Goal: Task Accomplishment & Management: Manage account settings

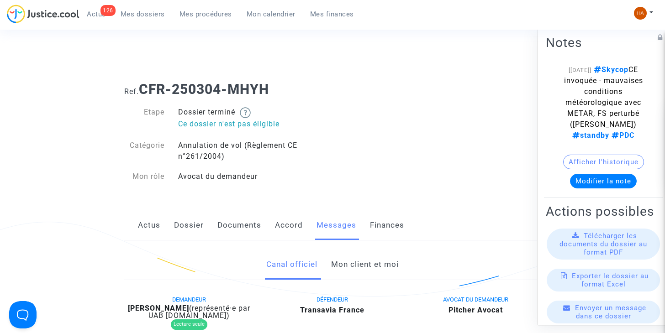
click at [196, 227] on link "Dossier" at bounding box center [189, 225] width 30 height 30
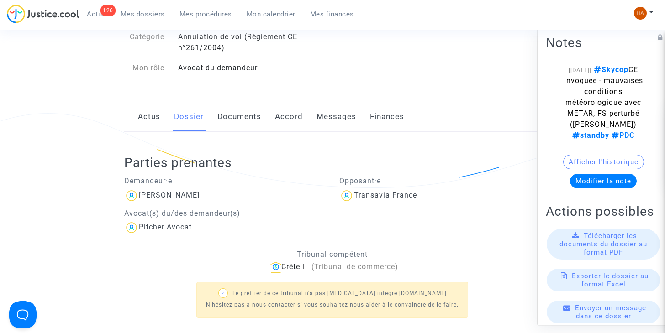
scroll to position [110, 0]
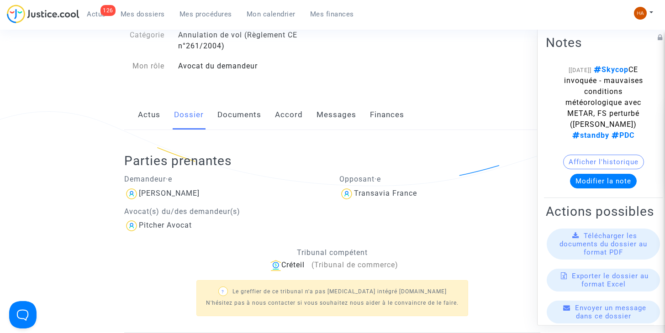
click at [252, 109] on link "Documents" at bounding box center [239, 115] width 44 height 30
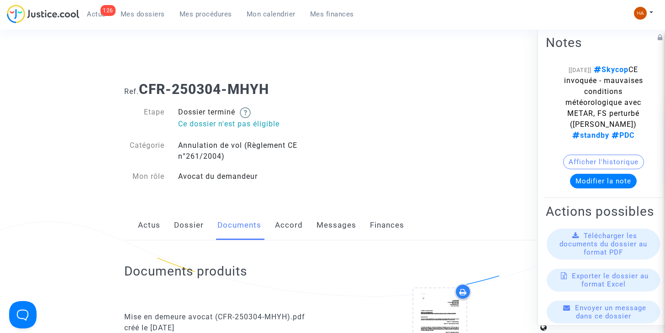
click at [173, 224] on div "Actus Dossier Documents Accord Messages Finances" at bounding box center [332, 225] width 416 height 31
drag, startPoint x: 178, startPoint y: 225, endPoint x: 134, endPoint y: 203, distance: 49.4
click at [193, 224] on link "Dossier" at bounding box center [189, 225] width 30 height 30
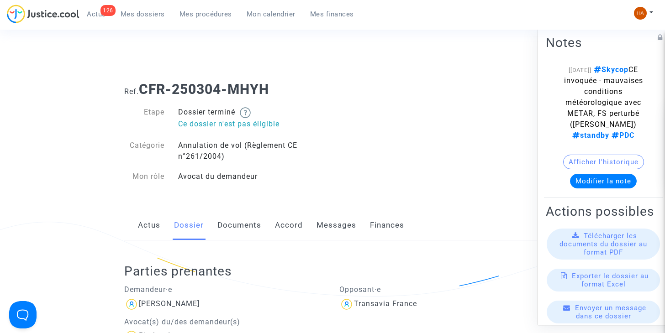
click at [143, 18] on span "Mes dossiers" at bounding box center [143, 14] width 44 height 8
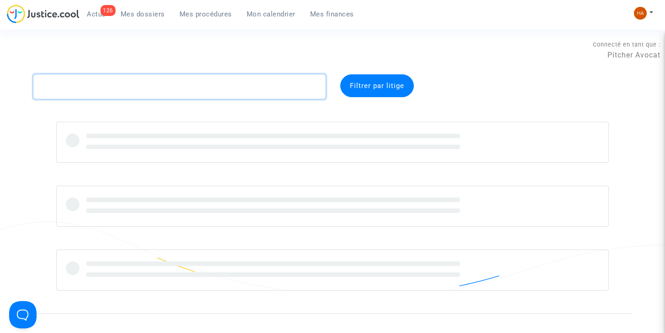
click at [77, 83] on textarea at bounding box center [179, 86] width 292 height 25
paste textarea "CFR-250324-K9BM"
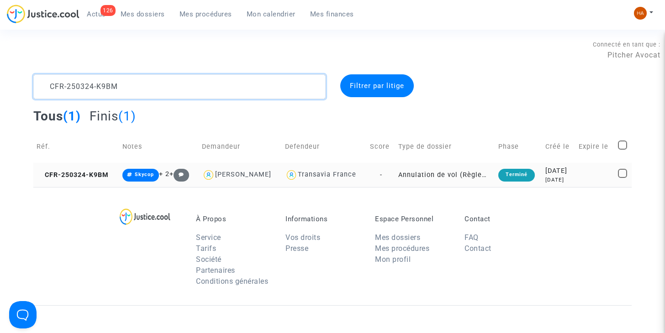
type textarea "CFR-250324-K9BM"
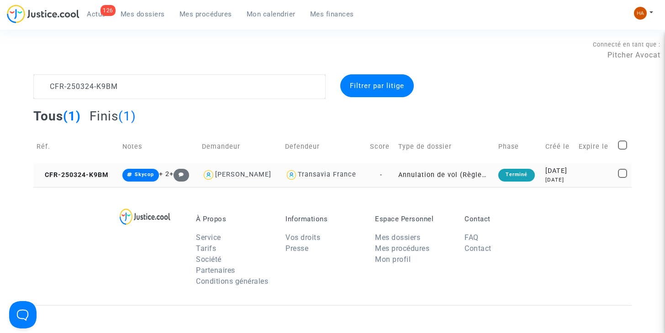
click at [395, 174] on td "Annulation de vol (Règlement CE n°261/2004)" at bounding box center [445, 175] width 100 height 24
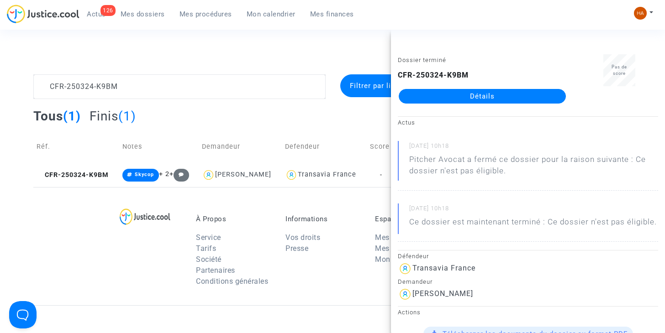
click at [481, 96] on link "Détails" at bounding box center [481, 96] width 167 height 15
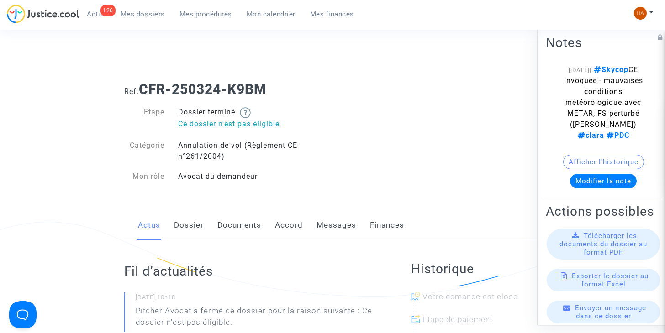
click at [322, 224] on link "Messages" at bounding box center [336, 225] width 40 height 30
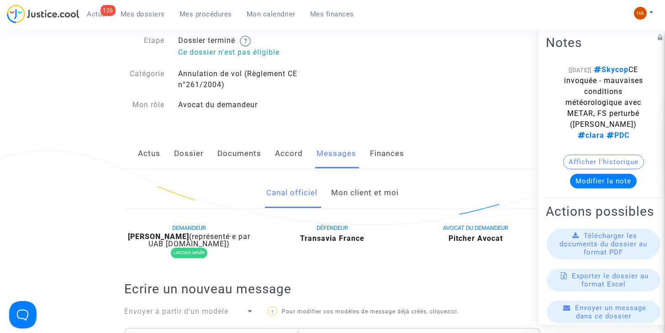
scroll to position [46, 0]
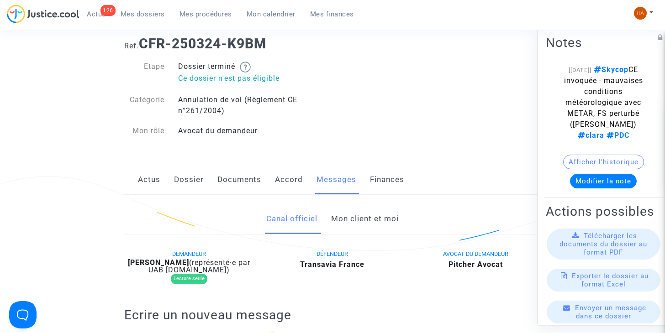
click at [177, 177] on link "Dossier" at bounding box center [189, 180] width 30 height 30
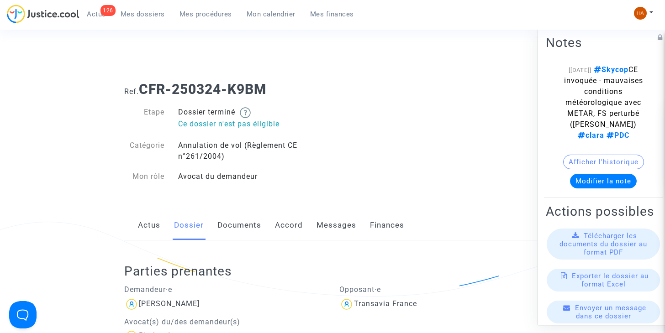
click at [155, 230] on link "Actus" at bounding box center [149, 225] width 22 height 30
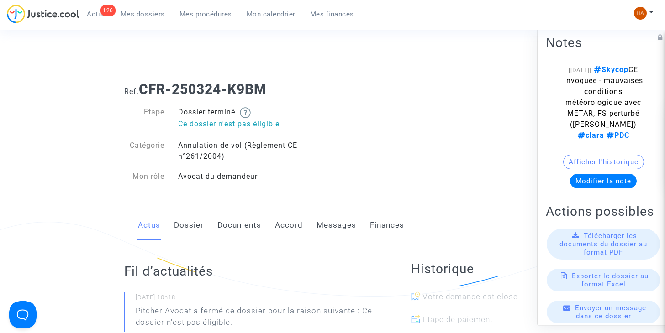
click at [331, 223] on link "Messages" at bounding box center [336, 225] width 40 height 30
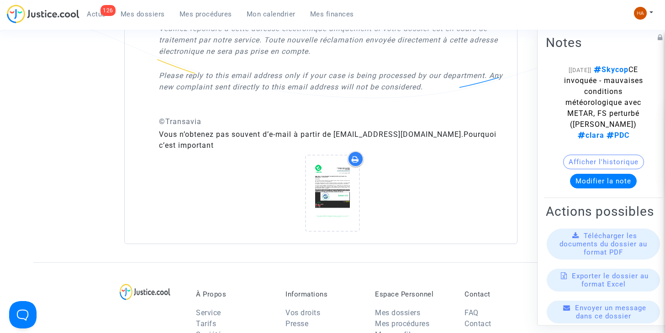
scroll to position [2054, 0]
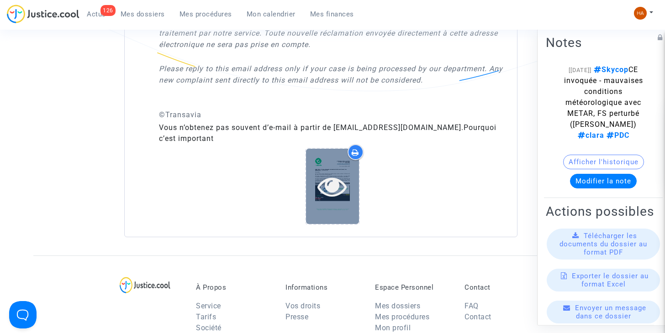
click at [343, 201] on icon at bounding box center [332, 186] width 30 height 29
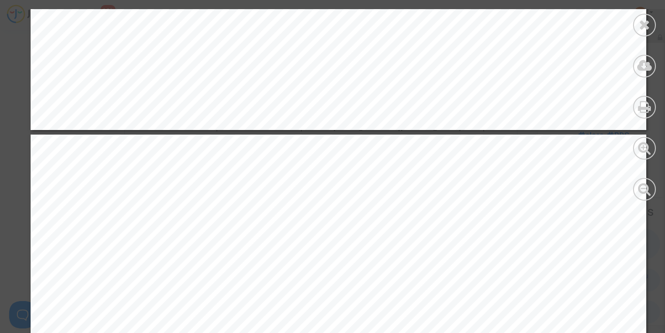
scroll to position [730, 0]
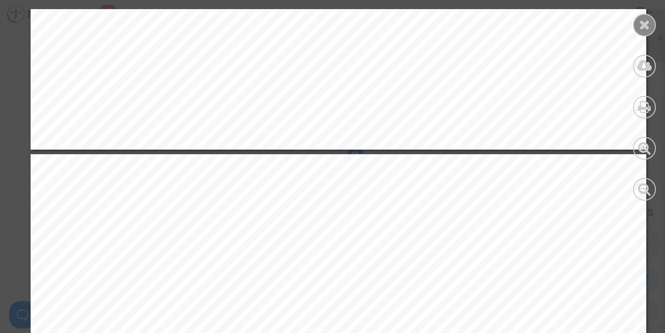
click at [641, 29] on icon at bounding box center [644, 25] width 11 height 14
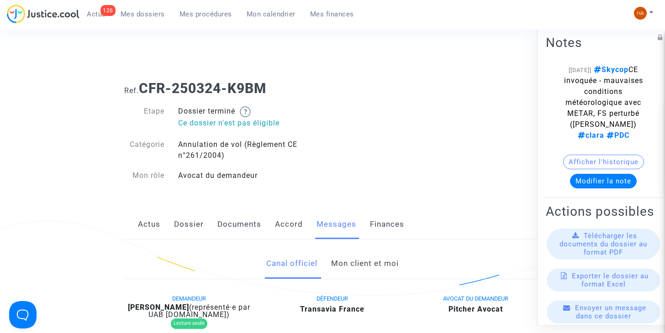
scroll to position [0, 0]
click at [148, 16] on span "Mes dossiers" at bounding box center [143, 14] width 44 height 8
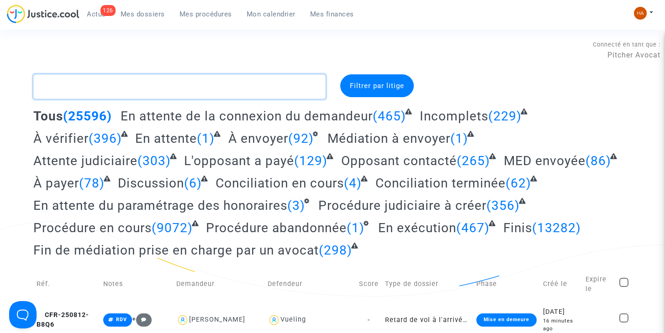
click at [97, 83] on textarea at bounding box center [179, 86] width 292 height 25
paste textarea "CFR-250324-DDGA"
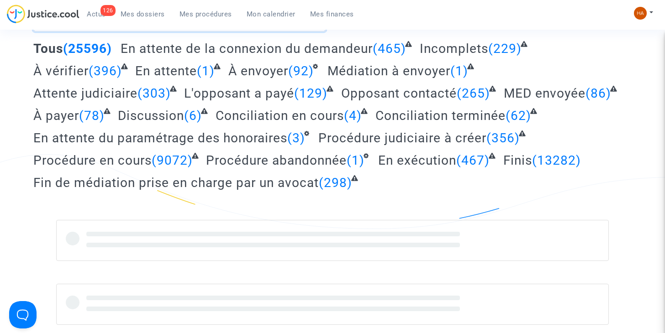
scroll to position [91, 0]
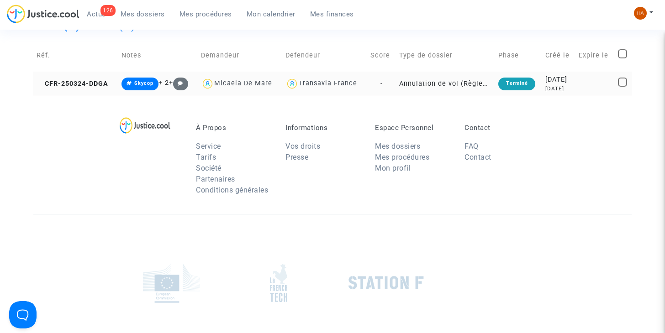
type textarea "CFR-250324-DDGA"
click at [396, 88] on td "Annulation de vol (Règlement CE n°261/2004)" at bounding box center [446, 84] width 100 height 24
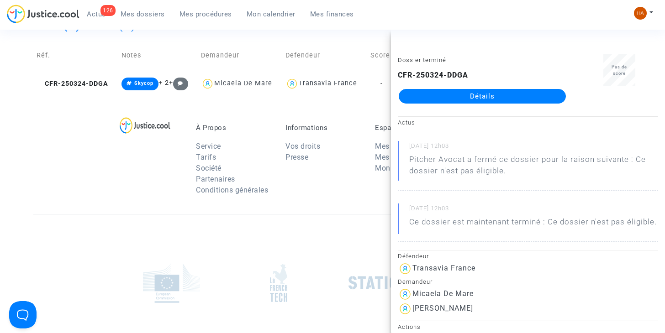
click at [456, 98] on link "Détails" at bounding box center [481, 96] width 167 height 15
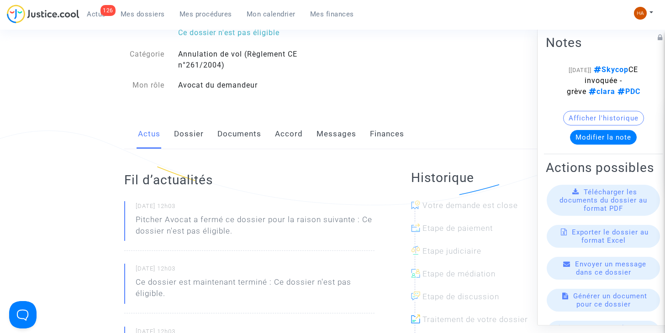
click at [228, 136] on link "Documents" at bounding box center [239, 134] width 44 height 30
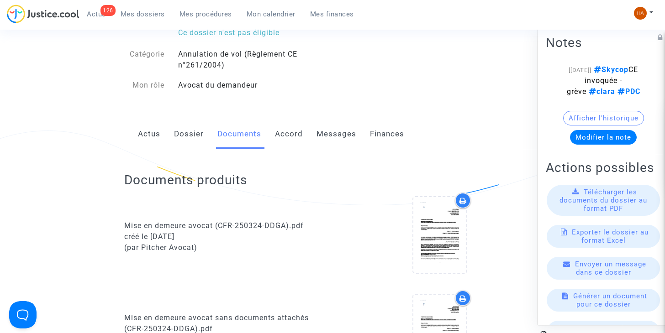
click at [326, 136] on link "Messages" at bounding box center [336, 134] width 40 height 30
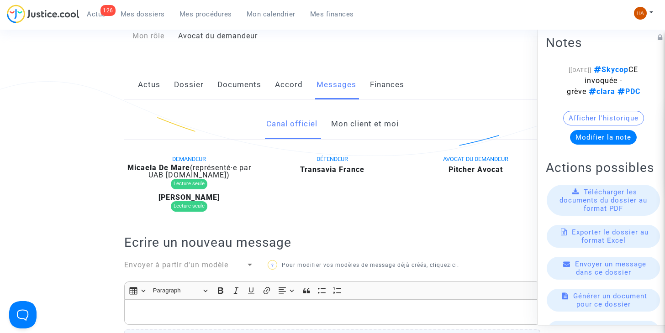
scroll to position [91, 0]
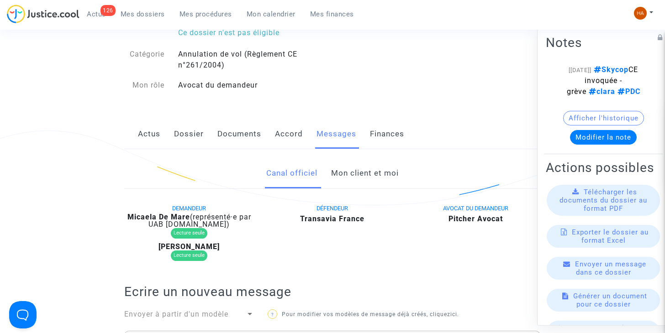
click at [231, 142] on link "Documents" at bounding box center [239, 134] width 44 height 30
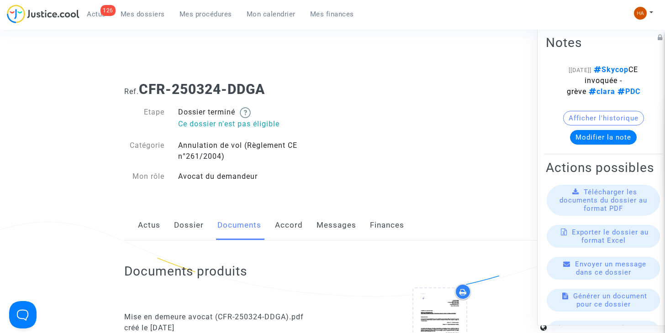
click at [201, 226] on link "Dossier" at bounding box center [189, 225] width 30 height 30
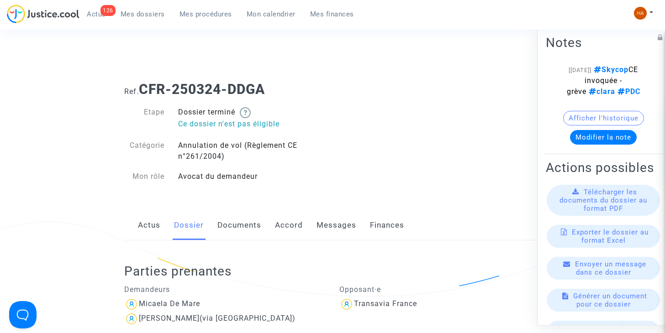
click at [235, 225] on link "Documents" at bounding box center [239, 225] width 44 height 30
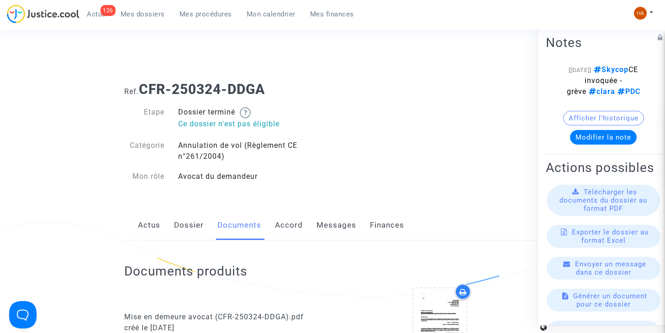
click at [186, 228] on link "Dossier" at bounding box center [189, 225] width 30 height 30
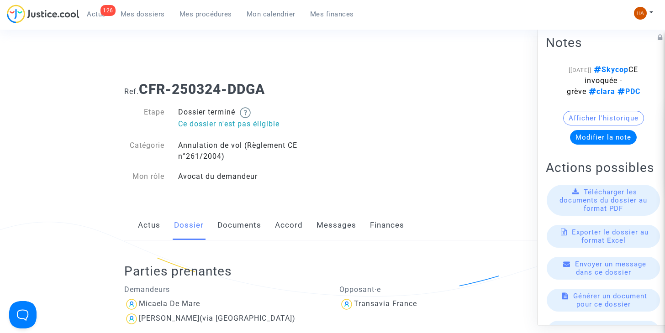
click at [153, 227] on link "Actus" at bounding box center [149, 225] width 22 height 30
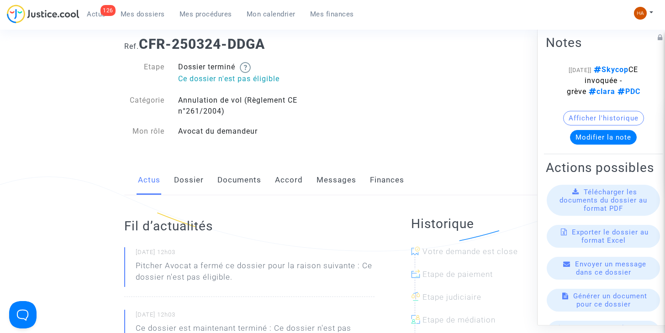
scroll to position [46, 0]
click at [337, 182] on link "Messages" at bounding box center [336, 180] width 40 height 30
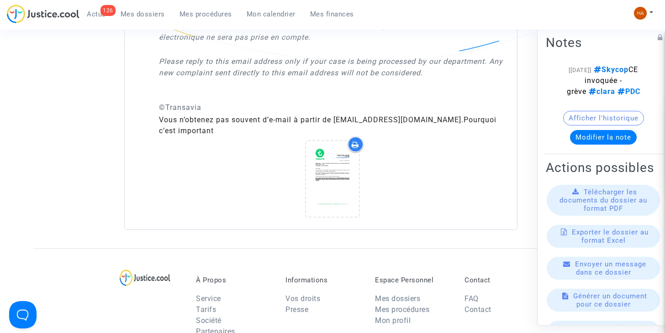
scroll to position [2029, 0]
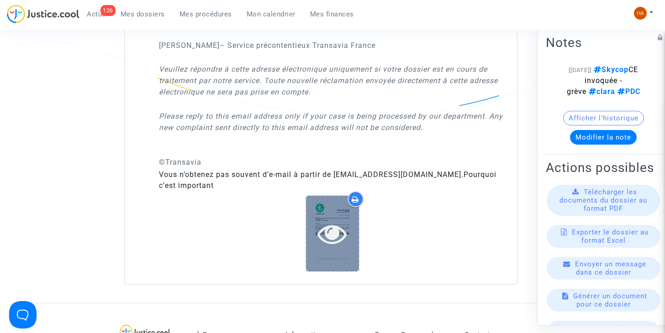
click at [327, 245] on icon at bounding box center [332, 233] width 30 height 29
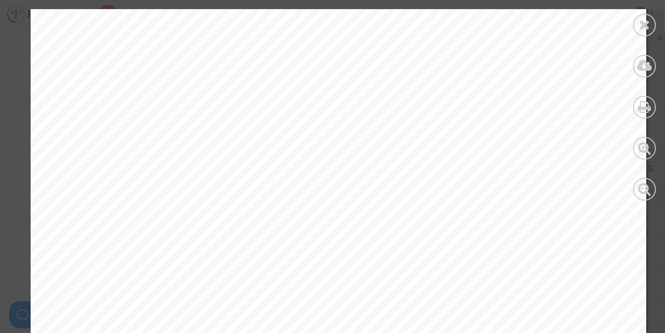
scroll to position [228, 0]
click at [650, 22] on icon at bounding box center [644, 25] width 11 height 14
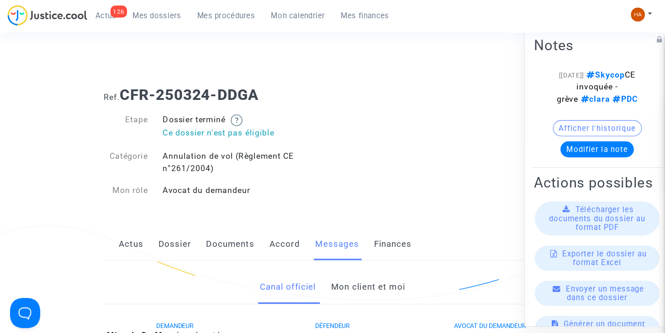
scroll to position [0, 0]
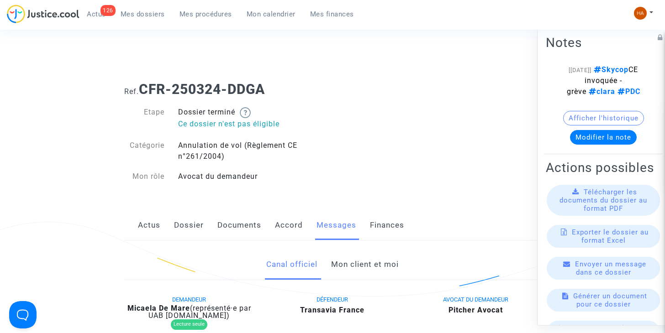
click at [136, 17] on span "Mes dossiers" at bounding box center [143, 14] width 44 height 8
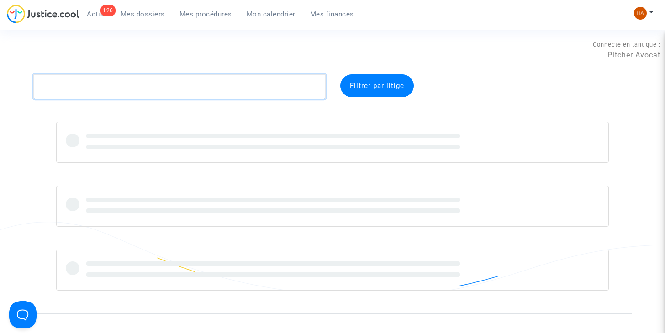
click at [121, 90] on textarea at bounding box center [179, 86] width 292 height 25
paste textarea "CFR-250326-ANC6"
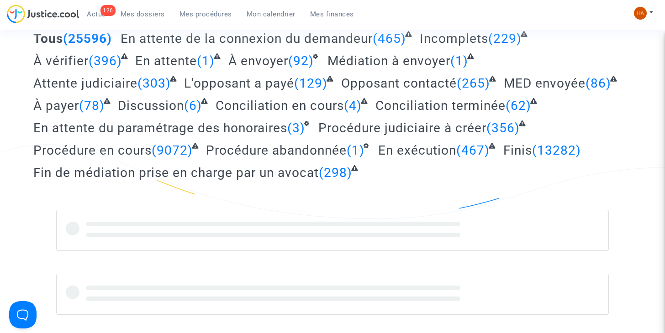
scroll to position [91, 0]
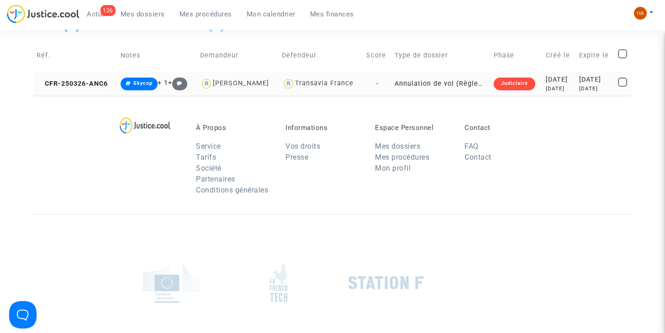
type textarea "CFR-250326-ANC6"
click at [383, 79] on td "-" at bounding box center [377, 84] width 28 height 24
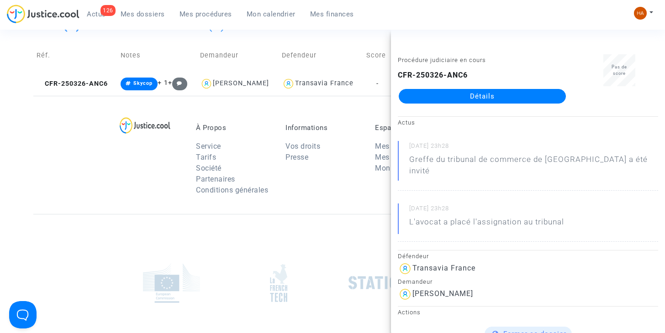
click at [462, 96] on link "Détails" at bounding box center [481, 96] width 167 height 15
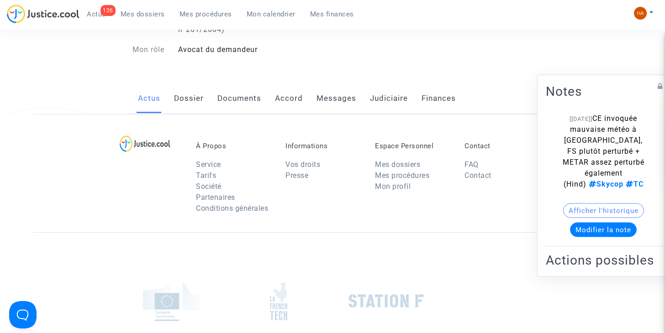
scroll to position [91, 0]
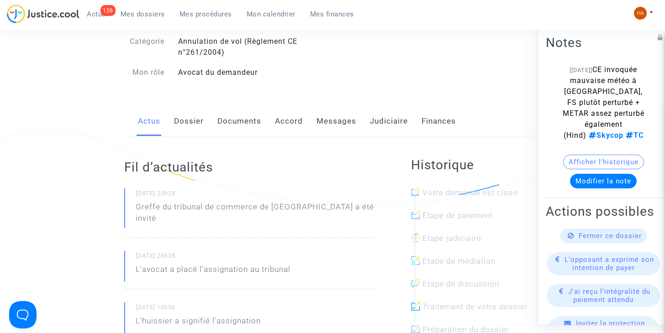
click at [339, 121] on link "Messages" at bounding box center [336, 121] width 40 height 30
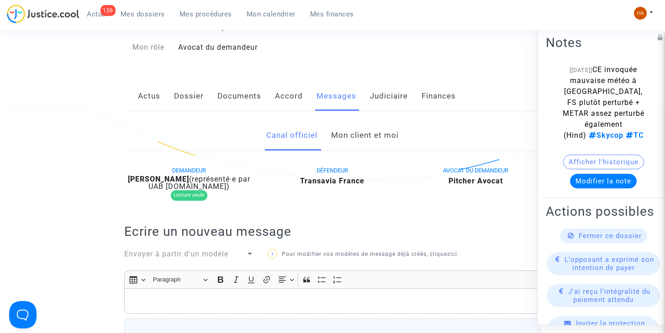
scroll to position [91, 0]
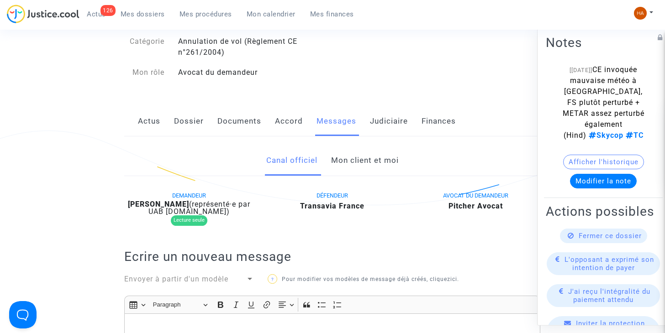
click at [369, 163] on link "Mon client et moi" at bounding box center [365, 161] width 68 height 30
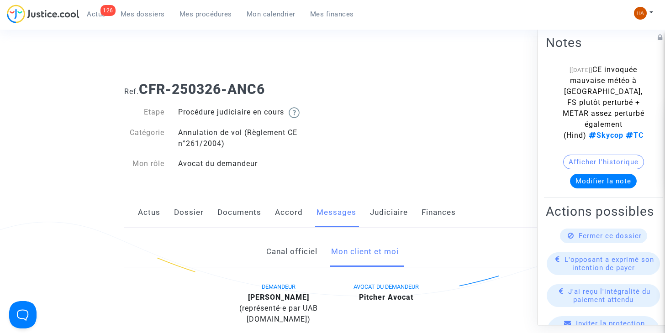
click at [279, 257] on link "Canal officiel" at bounding box center [291, 252] width 51 height 30
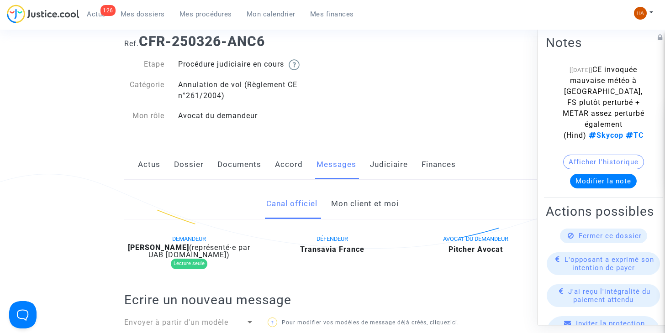
scroll to position [46, 0]
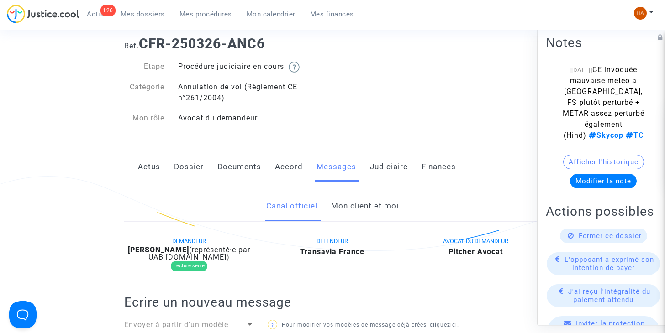
click at [248, 164] on link "Documents" at bounding box center [239, 167] width 44 height 30
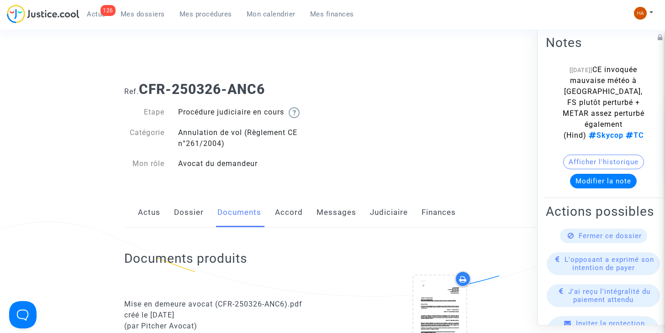
click at [329, 211] on link "Messages" at bounding box center [336, 213] width 40 height 30
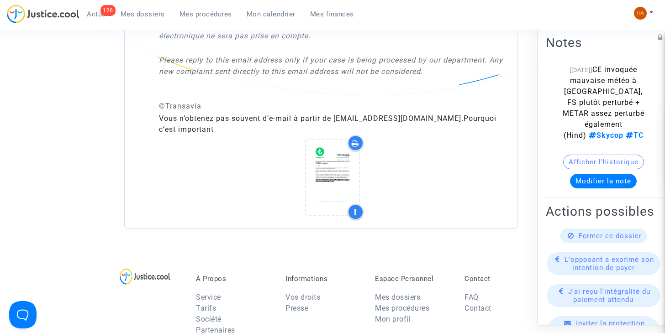
scroll to position [2047, 0]
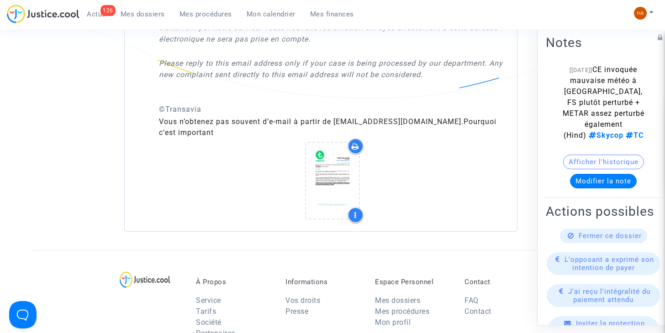
click at [145, 16] on span "Mes dossiers" at bounding box center [143, 14] width 44 height 8
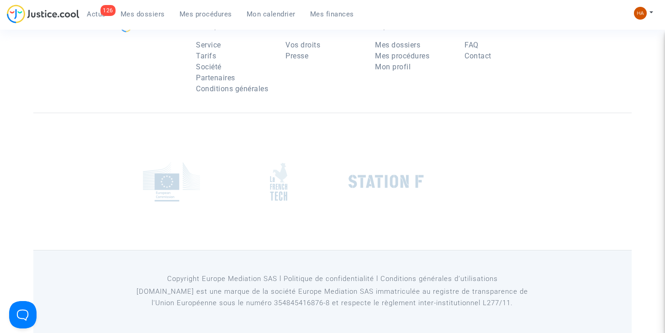
scroll to position [114, 0]
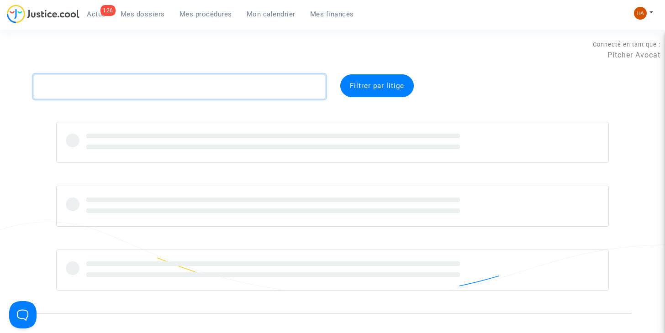
click at [64, 88] on textarea at bounding box center [179, 86] width 292 height 25
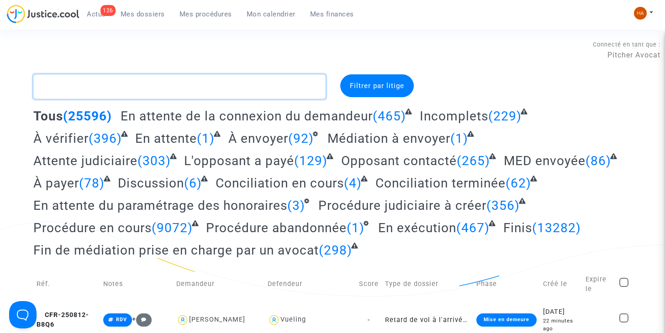
paste textarea "CFR-250424-ERWJ"
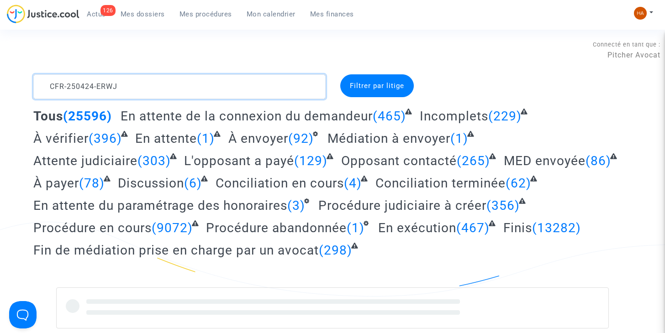
type textarea "CFR-250424-ERWJ"
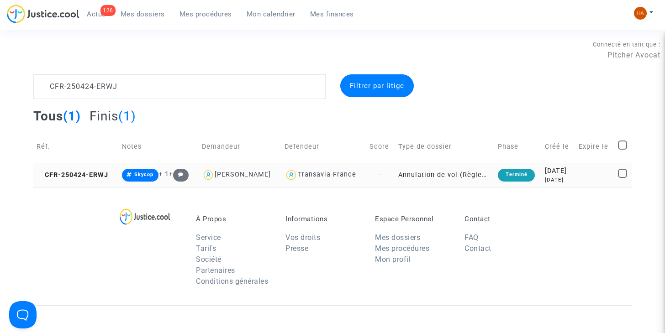
click at [395, 178] on td "Annulation de vol (Règlement CE n°261/2004)" at bounding box center [445, 175] width 100 height 24
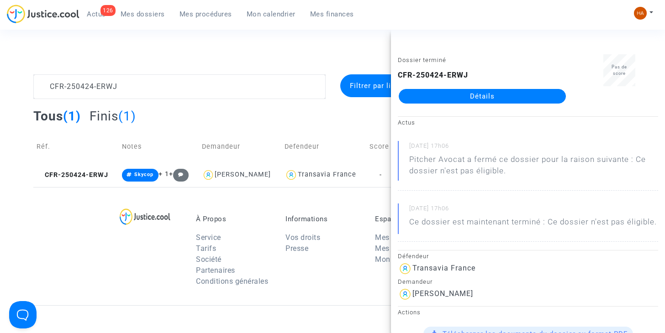
click at [455, 99] on link "Détails" at bounding box center [481, 96] width 167 height 15
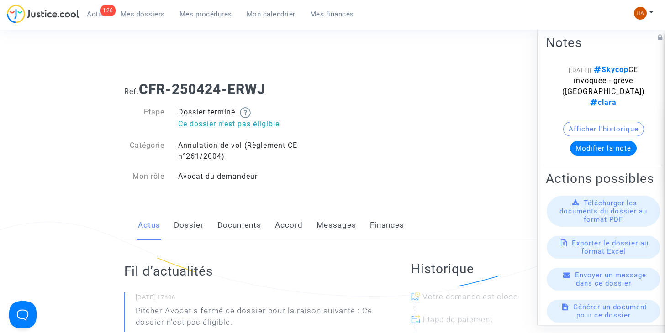
click at [329, 225] on link "Messages" at bounding box center [336, 225] width 40 height 30
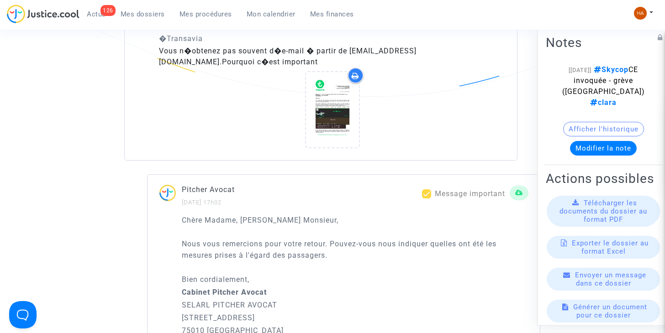
scroll to position [959, 0]
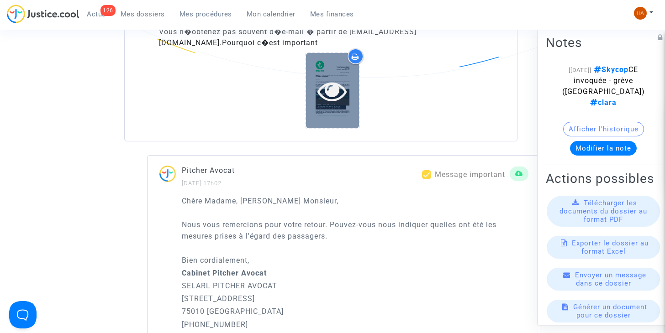
click at [339, 96] on div at bounding box center [332, 90] width 53 height 75
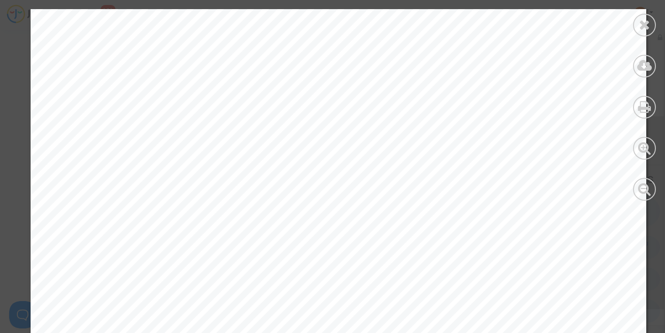
scroll to position [548, 0]
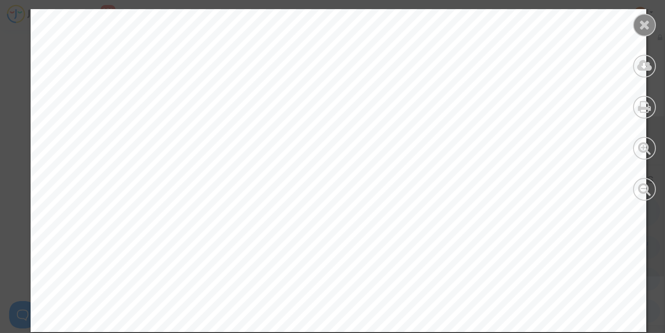
click at [642, 23] on icon at bounding box center [644, 25] width 11 height 14
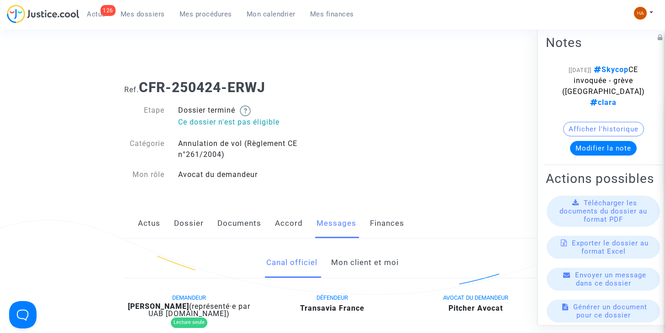
scroll to position [0, 0]
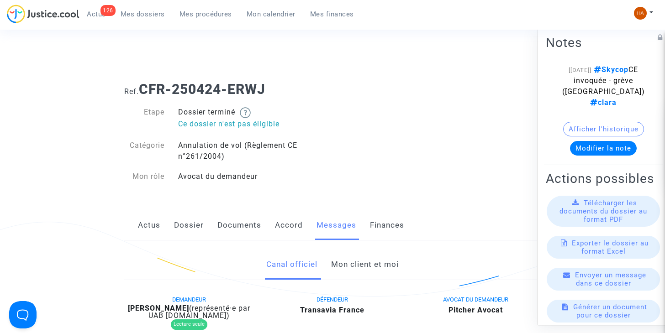
click at [140, 15] on span "Mes dossiers" at bounding box center [143, 14] width 44 height 8
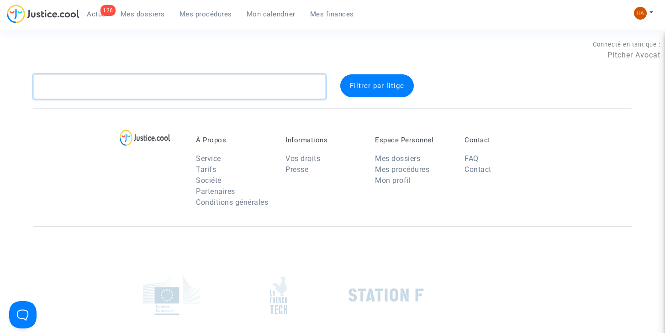
click at [152, 91] on textarea at bounding box center [179, 86] width 292 height 25
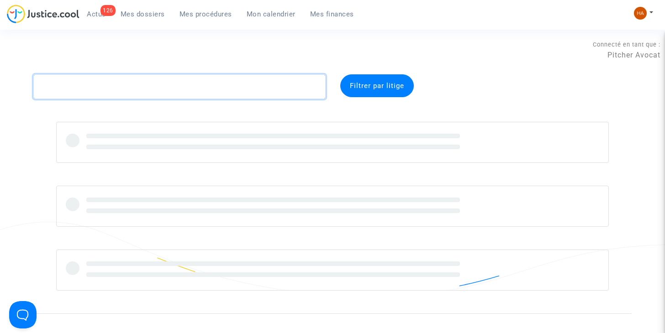
paste textarea "CFR-250529-E89A"
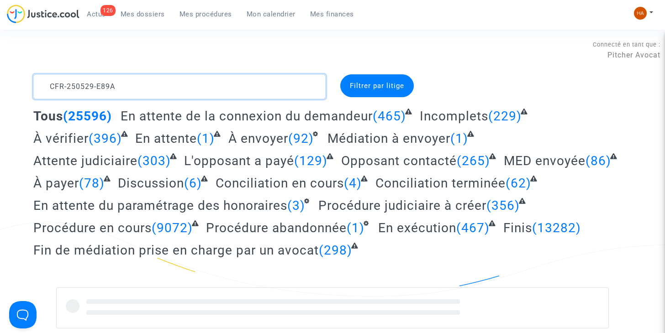
scroll to position [91, 0]
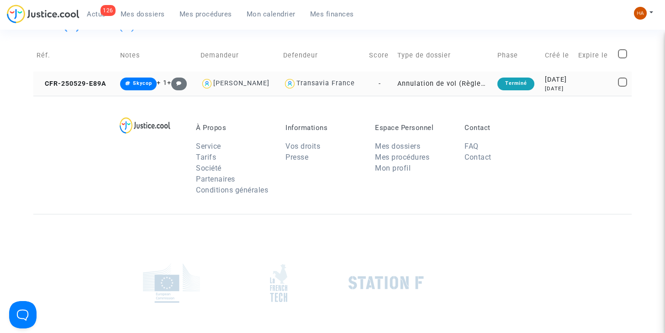
type textarea "CFR-250529-E89A"
click at [387, 84] on td "-" at bounding box center [380, 84] width 28 height 24
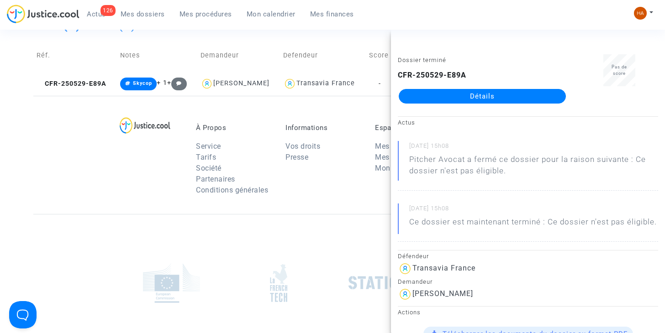
click at [446, 93] on link "Détails" at bounding box center [481, 96] width 167 height 15
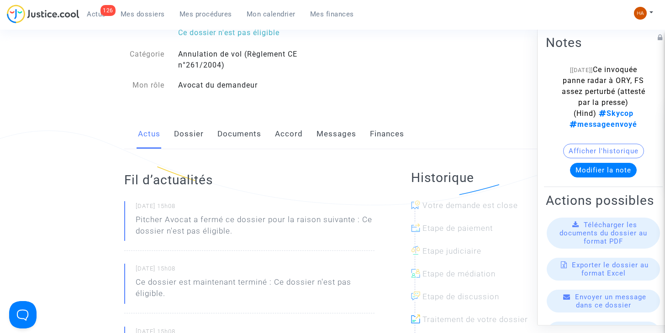
click at [323, 136] on link "Messages" at bounding box center [336, 134] width 40 height 30
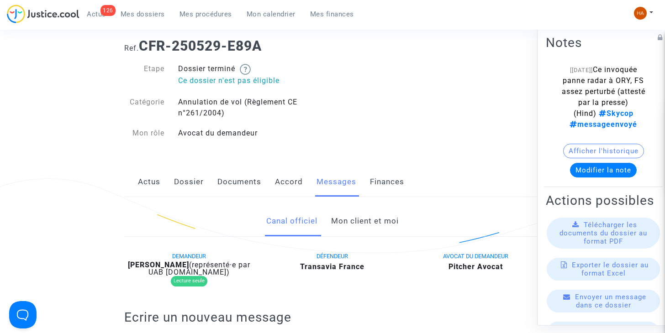
scroll to position [39, 0]
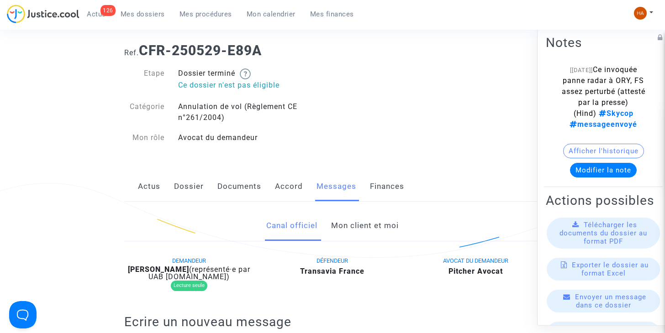
click at [377, 227] on link "Mon client et moi" at bounding box center [365, 226] width 68 height 30
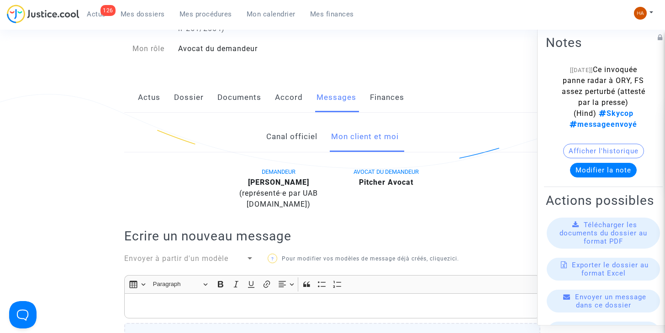
scroll to position [84, 0]
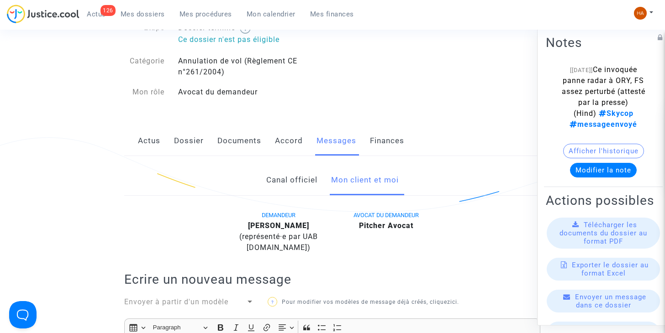
click at [148, 144] on link "Actus" at bounding box center [149, 141] width 22 height 30
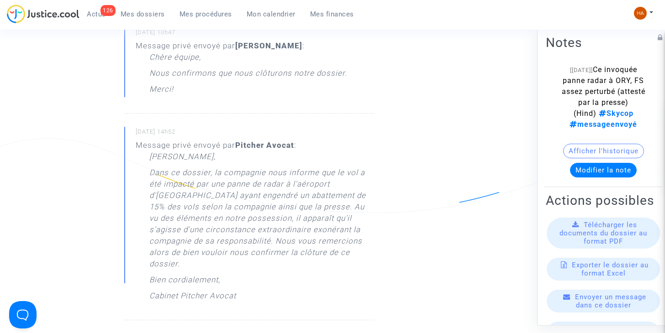
scroll to position [495, 0]
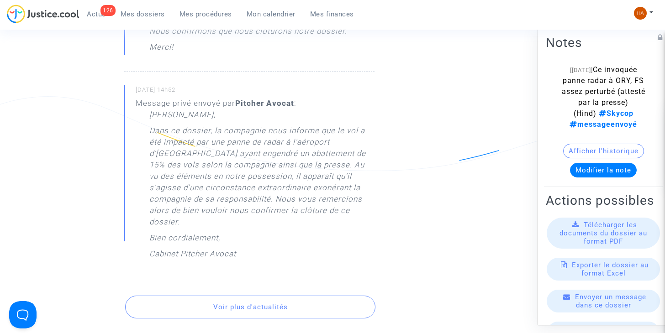
click at [131, 15] on span "Mes dossiers" at bounding box center [143, 14] width 44 height 8
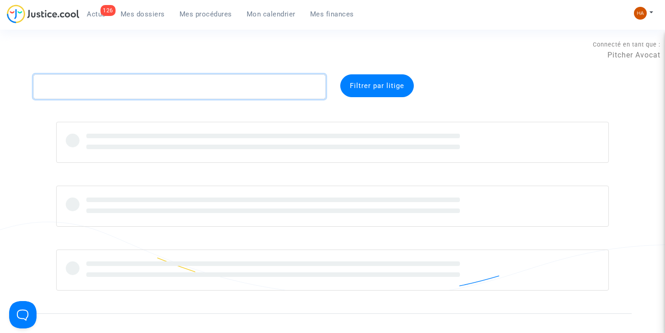
click at [124, 90] on textarea at bounding box center [179, 86] width 292 height 25
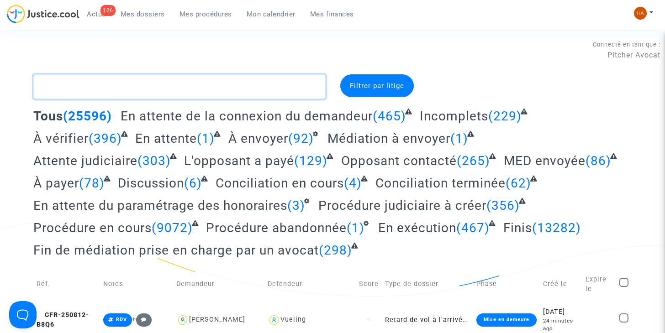
paste textarea "CFR-250529-HC9P"
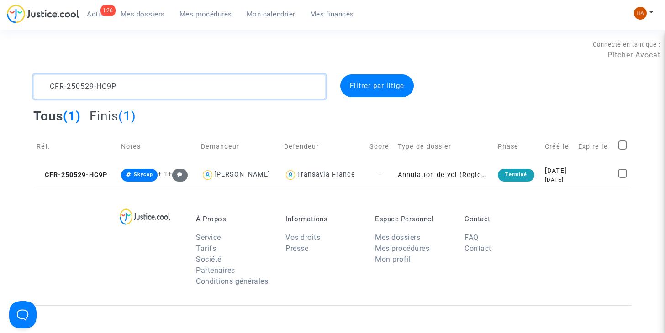
scroll to position [38, 0]
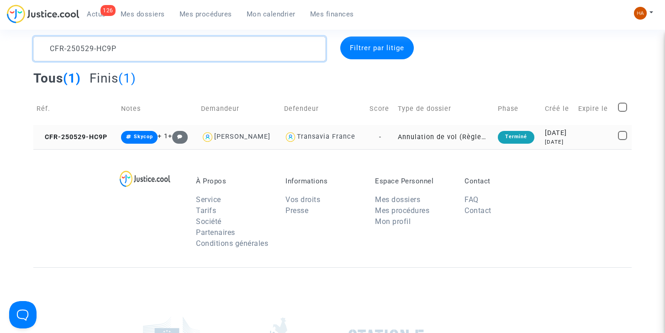
type textarea "CFR-250529-HC9P"
click at [384, 138] on td "-" at bounding box center [380, 137] width 28 height 24
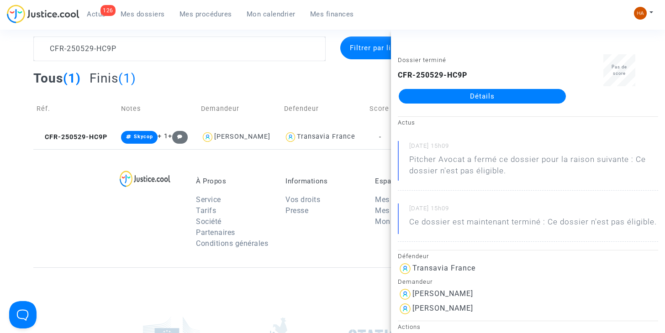
click at [470, 97] on link "Détails" at bounding box center [481, 96] width 167 height 15
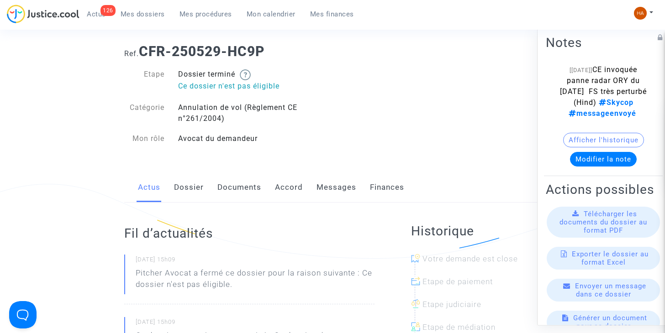
click at [339, 180] on link "Messages" at bounding box center [336, 188] width 40 height 30
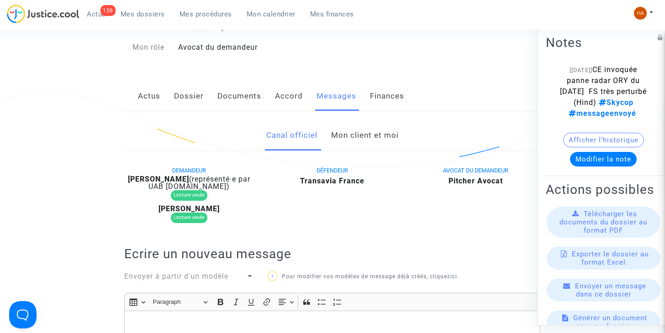
click at [351, 140] on link "Mon client et moi" at bounding box center [365, 136] width 68 height 30
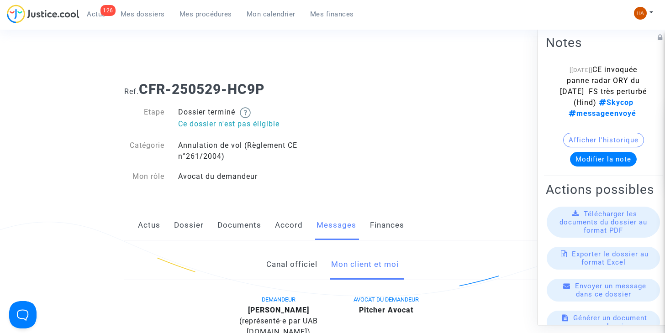
click at [191, 223] on link "Dossier" at bounding box center [189, 225] width 30 height 30
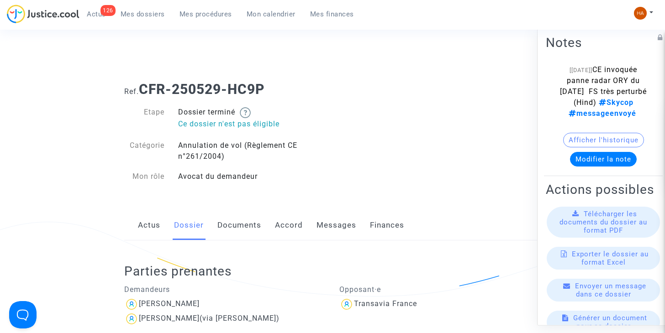
click at [240, 225] on link "Documents" at bounding box center [239, 225] width 44 height 30
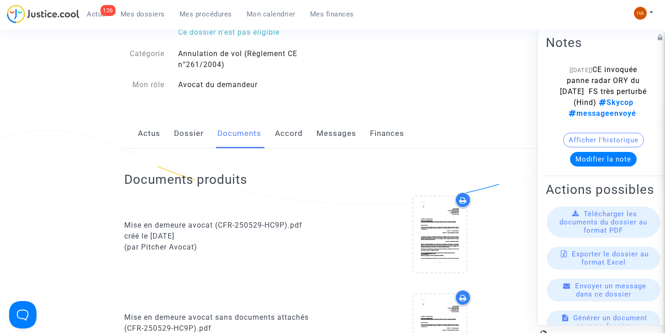
scroll to position [91, 0]
click at [160, 136] on link "Actus" at bounding box center [149, 134] width 22 height 30
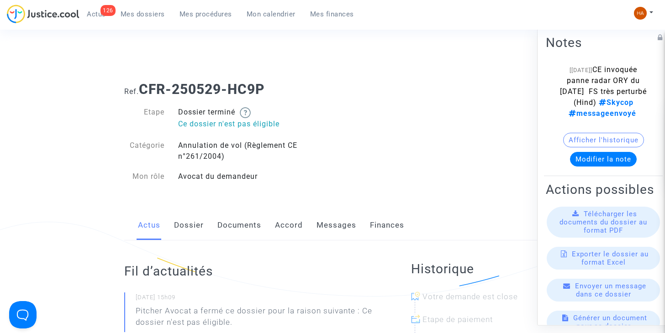
click at [147, 16] on span "Mes dossiers" at bounding box center [143, 14] width 44 height 8
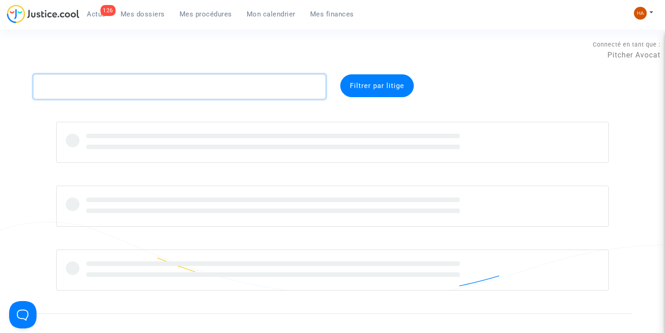
click at [86, 90] on textarea at bounding box center [179, 86] width 292 height 25
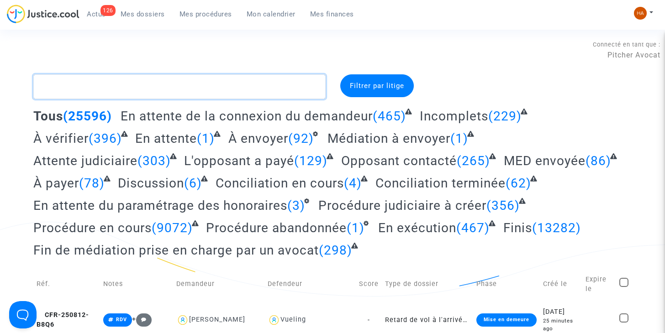
paste textarea "CFR-250603-BTAN"
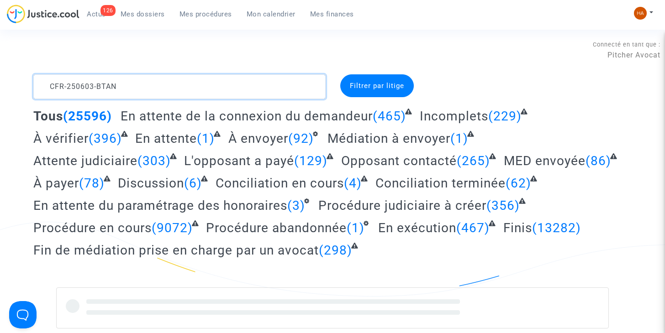
type textarea "CFR-250603-BTAN"
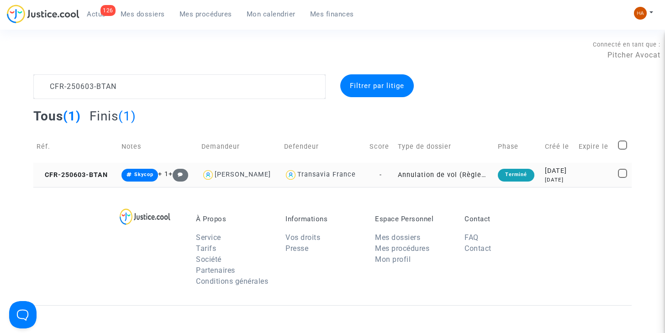
click at [381, 173] on td "-" at bounding box center [380, 175] width 28 height 24
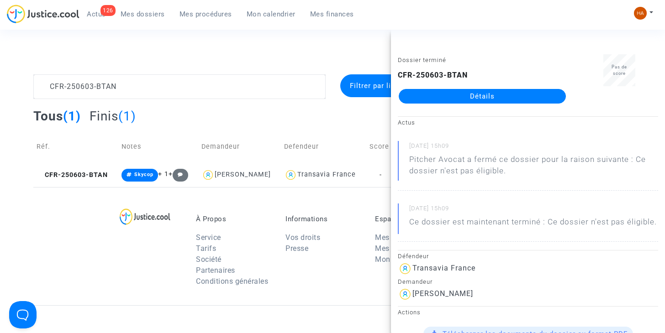
click at [470, 96] on link "Détails" at bounding box center [481, 96] width 167 height 15
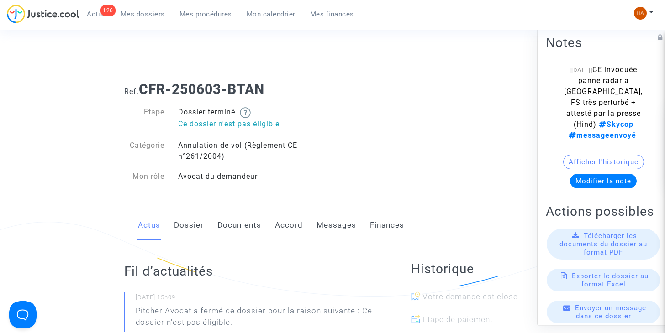
click at [322, 225] on link "Messages" at bounding box center [336, 225] width 40 height 30
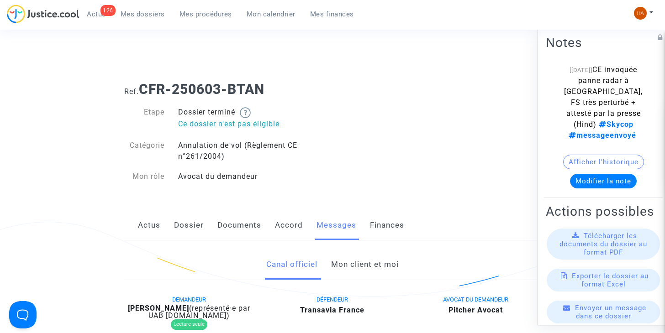
click at [147, 227] on link "Actus" at bounding box center [149, 225] width 22 height 30
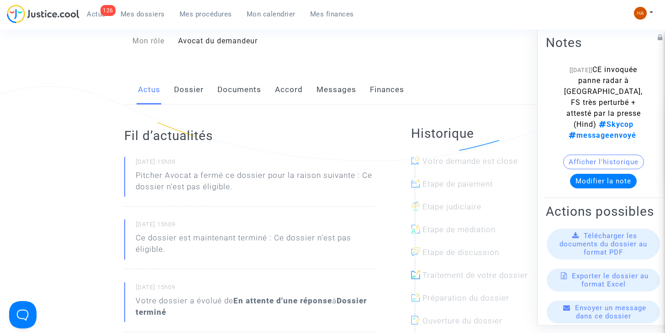
scroll to position [137, 0]
click at [334, 95] on link "Messages" at bounding box center [336, 88] width 40 height 30
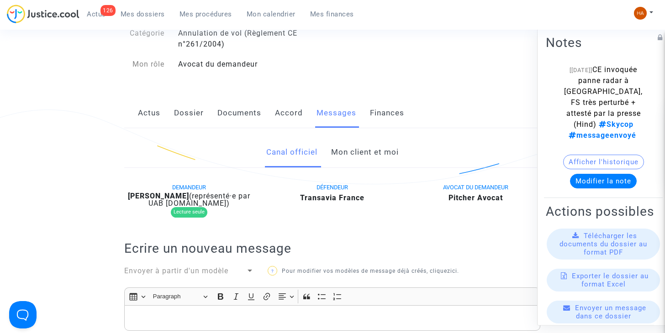
click at [228, 91] on div "Ref. CFR-250603-BTAN Etape Dossier terminé Ce dossier n'est pas éligible Catégo…" at bounding box center [332, 261] width 430 height 598
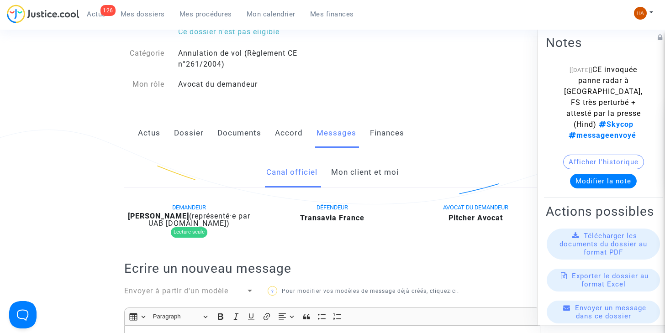
scroll to position [91, 0]
click at [241, 141] on link "Documents" at bounding box center [239, 134] width 44 height 30
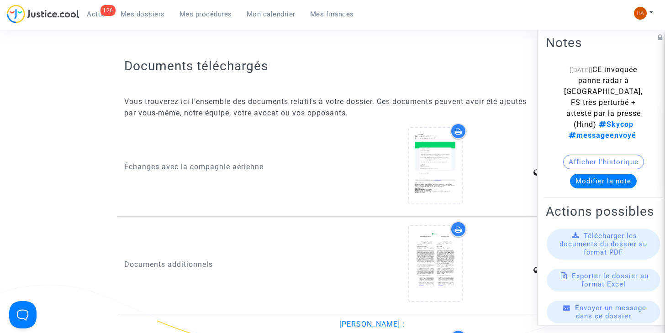
scroll to position [1050, 0]
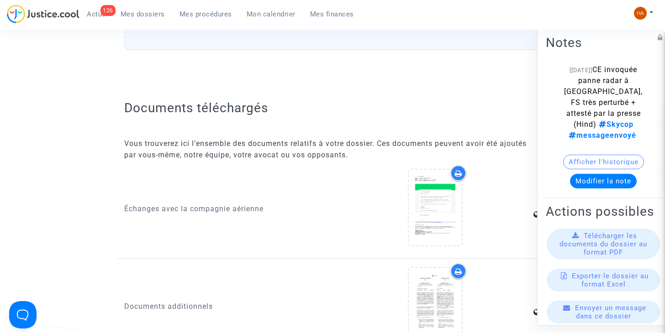
click at [145, 14] on span "Mes dossiers" at bounding box center [143, 14] width 44 height 8
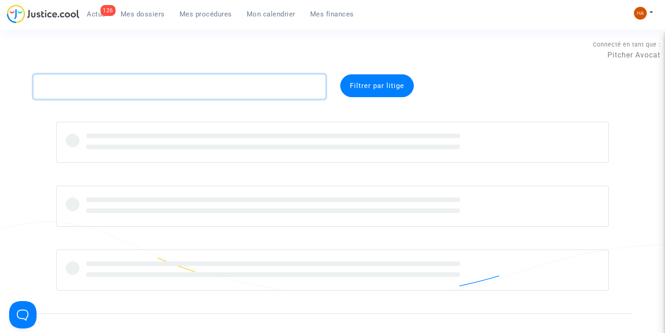
click at [112, 89] on textarea at bounding box center [179, 86] width 292 height 25
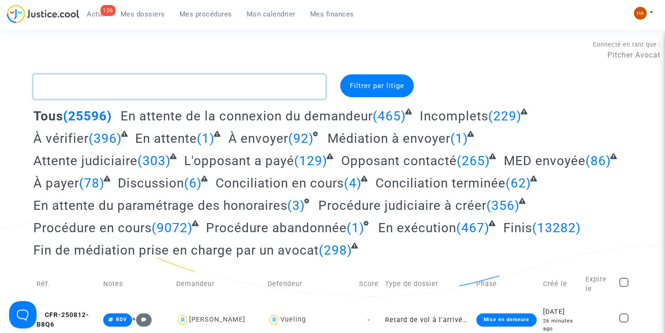
paste textarea "CFR-250604-NPHM"
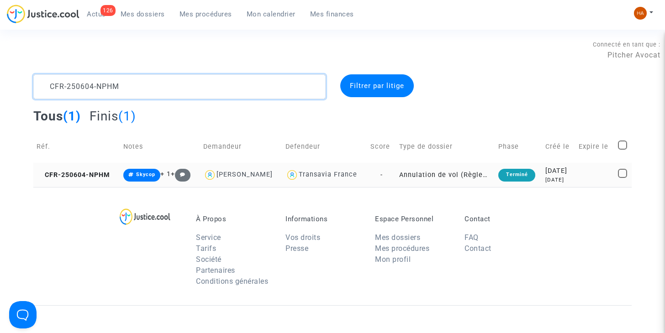
type textarea "CFR-250604-NPHM"
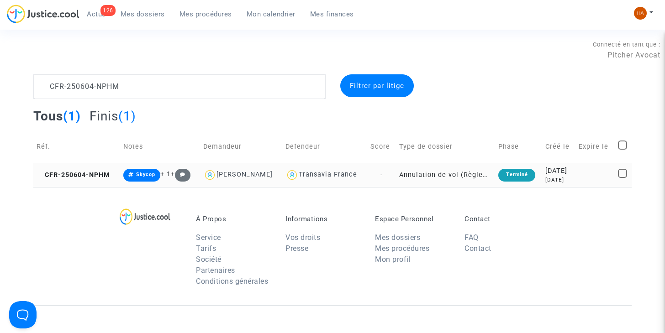
click at [380, 177] on td "-" at bounding box center [381, 175] width 28 height 24
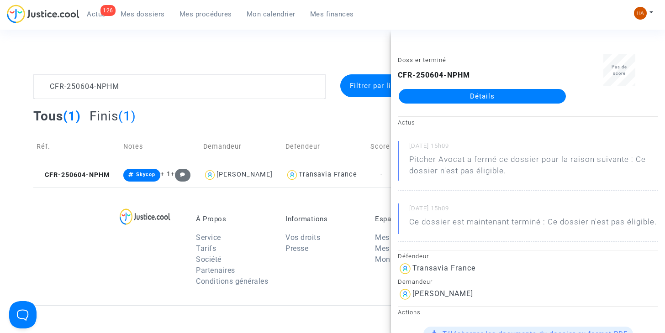
click at [440, 98] on link "Détails" at bounding box center [481, 96] width 167 height 15
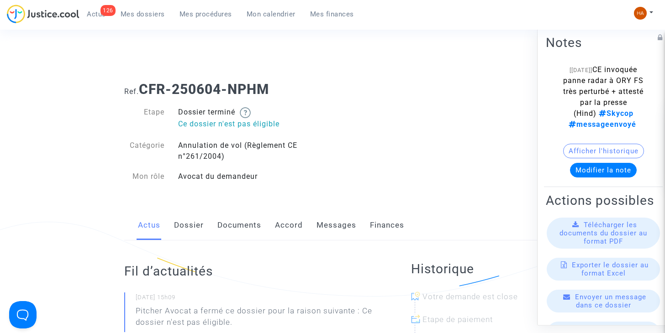
click at [339, 227] on link "Messages" at bounding box center [336, 225] width 40 height 30
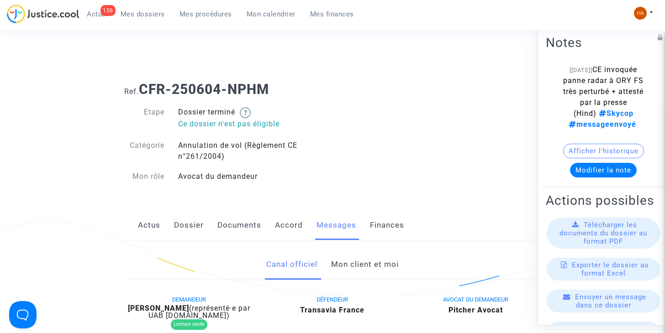
click at [236, 225] on link "Documents" at bounding box center [239, 225] width 44 height 30
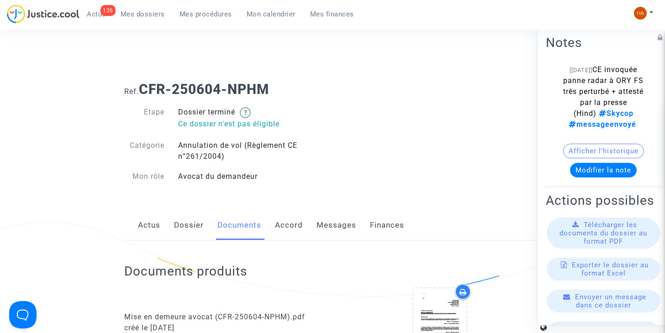
click at [157, 225] on link "Actus" at bounding box center [149, 225] width 22 height 30
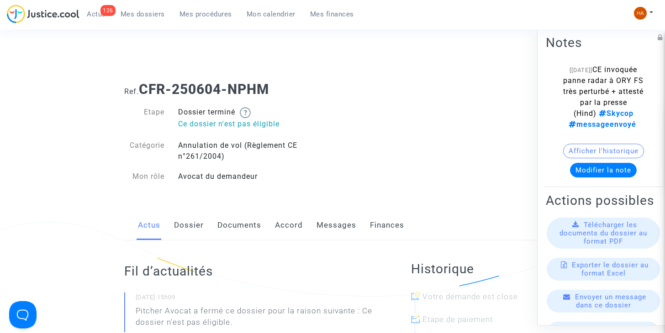
click at [250, 229] on link "Documents" at bounding box center [239, 225] width 44 height 30
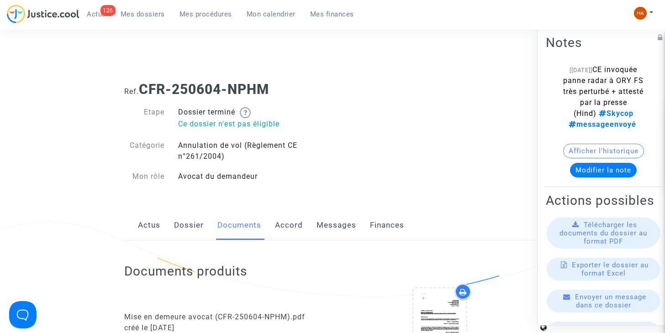
click at [152, 16] on span "Mes dossiers" at bounding box center [143, 14] width 44 height 8
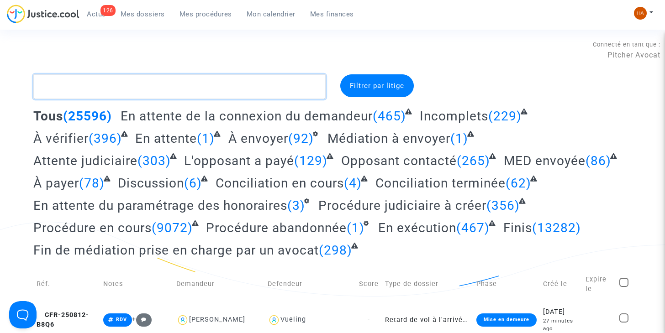
click at [45, 83] on textarea at bounding box center [179, 86] width 292 height 25
paste textarea "CFR-250520-YZRN"
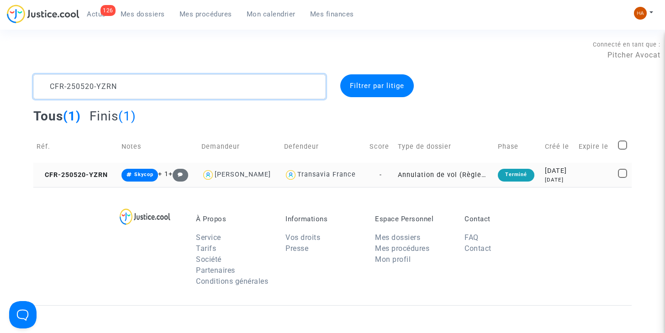
type textarea "CFR-250520-YZRN"
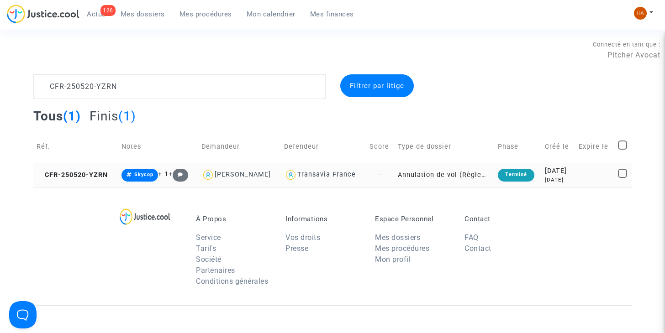
click at [394, 175] on td "Annulation de vol (Règlement CE n°261/2004)" at bounding box center [444, 175] width 100 height 24
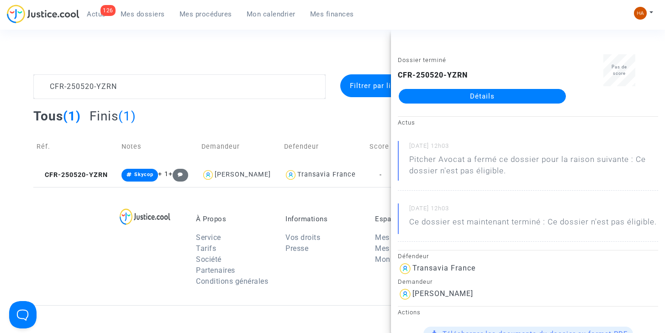
click at [472, 97] on link "Détails" at bounding box center [481, 96] width 167 height 15
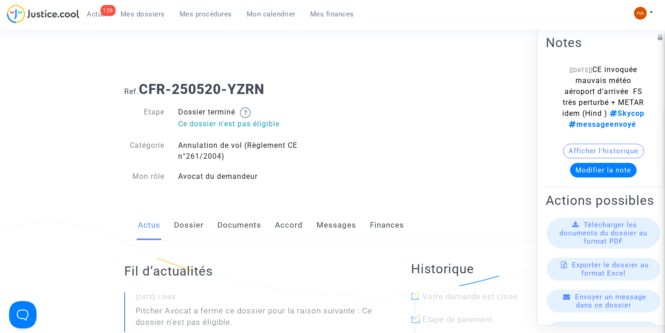
click at [320, 227] on link "Messages" at bounding box center [336, 225] width 40 height 30
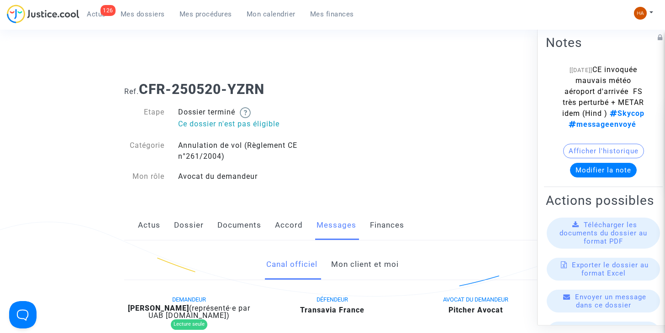
click at [183, 226] on link "Dossier" at bounding box center [189, 225] width 30 height 30
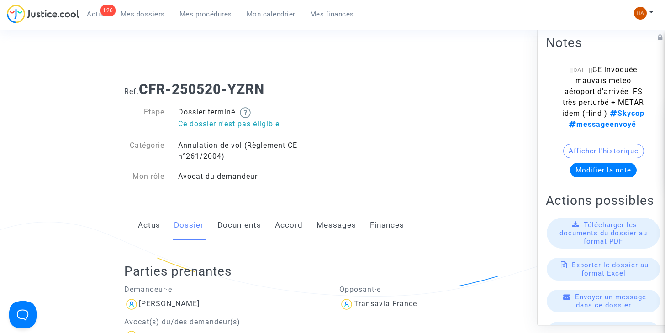
click at [341, 224] on link "Messages" at bounding box center [336, 225] width 40 height 30
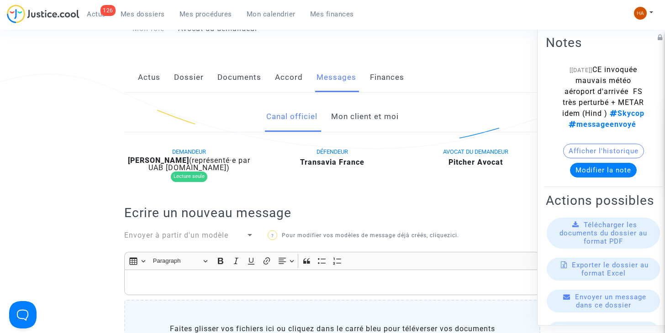
scroll to position [138, 0]
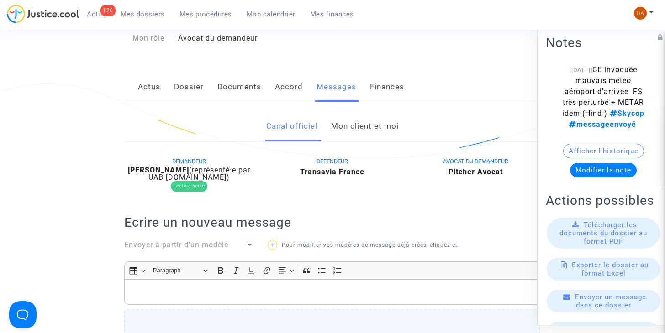
click at [362, 130] on link "Mon client et moi" at bounding box center [365, 126] width 68 height 30
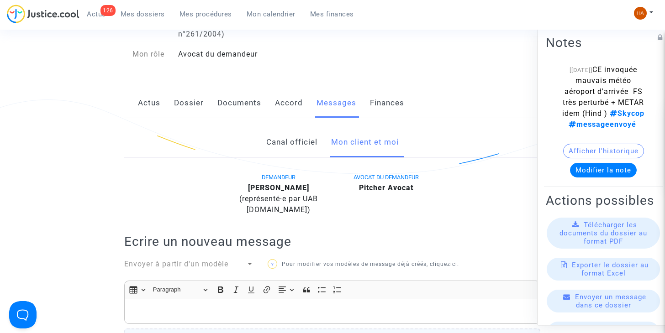
scroll to position [110, 0]
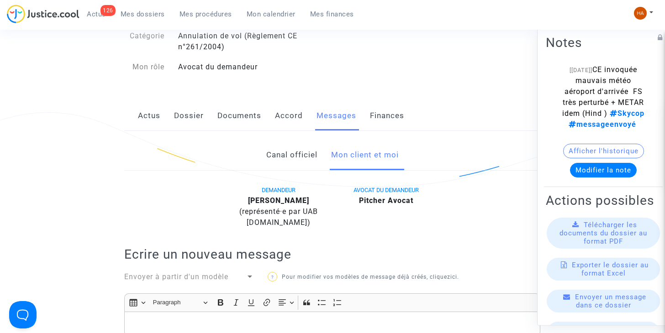
click at [305, 157] on link "Canal officiel" at bounding box center [291, 155] width 51 height 30
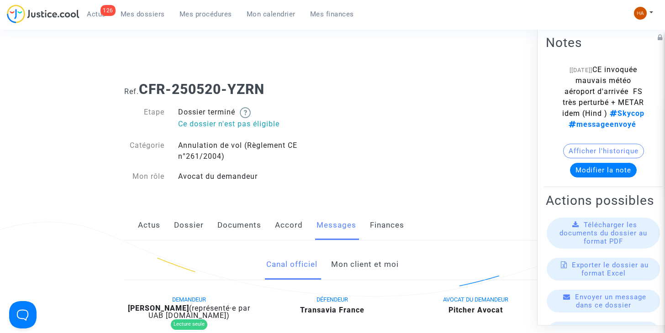
click at [152, 226] on link "Actus" at bounding box center [149, 225] width 22 height 30
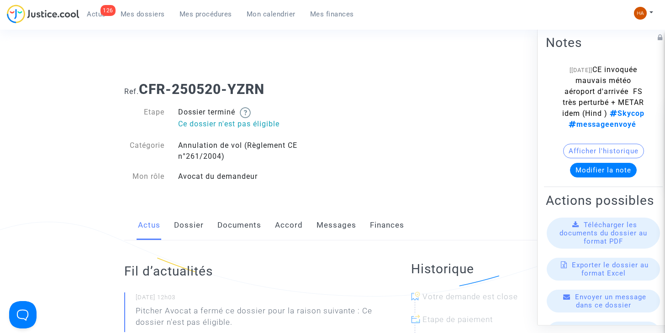
click at [333, 226] on link "Messages" at bounding box center [336, 225] width 40 height 30
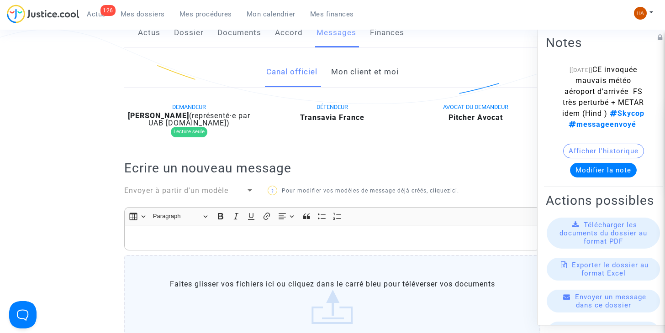
scroll to position [194, 0]
click at [379, 67] on link "Mon client et moi" at bounding box center [365, 71] width 68 height 30
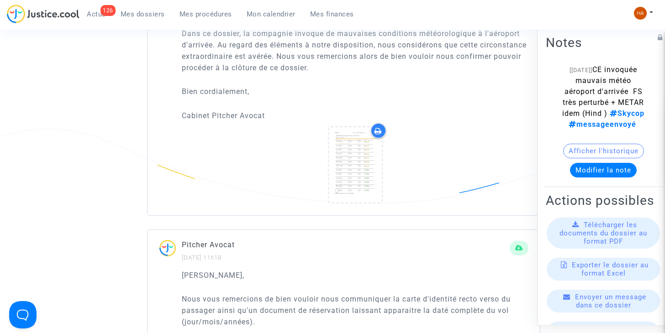
scroll to position [833, 0]
click at [143, 12] on span "Mes dossiers" at bounding box center [143, 14] width 44 height 8
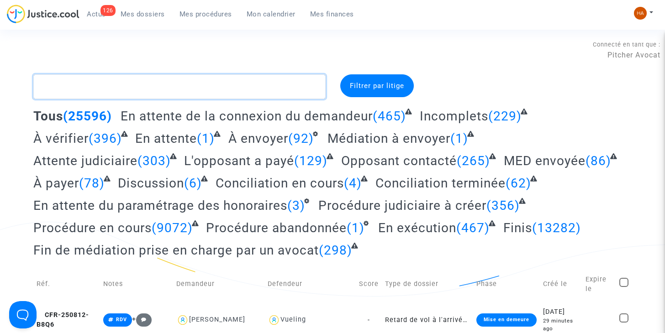
drag, startPoint x: 98, startPoint y: 92, endPoint x: 57, endPoint y: 79, distance: 43.0
click at [57, 79] on textarea at bounding box center [179, 86] width 292 height 25
paste textarea "CFR-250418-QWFJ"
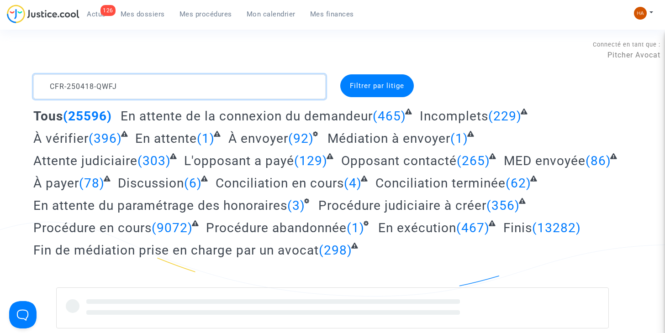
type textarea "CFR-250418-QWFJ"
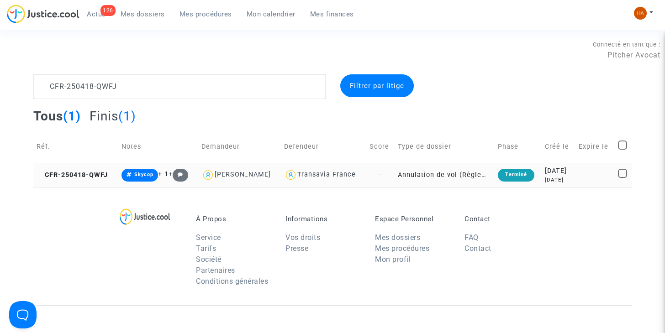
click at [394, 175] on td "Annulation de vol (Règlement CE n°261/2004)" at bounding box center [444, 175] width 100 height 24
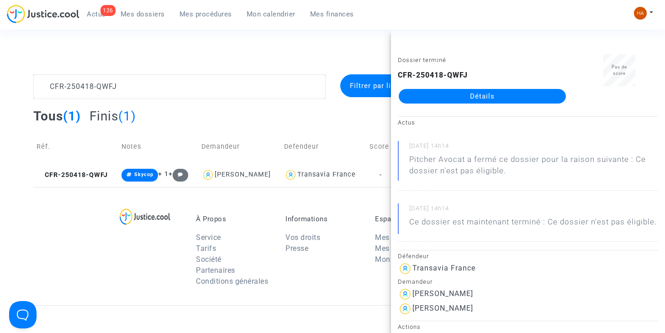
click at [451, 99] on link "Détails" at bounding box center [481, 96] width 167 height 15
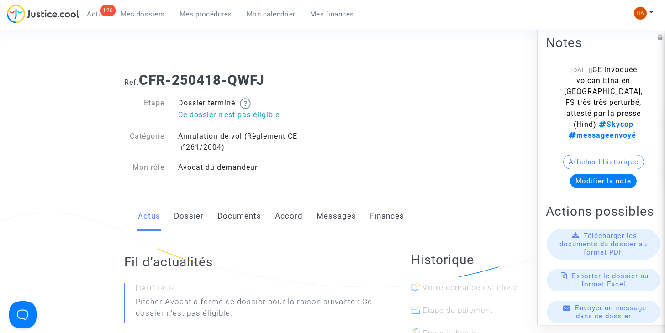
scroll to position [10, 0]
click at [330, 217] on link "Messages" at bounding box center [336, 216] width 40 height 30
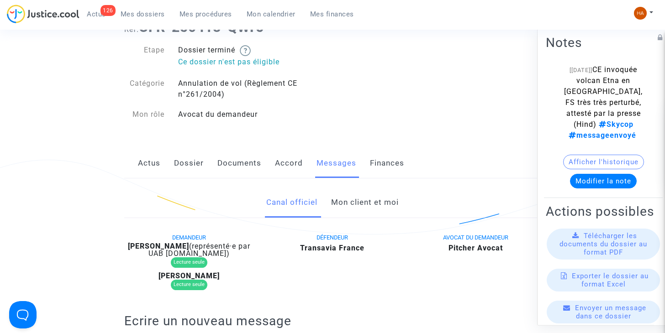
scroll to position [56, 0]
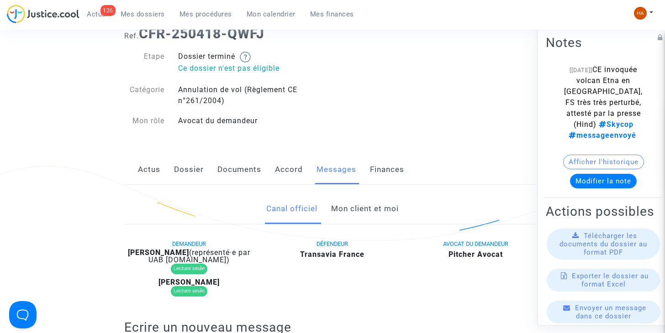
click at [350, 206] on link "Mon client et moi" at bounding box center [365, 209] width 68 height 30
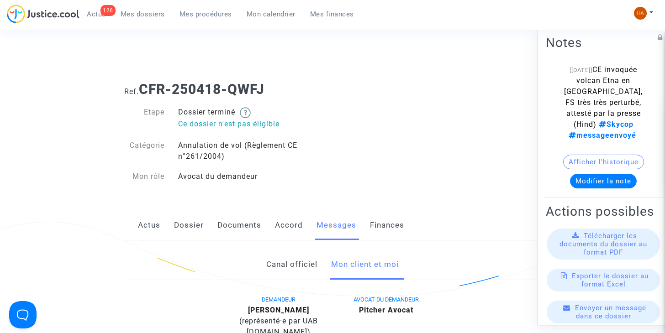
click at [228, 227] on link "Documents" at bounding box center [239, 225] width 44 height 30
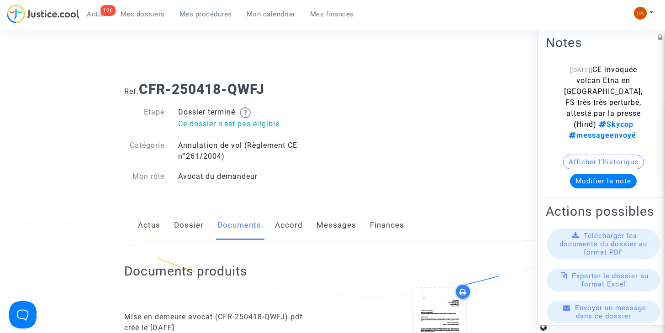
click at [334, 226] on link "Messages" at bounding box center [336, 225] width 40 height 30
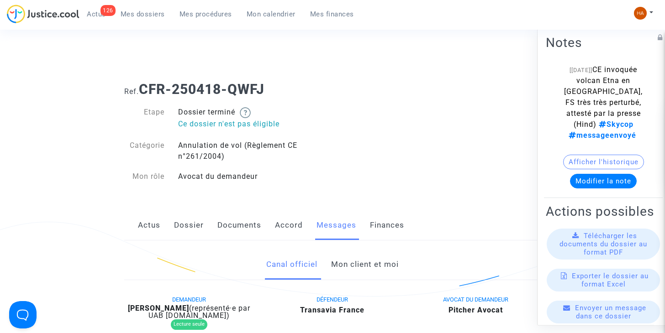
click at [151, 223] on link "Actus" at bounding box center [149, 225] width 22 height 30
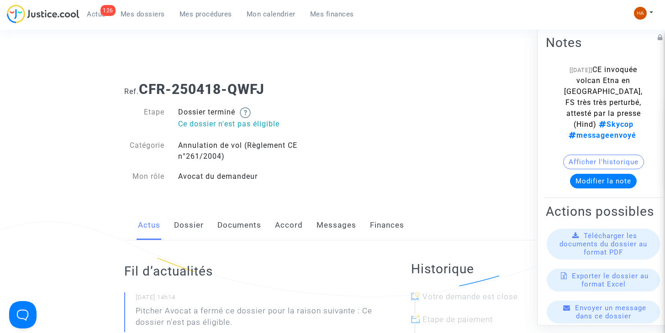
click at [137, 18] on link "Mes dossiers" at bounding box center [142, 14] width 59 height 14
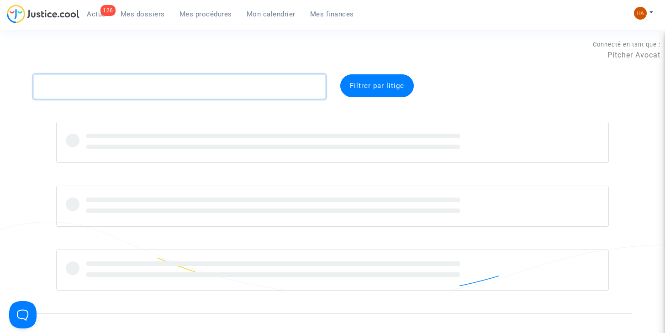
click at [104, 86] on textarea at bounding box center [179, 86] width 292 height 25
paste textarea "CFR-250609-NHGK"
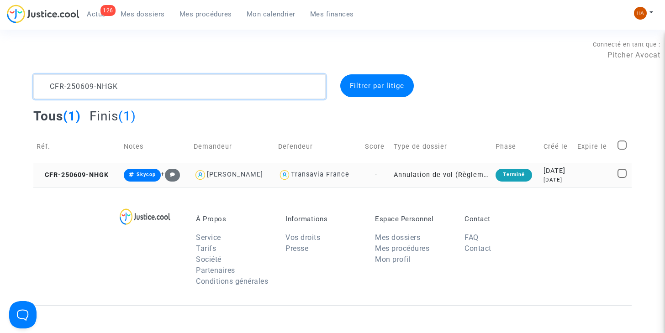
type textarea "CFR-250609-NHGK"
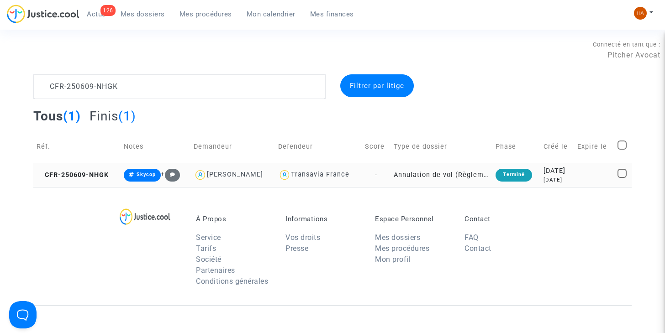
click at [380, 169] on td "-" at bounding box center [376, 175] width 29 height 24
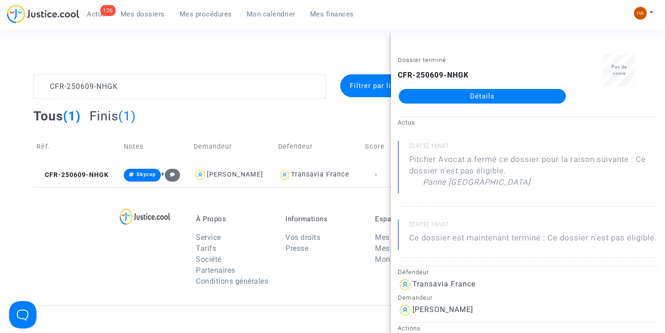
click at [435, 91] on link "Détails" at bounding box center [481, 96] width 167 height 15
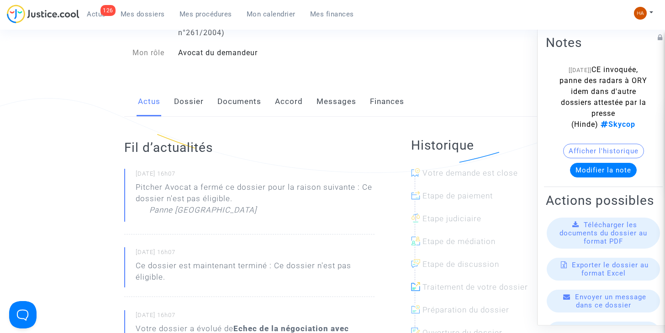
scroll to position [137, 0]
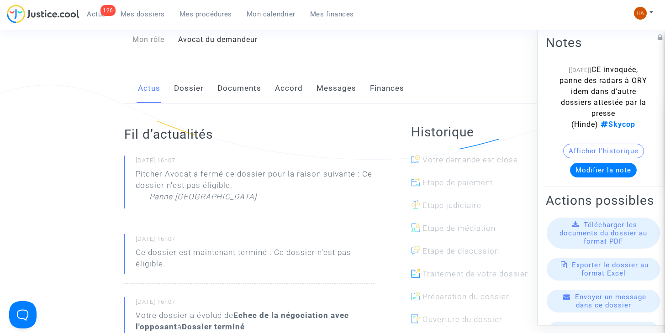
click at [137, 13] on span "Mes dossiers" at bounding box center [143, 14] width 44 height 8
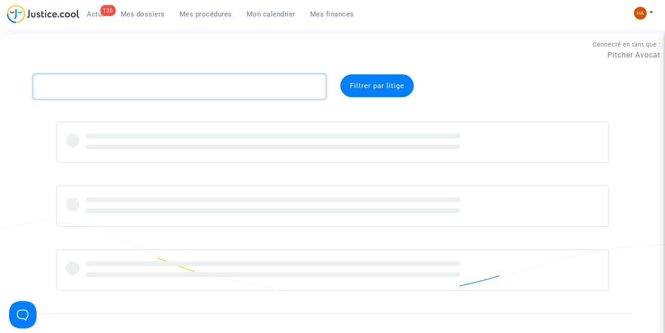
click at [88, 82] on textarea at bounding box center [179, 86] width 292 height 25
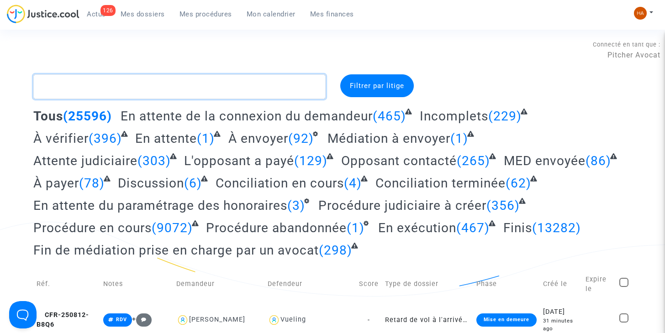
paste textarea "250602-J9KE"
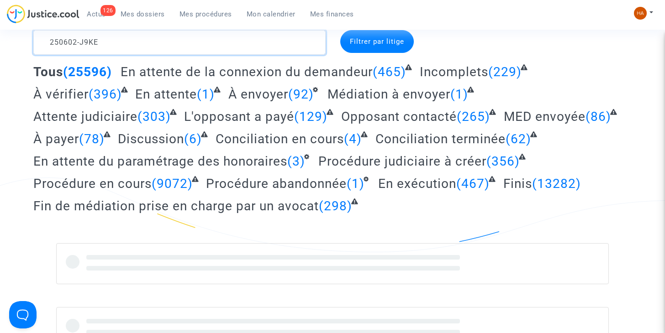
scroll to position [46, 0]
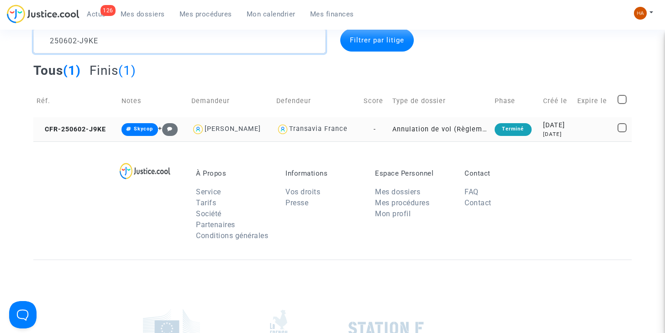
type textarea "250602-J9KE"
click at [391, 127] on td "Annulation de vol (Règlement CE n°261/2004)" at bounding box center [440, 129] width 102 height 24
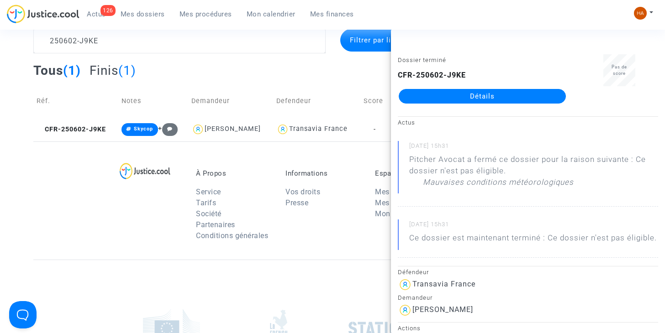
click at [424, 100] on link "Détails" at bounding box center [481, 96] width 167 height 15
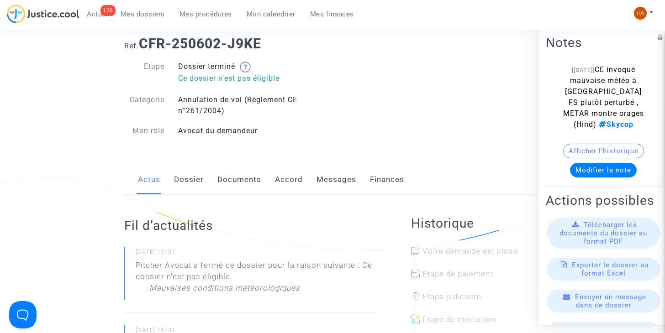
click at [157, 14] on span "Mes dossiers" at bounding box center [143, 14] width 44 height 8
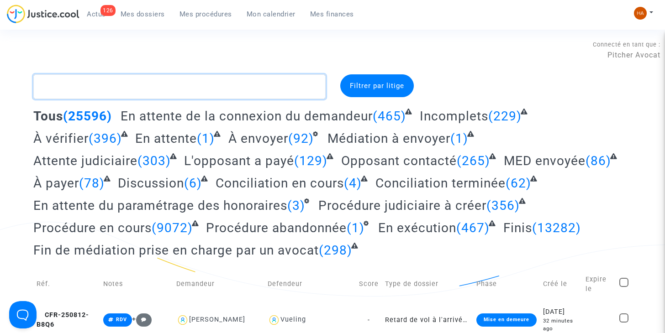
click at [94, 88] on textarea at bounding box center [179, 86] width 292 height 25
paste textarea "DUCHAMP"
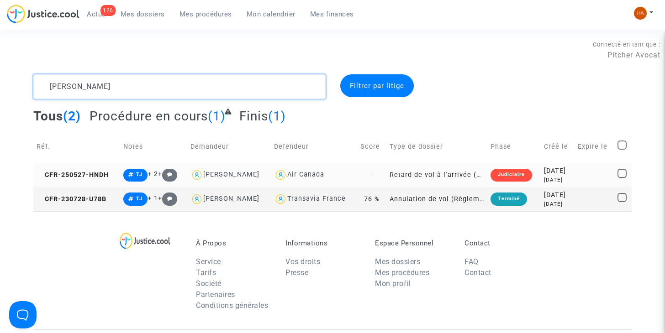
type textarea "DUCHAMP"
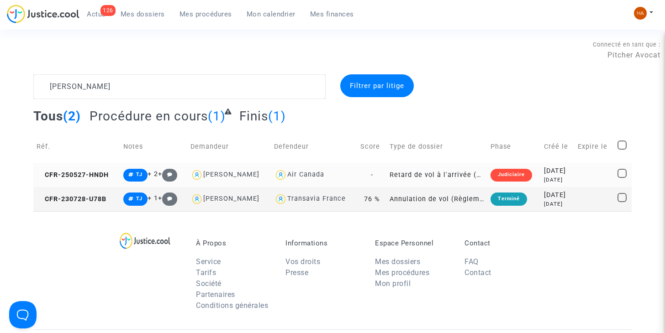
click at [386, 175] on td "Retard de vol à l'arrivée (hors UE - Convention de [GEOGRAPHIC_DATA])" at bounding box center [436, 175] width 101 height 24
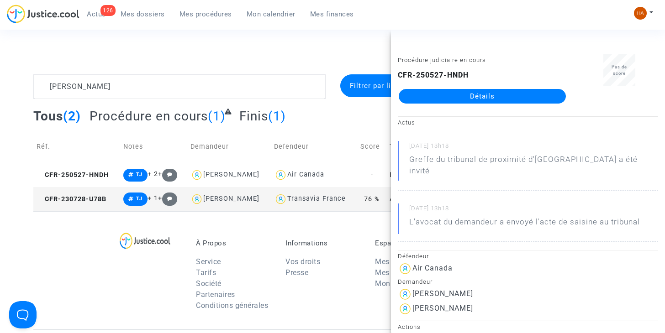
click at [440, 95] on link "Détails" at bounding box center [481, 96] width 167 height 15
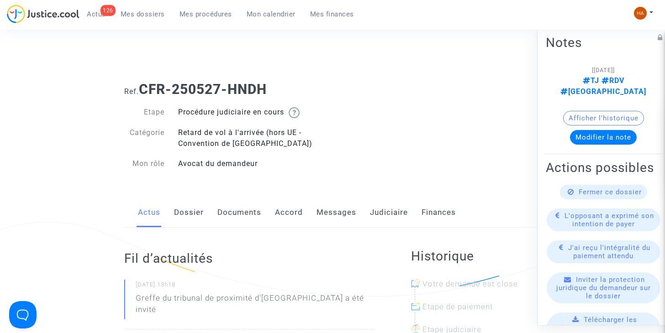
click at [338, 212] on link "Messages" at bounding box center [336, 213] width 40 height 30
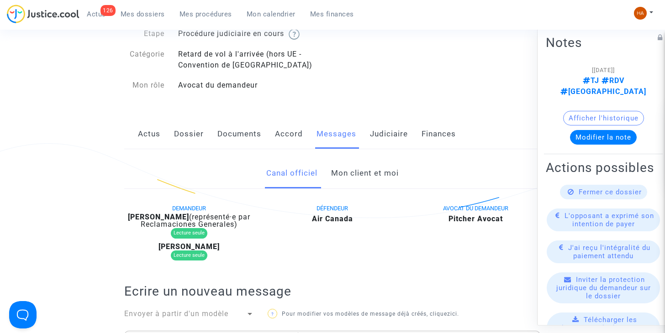
scroll to position [32, 0]
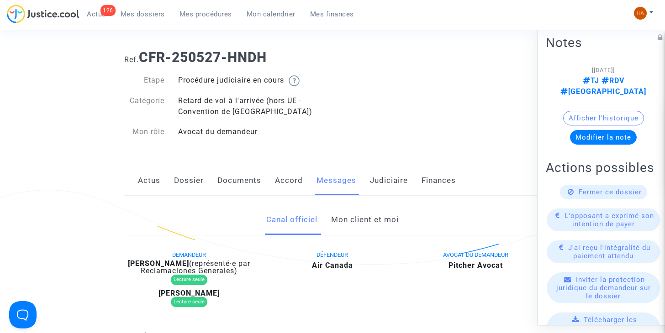
click at [388, 181] on link "Judiciaire" at bounding box center [389, 181] width 38 height 30
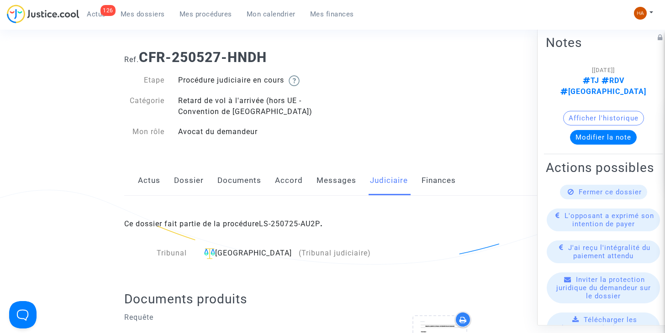
click at [328, 180] on link "Messages" at bounding box center [336, 181] width 40 height 30
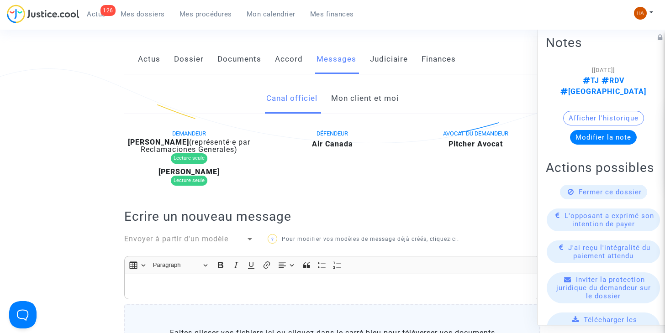
scroll to position [152, 0]
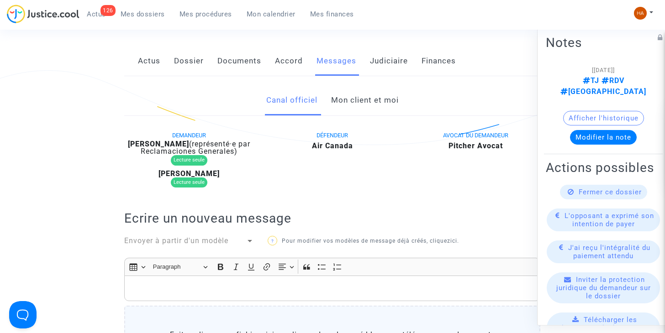
click at [363, 101] on link "Mon client et moi" at bounding box center [365, 100] width 68 height 30
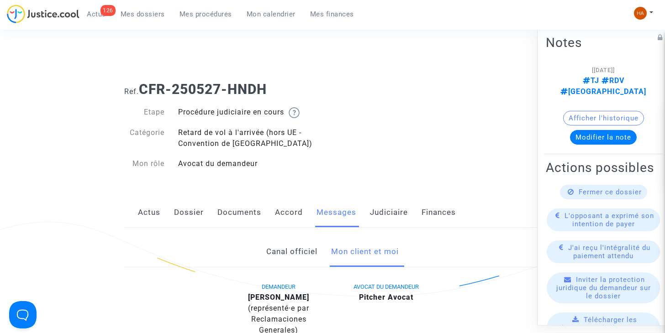
click at [391, 212] on link "Judiciaire" at bounding box center [389, 213] width 38 height 30
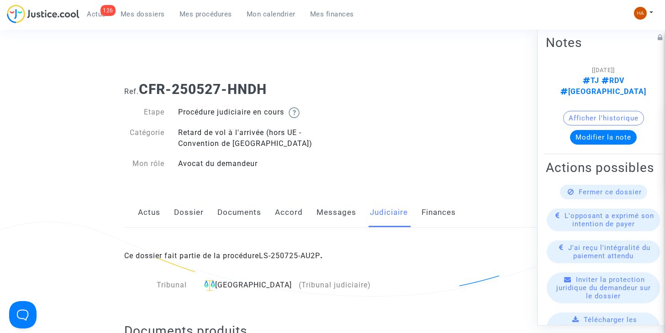
click at [139, 16] on span "Mes dossiers" at bounding box center [143, 14] width 44 height 8
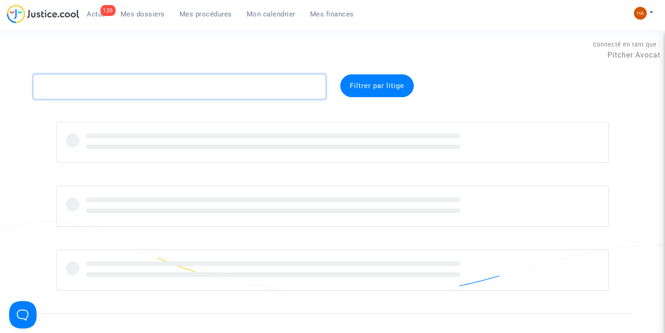
click at [72, 89] on textarea at bounding box center [179, 86] width 292 height 25
paste textarea "CFR-250523-R6N9"
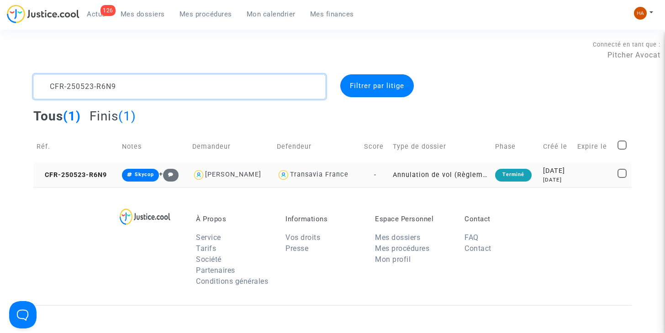
type textarea "CFR-250523-R6N9"
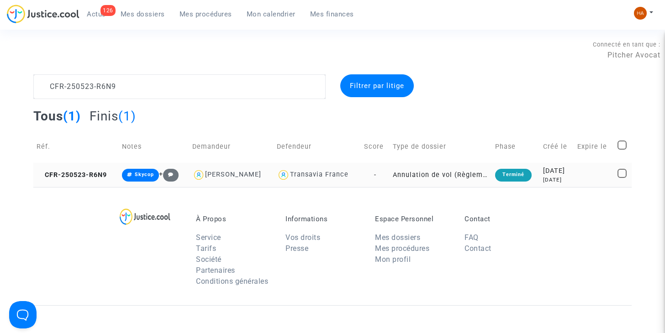
drag, startPoint x: 380, startPoint y: 179, endPoint x: 374, endPoint y: 173, distance: 8.1
click at [374, 173] on td "-" at bounding box center [375, 175] width 29 height 24
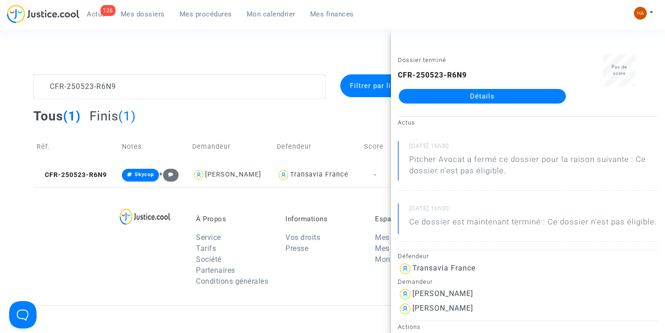
click at [471, 97] on link "Détails" at bounding box center [481, 96] width 167 height 15
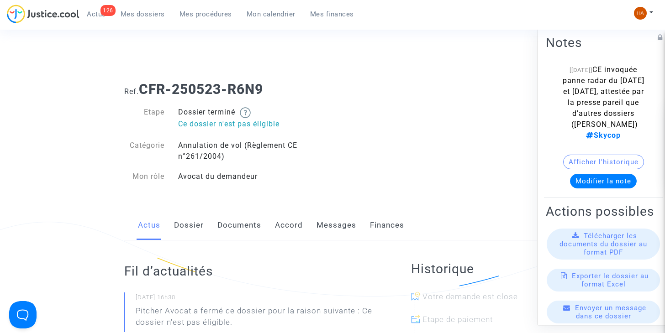
click at [337, 231] on link "Messages" at bounding box center [336, 225] width 40 height 30
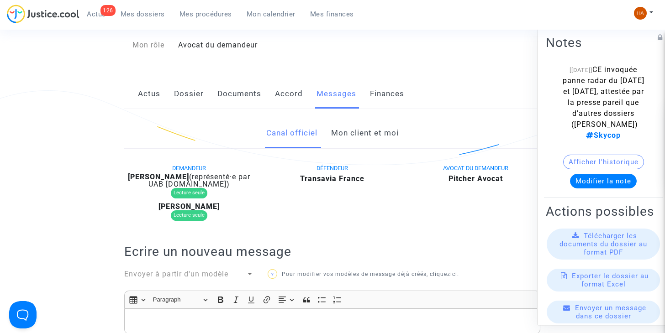
scroll to position [86, 0]
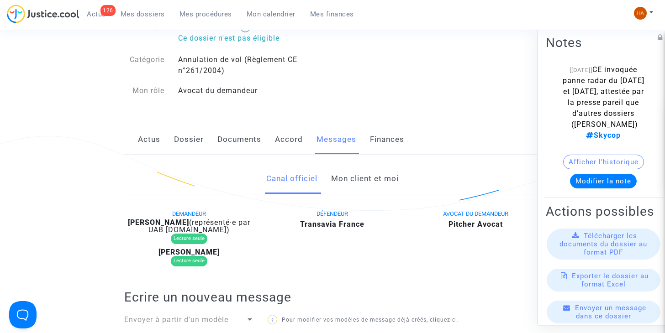
click at [246, 142] on link "Documents" at bounding box center [239, 140] width 44 height 30
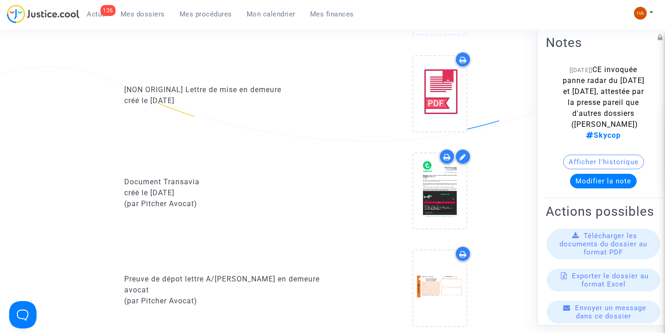
scroll to position [542, 0]
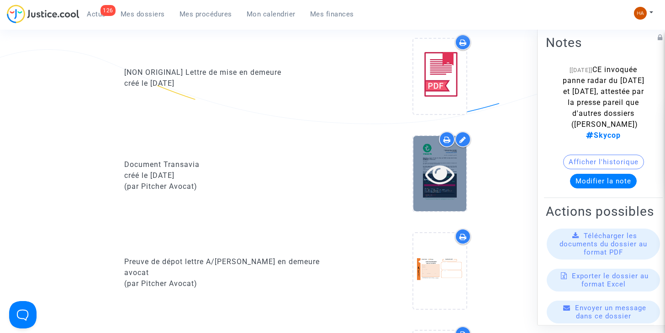
click at [430, 200] on div at bounding box center [439, 173] width 53 height 75
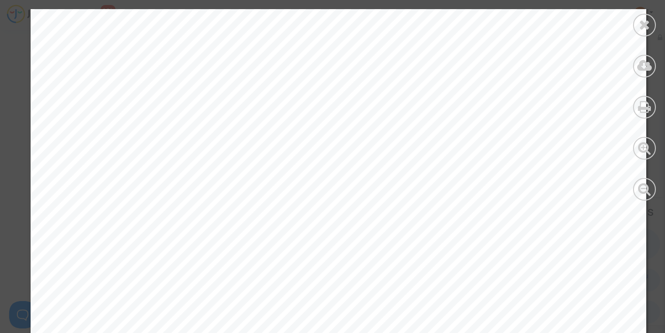
scroll to position [464, 0]
click at [639, 26] on icon at bounding box center [644, 25] width 11 height 14
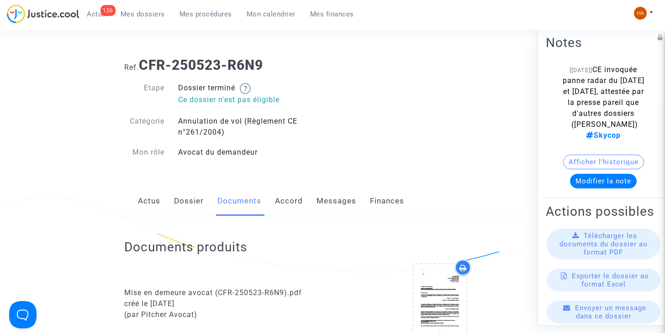
scroll to position [0, 0]
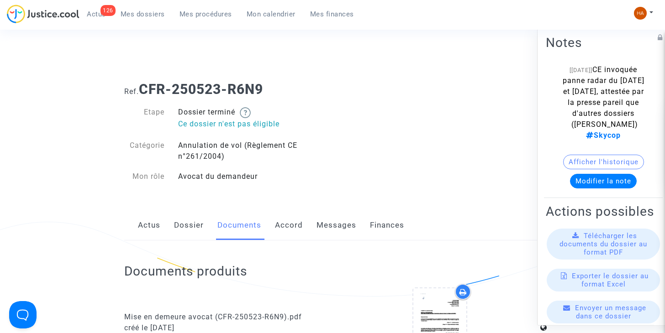
click at [147, 13] on span "Mes dossiers" at bounding box center [143, 14] width 44 height 8
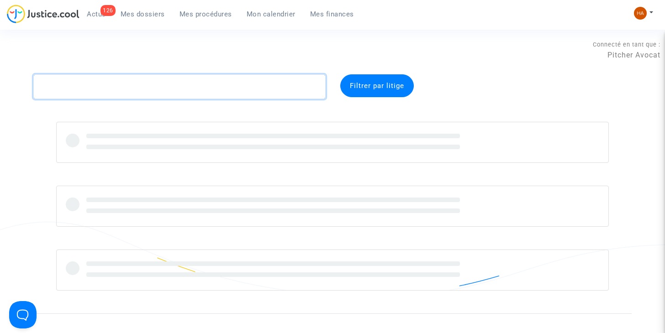
click at [82, 88] on textarea at bounding box center [179, 86] width 292 height 25
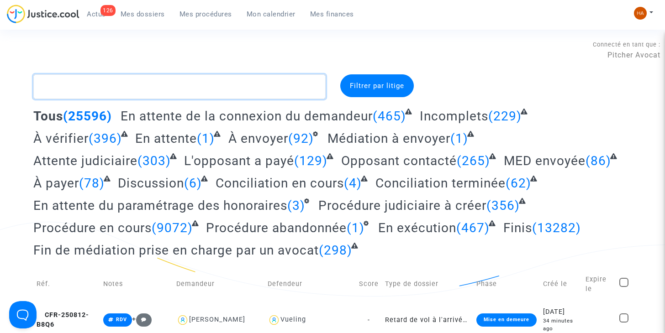
paste textarea "CFR-250424-DZAB"
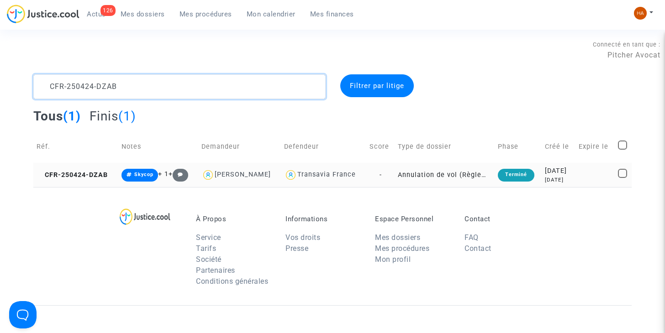
type textarea "CFR-250424-DZAB"
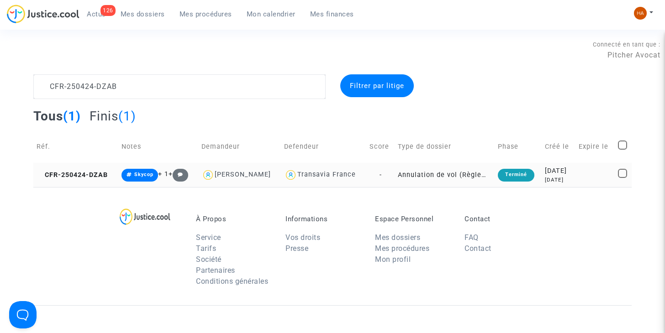
click at [392, 178] on td "-" at bounding box center [380, 175] width 28 height 24
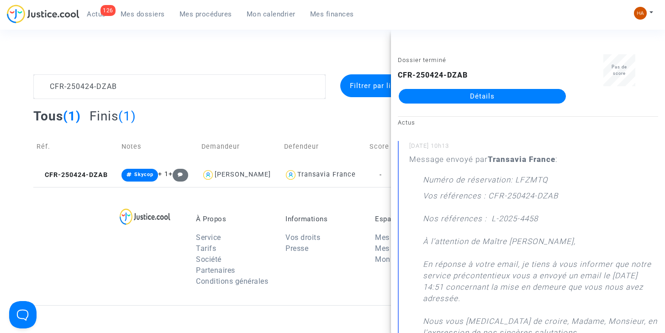
click at [453, 93] on link "Détails" at bounding box center [481, 96] width 167 height 15
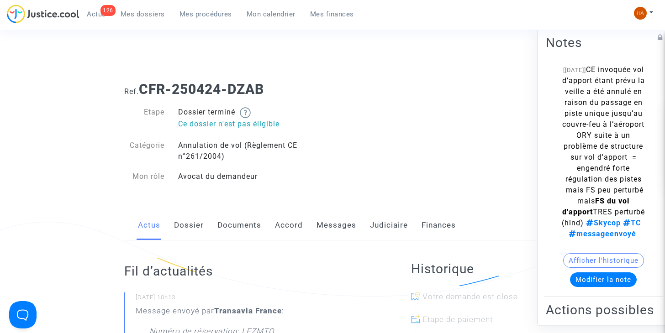
click at [341, 225] on link "Messages" at bounding box center [336, 225] width 40 height 30
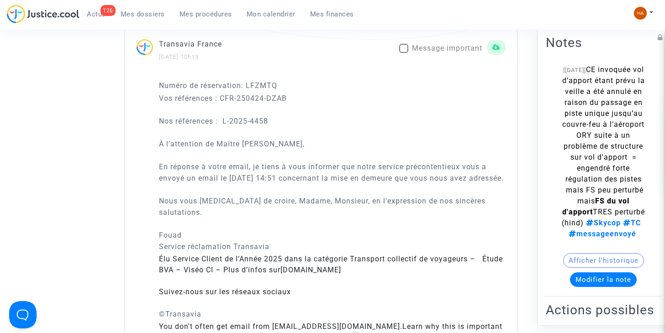
scroll to position [627, 0]
click at [401, 52] on span at bounding box center [403, 47] width 9 height 9
click at [403, 53] on input "Message important" at bounding box center [403, 52] width 0 height 0
checkbox input "true"
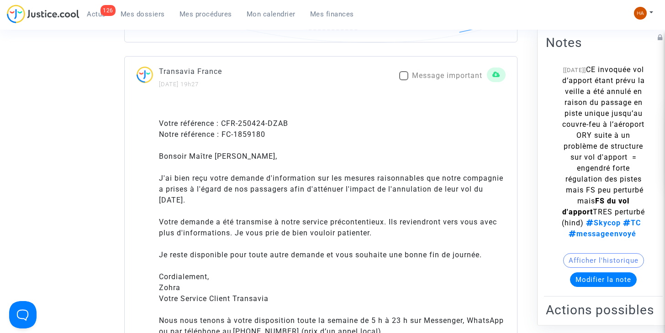
scroll to position [1362, 0]
click at [408, 82] on label "Message important" at bounding box center [440, 76] width 83 height 11
click at [404, 82] on input "Message important" at bounding box center [403, 81] width 0 height 0
checkbox input "true"
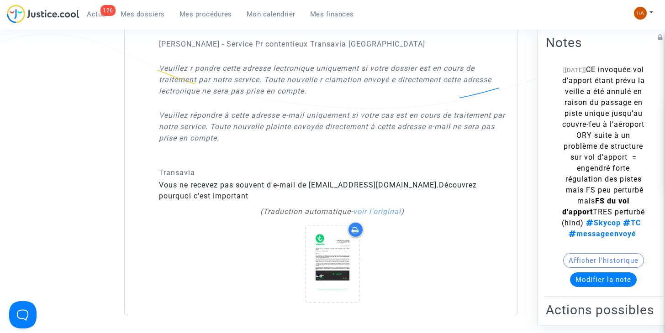
scroll to position [2777, 0]
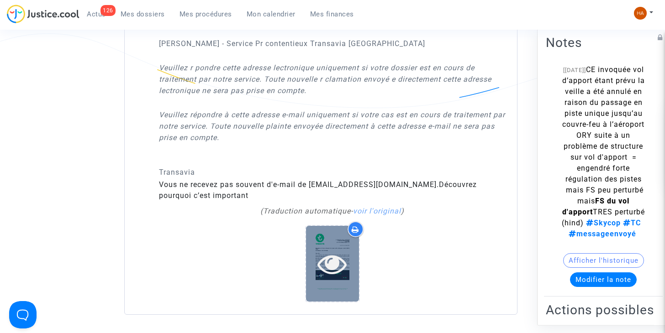
click at [325, 266] on icon at bounding box center [332, 263] width 30 height 29
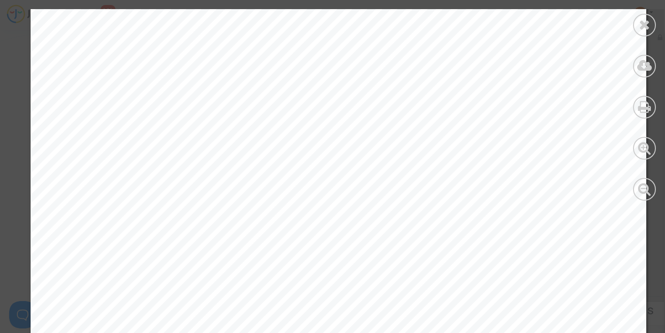
scroll to position [523, 0]
click at [650, 21] on div at bounding box center [644, 25] width 23 height 23
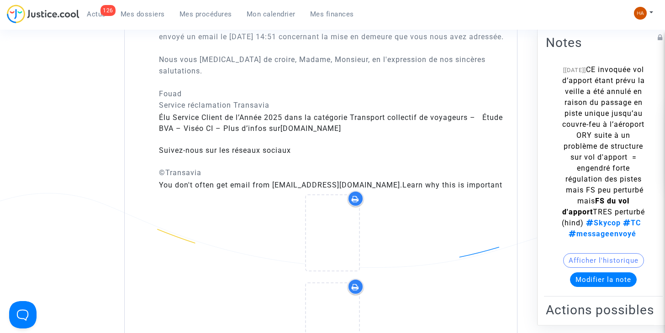
click at [147, 21] on link "Mes dossiers" at bounding box center [142, 14] width 59 height 14
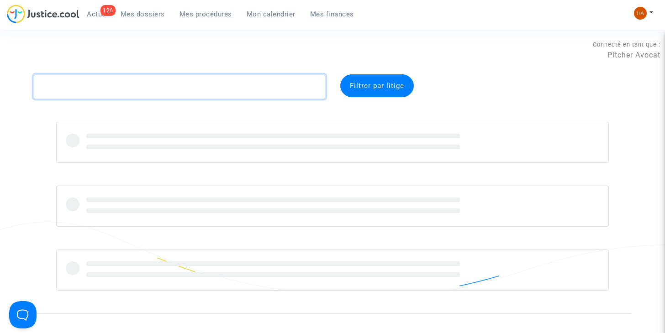
click at [112, 81] on textarea at bounding box center [179, 86] width 292 height 25
paste textarea "CFR-250502-FFE9"
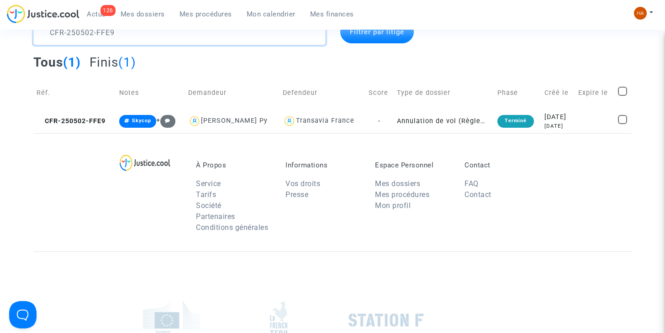
scroll to position [53, 0]
type textarea "CFR-250502-FFE9"
click at [378, 126] on td "-" at bounding box center [379, 122] width 29 height 24
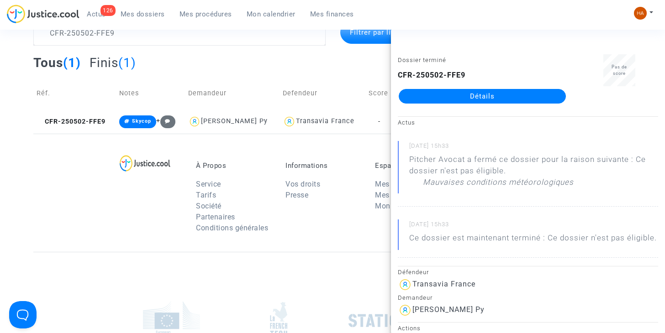
click at [444, 97] on link "Détails" at bounding box center [481, 96] width 167 height 15
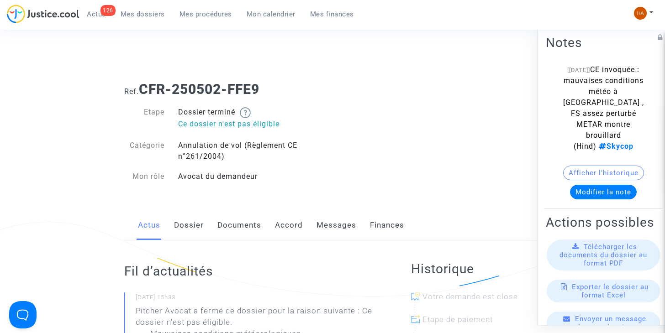
click at [340, 223] on link "Messages" at bounding box center [336, 225] width 40 height 30
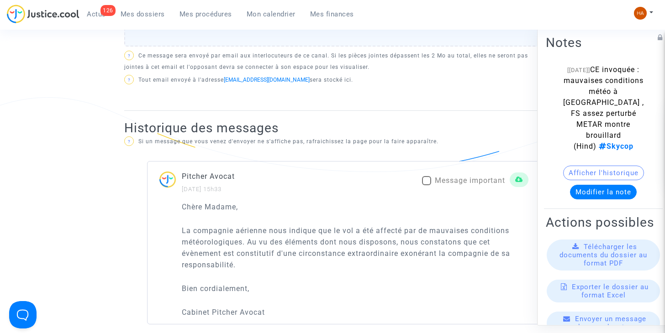
scroll to position [493, 0]
click at [426, 183] on span at bounding box center [426, 182] width 9 height 9
click at [426, 187] on input "Message important" at bounding box center [426, 187] width 0 height 0
checkbox input "true"
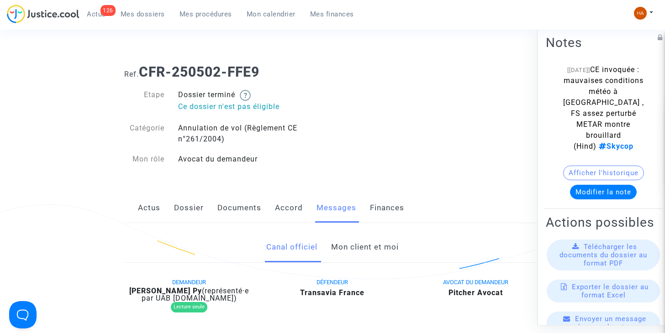
scroll to position [0, 0]
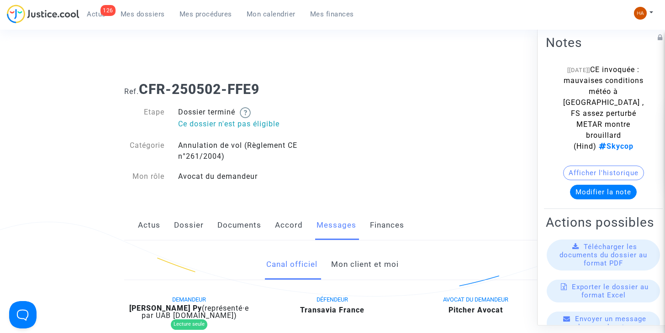
click at [135, 15] on span "Mes dossiers" at bounding box center [143, 14] width 44 height 8
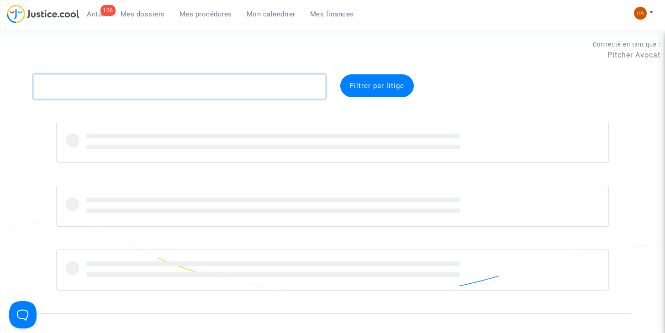
click at [70, 92] on textarea at bounding box center [179, 86] width 292 height 25
paste textarea "CFR-250520-H78Q"
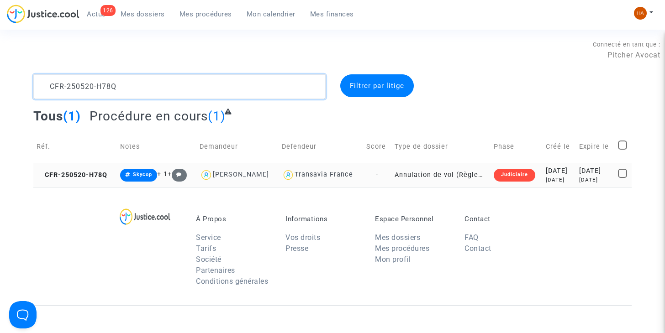
type textarea "CFR-250520-H78Q"
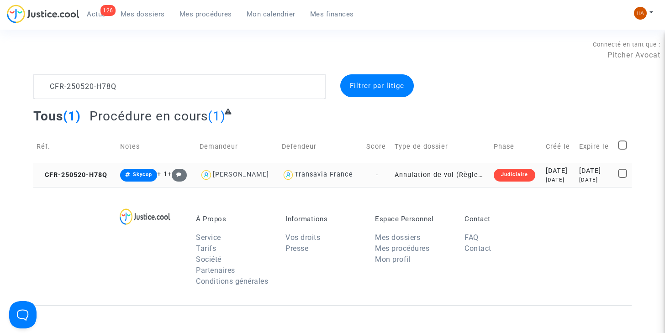
click at [391, 175] on td "Annulation de vol (Règlement CE n°261/2004)" at bounding box center [440, 175] width 99 height 24
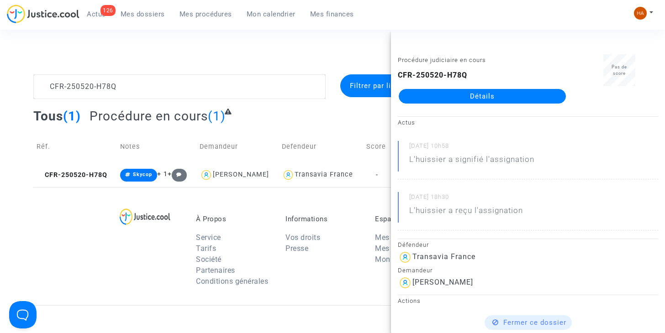
click at [459, 97] on link "Détails" at bounding box center [481, 96] width 167 height 15
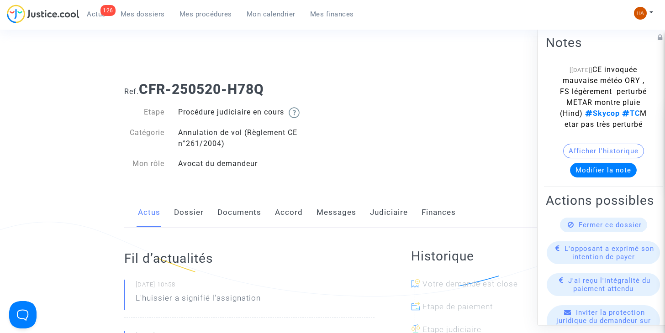
click at [335, 214] on link "Messages" at bounding box center [336, 213] width 40 height 30
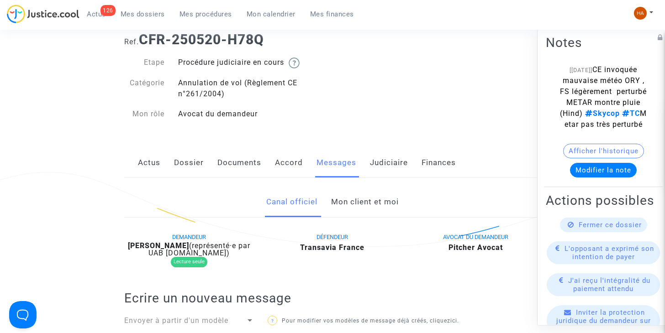
scroll to position [49, 0]
click at [245, 161] on link "Documents" at bounding box center [239, 163] width 44 height 30
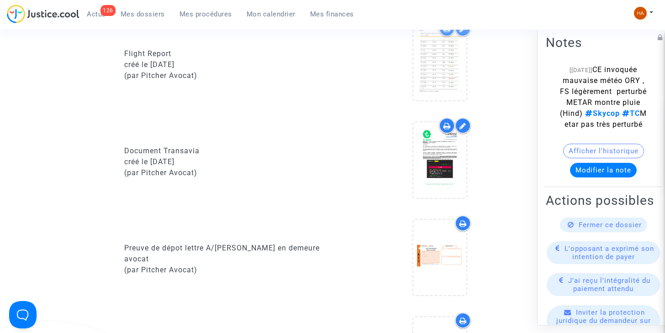
scroll to position [637, 0]
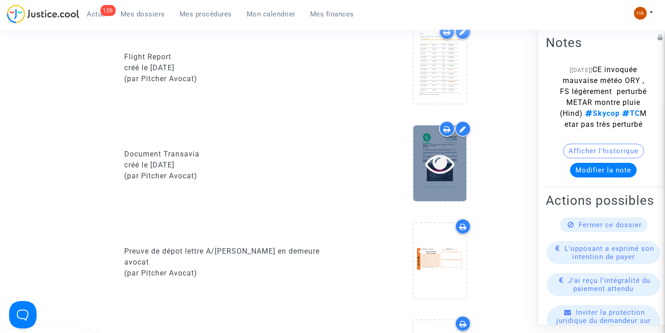
click at [422, 183] on div at bounding box center [439, 163] width 53 height 75
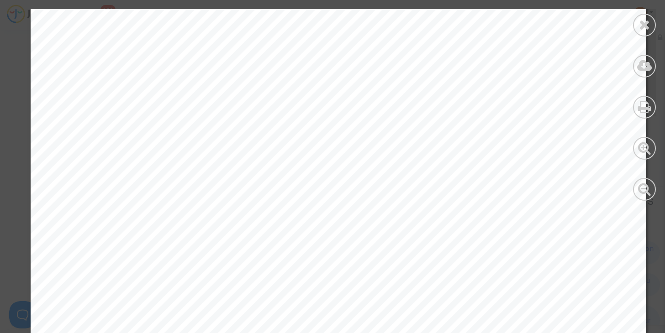
scroll to position [357, 0]
click at [638, 37] on div at bounding box center [644, 105] width 41 height 210
click at [641, 35] on div at bounding box center [644, 25] width 23 height 23
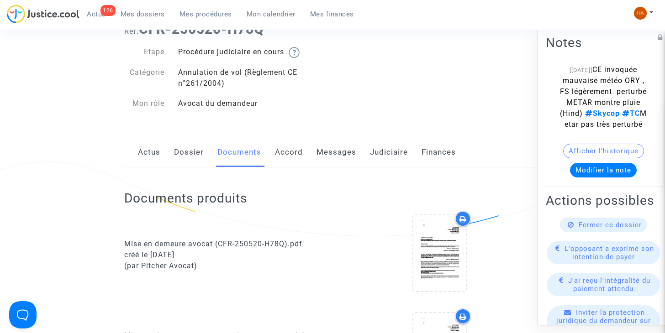
scroll to position [0, 0]
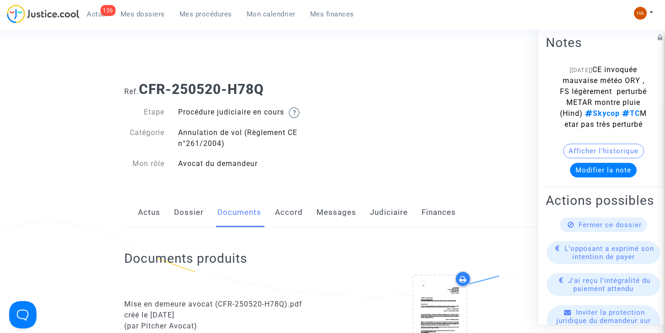
click at [157, 11] on span "Mes dossiers" at bounding box center [143, 14] width 44 height 8
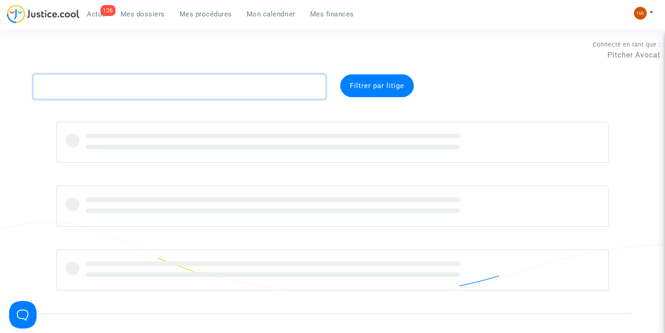
click at [86, 79] on textarea at bounding box center [179, 86] width 292 height 25
paste textarea "FR-230303-GCJB"
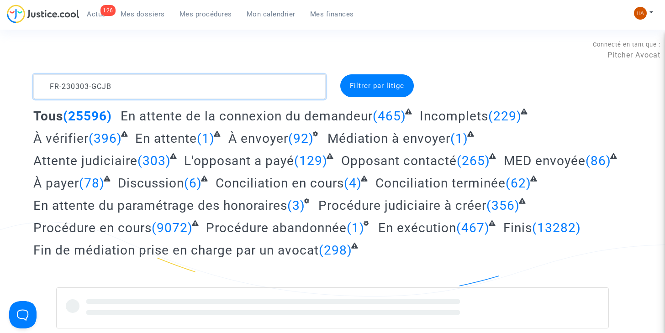
click at [43, 86] on textarea at bounding box center [179, 86] width 292 height 25
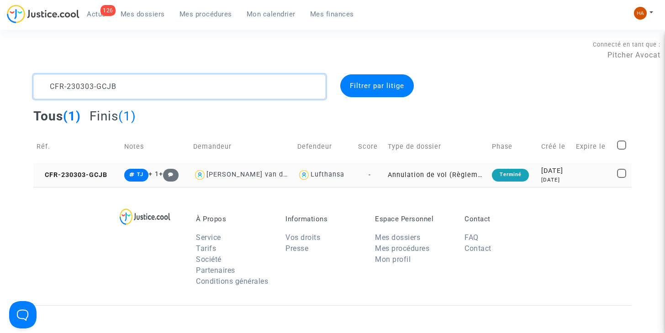
type textarea "CFR-230303-GCJB"
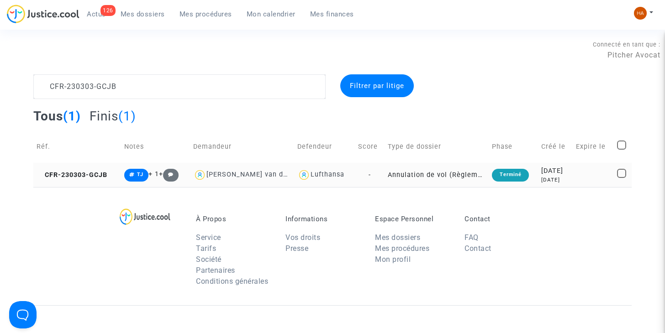
click at [384, 173] on td "Annulation de vol (Règlement CE n°261/2004)" at bounding box center [436, 175] width 104 height 24
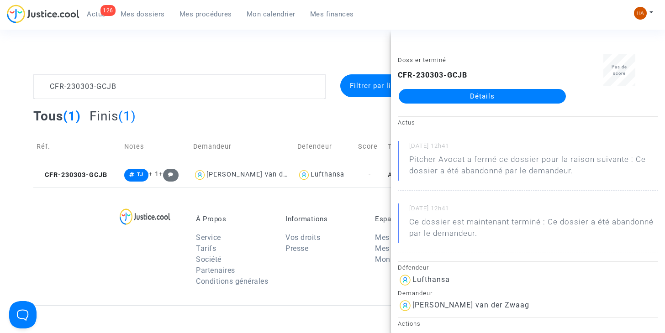
click at [477, 96] on link "Détails" at bounding box center [481, 96] width 167 height 15
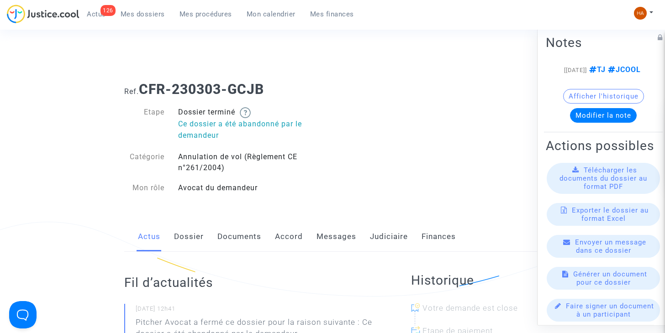
click at [148, 18] on span "Mes dossiers" at bounding box center [143, 14] width 44 height 8
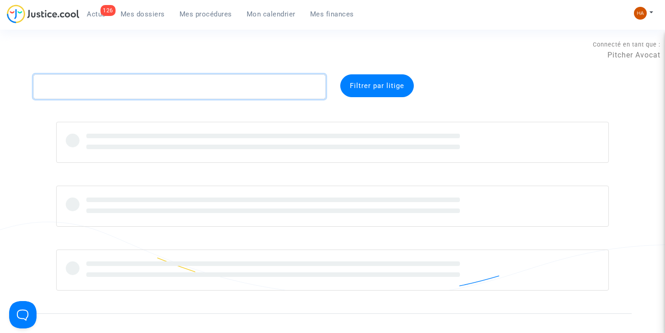
click at [85, 83] on textarea at bounding box center [179, 86] width 292 height 25
paste textarea "CFR-250609-NTN7"
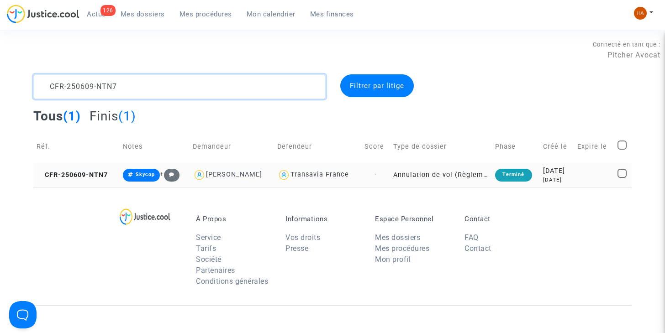
type textarea "CFR-250609-NTN7"
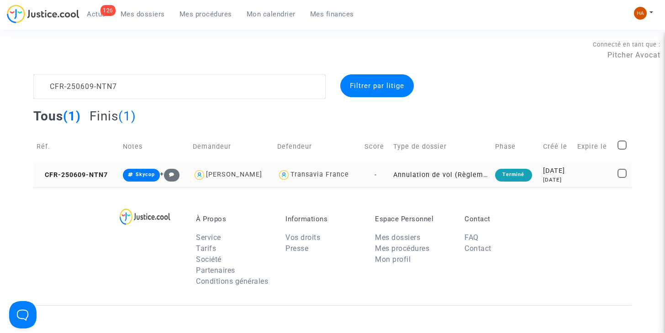
click at [378, 176] on td "-" at bounding box center [375, 175] width 29 height 24
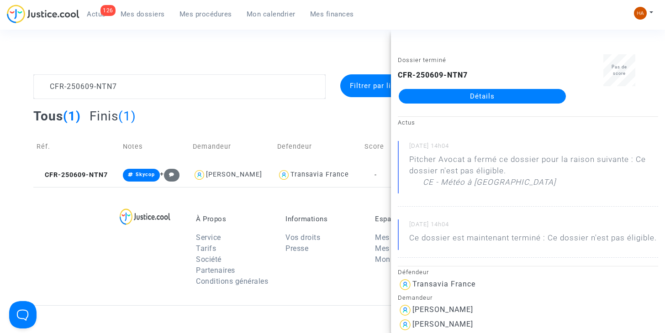
click at [483, 94] on link "Détails" at bounding box center [481, 96] width 167 height 15
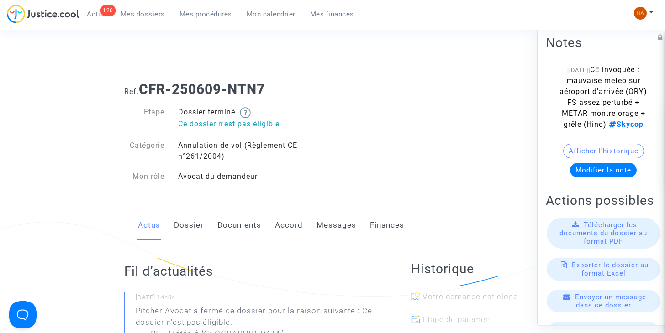
click at [241, 223] on link "Documents" at bounding box center [239, 225] width 44 height 30
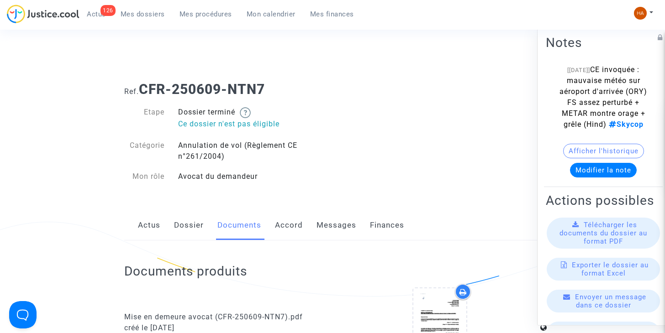
click at [289, 240] on link "Accord" at bounding box center [289, 225] width 28 height 30
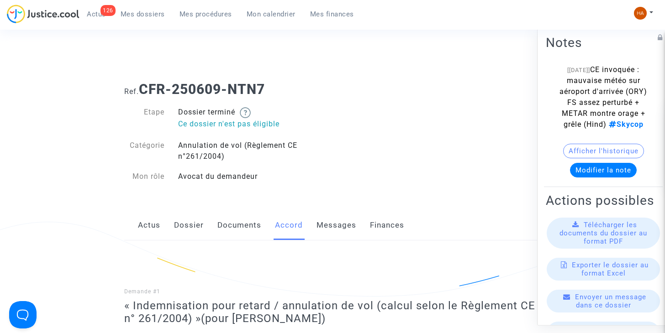
click at [246, 228] on link "Documents" at bounding box center [239, 225] width 44 height 30
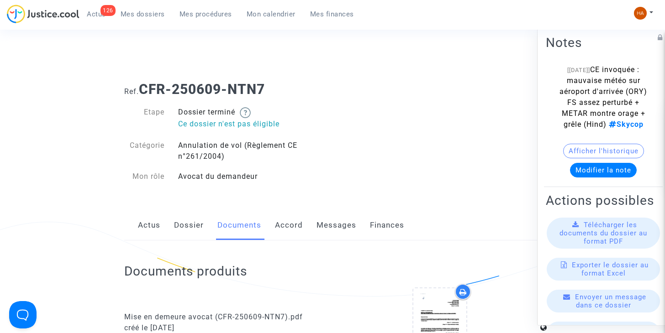
click at [337, 230] on link "Messages" at bounding box center [336, 225] width 40 height 30
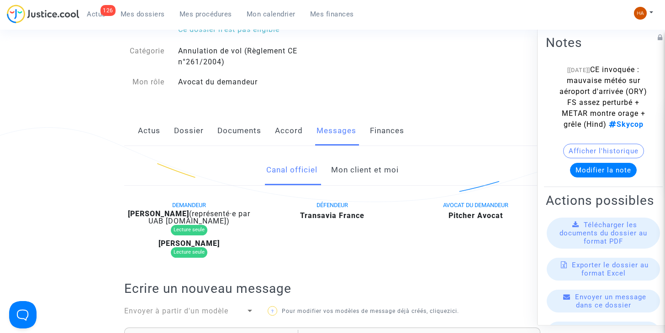
scroll to position [91, 0]
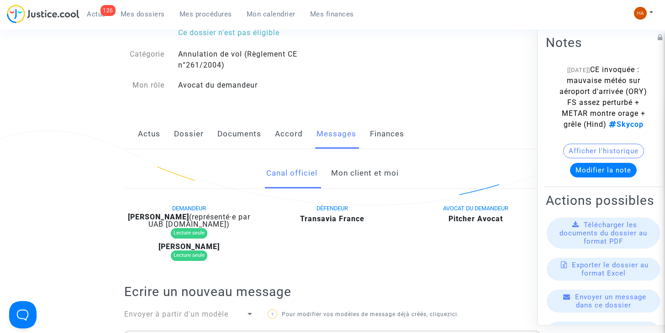
click at [357, 174] on link "Mon client et moi" at bounding box center [365, 173] width 68 height 30
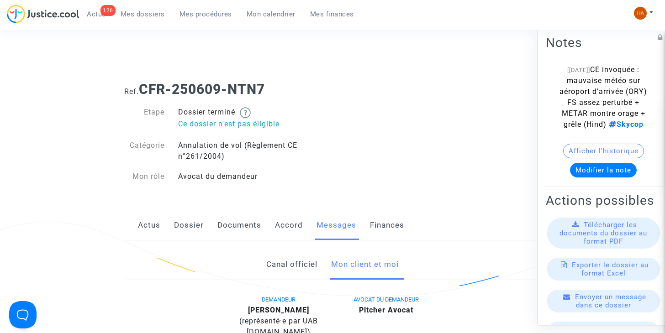
click at [144, 226] on link "Actus" at bounding box center [149, 225] width 22 height 30
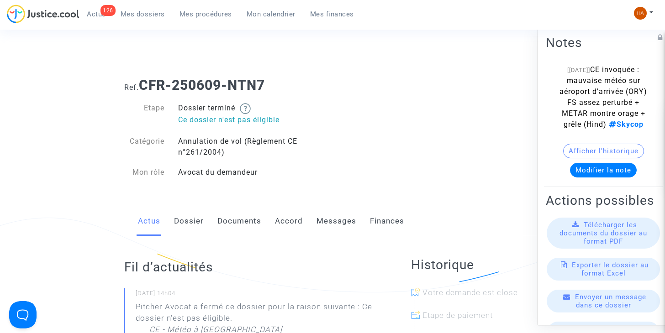
scroll to position [4, 0]
click at [150, 16] on span "Mes dossiers" at bounding box center [143, 14] width 44 height 8
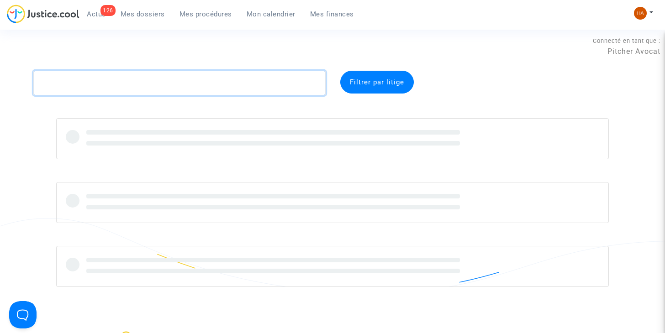
click at [106, 83] on textarea at bounding box center [179, 83] width 292 height 25
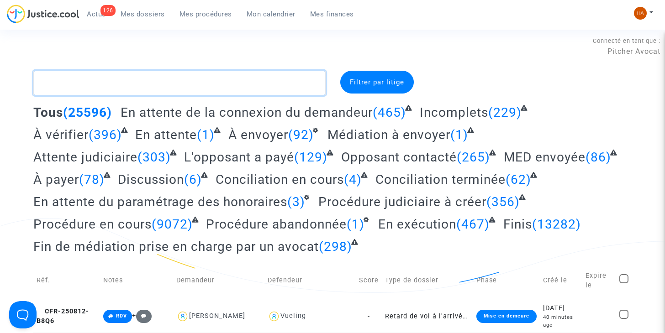
paste textarea "CFR-250604-66TR"
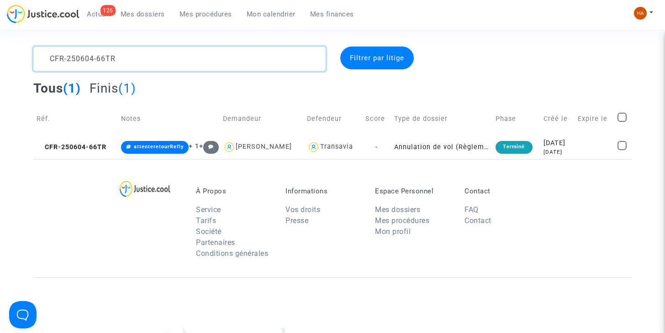
scroll to position [27, 0]
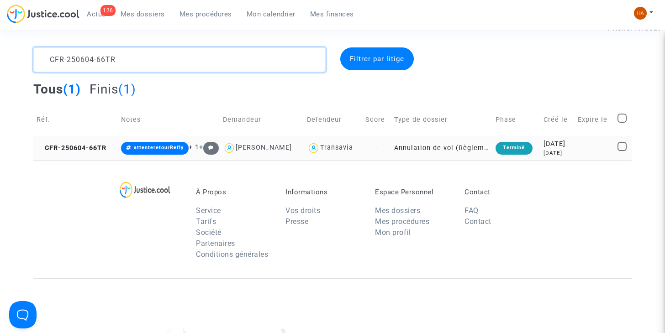
type textarea "CFR-250604-66TR"
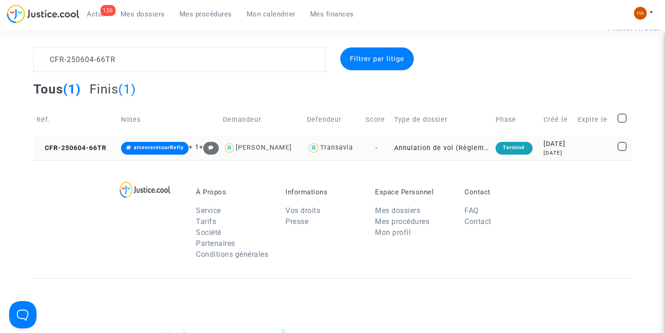
click at [389, 155] on td "-" at bounding box center [376, 148] width 29 height 24
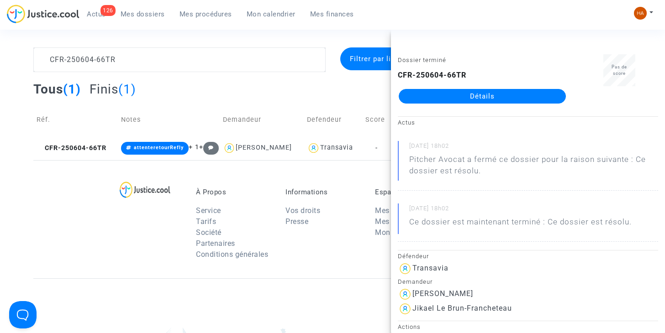
click at [443, 99] on link "Détails" at bounding box center [481, 96] width 167 height 15
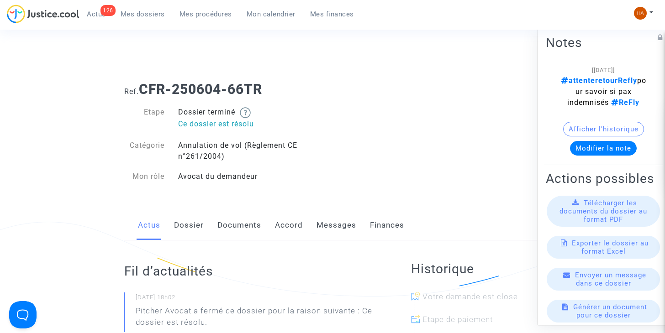
click at [330, 219] on link "Messages" at bounding box center [336, 225] width 40 height 30
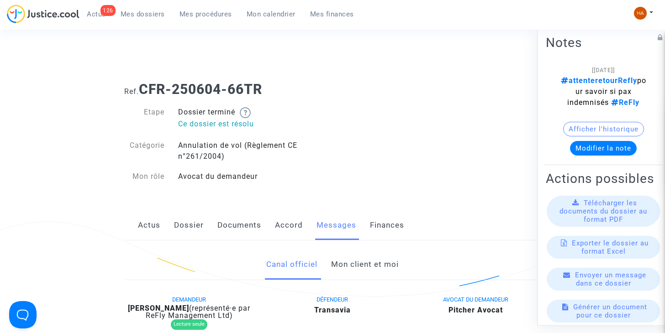
click at [353, 258] on link "Mon client et moi" at bounding box center [365, 265] width 68 height 30
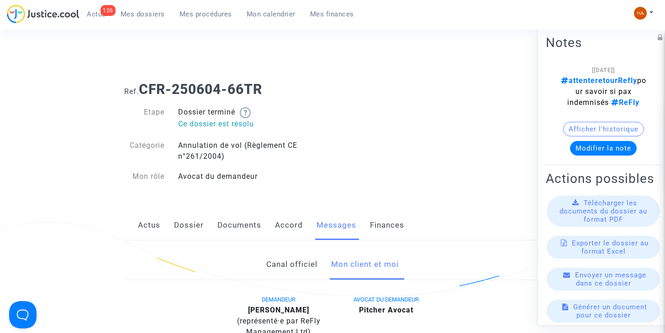
click at [145, 225] on link "Actus" at bounding box center [149, 225] width 22 height 30
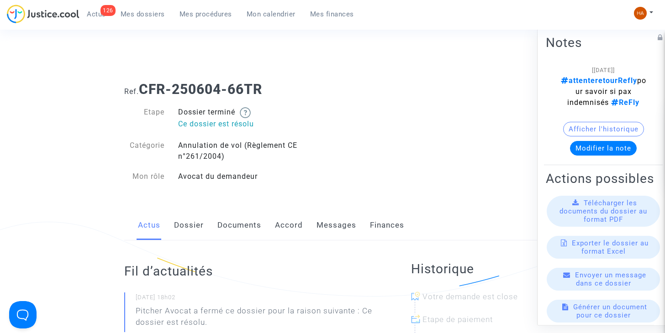
click at [136, 11] on span "Mes dossiers" at bounding box center [143, 14] width 44 height 8
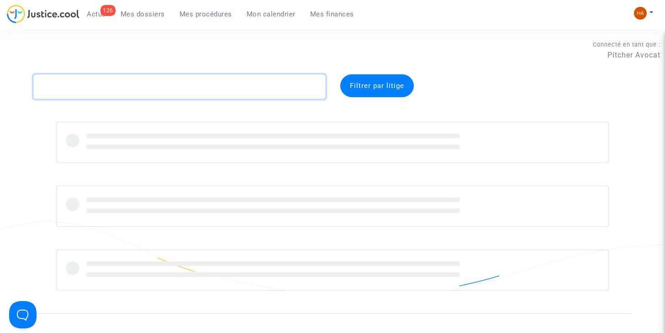
click at [75, 83] on textarea at bounding box center [179, 86] width 292 height 25
paste textarea "CFR-250612-83HU"
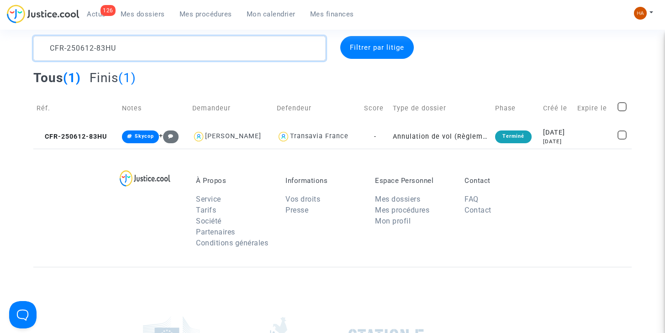
scroll to position [38, 0]
type textarea "CFR-250612-83HU"
click at [375, 135] on td "-" at bounding box center [375, 137] width 29 height 24
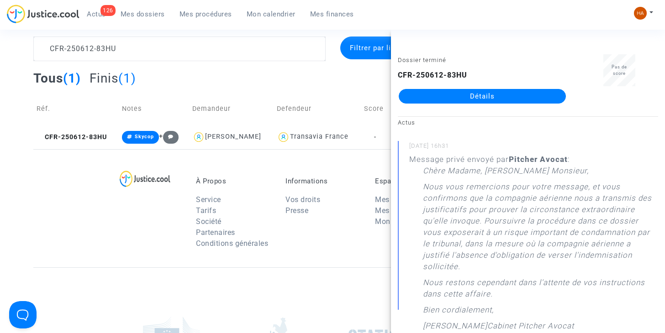
click at [476, 92] on link "Détails" at bounding box center [481, 96] width 167 height 15
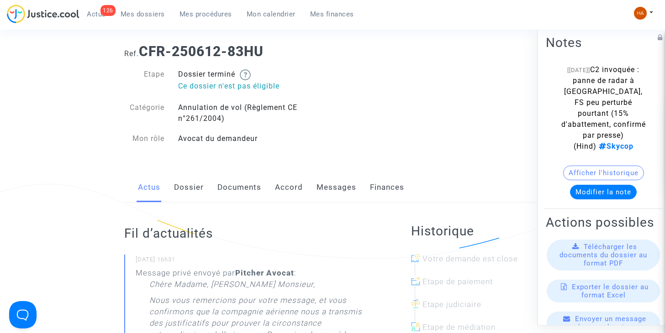
click at [322, 186] on link "Messages" at bounding box center [336, 188] width 40 height 30
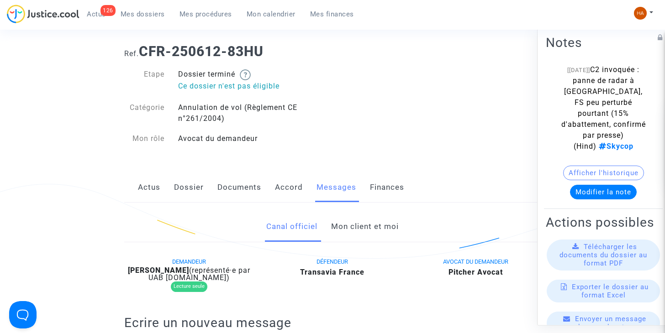
click at [322, 186] on link "Messages" at bounding box center [336, 188] width 40 height 30
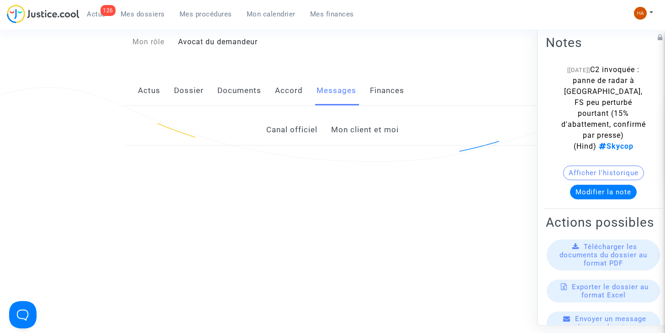
scroll to position [134, 0]
click at [285, 133] on link "Canal officiel" at bounding box center [291, 131] width 51 height 30
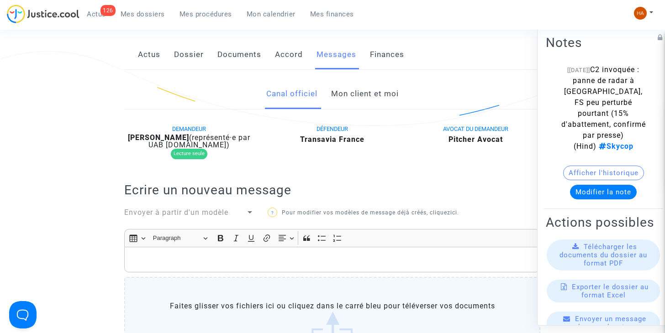
click at [372, 96] on link "Mon client et moi" at bounding box center [365, 94] width 68 height 30
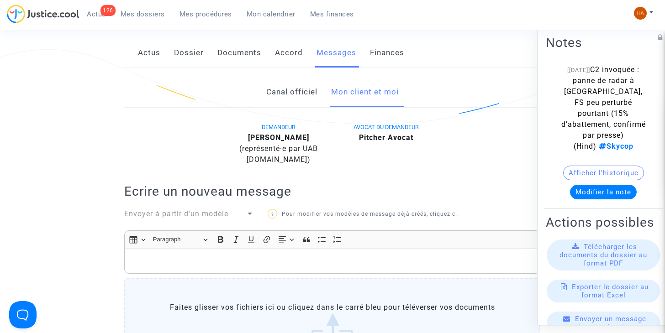
scroll to position [172, 0]
click at [243, 52] on link "Documents" at bounding box center [239, 53] width 44 height 30
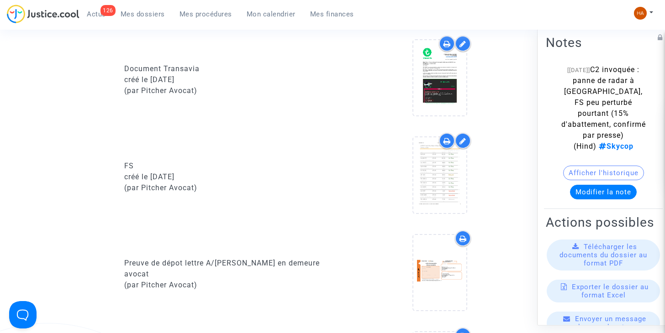
scroll to position [615, 0]
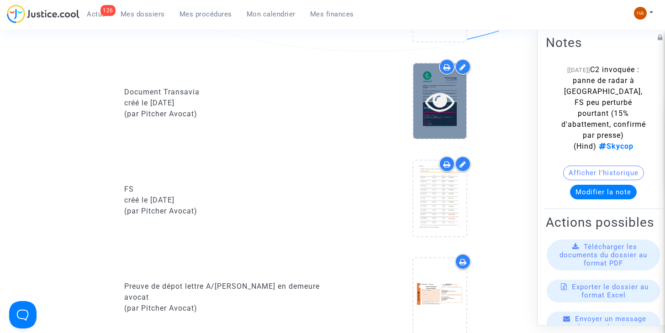
click at [425, 115] on icon at bounding box center [440, 101] width 30 height 29
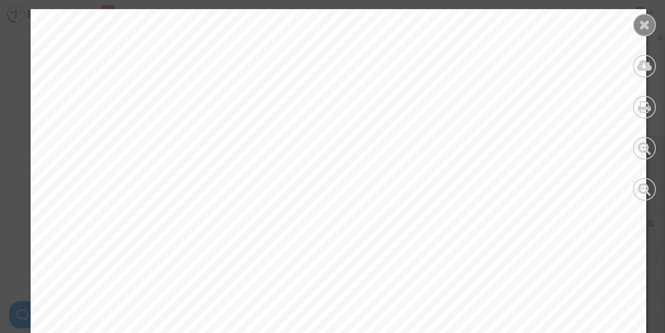
click at [646, 31] on icon at bounding box center [644, 25] width 11 height 14
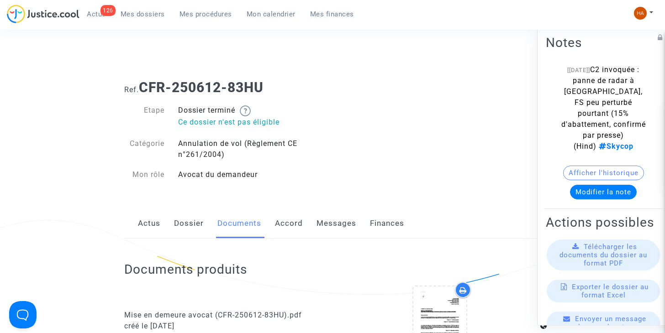
scroll to position [0, 0]
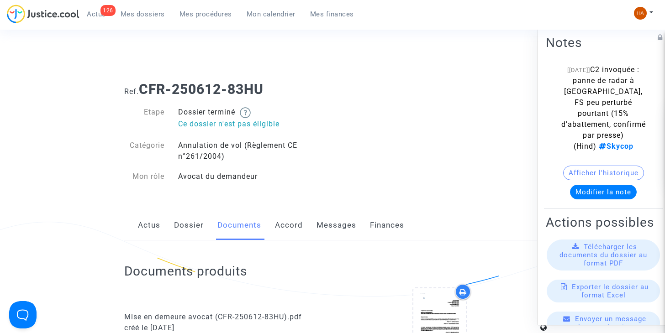
click at [335, 231] on link "Messages" at bounding box center [336, 225] width 40 height 30
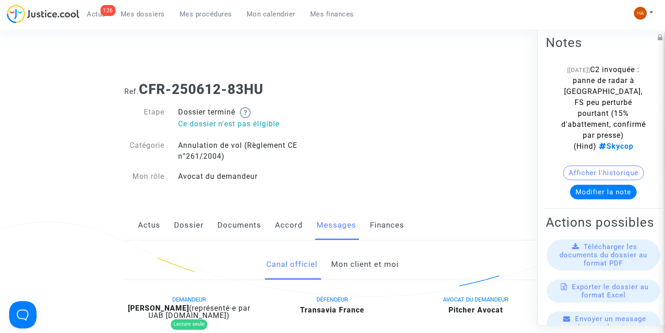
click at [136, 15] on span "Mes dossiers" at bounding box center [143, 14] width 44 height 8
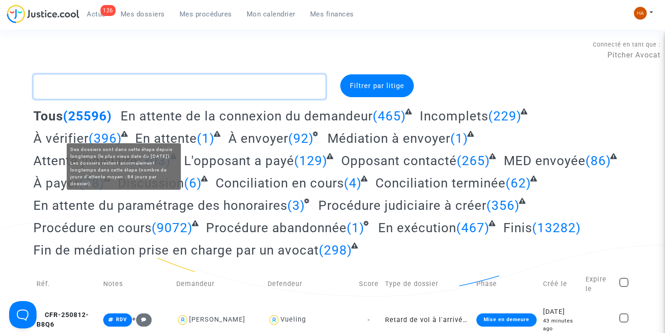
click at [120, 87] on textarea at bounding box center [179, 86] width 292 height 25
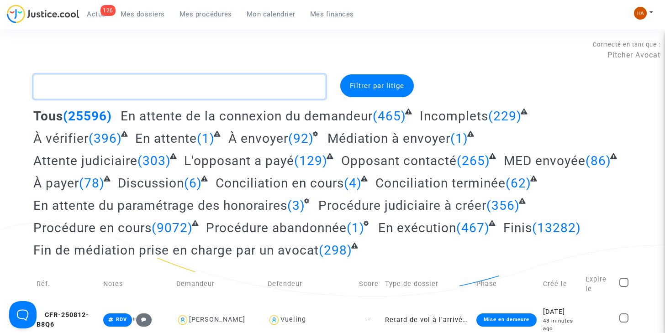
paste textarea "CFR-250520-KTJJ"
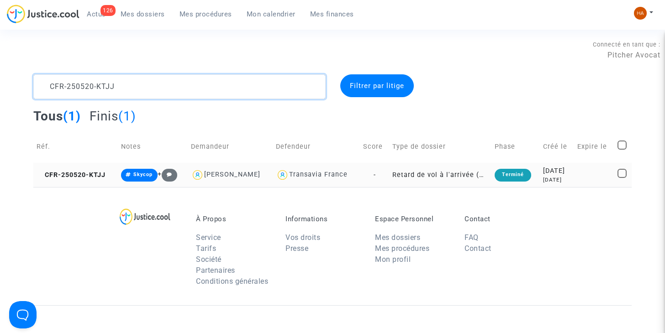
type textarea "CFR-250520-KTJJ"
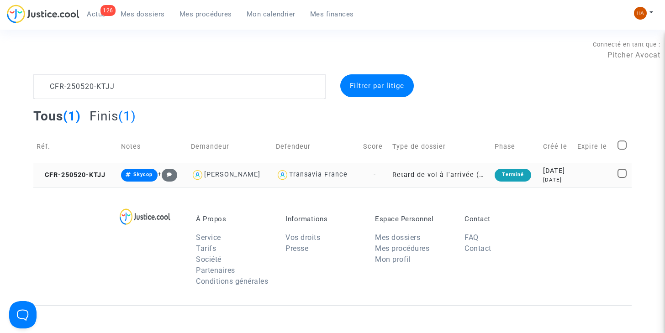
click at [374, 174] on td "-" at bounding box center [374, 175] width 29 height 24
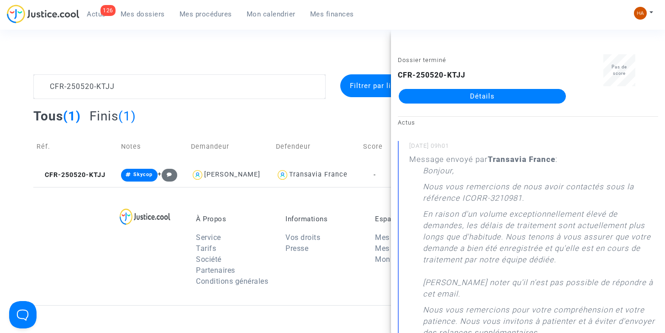
click at [454, 95] on link "Détails" at bounding box center [481, 96] width 167 height 15
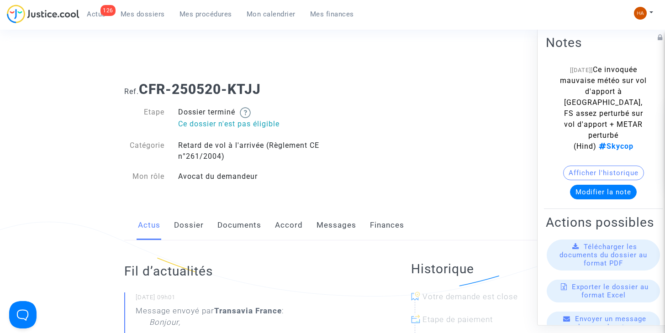
click at [331, 226] on link "Messages" at bounding box center [336, 225] width 40 height 30
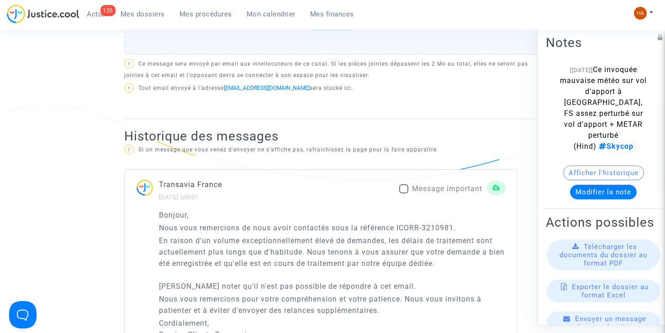
scroll to position [514, 0]
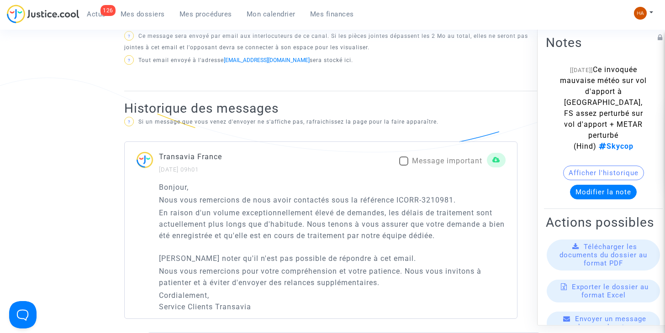
click at [404, 163] on span at bounding box center [403, 161] width 9 height 9
click at [404, 166] on input "Message important" at bounding box center [403, 166] width 0 height 0
checkbox input "true"
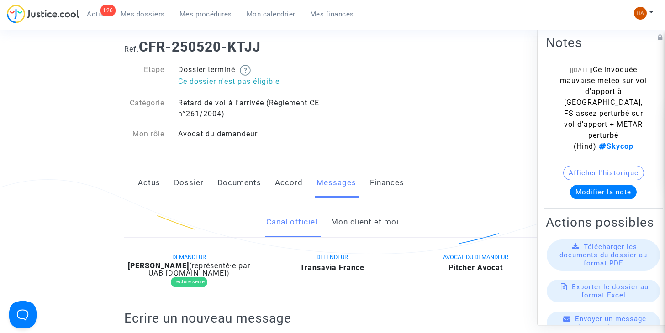
scroll to position [42, 0]
click at [371, 223] on link "Mon client et moi" at bounding box center [365, 223] width 68 height 30
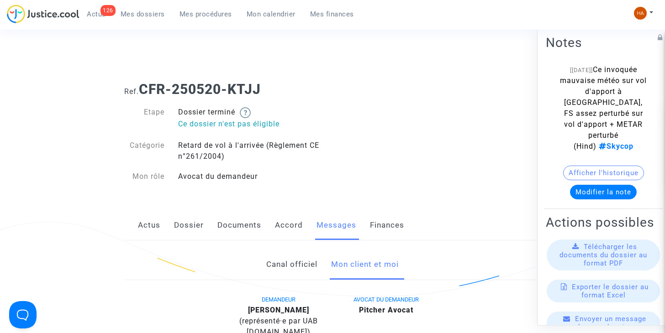
click at [152, 225] on link "Actus" at bounding box center [149, 225] width 22 height 30
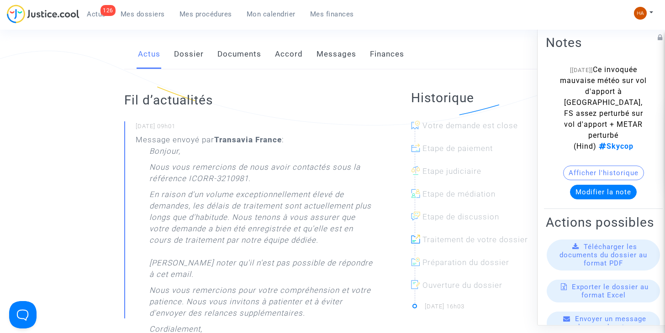
scroll to position [172, 0]
click at [237, 57] on link "Documents" at bounding box center [239, 54] width 44 height 30
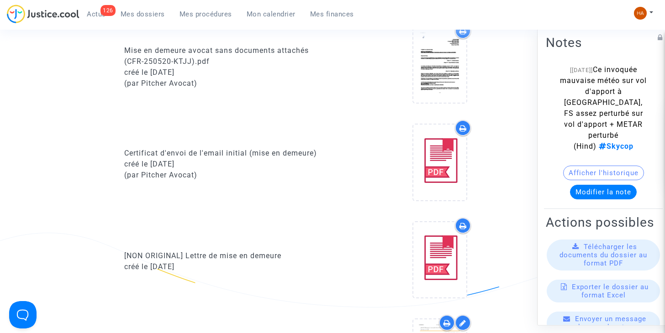
scroll to position [355, 0]
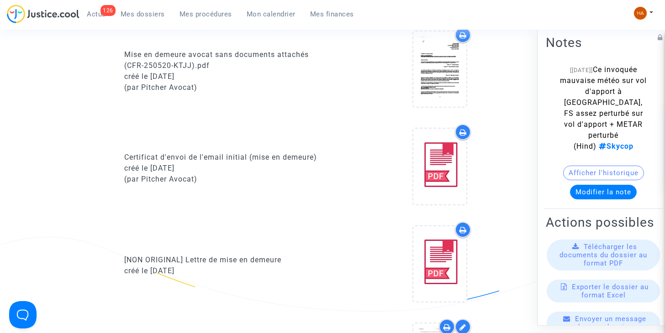
click at [146, 16] on span "Mes dossiers" at bounding box center [143, 14] width 44 height 8
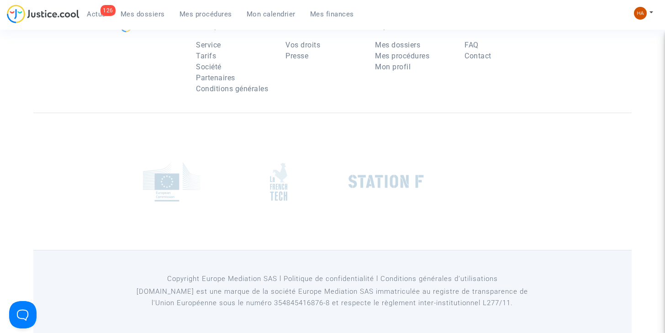
scroll to position [114, 0]
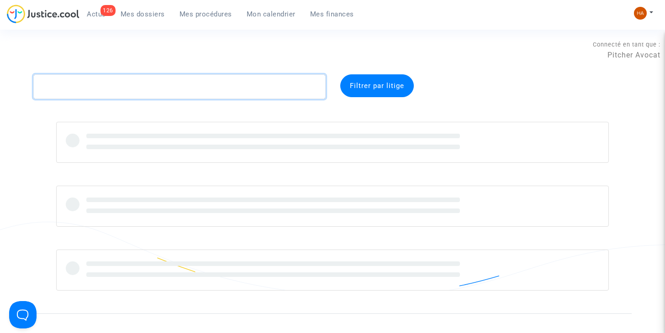
click at [92, 95] on textarea at bounding box center [179, 86] width 292 height 25
paste textarea "CFR-250520-KBYR"
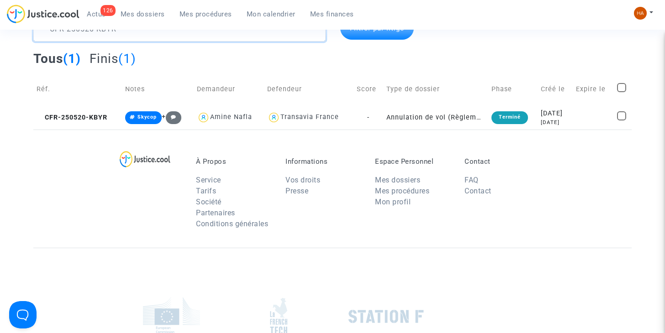
scroll to position [56, 0]
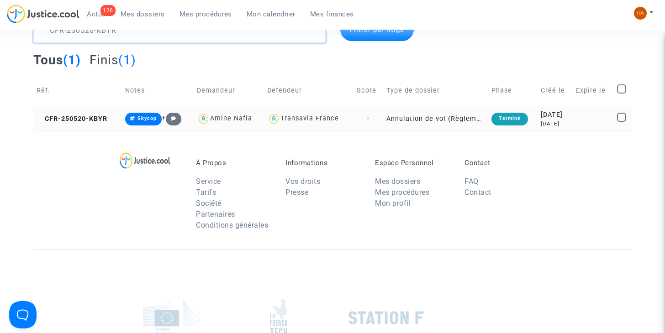
type textarea "CFR-250520-KBYR"
click at [375, 117] on td "-" at bounding box center [368, 119] width 30 height 24
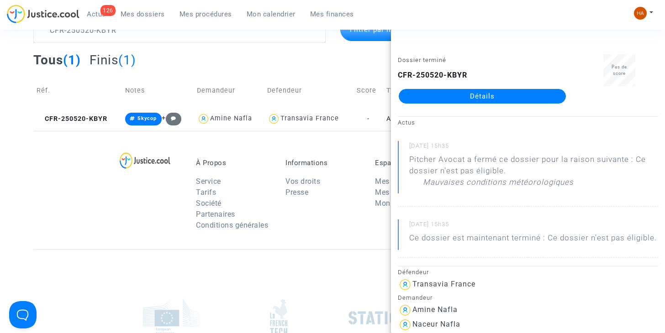
click at [448, 98] on link "Détails" at bounding box center [481, 96] width 167 height 15
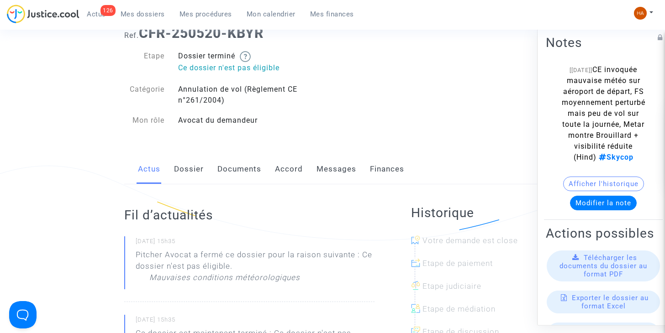
click at [188, 167] on link "Dossier" at bounding box center [189, 169] width 30 height 30
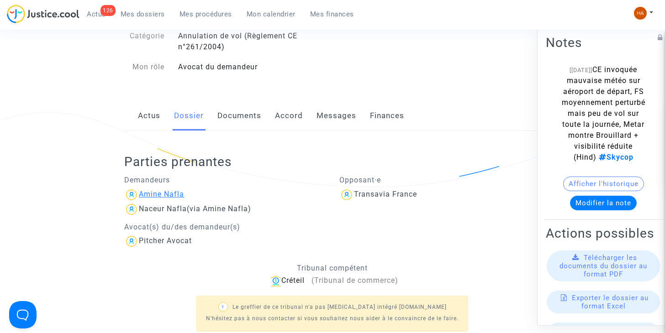
scroll to position [109, 0]
click at [249, 119] on link "Documents" at bounding box center [239, 116] width 44 height 30
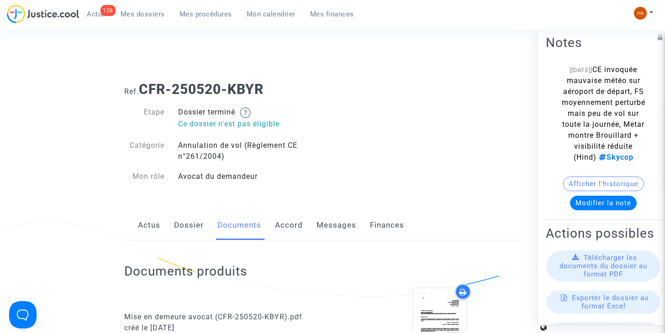
click at [152, 17] on span "Mes dossiers" at bounding box center [143, 14] width 44 height 8
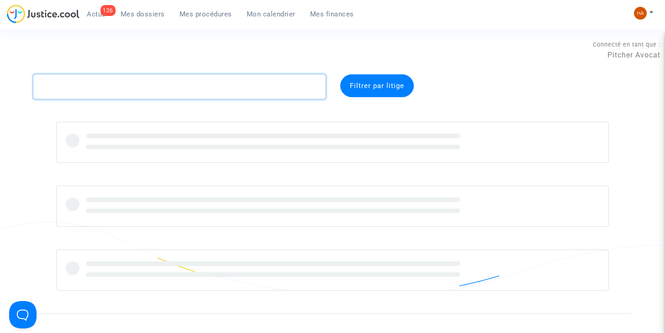
click at [90, 84] on textarea at bounding box center [179, 86] width 292 height 25
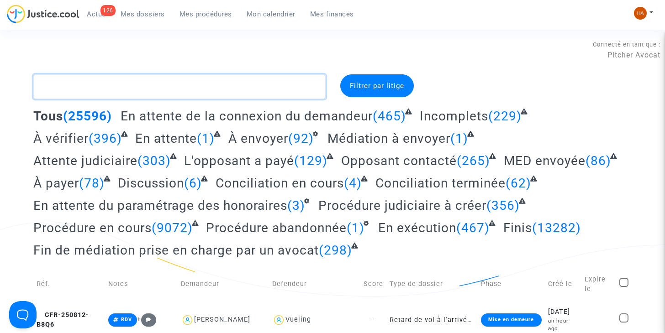
paste textarea "CFR-250603-UT7J"
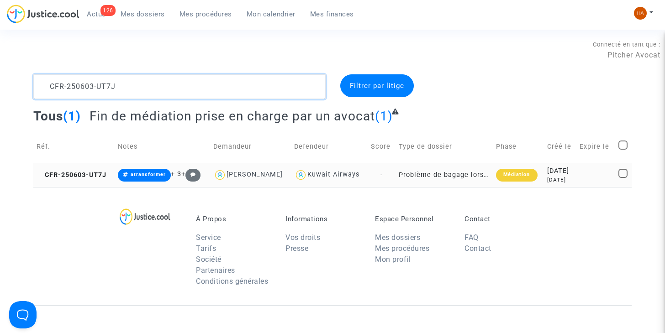
type textarea "CFR-250603-UT7J"
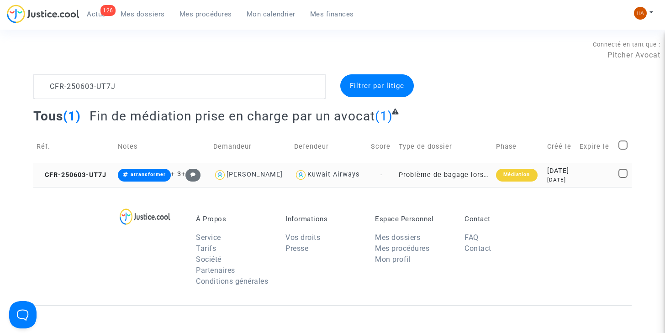
click at [393, 173] on td "-" at bounding box center [381, 175] width 28 height 24
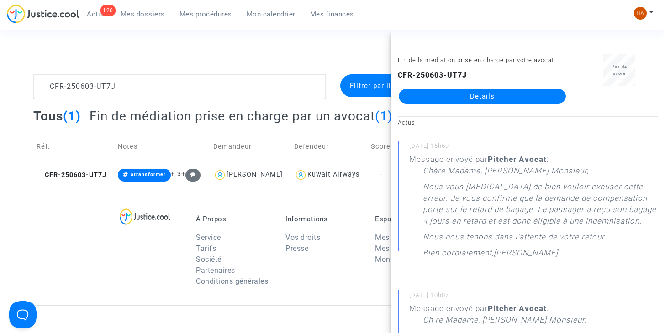
click at [443, 100] on link "Détails" at bounding box center [481, 96] width 167 height 15
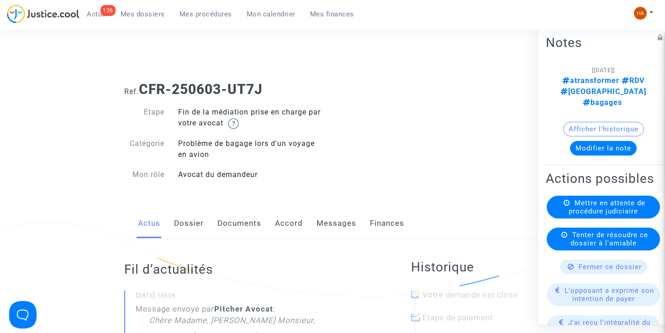
click at [330, 226] on link "Messages" at bounding box center [336, 224] width 40 height 30
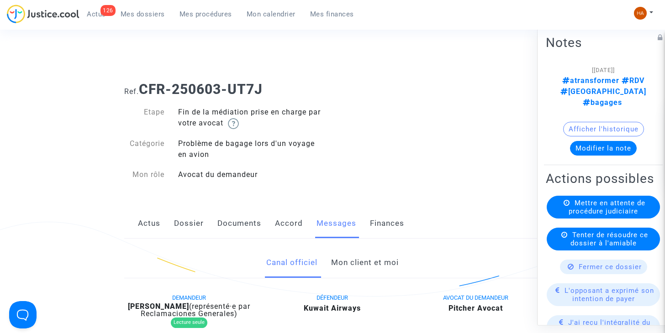
click at [136, 15] on span "Mes dossiers" at bounding box center [143, 14] width 44 height 8
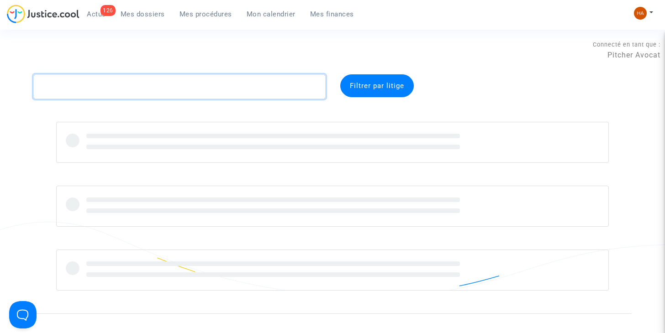
click at [80, 90] on textarea at bounding box center [179, 86] width 292 height 25
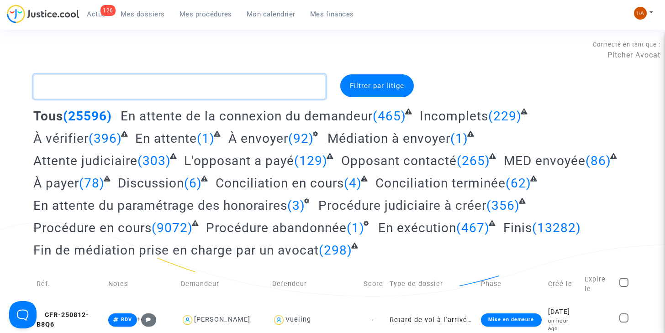
paste textarea "ADMH"
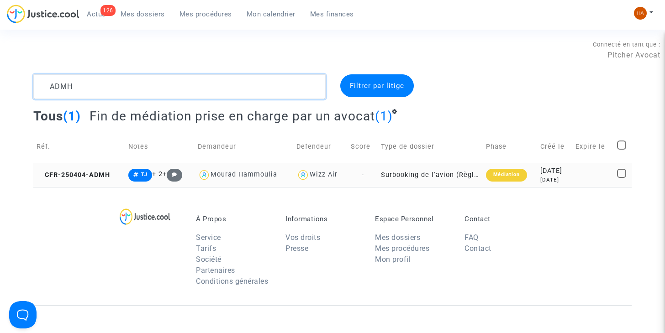
type textarea "ADMH"
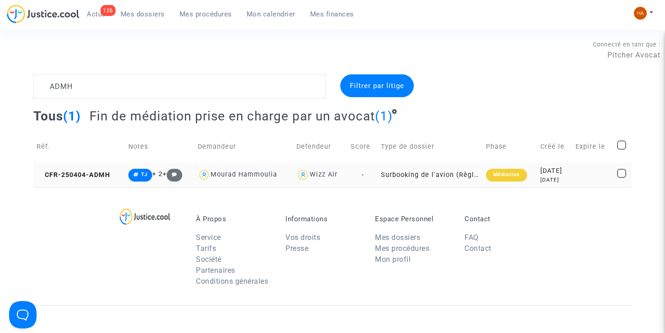
click at [370, 178] on td "-" at bounding box center [362, 175] width 30 height 24
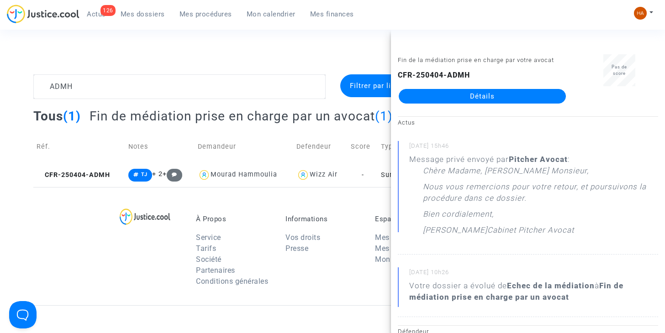
click at [451, 99] on link "Détails" at bounding box center [481, 96] width 167 height 15
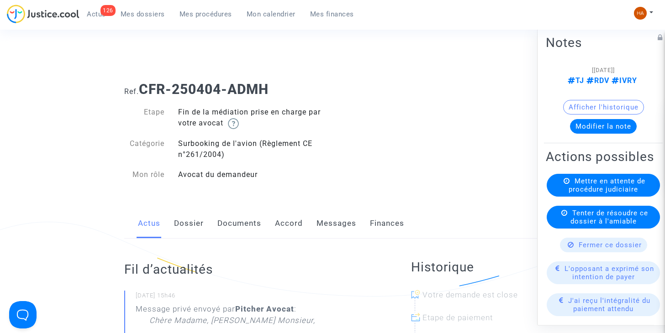
click at [341, 224] on link "Messages" at bounding box center [336, 224] width 40 height 30
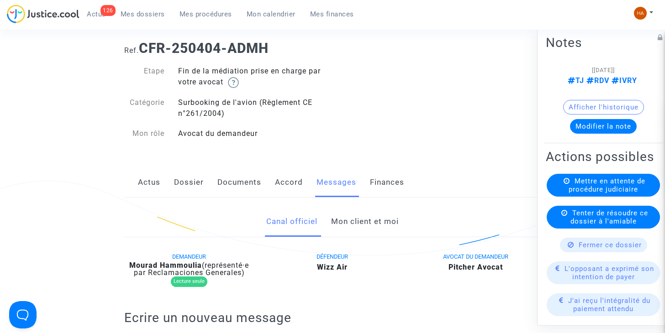
click at [371, 220] on link "Mon client et moi" at bounding box center [365, 222] width 68 height 30
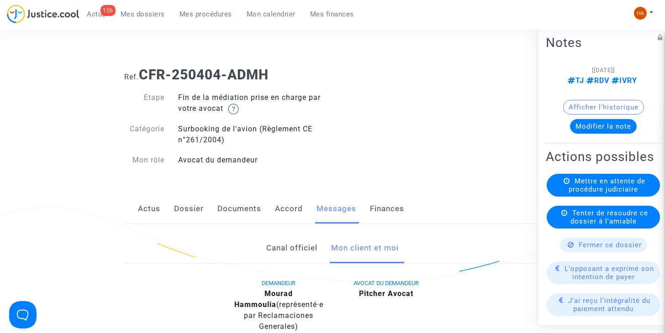
scroll to position [14, 0]
click at [285, 258] on link "Canal officiel" at bounding box center [291, 249] width 51 height 30
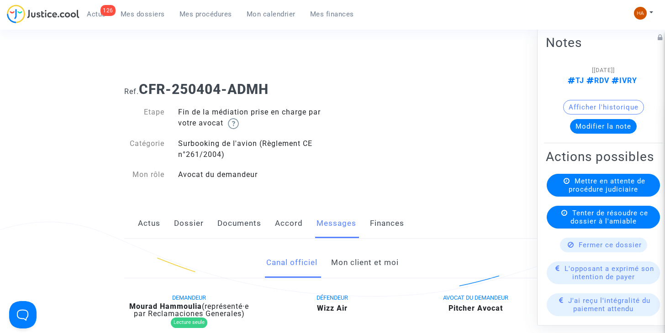
click at [231, 223] on link "Documents" at bounding box center [239, 224] width 44 height 30
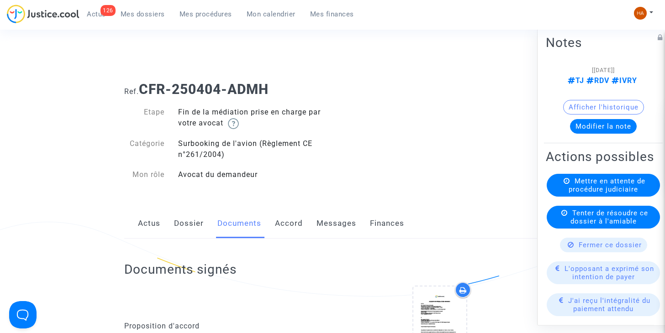
click at [194, 223] on link "Dossier" at bounding box center [189, 224] width 30 height 30
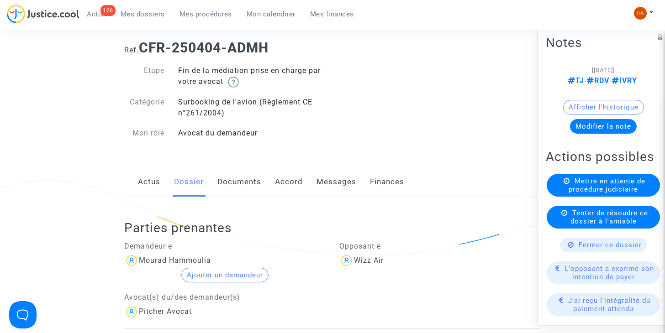
scroll to position [41, 0]
click at [282, 177] on link "Accord" at bounding box center [289, 183] width 28 height 30
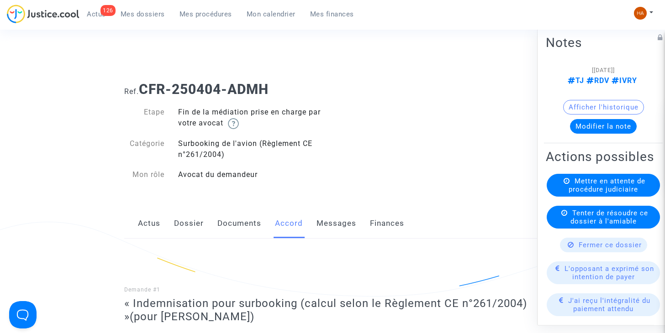
click at [327, 226] on link "Messages" at bounding box center [336, 224] width 40 height 30
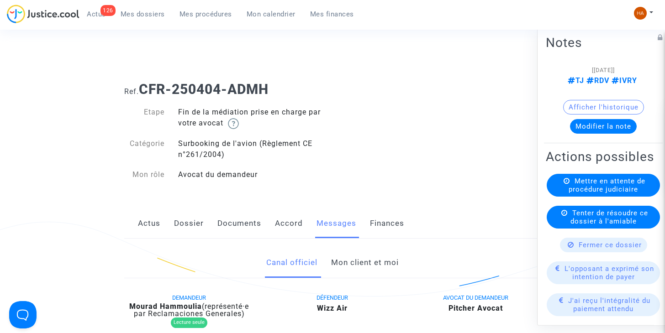
click at [377, 265] on link "Mon client et moi" at bounding box center [365, 263] width 68 height 30
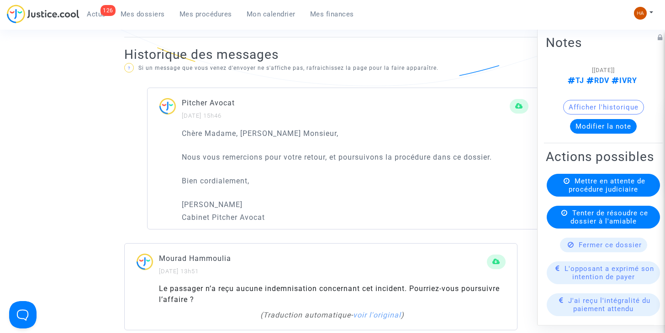
scroll to position [578, 0]
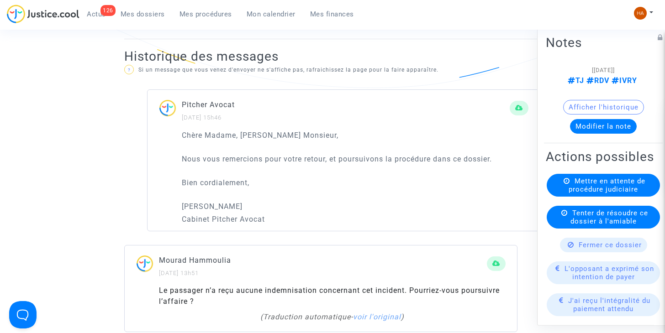
click at [137, 10] on link "Mes dossiers" at bounding box center [142, 14] width 59 height 14
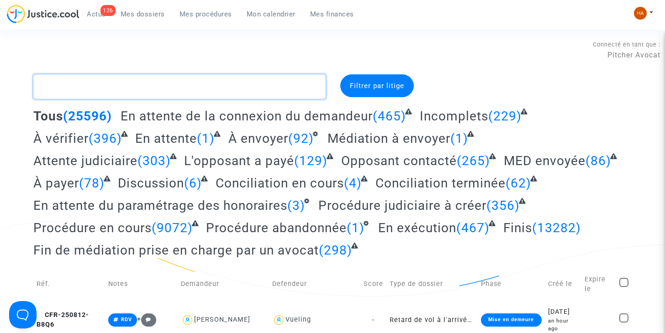
click at [77, 79] on textarea at bounding box center [179, 86] width 292 height 25
paste textarea "PQJX"
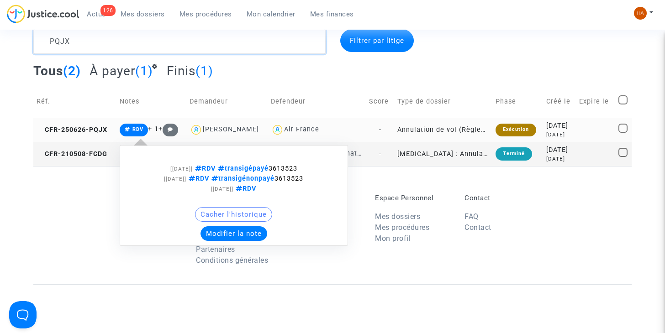
scroll to position [46, 0]
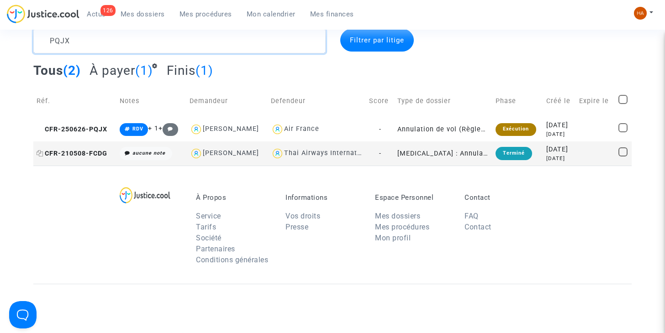
type textarea "PQJX"
drag, startPoint x: 147, startPoint y: 15, endPoint x: 143, endPoint y: 19, distance: 5.2
click at [147, 15] on span "Mes dossiers" at bounding box center [143, 14] width 44 height 8
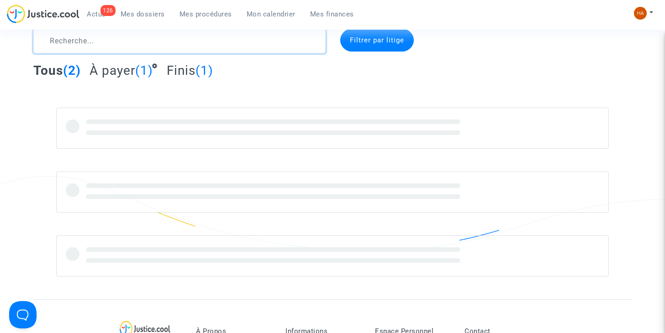
click at [61, 42] on textarea at bounding box center [179, 41] width 292 height 25
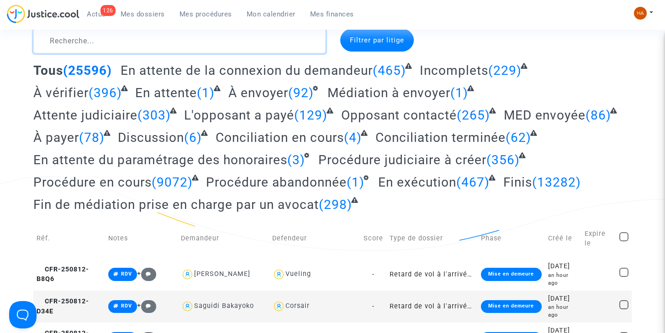
paste textarea "CFR-250418-3R9E"
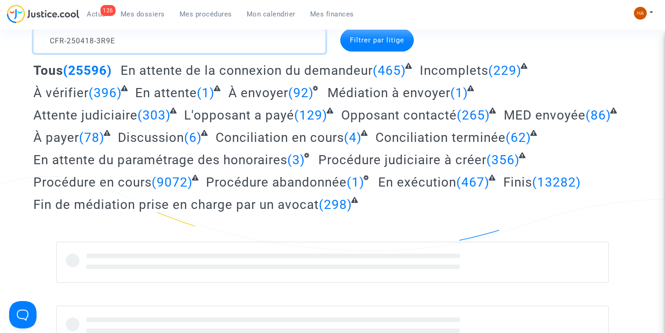
type textarea "CFR-250418-3R9E"
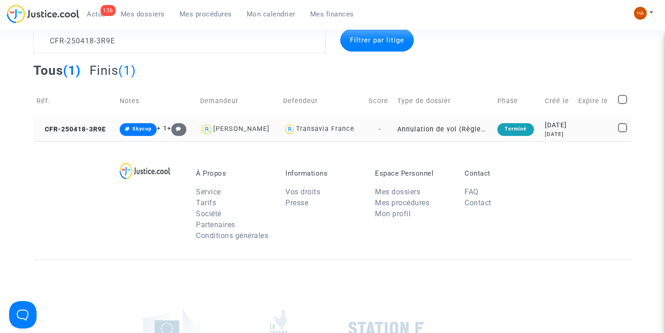
click at [384, 129] on td "-" at bounding box center [379, 129] width 29 height 24
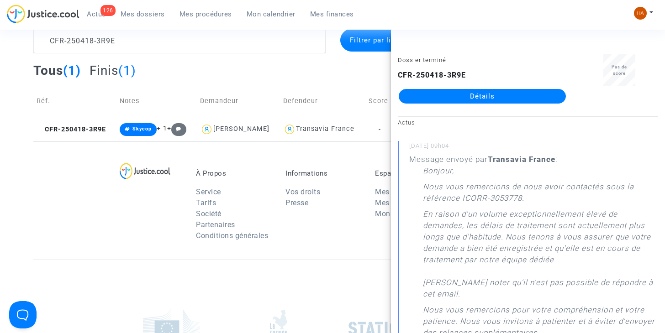
click at [435, 98] on link "Détails" at bounding box center [481, 96] width 167 height 15
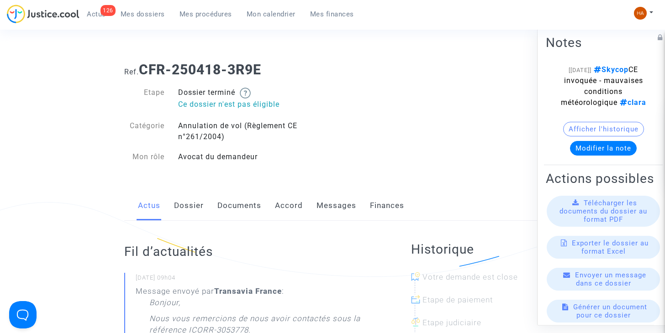
scroll to position [91, 0]
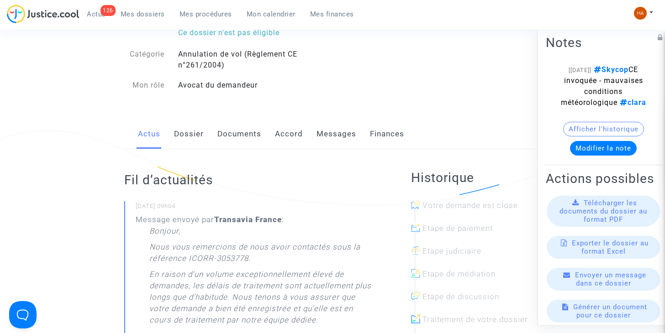
click at [190, 139] on link "Dossier" at bounding box center [189, 134] width 30 height 30
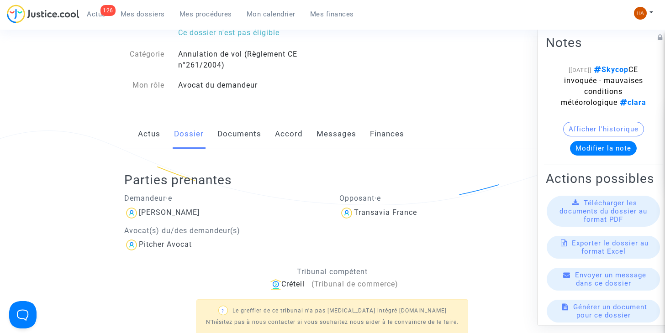
click at [328, 136] on link "Messages" at bounding box center [336, 134] width 40 height 30
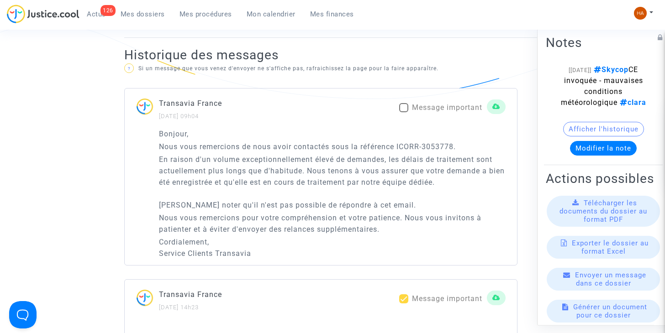
scroll to position [593, 0]
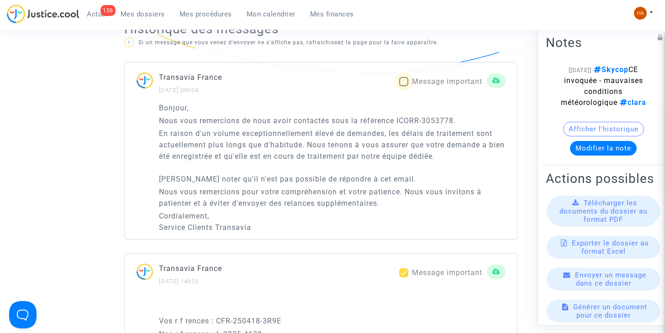
click at [403, 80] on span at bounding box center [403, 81] width 9 height 9
click at [403, 86] on input "Message important" at bounding box center [403, 86] width 0 height 0
checkbox input "true"
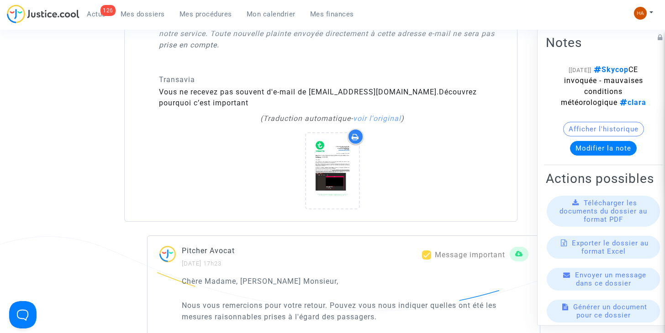
scroll to position [1096, 0]
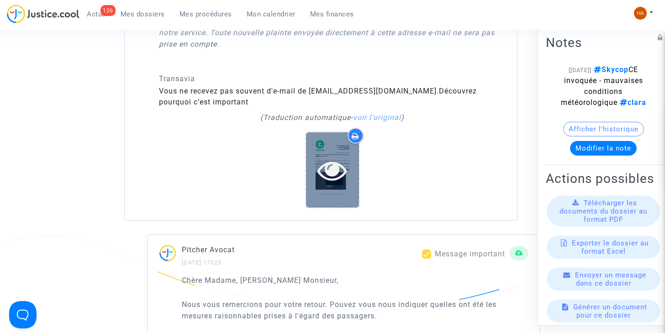
click at [336, 158] on icon at bounding box center [332, 170] width 30 height 29
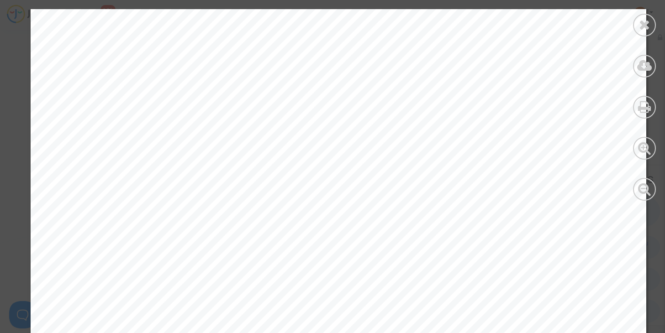
scroll to position [2309, 0]
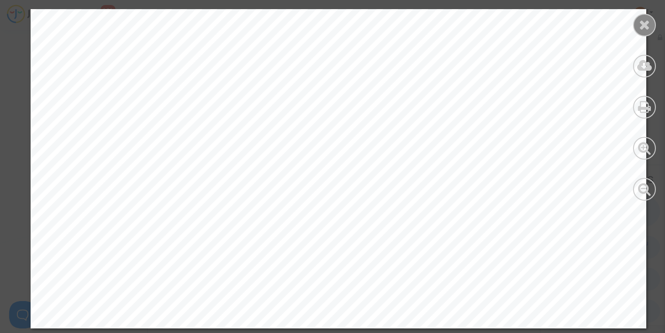
click at [636, 24] on div at bounding box center [644, 25] width 23 height 23
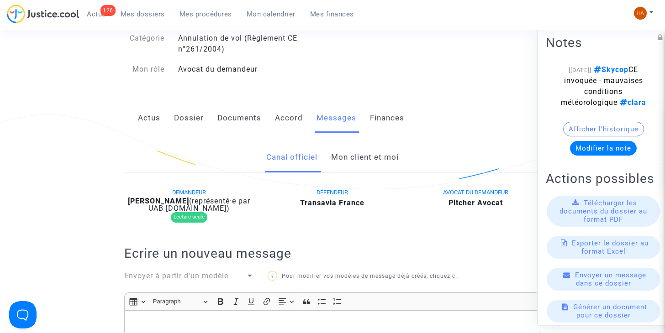
scroll to position [91, 0]
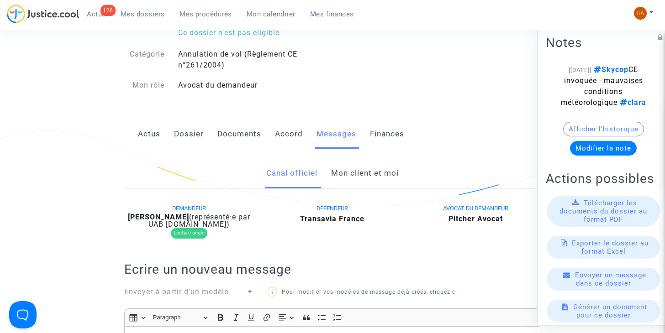
click at [360, 173] on link "Mon client et moi" at bounding box center [365, 173] width 68 height 30
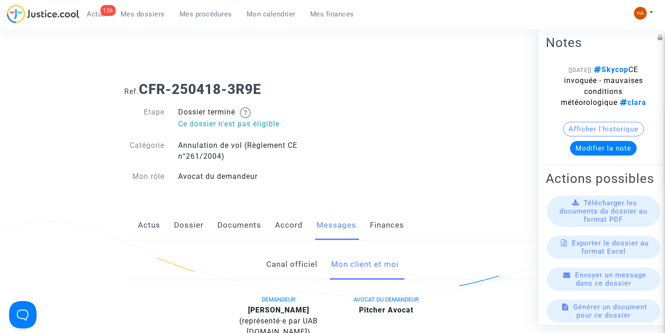
click at [237, 227] on link "Documents" at bounding box center [239, 225] width 44 height 30
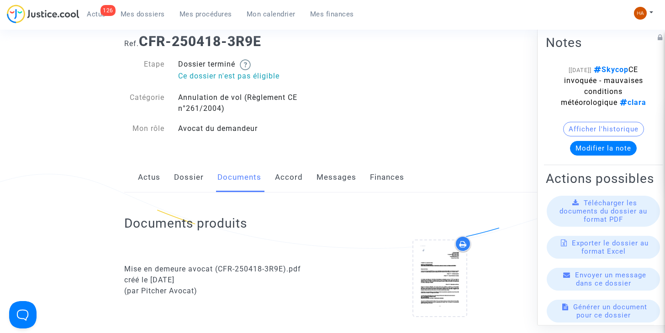
scroll to position [46, 0]
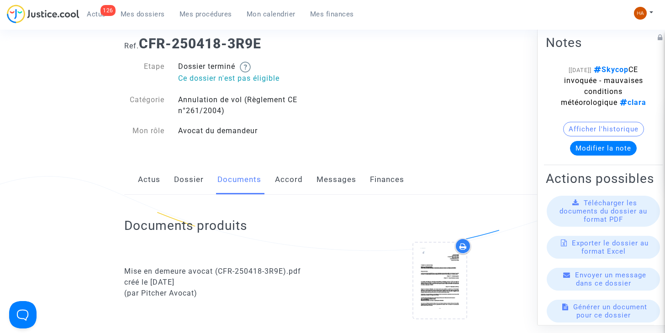
click at [136, 12] on span "Mes dossiers" at bounding box center [143, 14] width 44 height 8
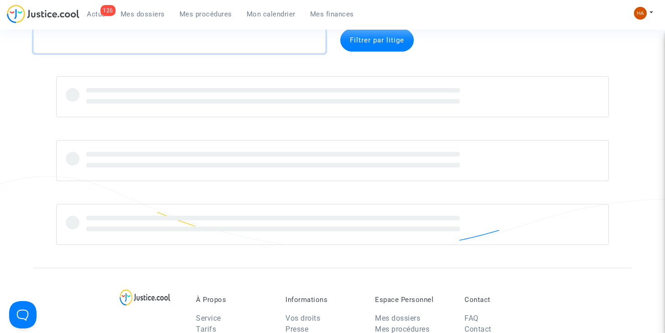
click at [91, 43] on textarea at bounding box center [179, 41] width 292 height 25
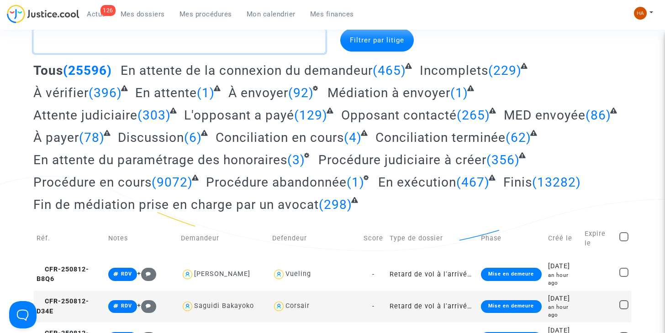
paste textarea "CFR-250505-GHXX"
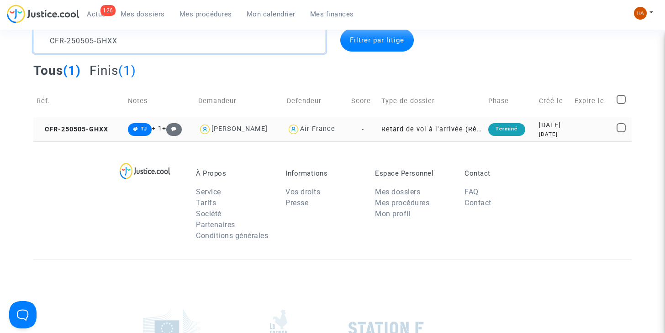
type textarea "CFR-250505-GHXX"
click at [377, 126] on td "-" at bounding box center [363, 129] width 31 height 24
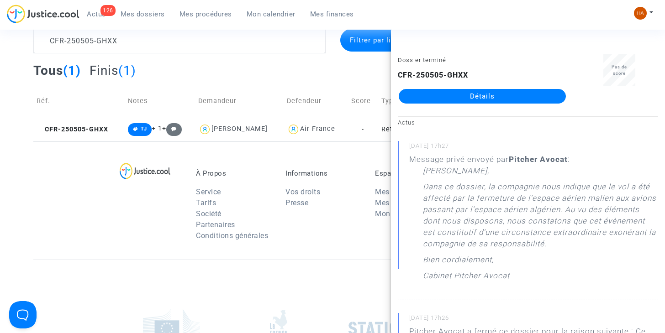
click at [447, 103] on link "Détails" at bounding box center [481, 96] width 167 height 15
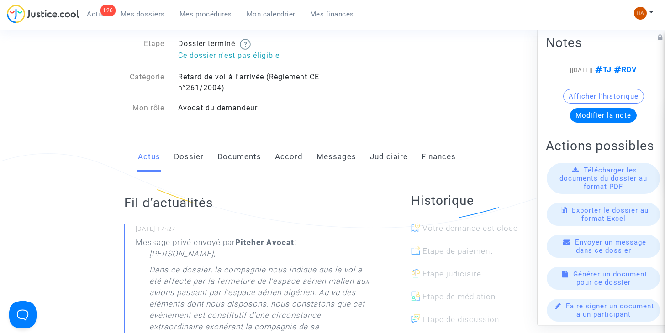
scroll to position [69, 0]
click at [333, 163] on link "Messages" at bounding box center [336, 157] width 40 height 30
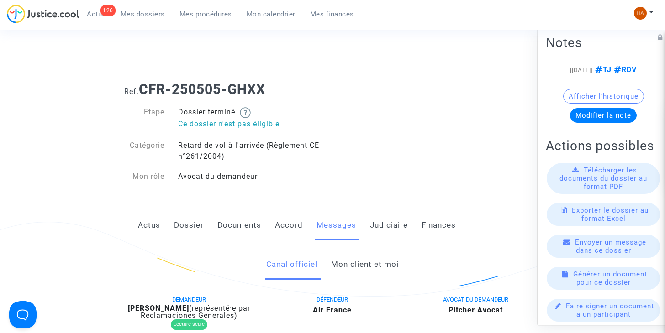
scroll to position [63, 0]
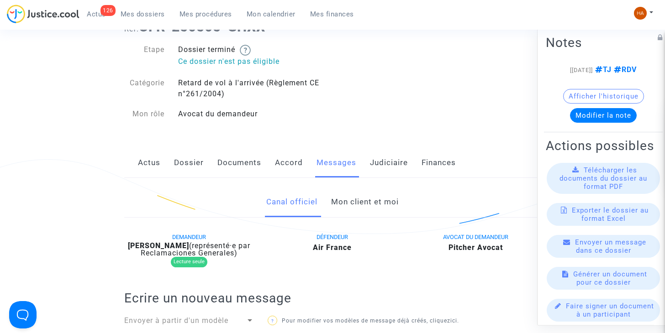
click at [351, 198] on link "Mon client et moi" at bounding box center [365, 202] width 68 height 30
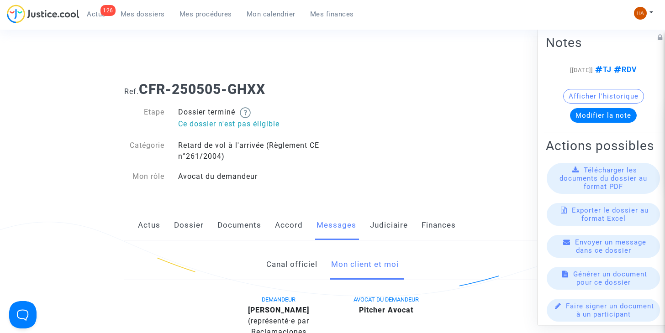
click at [130, 13] on span "Mes dossiers" at bounding box center [143, 14] width 44 height 8
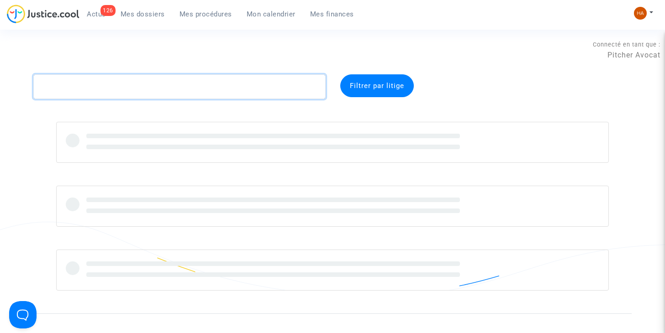
click at [75, 90] on textarea at bounding box center [179, 86] width 292 height 25
paste textarea "CFR-250521-2EZG"
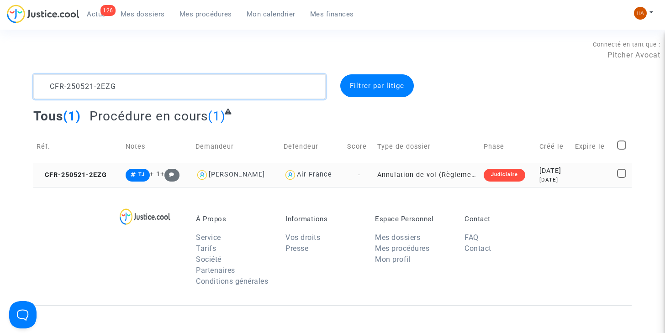
type textarea "CFR-250521-2EZG"
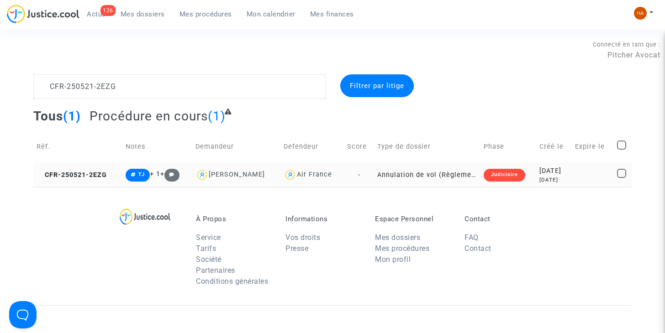
click at [375, 173] on td "Annulation de vol (Règlement CE n°261/2004)" at bounding box center [427, 175] width 106 height 24
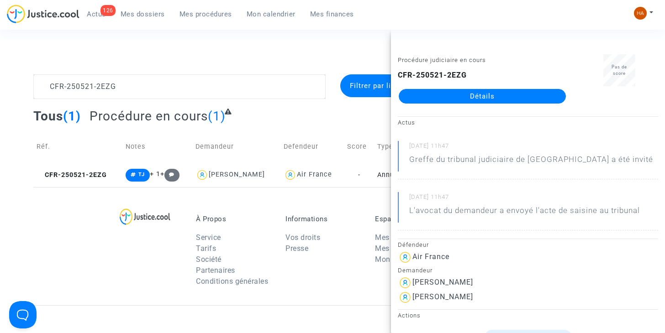
click at [417, 100] on link "Détails" at bounding box center [481, 96] width 167 height 15
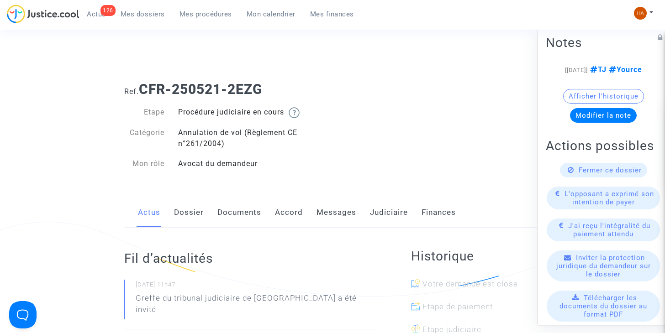
click at [192, 209] on link "Dossier" at bounding box center [189, 213] width 30 height 30
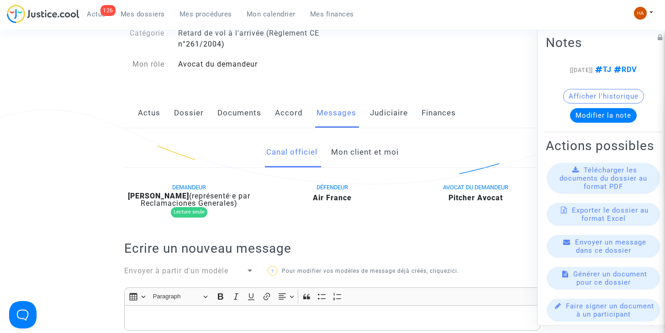
scroll to position [137, 0]
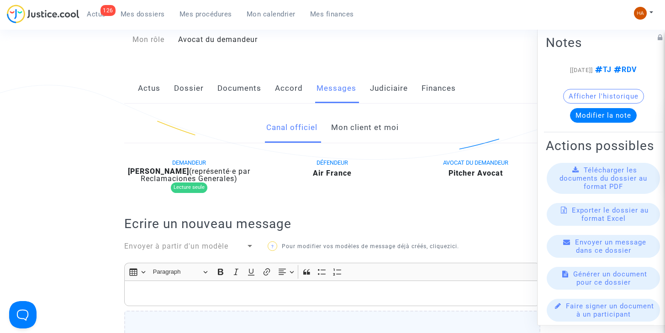
click at [183, 89] on link "Dossier" at bounding box center [189, 88] width 30 height 30
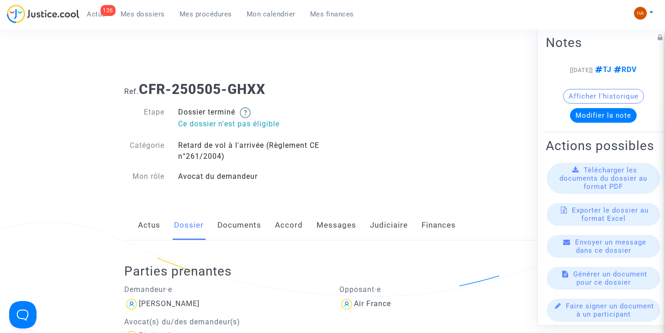
click at [327, 226] on link "Messages" at bounding box center [336, 225] width 40 height 30
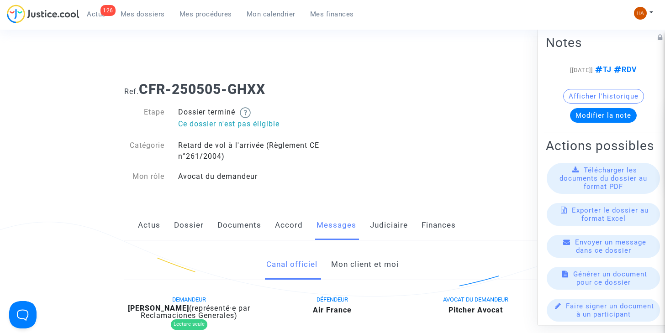
click at [229, 231] on link "Documents" at bounding box center [239, 225] width 44 height 30
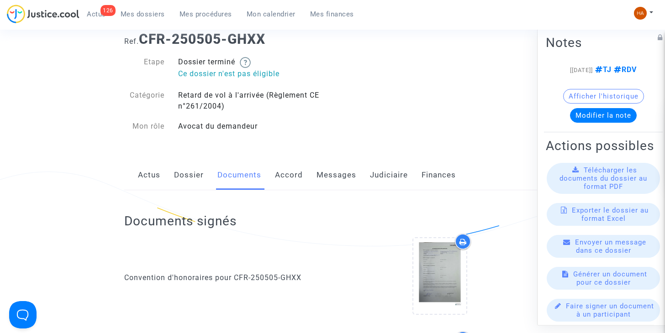
scroll to position [46, 0]
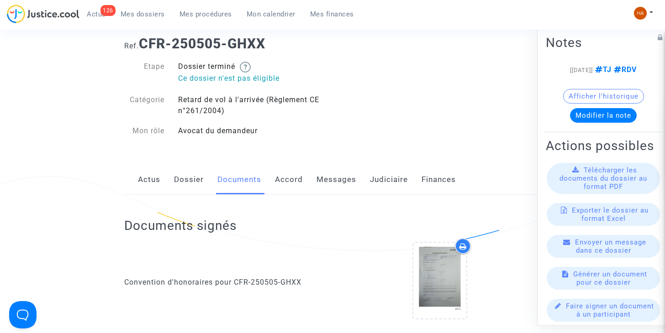
click at [141, 179] on link "Actus" at bounding box center [149, 180] width 22 height 30
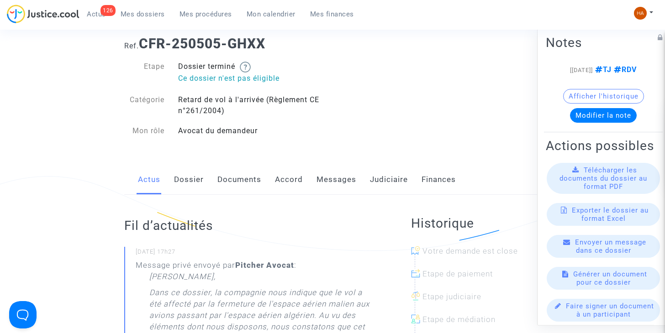
click at [139, 17] on span "Mes dossiers" at bounding box center [143, 14] width 44 height 8
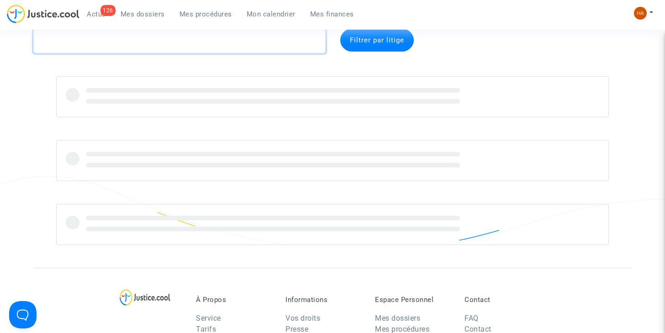
click at [88, 49] on textarea at bounding box center [179, 41] width 292 height 25
paste textarea "CFR-250521-2EZG"
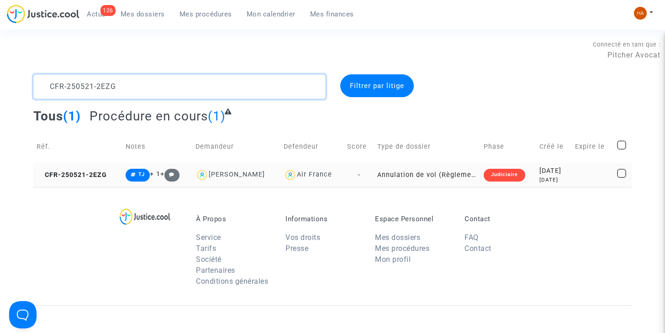
type textarea "CFR-250521-2EZG"
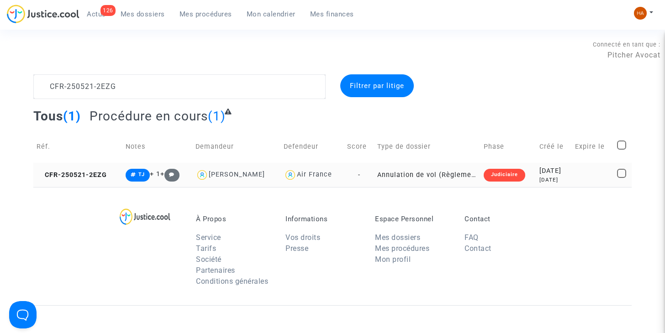
click at [374, 179] on td "Annulation de vol (Règlement CE n°261/2004)" at bounding box center [427, 175] width 106 height 24
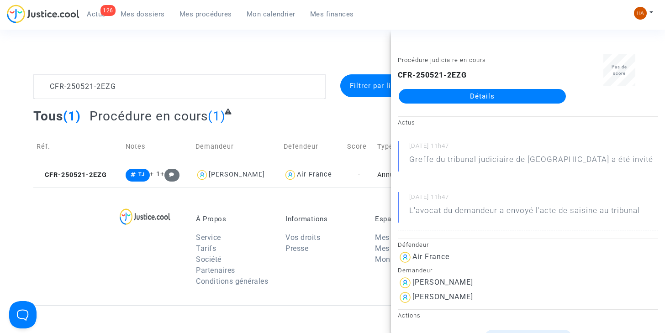
click at [451, 97] on link "Détails" at bounding box center [481, 96] width 167 height 15
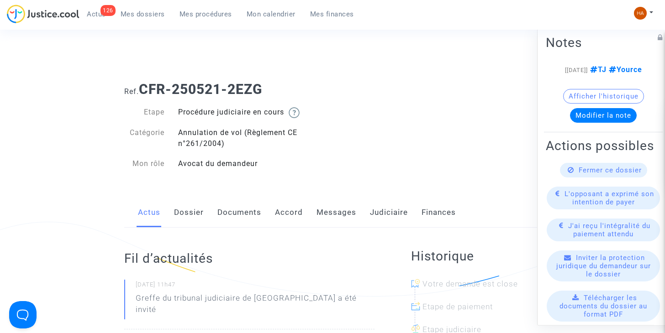
click at [334, 211] on link "Messages" at bounding box center [336, 213] width 40 height 30
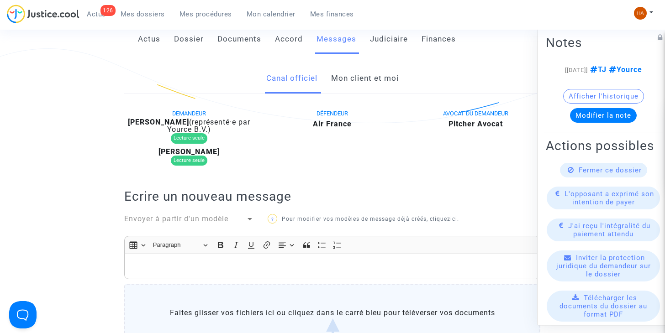
scroll to position [46, 0]
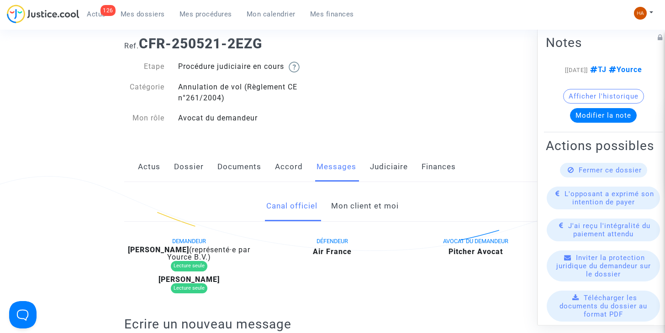
click at [375, 206] on link "Mon client et moi" at bounding box center [365, 206] width 68 height 30
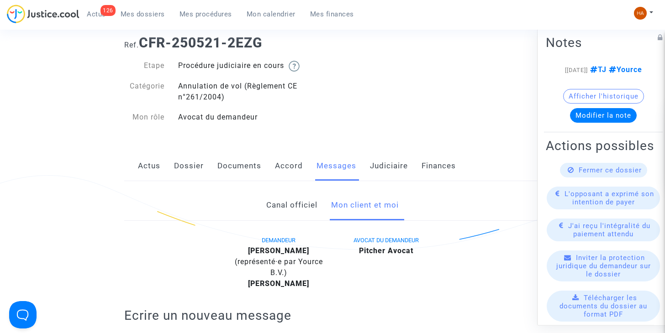
scroll to position [46, 0]
click at [243, 169] on link "Documents" at bounding box center [239, 167] width 44 height 30
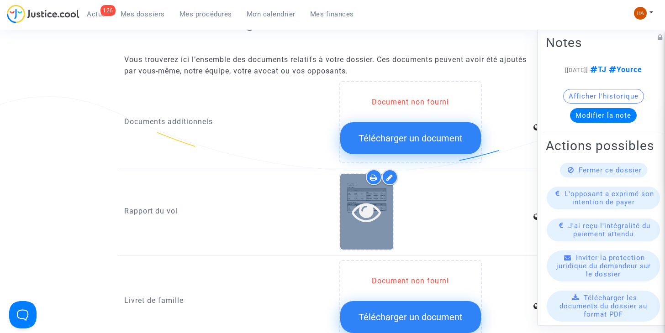
scroll to position [1232, 0]
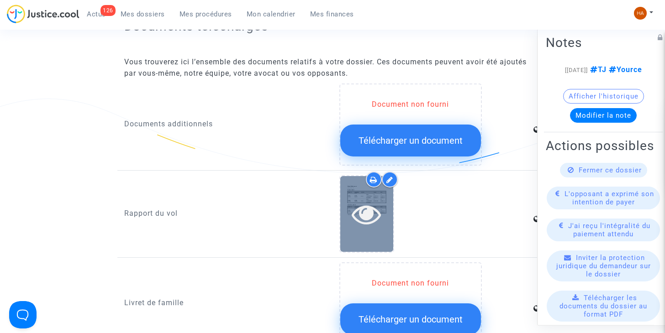
click at [355, 222] on icon at bounding box center [366, 213] width 30 height 29
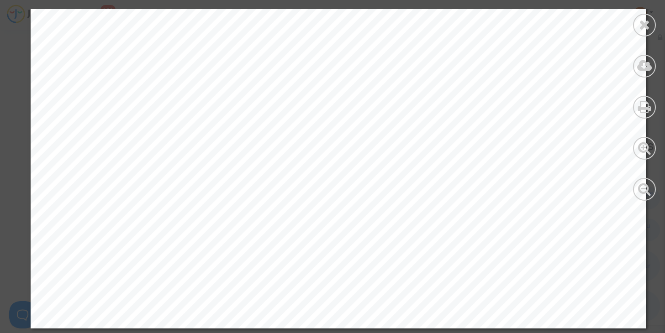
scroll to position [1826, 0]
click at [639, 31] on div at bounding box center [644, 25] width 23 height 23
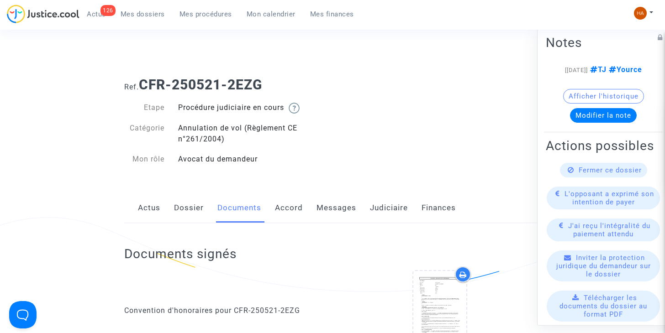
scroll to position [0, 0]
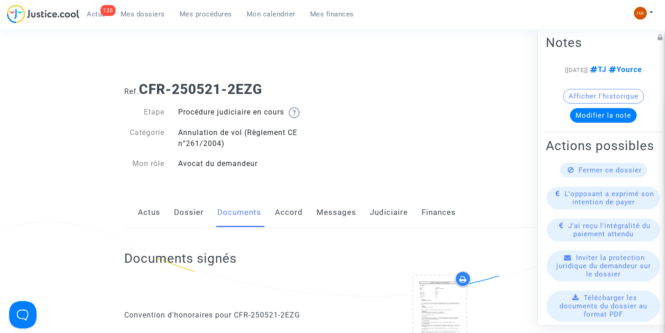
click at [336, 213] on link "Messages" at bounding box center [336, 213] width 40 height 30
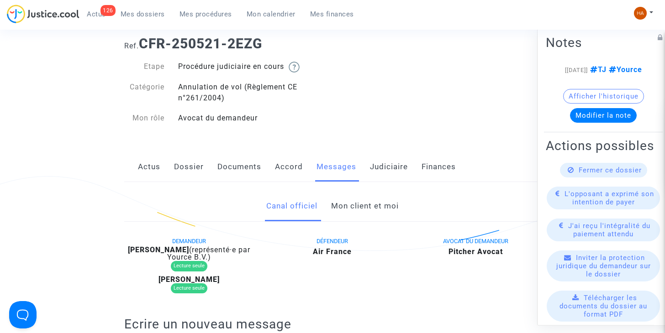
click at [357, 204] on link "Mon client et moi" at bounding box center [365, 206] width 68 height 30
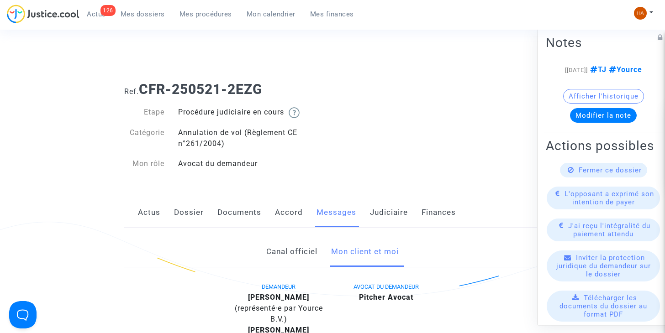
click at [187, 211] on link "Dossier" at bounding box center [189, 213] width 30 height 30
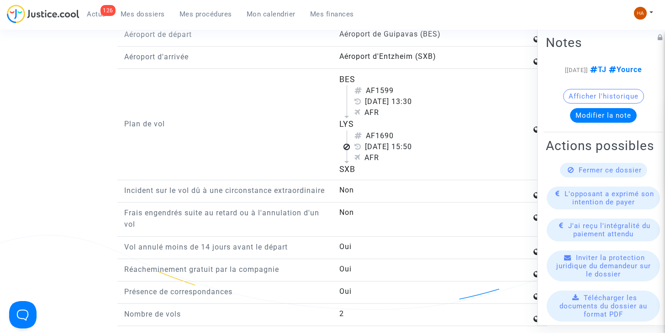
scroll to position [1096, 0]
click at [139, 13] on span "Mes dossiers" at bounding box center [143, 14] width 44 height 8
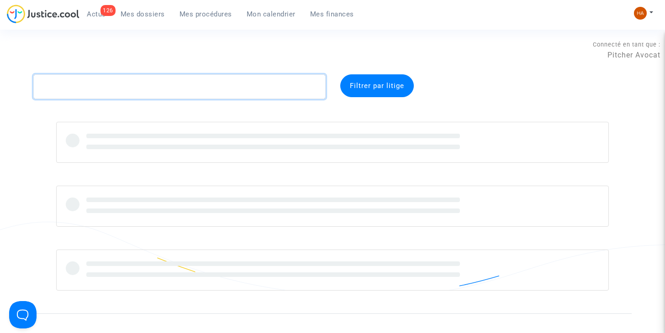
click at [106, 90] on textarea at bounding box center [179, 86] width 292 height 25
paste textarea "CFR-250515-UN8X"
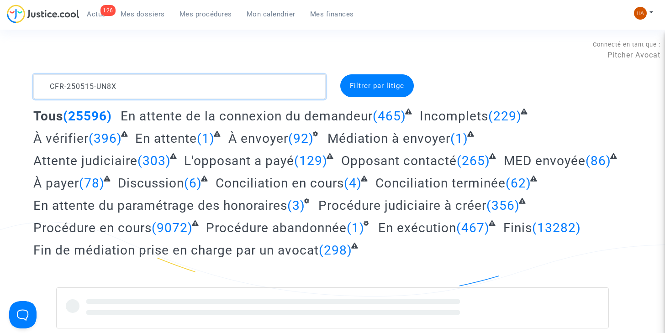
type textarea "CFR-250515-UN8X"
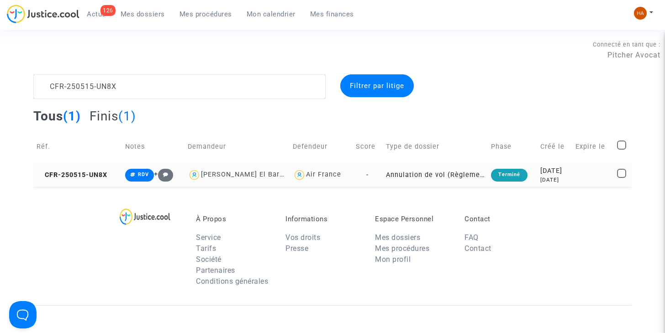
click at [383, 177] on td "Annulation de vol (Règlement CE n°261/2004)" at bounding box center [435, 175] width 105 height 24
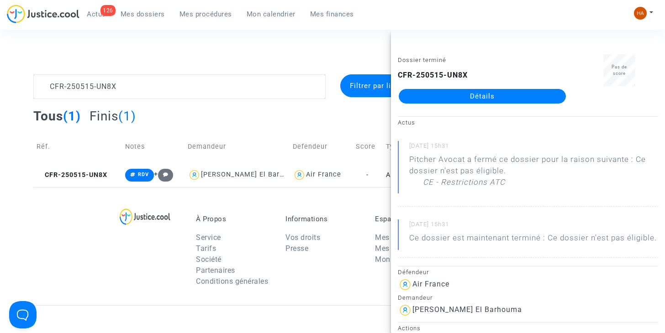
click at [469, 99] on link "Détails" at bounding box center [481, 96] width 167 height 15
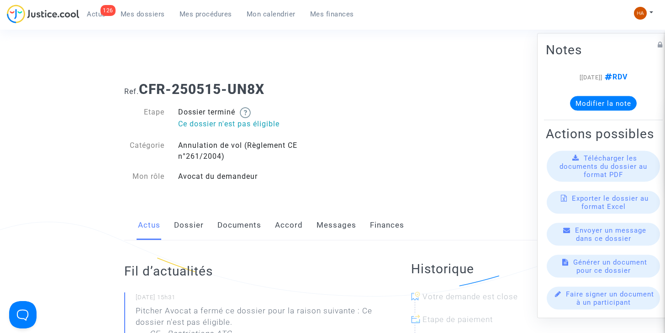
click at [342, 222] on link "Messages" at bounding box center [336, 225] width 40 height 30
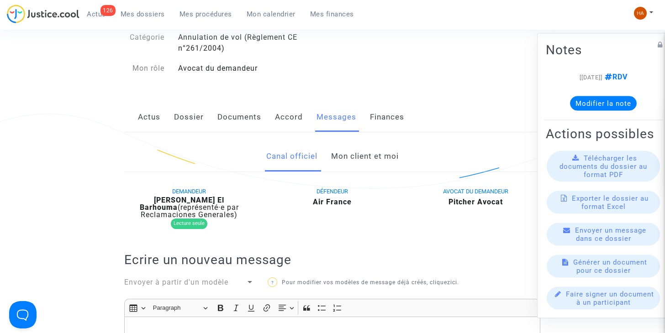
scroll to position [91, 0]
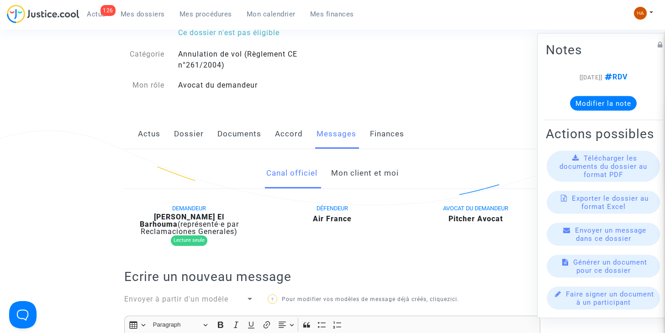
click at [350, 177] on link "Mon client et moi" at bounding box center [365, 173] width 68 height 30
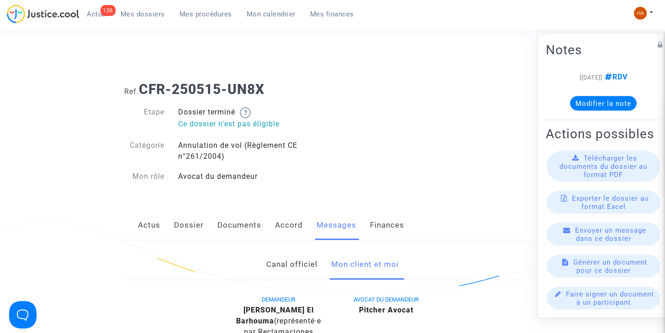
click at [296, 265] on link "Canal officiel" at bounding box center [291, 265] width 51 height 30
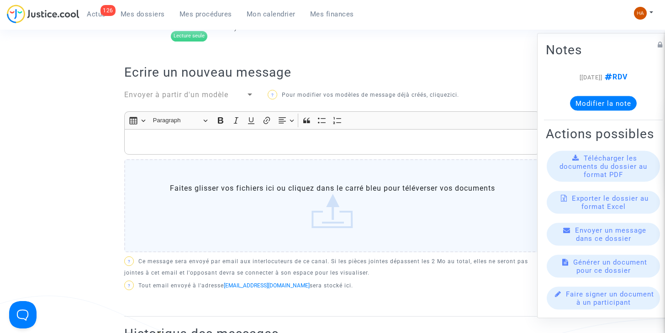
scroll to position [274, 0]
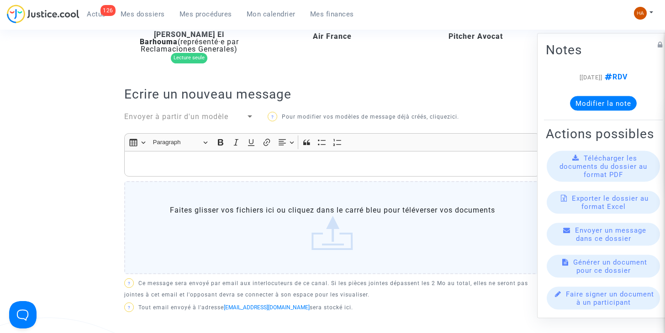
drag, startPoint x: 142, startPoint y: 12, endPoint x: 139, endPoint y: 23, distance: 11.4
click at [142, 12] on span "Mes dossiers" at bounding box center [143, 14] width 44 height 8
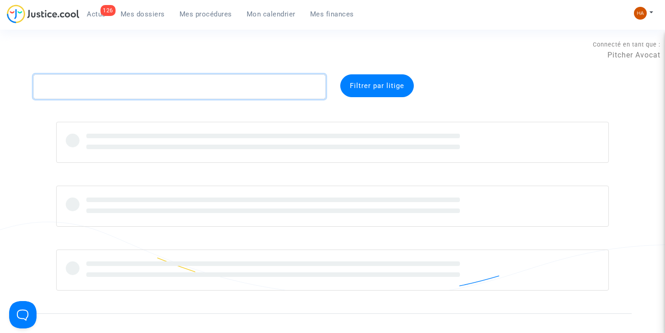
click at [94, 89] on textarea at bounding box center [179, 86] width 292 height 25
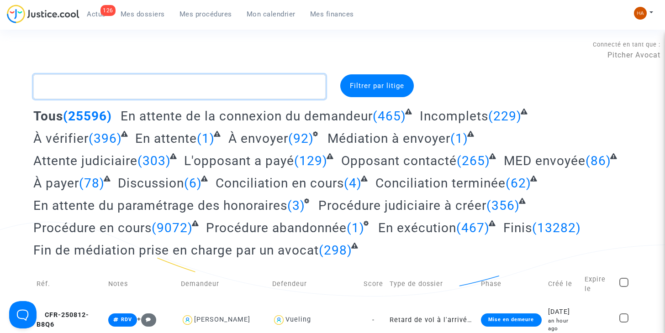
paste textarea "CFR-250516-QUGD"
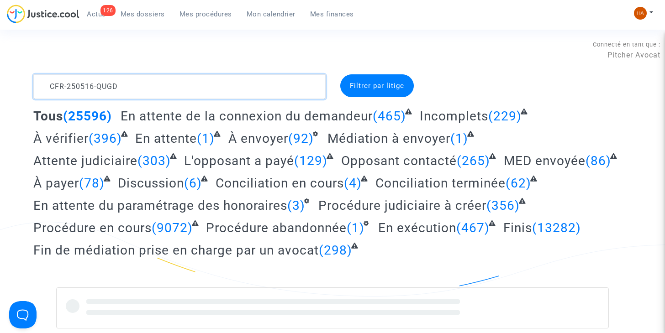
type textarea "CFR-250516-QUGD"
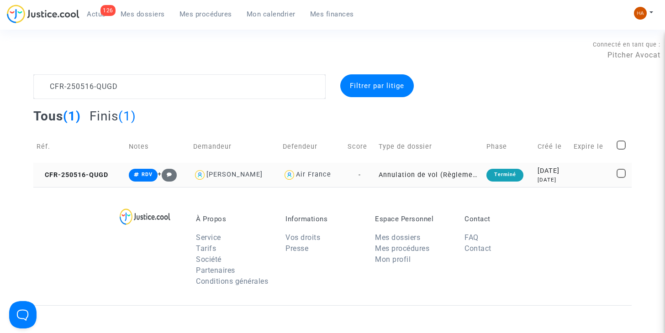
click at [375, 175] on td "Annulation de vol (Règlement CE n°261/2004)" at bounding box center [429, 175] width 108 height 24
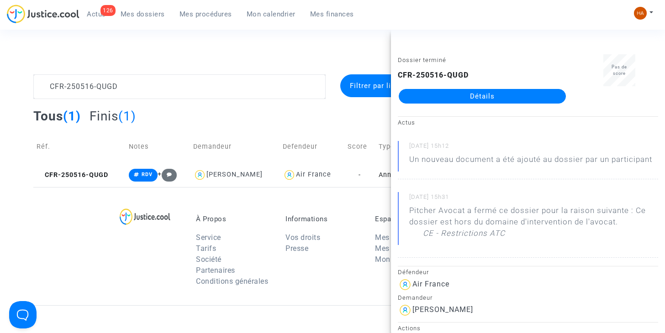
click at [490, 92] on link "Détails" at bounding box center [481, 96] width 167 height 15
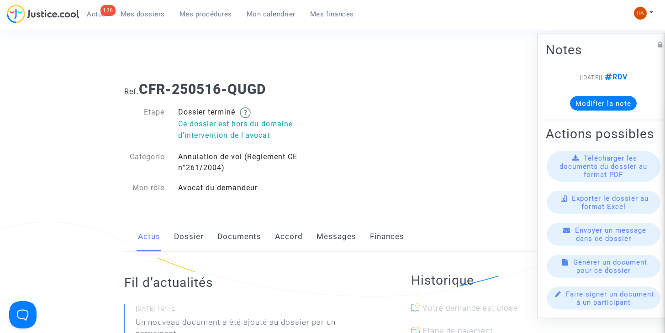
click at [340, 236] on link "Messages" at bounding box center [336, 237] width 40 height 30
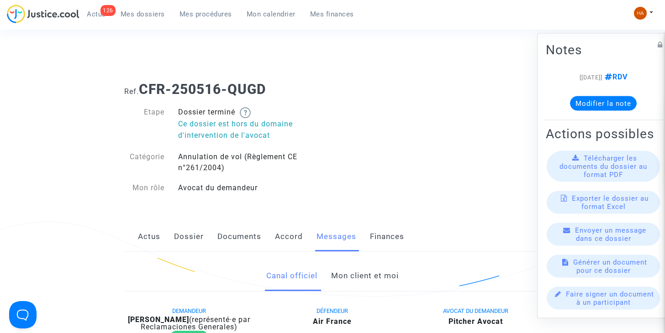
click at [186, 237] on link "Dossier" at bounding box center [189, 237] width 30 height 30
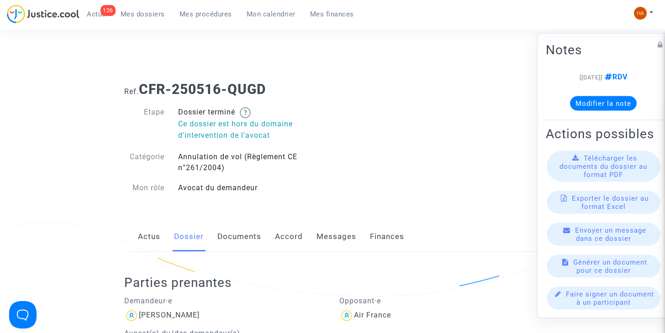
click at [147, 238] on link "Actus" at bounding box center [149, 237] width 22 height 30
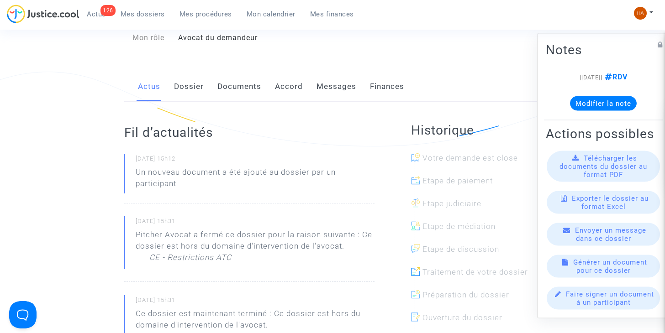
scroll to position [183, 0]
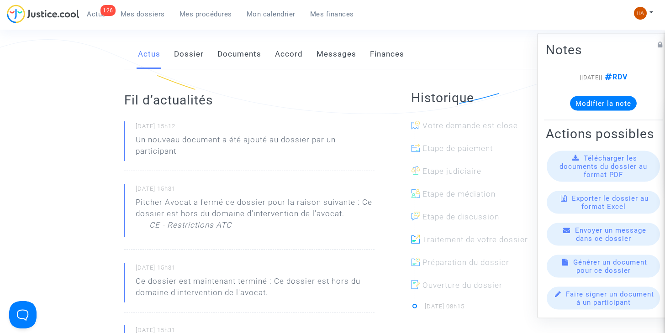
click at [138, 15] on span "Mes dossiers" at bounding box center [143, 14] width 44 height 8
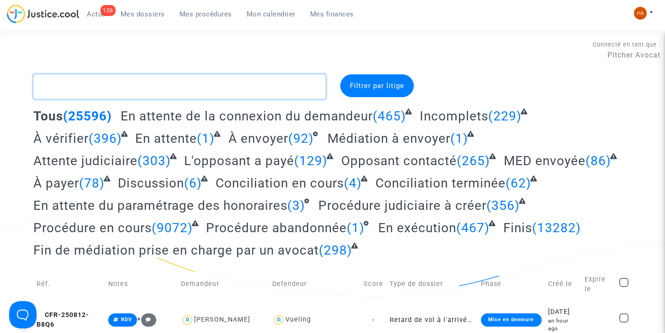
click at [100, 88] on textarea at bounding box center [179, 86] width 292 height 25
paste textarea "CFR-250527-ZGHT"
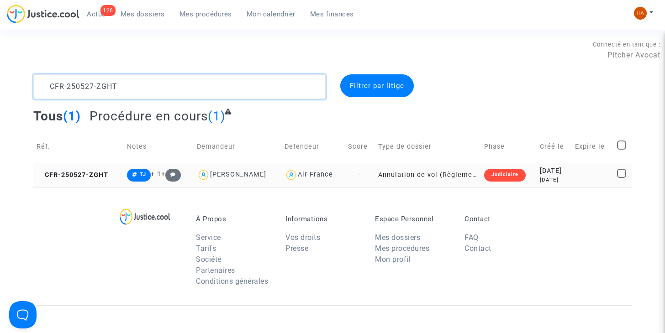
type textarea "CFR-250527-ZGHT"
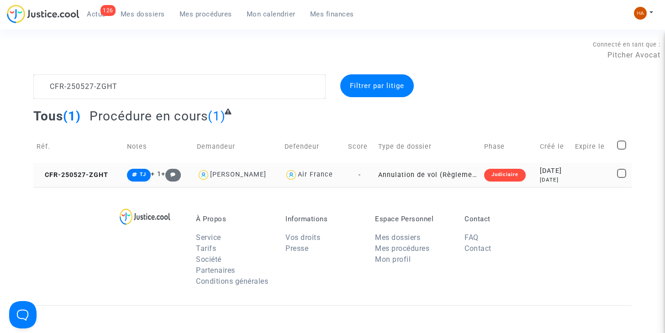
click at [375, 177] on td "Annulation de vol (Règlement CE n°261/2004)" at bounding box center [428, 175] width 106 height 24
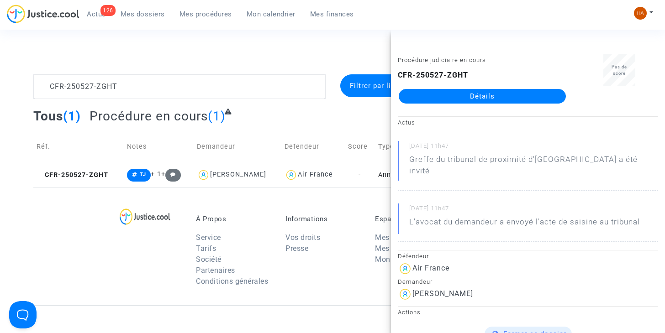
click at [477, 92] on link "Détails" at bounding box center [481, 96] width 167 height 15
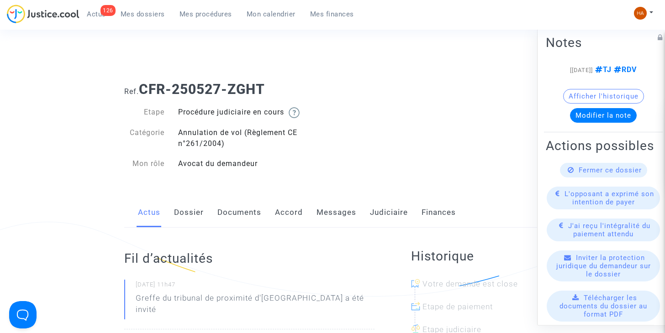
click at [324, 204] on link "Messages" at bounding box center [336, 213] width 40 height 30
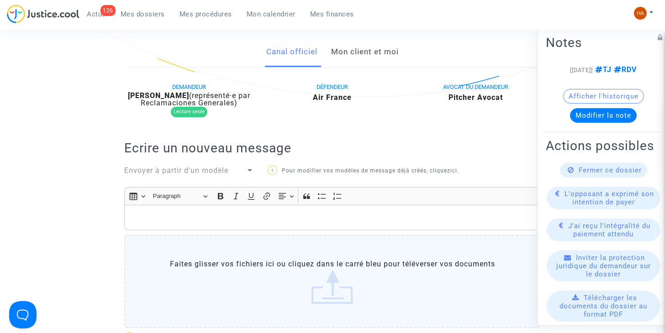
scroll to position [91, 0]
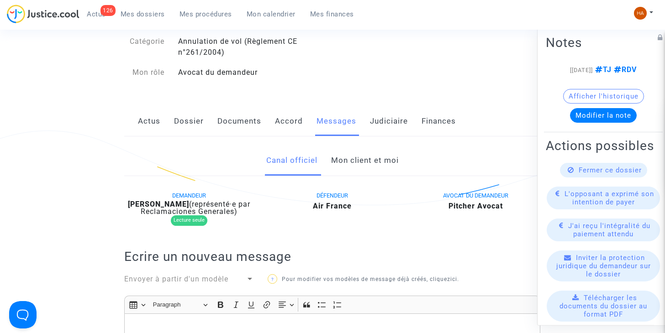
click at [355, 165] on link "Mon client et moi" at bounding box center [365, 161] width 68 height 30
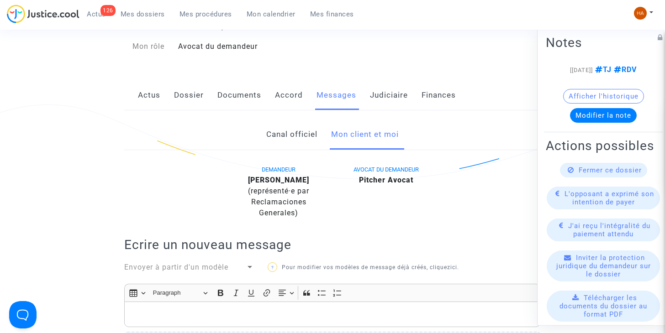
scroll to position [91, 0]
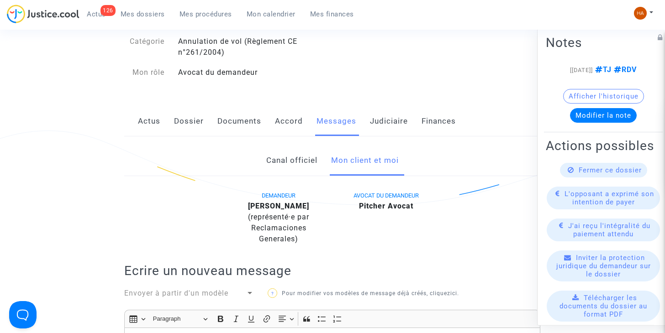
click at [295, 159] on link "Canal officiel" at bounding box center [291, 161] width 51 height 30
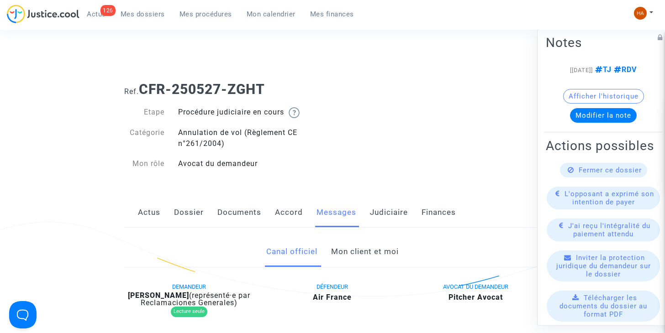
click at [184, 216] on link "Dossier" at bounding box center [189, 213] width 30 height 30
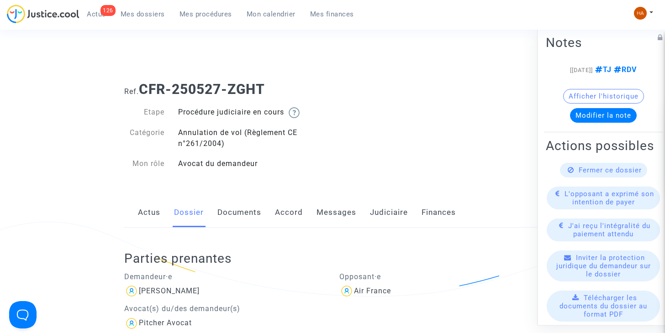
click at [238, 212] on link "Documents" at bounding box center [239, 213] width 44 height 30
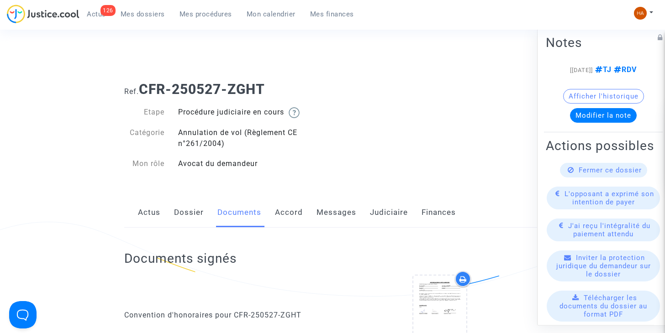
click at [197, 210] on link "Dossier" at bounding box center [189, 213] width 30 height 30
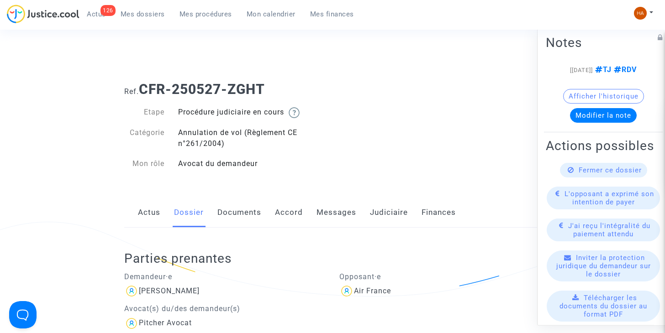
click at [232, 215] on link "Documents" at bounding box center [239, 213] width 44 height 30
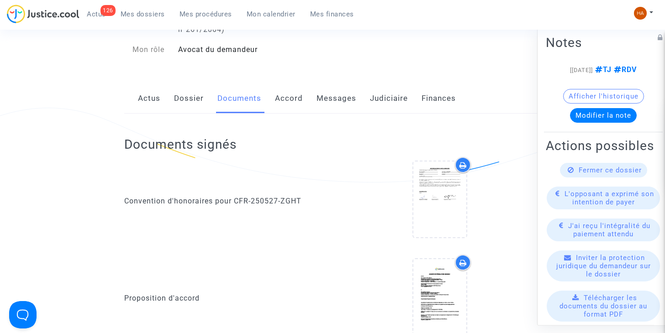
scroll to position [91, 0]
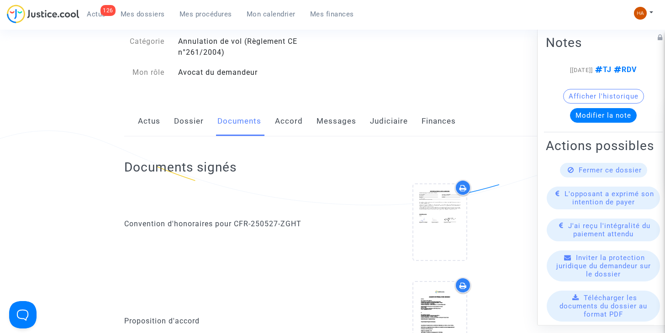
click at [337, 121] on link "Messages" at bounding box center [336, 121] width 40 height 30
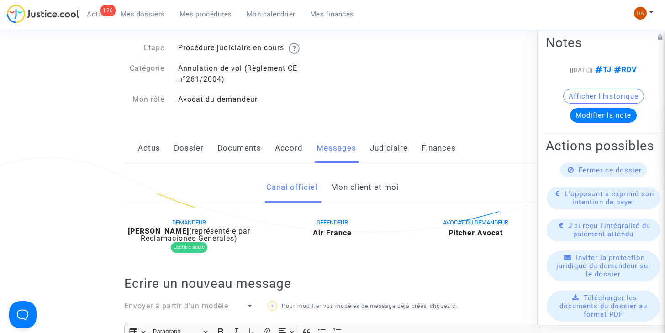
scroll to position [46, 0]
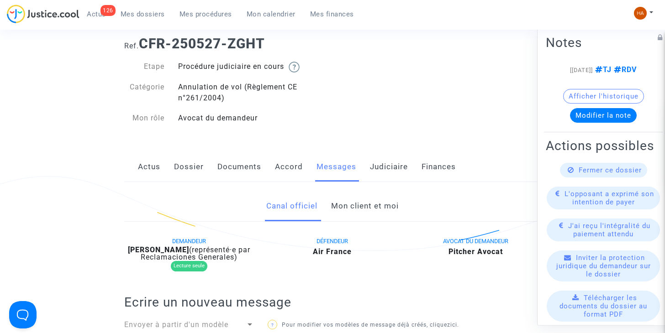
click at [357, 202] on link "Mon client et moi" at bounding box center [365, 206] width 68 height 30
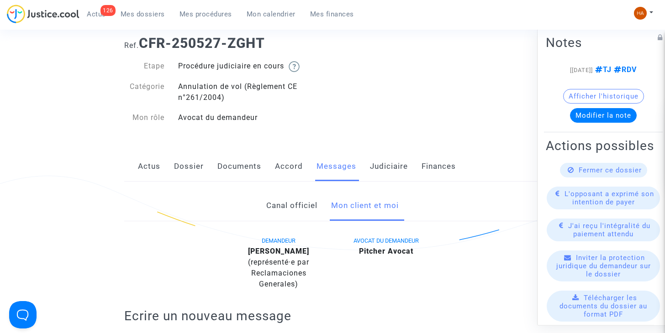
scroll to position [46, 0]
click at [269, 209] on link "Canal officiel" at bounding box center [291, 206] width 51 height 30
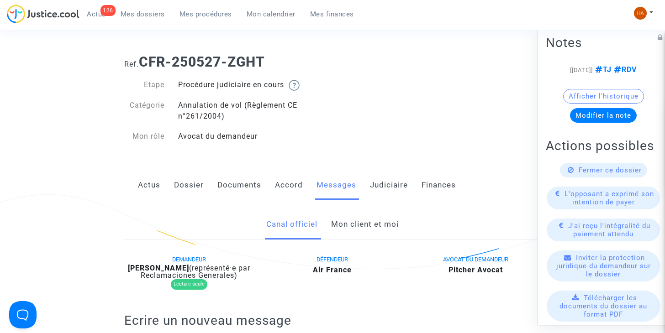
scroll to position [27, 0]
click at [377, 227] on link "Mon client et moi" at bounding box center [365, 225] width 68 height 30
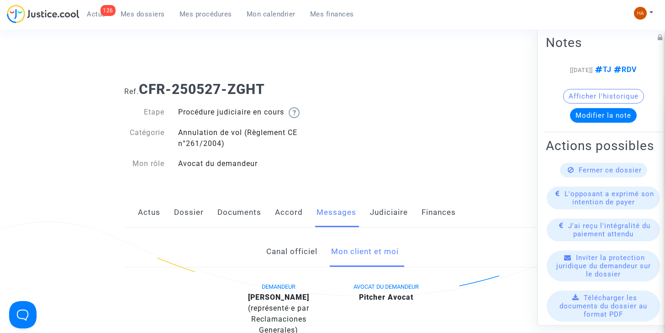
drag, startPoint x: 134, startPoint y: 16, endPoint x: 135, endPoint y: 21, distance: 4.7
click at [134, 16] on span "Mes dossiers" at bounding box center [143, 14] width 44 height 8
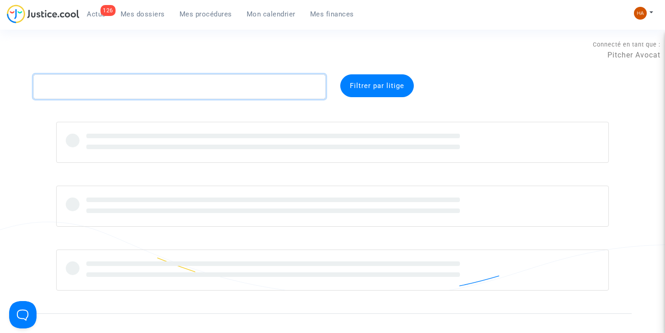
click at [112, 88] on textarea at bounding box center [179, 86] width 292 height 25
paste textarea "PQJX"
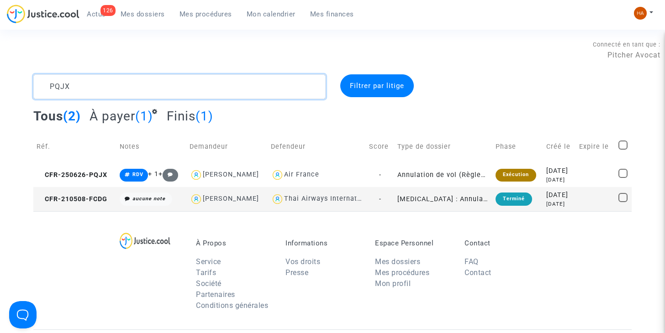
click at [79, 89] on textarea at bounding box center [179, 86] width 292 height 25
drag, startPoint x: 75, startPoint y: 88, endPoint x: 8, endPoint y: 84, distance: 66.8
click at [8, 84] on div "PQJX Filtrer par litige Tous (2) À payer (1) Finis (1) Réf. Notes Demandeur Def…" at bounding box center [332, 142] width 665 height 137
paste textarea "CFR-250512-ACWM"
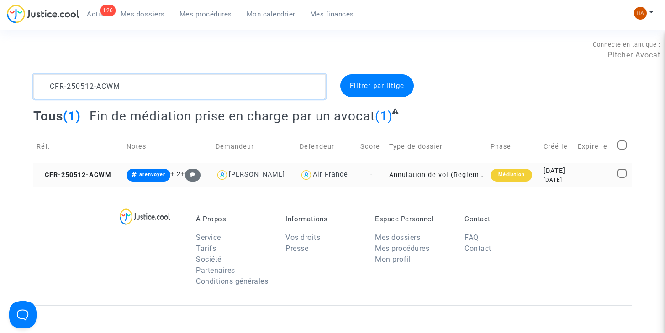
type textarea "CFR-250512-ACWM"
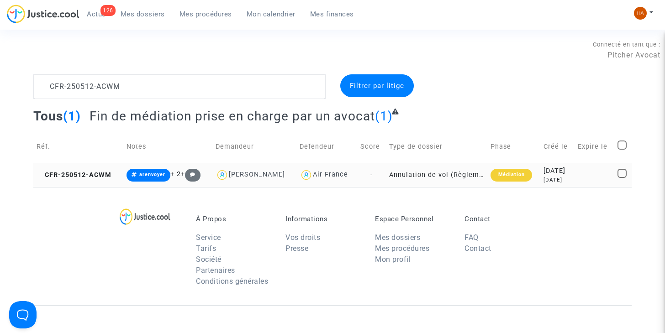
click at [372, 176] on td "-" at bounding box center [371, 175] width 29 height 24
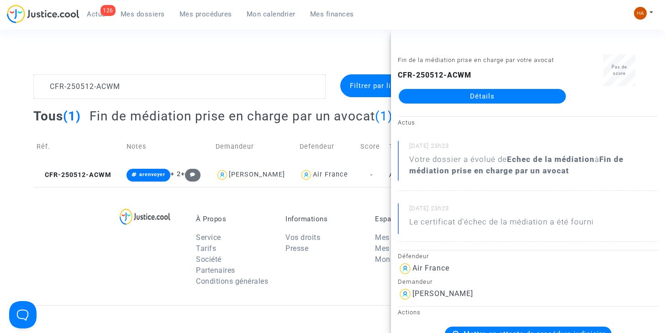
click at [510, 94] on link "Détails" at bounding box center [481, 96] width 167 height 15
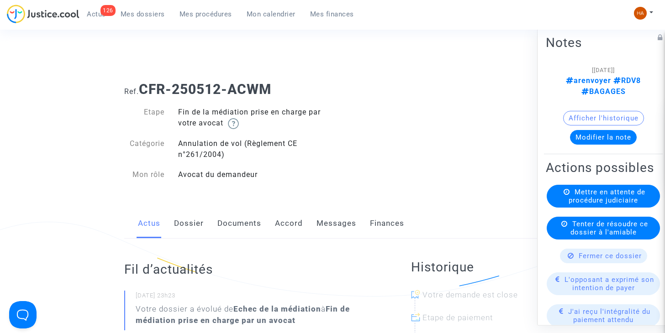
click at [340, 223] on link "Messages" at bounding box center [336, 224] width 40 height 30
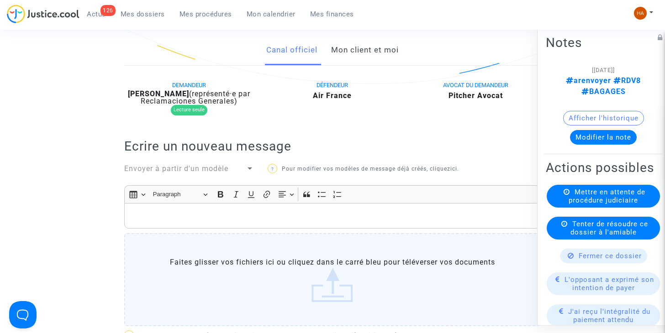
scroll to position [144, 0]
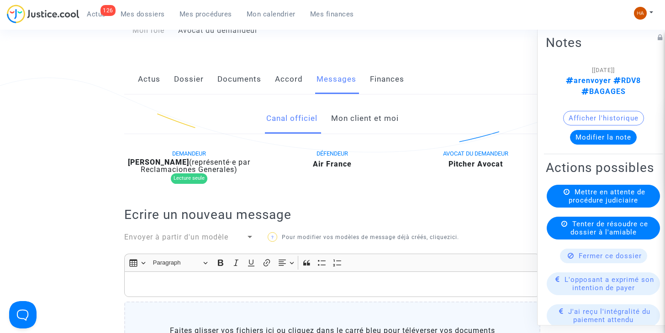
drag, startPoint x: 371, startPoint y: 123, endPoint x: 351, endPoint y: 118, distance: 20.3
click at [351, 118] on link "Mon client et moi" at bounding box center [365, 119] width 68 height 30
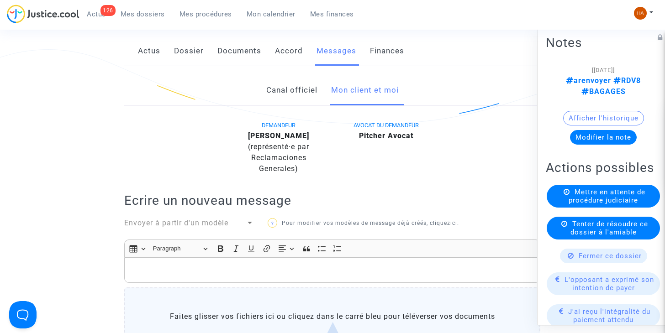
scroll to position [170, 0]
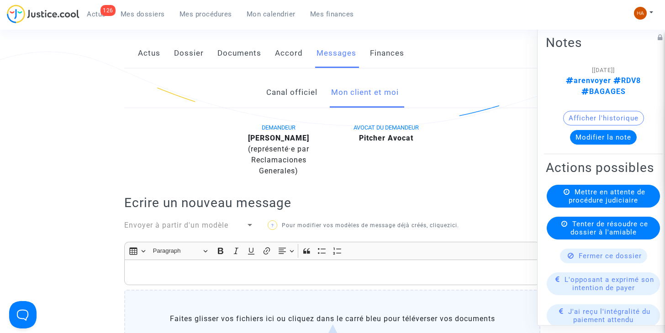
click at [288, 90] on link "Canal officiel" at bounding box center [291, 93] width 51 height 30
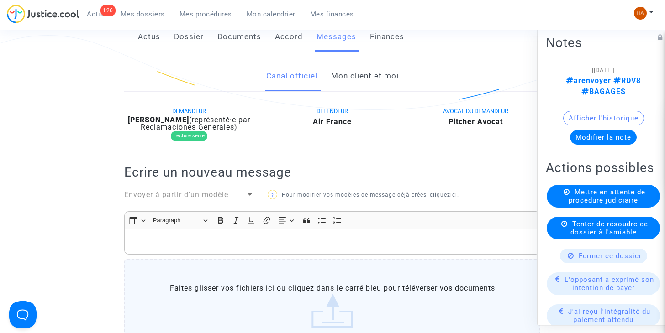
scroll to position [109, 0]
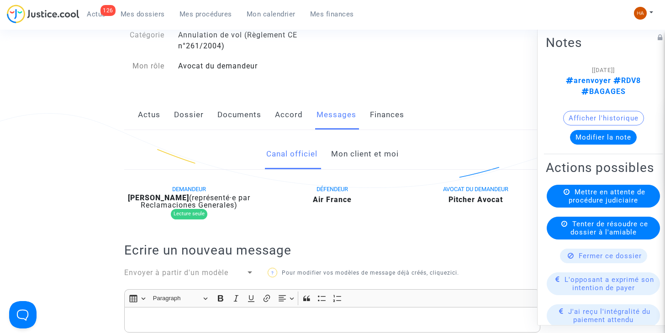
click at [252, 115] on link "Documents" at bounding box center [239, 115] width 44 height 30
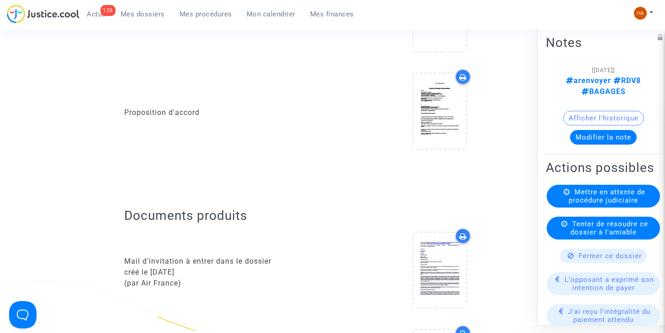
scroll to position [65, 0]
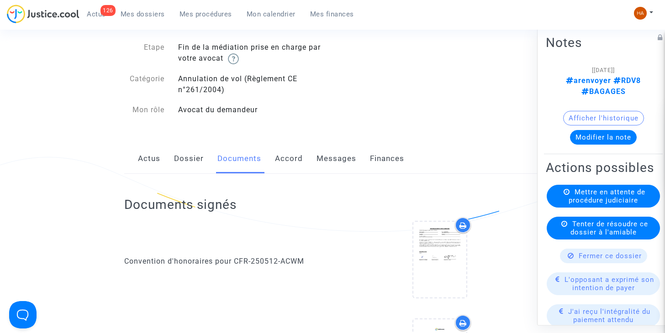
click at [144, 15] on span "Mes dossiers" at bounding box center [143, 14] width 44 height 8
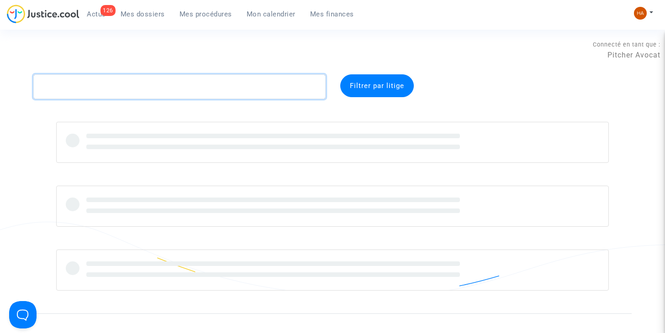
click at [87, 89] on textarea at bounding box center [179, 86] width 292 height 25
paste textarea "CFR-25430-MHTA"
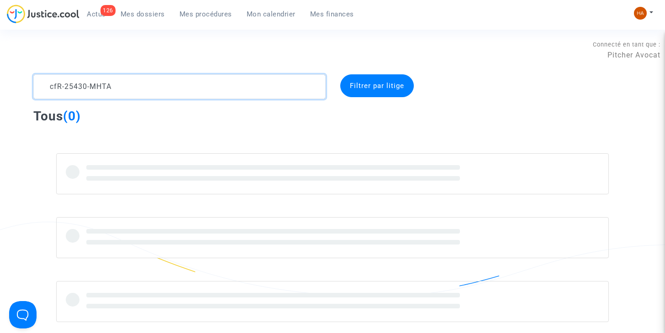
click at [116, 88] on textarea at bounding box center [179, 86] width 292 height 25
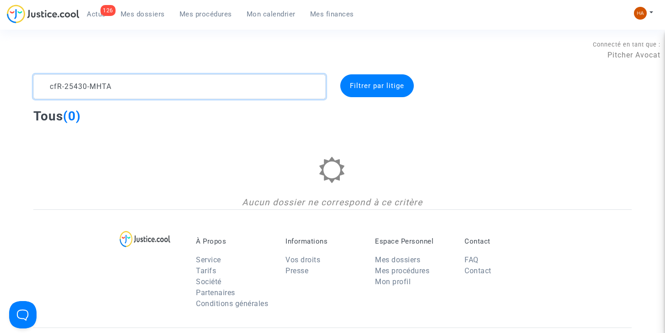
click at [91, 84] on textarea at bounding box center [179, 86] width 292 height 25
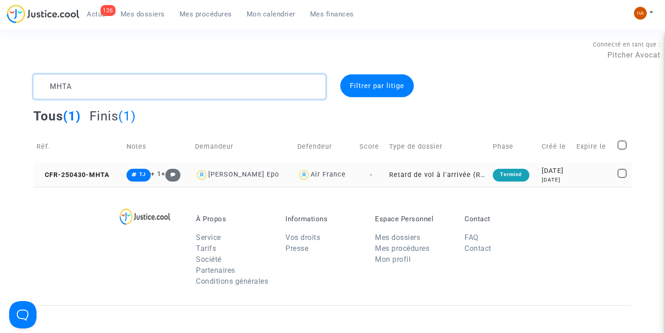
type textarea "MHTA"
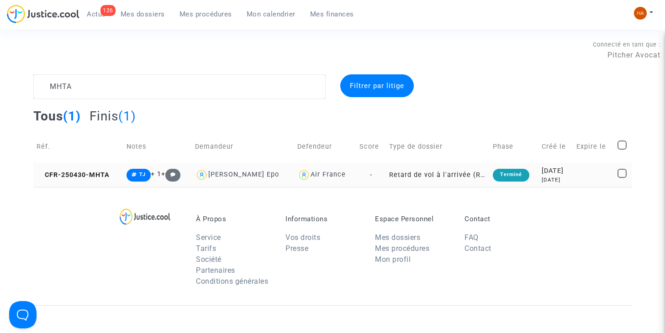
click at [386, 167] on td "Retard de vol à l'arrivée (Règlement CE n°261/2004)" at bounding box center [438, 175] width 104 height 24
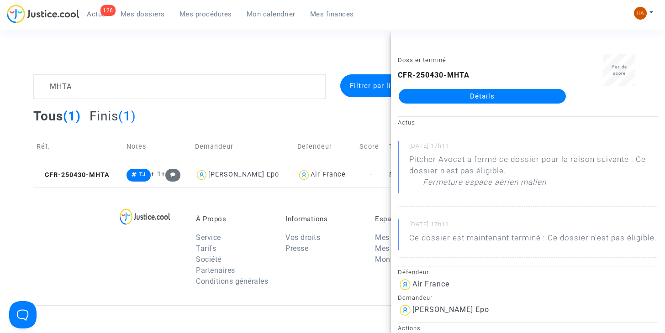
click at [430, 100] on link "Détails" at bounding box center [481, 96] width 167 height 15
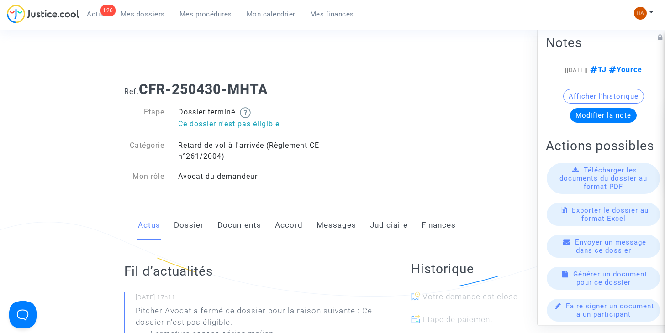
click at [187, 226] on link "Dossier" at bounding box center [189, 225] width 30 height 30
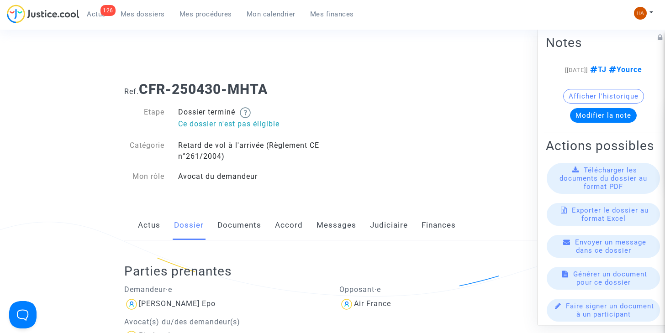
click at [153, 223] on link "Actus" at bounding box center [149, 225] width 22 height 30
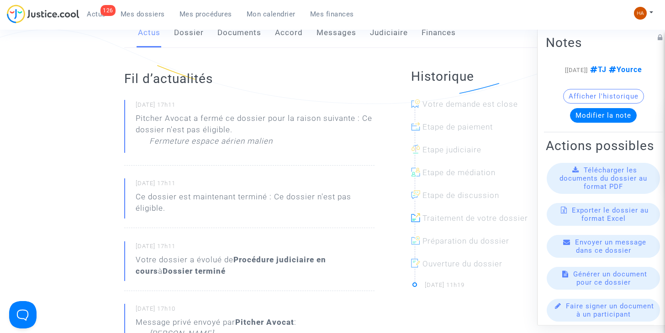
scroll to position [69, 0]
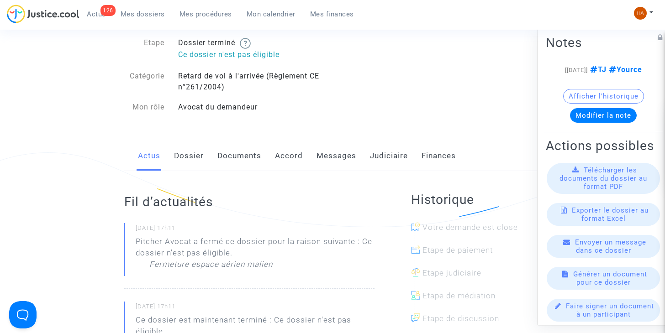
click at [237, 157] on link "Documents" at bounding box center [239, 156] width 44 height 30
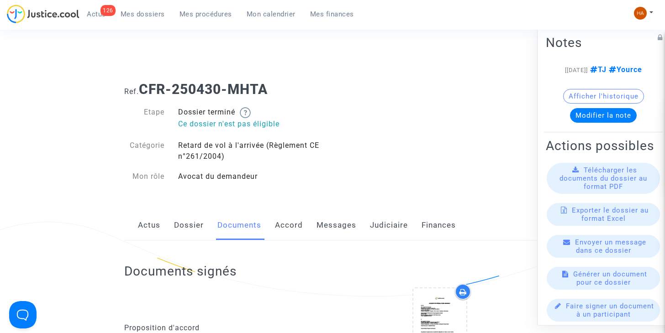
click at [329, 225] on link "Messages" at bounding box center [336, 225] width 40 height 30
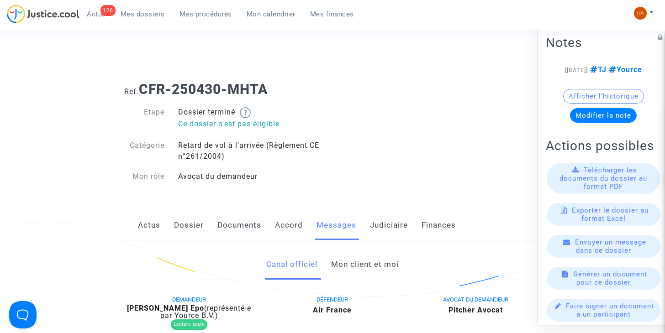
click at [146, 15] on span "Mes dossiers" at bounding box center [143, 14] width 44 height 8
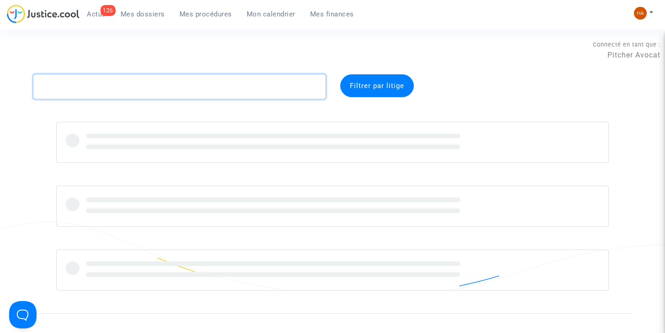
click at [67, 90] on textarea at bounding box center [179, 86] width 292 height 25
paste textarea "CFR-250526-CE63"
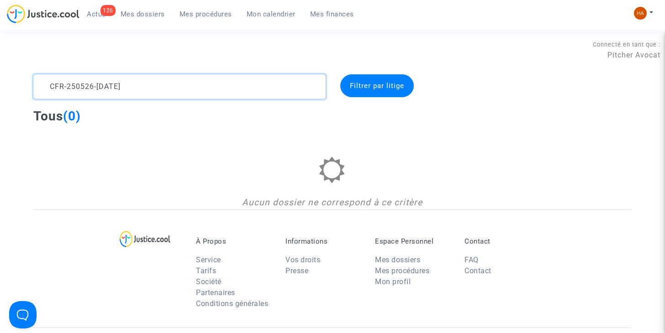
click at [99, 84] on textarea at bounding box center [179, 86] width 292 height 25
click at [84, 89] on textarea at bounding box center [179, 86] width 292 height 25
drag, startPoint x: 63, startPoint y: 89, endPoint x: 29, endPoint y: 90, distance: 34.3
click at [29, 90] on div "CE63" at bounding box center [179, 86] width 306 height 25
paste textarea "hiegang"
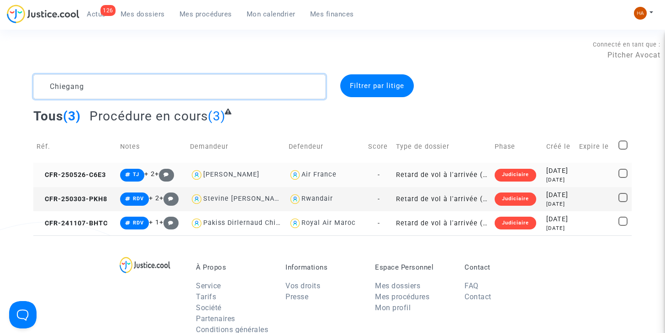
type textarea "Chiegang"
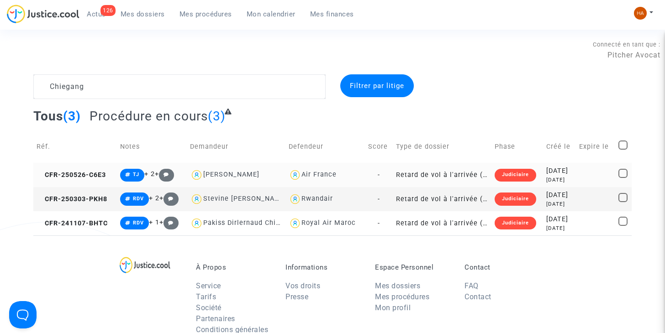
click at [393, 175] on td "Retard de vol à l'arrivée (hors UE - Convention de [GEOGRAPHIC_DATA])" at bounding box center [442, 175] width 98 height 24
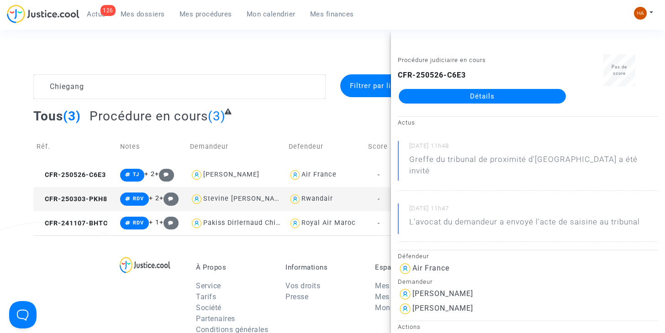
click at [450, 100] on link "Détails" at bounding box center [481, 96] width 167 height 15
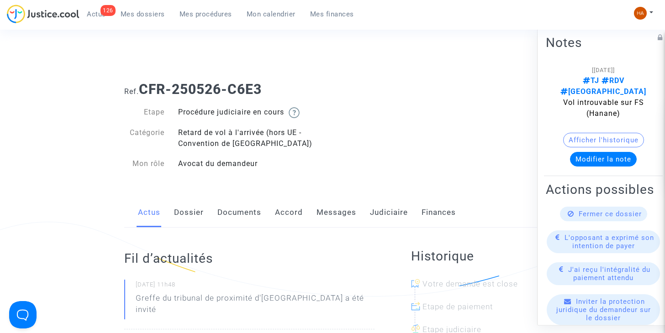
click at [186, 212] on link "Dossier" at bounding box center [189, 213] width 30 height 30
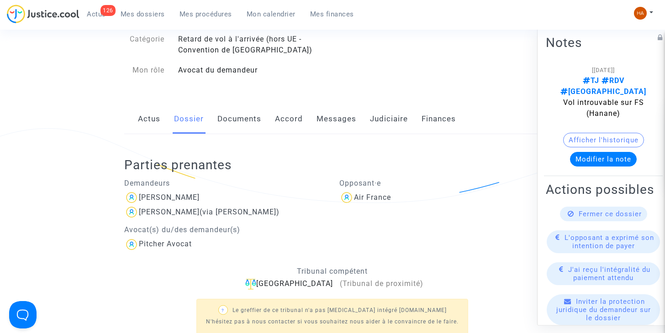
scroll to position [93, 0]
click at [334, 125] on link "Messages" at bounding box center [336, 120] width 40 height 30
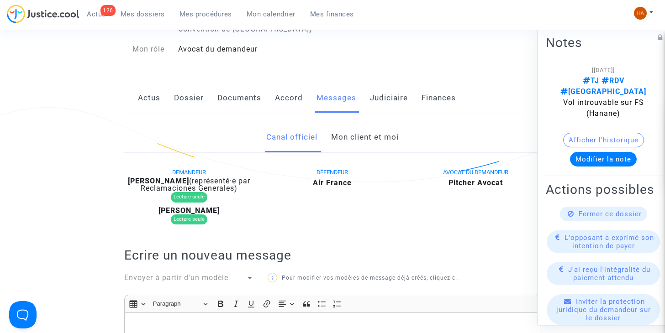
scroll to position [114, 0]
click at [367, 148] on link "Mon client et moi" at bounding box center [365, 138] width 68 height 30
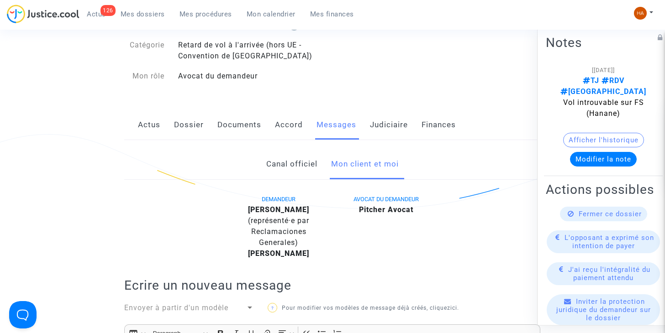
scroll to position [87, 0]
click at [125, 14] on span "Mes dossiers" at bounding box center [143, 14] width 44 height 8
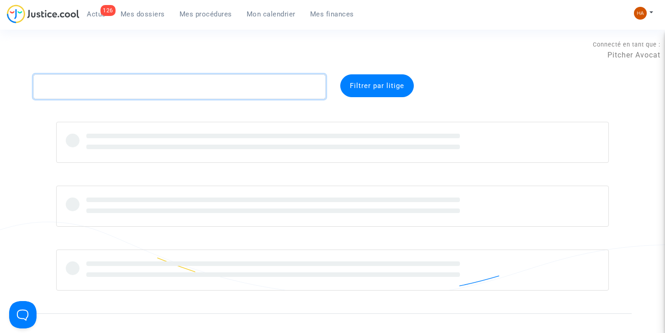
click at [72, 81] on textarea at bounding box center [179, 86] width 292 height 25
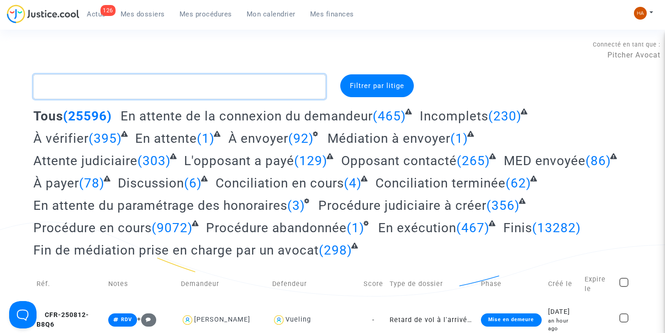
paste textarea "CFR-250507-TKB8"
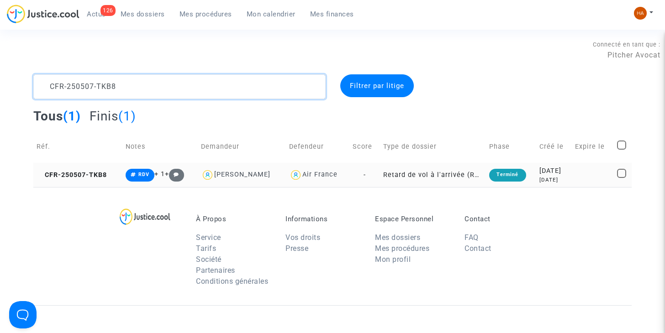
type textarea "CFR-250507-TKB8"
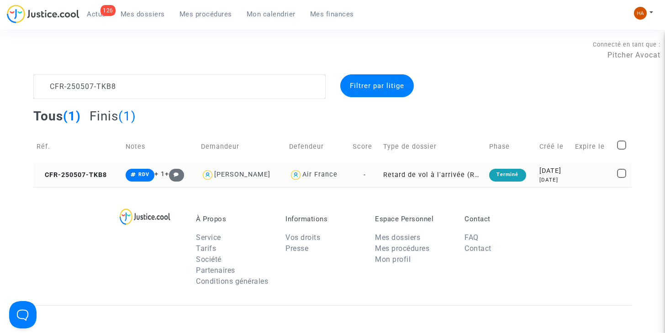
click at [378, 175] on td "-" at bounding box center [364, 175] width 30 height 24
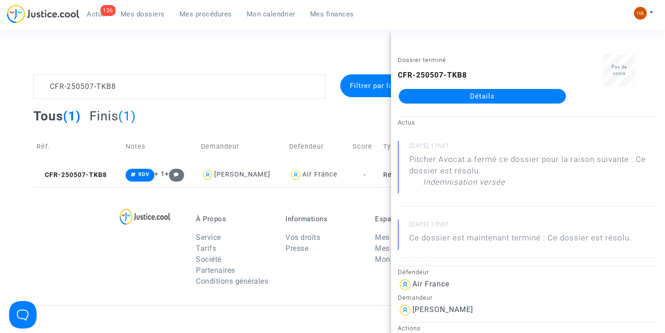
click at [500, 97] on link "Détails" at bounding box center [481, 96] width 167 height 15
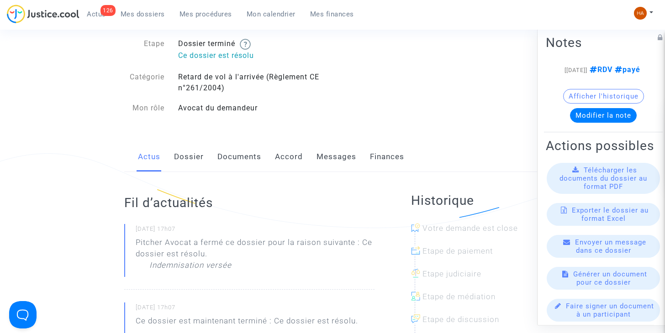
scroll to position [46, 0]
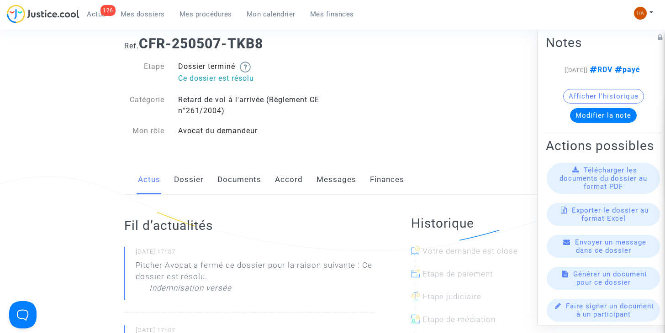
click at [336, 184] on link "Messages" at bounding box center [336, 180] width 40 height 30
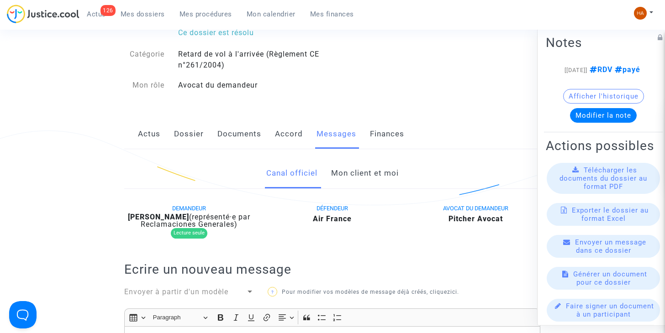
click at [376, 171] on link "Mon client et moi" at bounding box center [365, 173] width 68 height 30
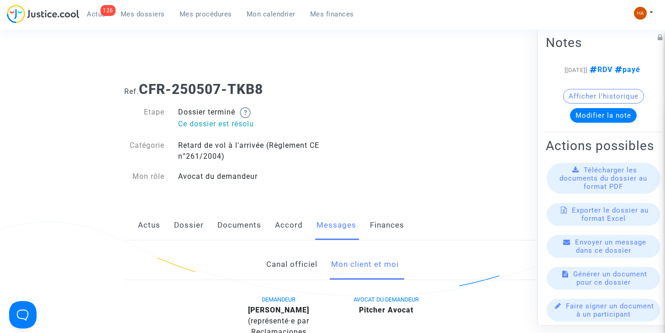
drag, startPoint x: 148, startPoint y: 18, endPoint x: 120, endPoint y: 59, distance: 49.9
click at [149, 17] on link "Mes dossiers" at bounding box center [142, 14] width 59 height 14
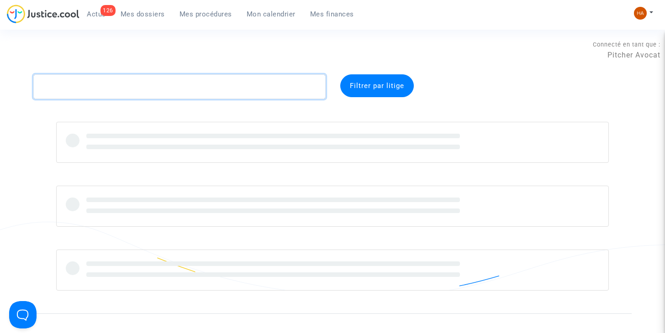
click at [59, 93] on textarea at bounding box center [179, 86] width 292 height 25
paste textarea "BQQJ"
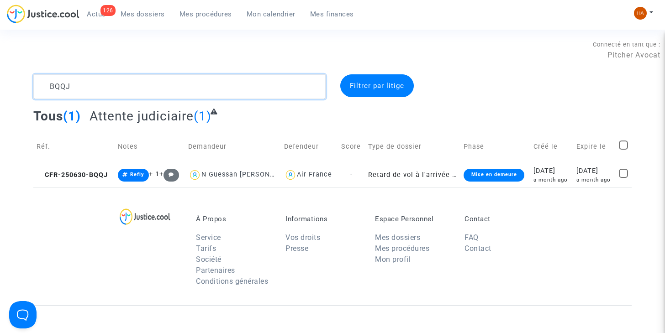
drag, startPoint x: 83, startPoint y: 86, endPoint x: 73, endPoint y: 87, distance: 9.2
click at [83, 86] on textarea at bounding box center [179, 86] width 292 height 25
drag, startPoint x: 69, startPoint y: 87, endPoint x: 29, endPoint y: 84, distance: 40.2
click at [29, 84] on div "BQQJ" at bounding box center [179, 86] width 306 height 25
paste textarea "W6NZ"
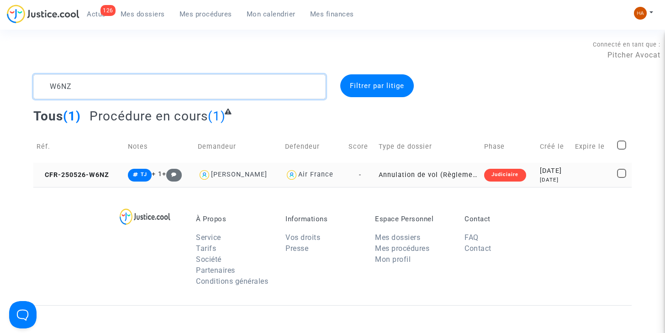
type textarea "W6NZ"
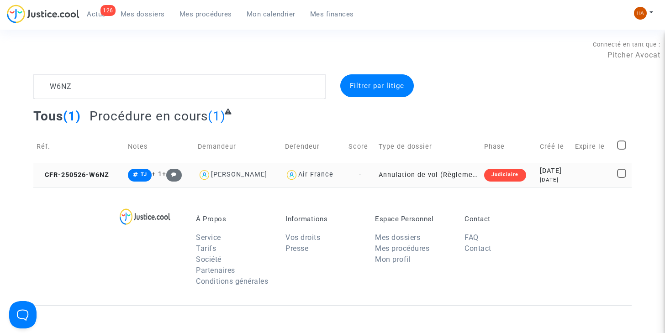
click at [363, 176] on td "-" at bounding box center [360, 175] width 30 height 24
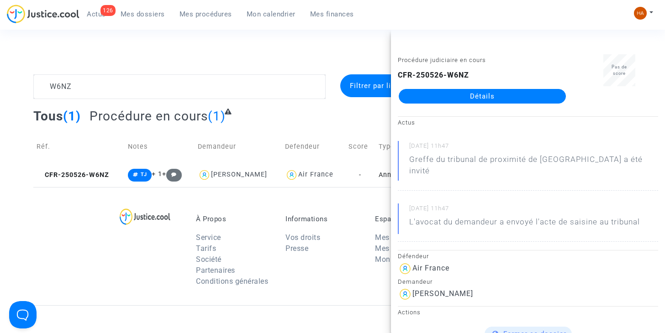
click at [476, 95] on link "Détails" at bounding box center [481, 96] width 167 height 15
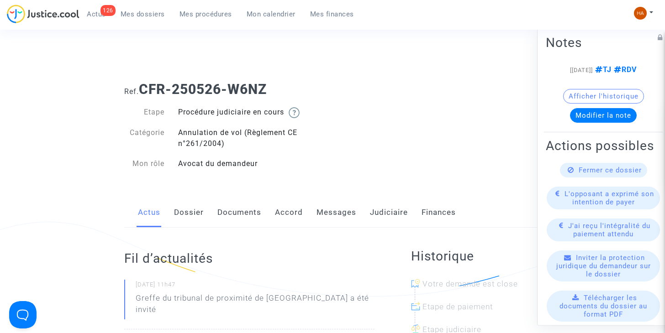
click at [328, 210] on link "Messages" at bounding box center [336, 213] width 40 height 30
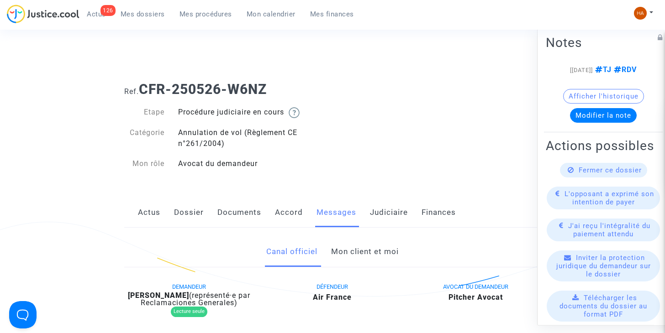
click at [140, 13] on span "Mes dossiers" at bounding box center [143, 14] width 44 height 8
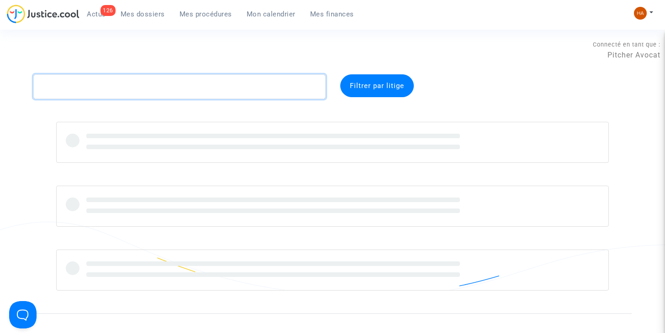
click at [121, 84] on textarea at bounding box center [179, 86] width 292 height 25
paste textarea "CXZJ"
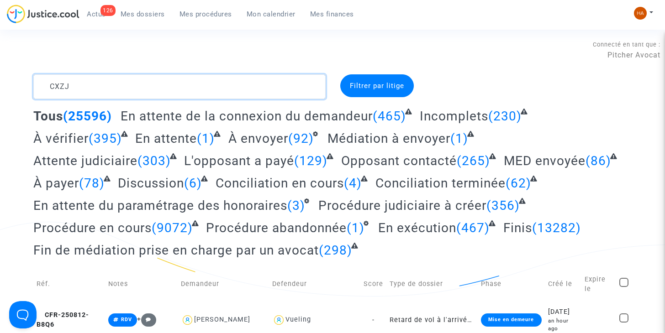
type textarea "CXZJ"
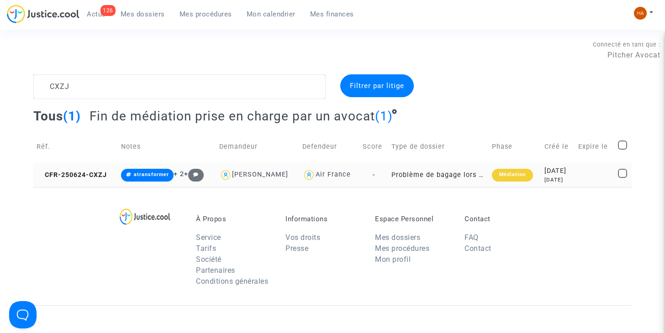
click at [372, 170] on td "-" at bounding box center [373, 175] width 29 height 24
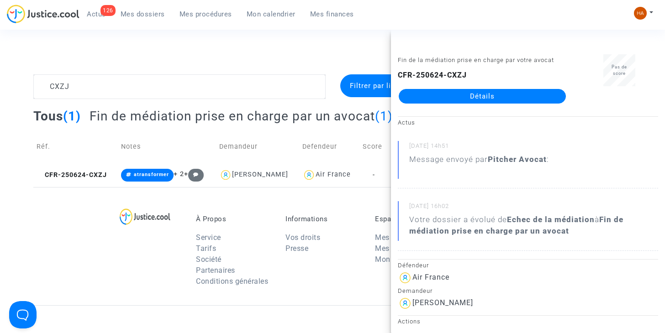
click at [509, 95] on link "Détails" at bounding box center [481, 96] width 167 height 15
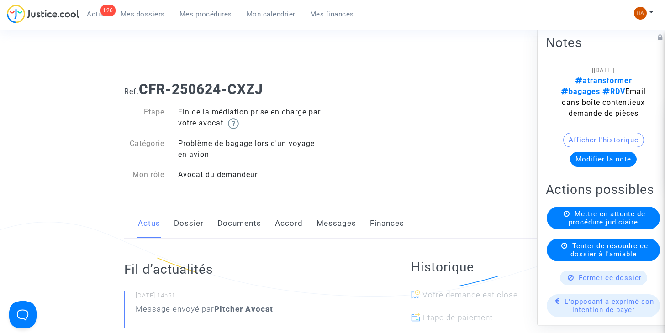
click at [318, 222] on link "Messages" at bounding box center [336, 224] width 40 height 30
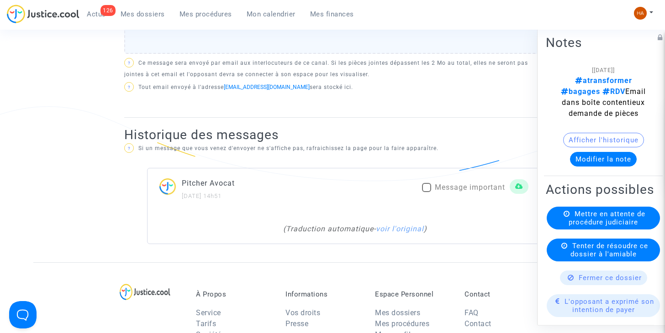
scroll to position [502, 0]
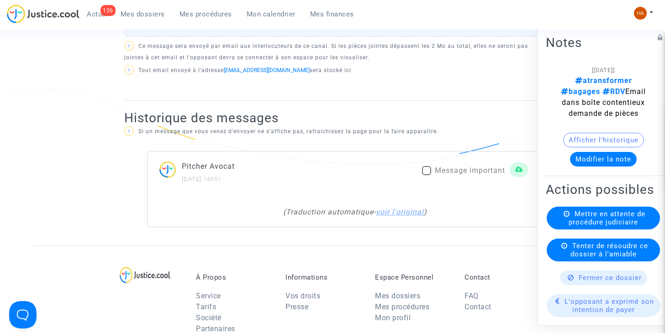
click at [398, 211] on link "voir l'original" at bounding box center [400, 212] width 48 height 9
click at [148, 14] on span "Mes dossiers" at bounding box center [143, 14] width 44 height 8
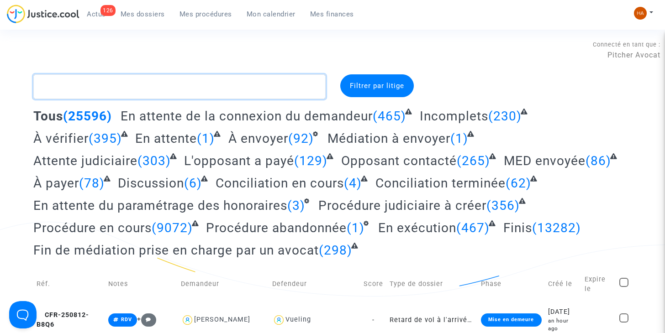
click at [84, 90] on textarea at bounding box center [179, 86] width 292 height 25
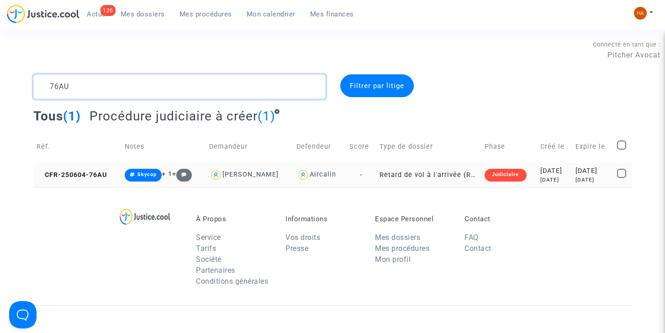
type textarea "76AU"
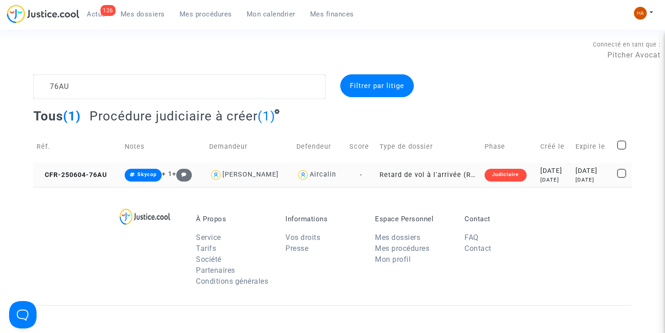
click at [360, 173] on td "-" at bounding box center [361, 175] width 30 height 24
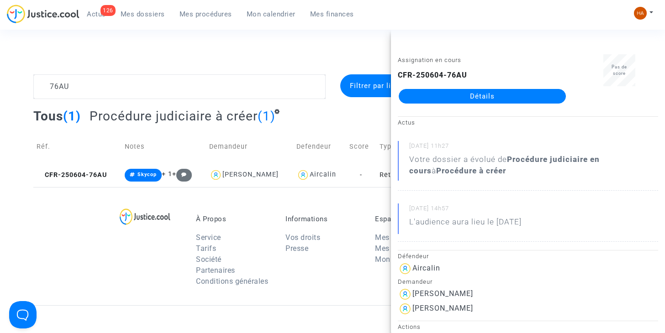
click at [449, 100] on link "Détails" at bounding box center [481, 96] width 167 height 15
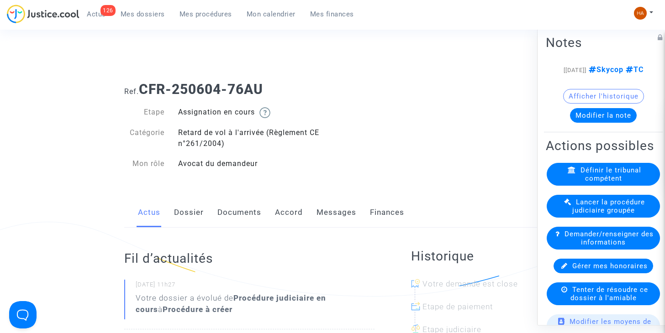
click at [283, 211] on link "Accord" at bounding box center [289, 213] width 28 height 30
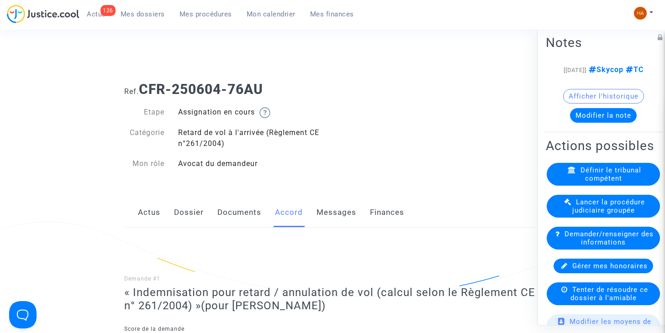
click at [217, 214] on link "Documents" at bounding box center [239, 213] width 44 height 30
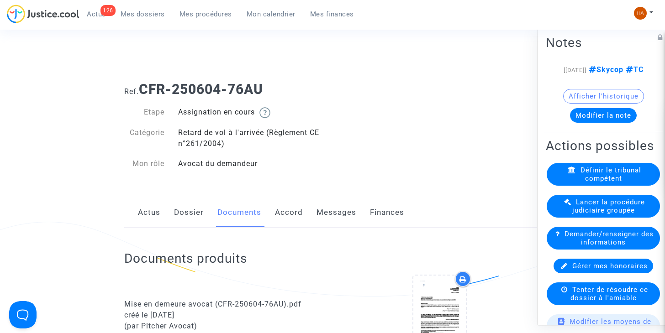
click at [188, 218] on link "Dossier" at bounding box center [189, 213] width 30 height 30
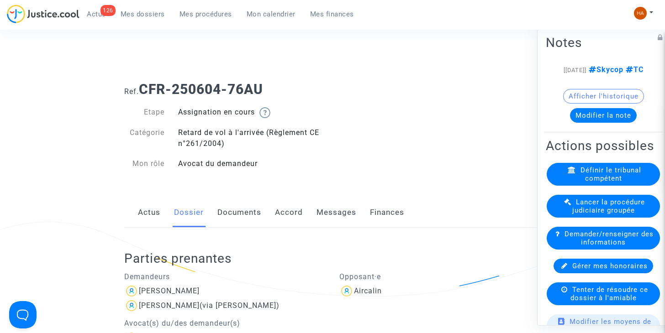
drag, startPoint x: 270, startPoint y: 91, endPoint x: 233, endPoint y: 90, distance: 36.5
click at [233, 90] on h1 "Ref. CFR-250604-76AU" at bounding box center [332, 89] width 416 height 16
copy b "76AU"
click at [146, 9] on link "Mes dossiers" at bounding box center [142, 14] width 59 height 14
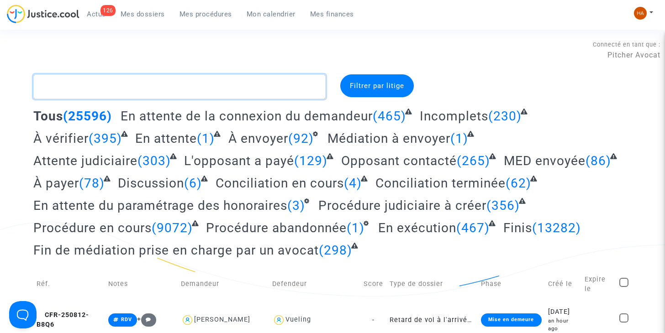
click at [104, 85] on textarea at bounding box center [179, 86] width 292 height 25
paste textarea "PQJX"
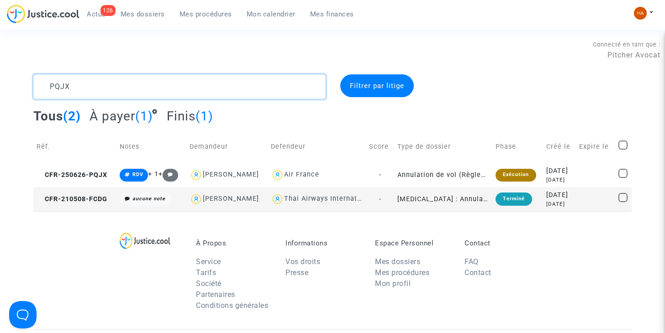
click at [72, 86] on textarea at bounding box center [179, 86] width 292 height 25
drag, startPoint x: 73, startPoint y: 85, endPoint x: 23, endPoint y: 87, distance: 50.3
click at [23, 87] on div "PQJX Filtrer par litige Tous (2) À payer (1) Finis (1) Réf. Notes Demandeur Def…" at bounding box center [332, 142] width 665 height 137
paste textarea "GYJM"
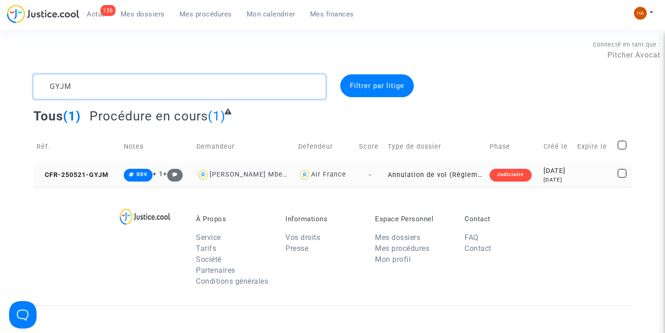
type textarea "GYJM"
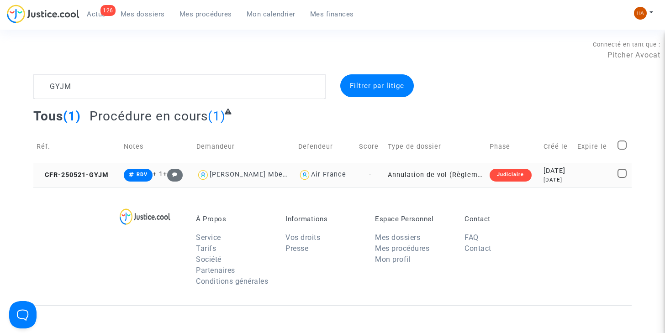
click at [384, 171] on td "Annulation de vol (Règlement CE n°261/2004)" at bounding box center [435, 175] width 102 height 24
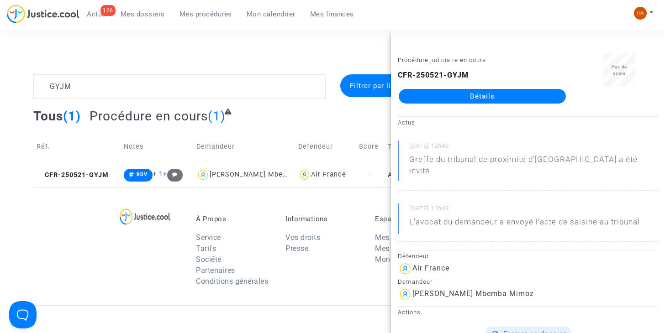
click at [493, 97] on link "Détails" at bounding box center [481, 96] width 167 height 15
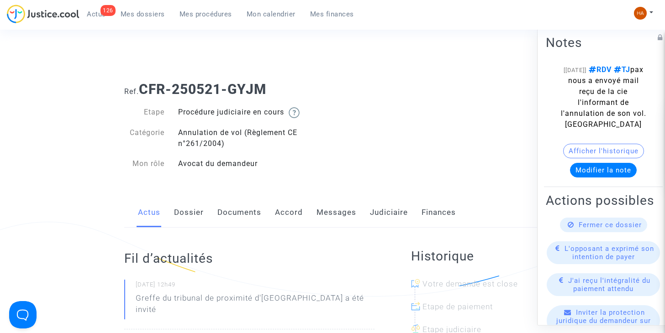
click at [334, 217] on link "Messages" at bounding box center [336, 213] width 40 height 30
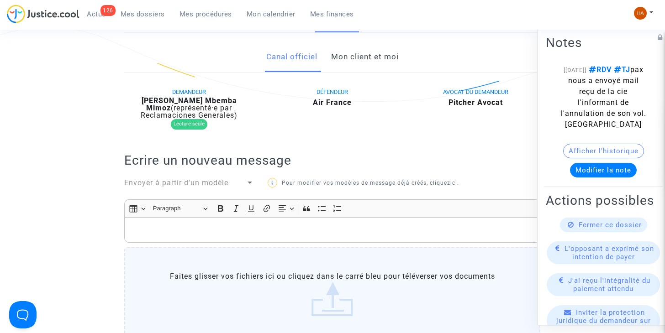
scroll to position [155, 0]
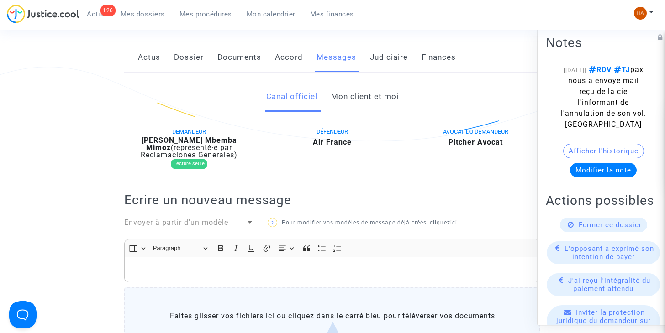
click at [376, 97] on link "Mon client et moi" at bounding box center [365, 97] width 68 height 30
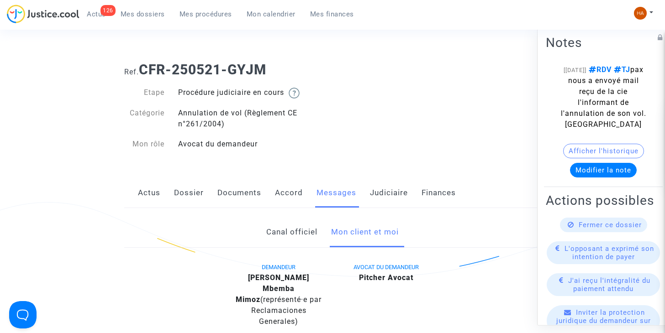
scroll to position [19, 0]
click at [276, 230] on link "Canal officiel" at bounding box center [291, 233] width 51 height 30
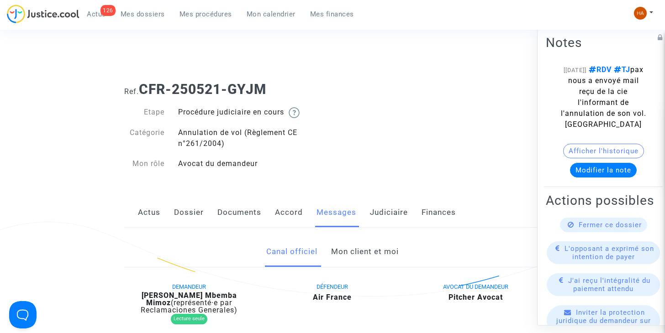
click at [152, 5] on ul "126 Actus Mes dossiers Mes procédures Mon calendrier Mes finances" at bounding box center [220, 13] width 282 height 16
click at [150, 13] on span "Mes dossiers" at bounding box center [143, 14] width 44 height 8
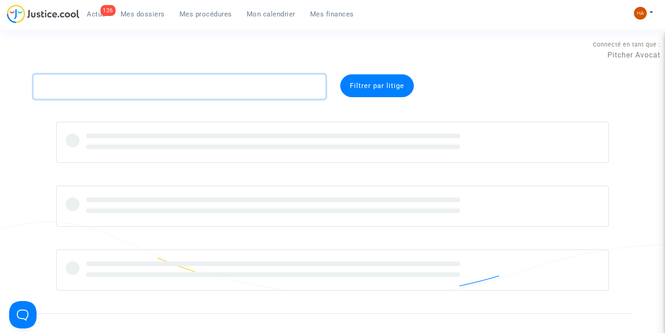
click at [73, 88] on textarea at bounding box center [179, 86] width 292 height 25
paste textarea "FOUQUERAY"
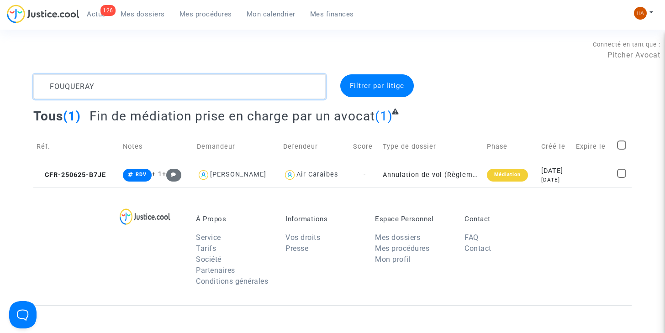
click at [104, 88] on textarea at bounding box center [179, 86] width 292 height 25
drag, startPoint x: 101, startPoint y: 88, endPoint x: 38, endPoint y: 86, distance: 63.5
click at [38, 86] on textarea at bounding box center [179, 86] width 292 height 25
paste textarea "MARTIN"
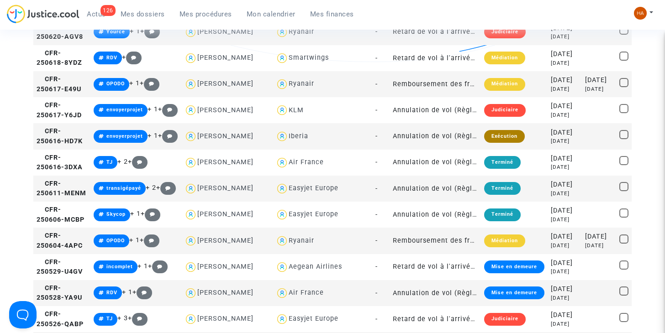
scroll to position [1037, 0]
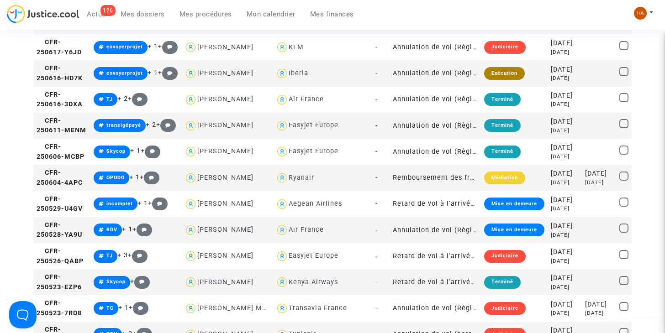
type textarea "MARTIN @"Air Caraibes""
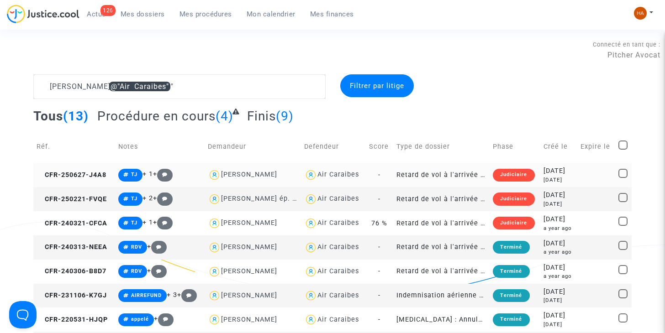
click at [388, 176] on td "-" at bounding box center [379, 175] width 27 height 24
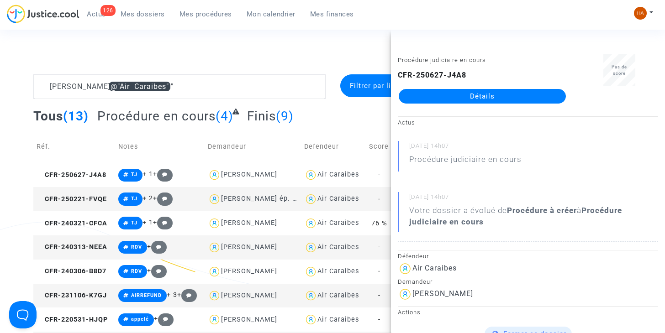
click at [451, 101] on link "Détails" at bounding box center [481, 96] width 167 height 15
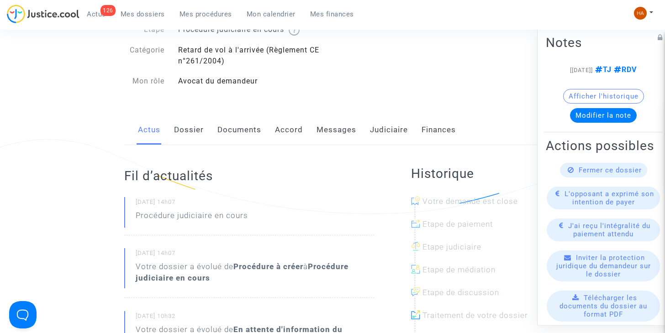
scroll to position [91, 0]
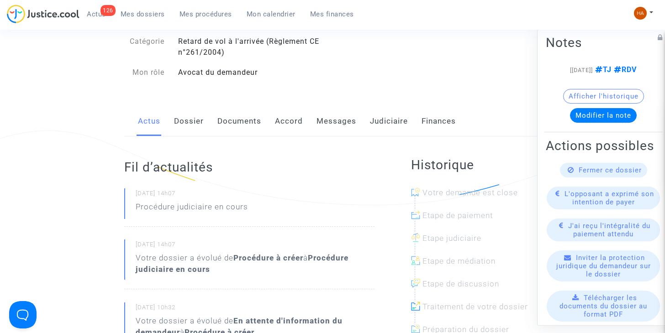
click at [344, 115] on link "Messages" at bounding box center [336, 121] width 40 height 30
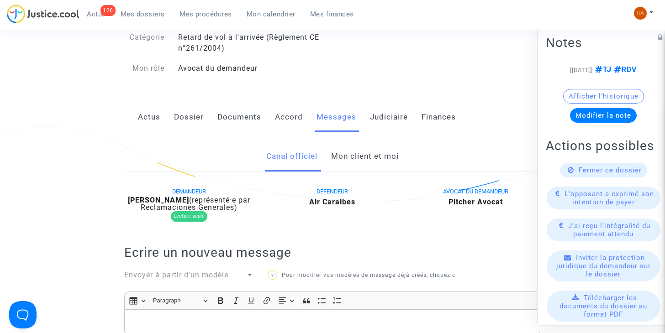
scroll to position [91, 0]
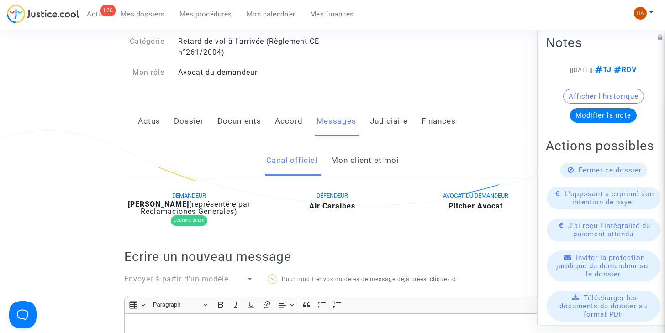
click at [356, 160] on link "Mon client et moi" at bounding box center [365, 161] width 68 height 30
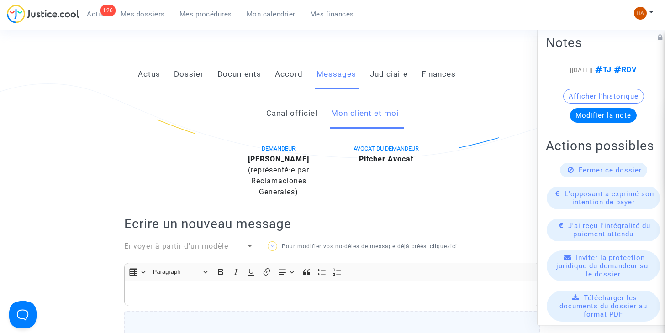
scroll to position [137, 0]
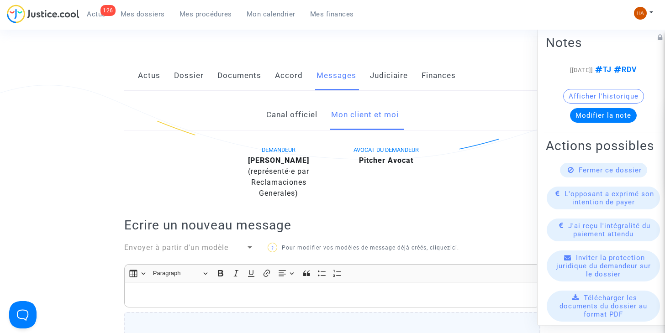
click at [188, 75] on link "Dossier" at bounding box center [189, 76] width 30 height 30
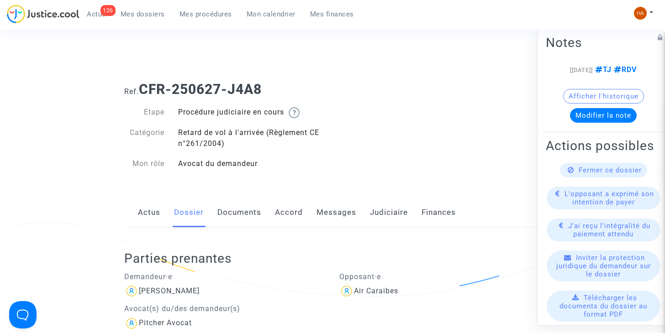
click at [327, 208] on link "Messages" at bounding box center [336, 213] width 40 height 30
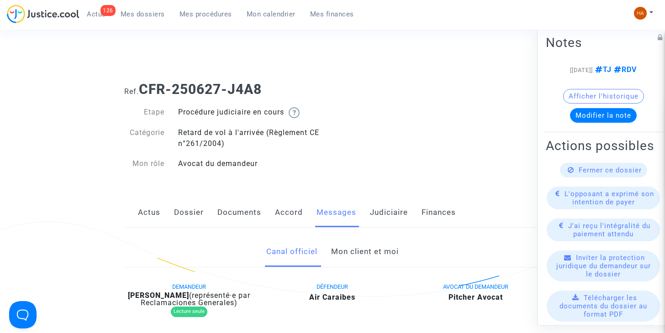
drag, startPoint x: 263, startPoint y: 88, endPoint x: 234, endPoint y: 87, distance: 29.2
click at [234, 87] on h1 "Ref. CFR-250627-J4A8" at bounding box center [332, 89] width 416 height 16
copy b "J4A8"
drag, startPoint x: 182, startPoint y: 294, endPoint x: 130, endPoint y: 293, distance: 51.6
click at [130, 293] on div "Pascal Martin (représenté·e par Reclamaciones Generales)" at bounding box center [189, 299] width 130 height 15
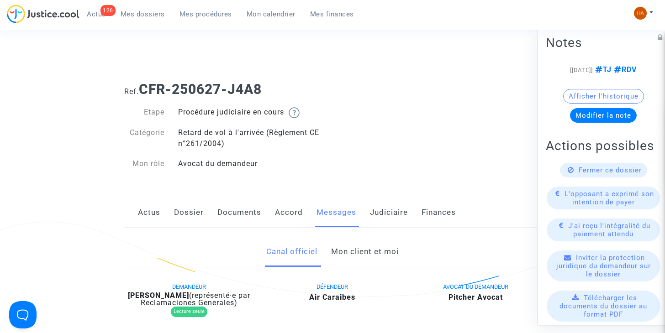
copy b "Pascal Martin"
click at [350, 253] on link "Mon client et moi" at bounding box center [365, 252] width 68 height 30
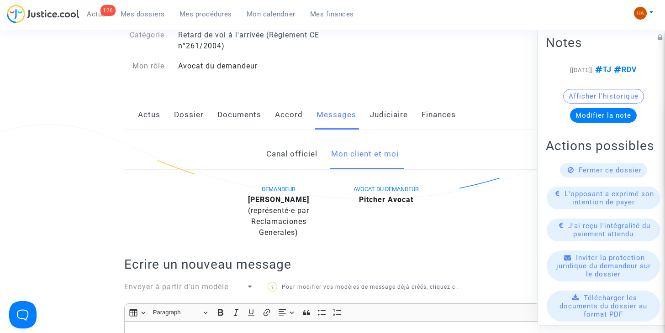
scroll to position [91, 0]
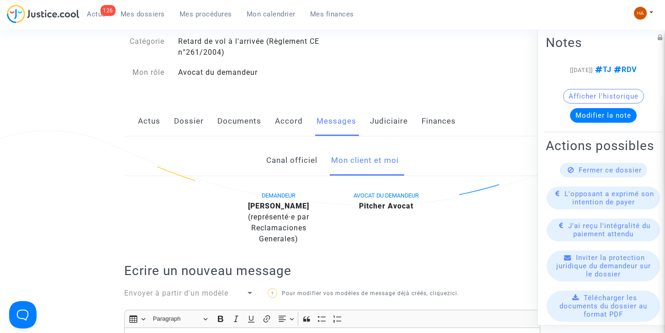
click at [293, 163] on link "Canal officiel" at bounding box center [291, 161] width 51 height 30
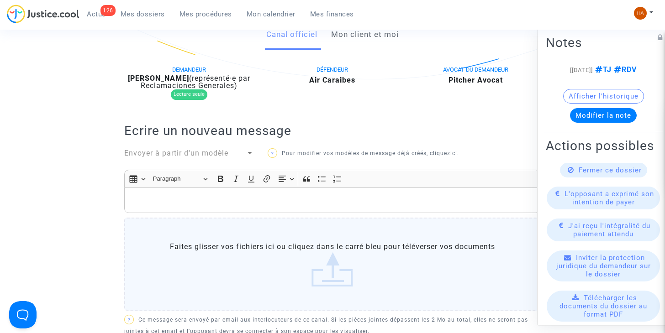
scroll to position [228, 0]
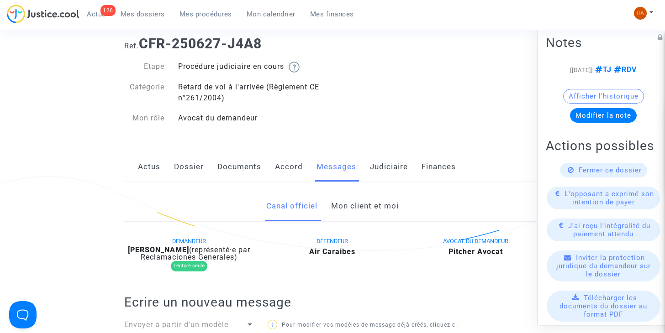
click at [185, 166] on link "Dossier" at bounding box center [189, 167] width 30 height 30
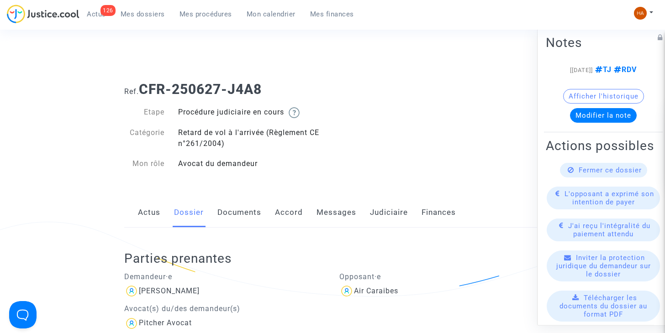
click at [152, 14] on span "Mes dossiers" at bounding box center [143, 14] width 44 height 8
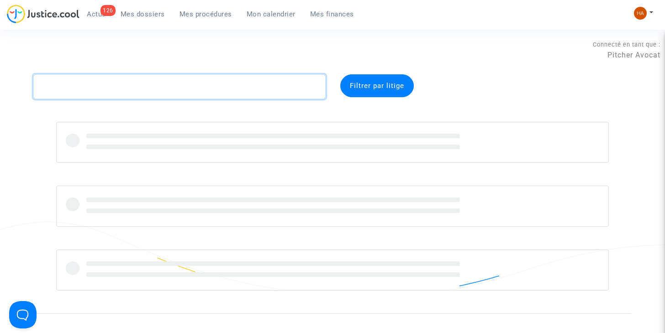
click at [75, 83] on textarea at bounding box center [179, 86] width 292 height 25
paste textarea "CFR-250626-AH9X"
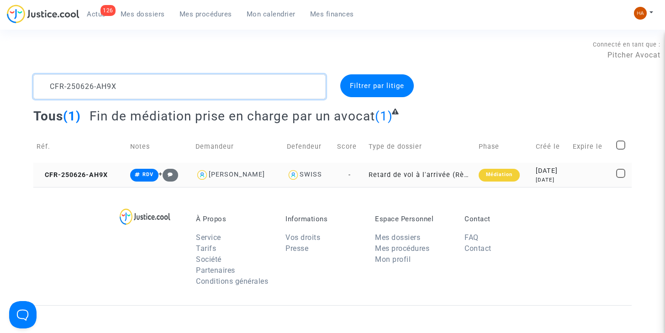
type textarea "CFR-250626-AH9X"
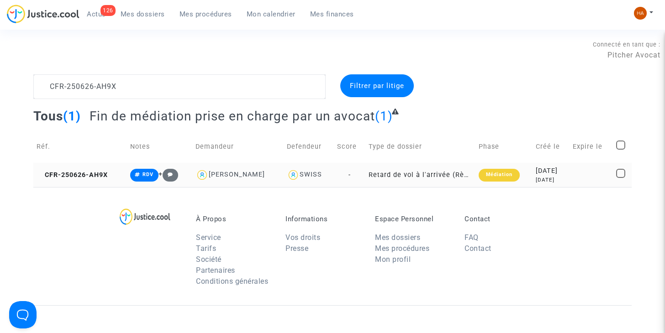
click at [351, 177] on td "-" at bounding box center [349, 175] width 31 height 24
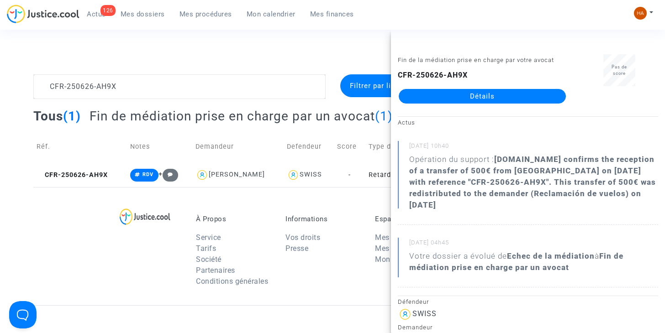
click at [459, 100] on link "Détails" at bounding box center [481, 96] width 167 height 15
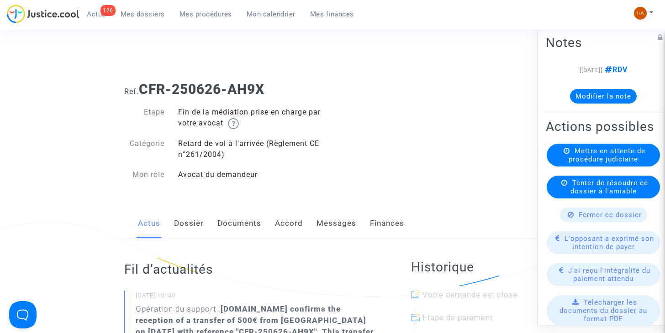
click at [327, 225] on link "Messages" at bounding box center [336, 224] width 40 height 30
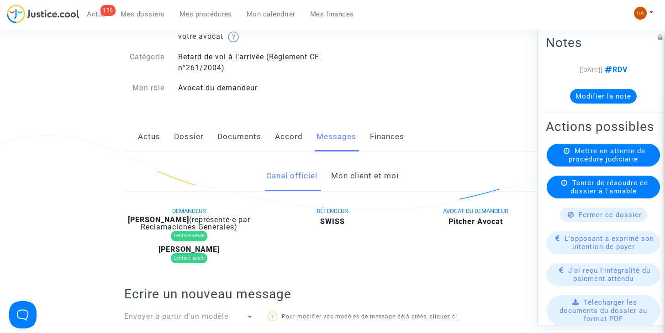
scroll to position [86, 0]
click at [236, 136] on link "Documents" at bounding box center [239, 137] width 44 height 30
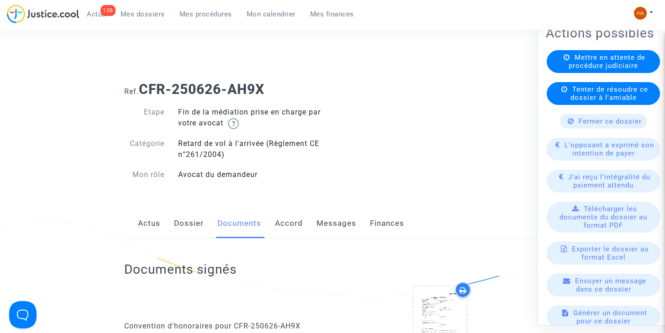
scroll to position [153, 0]
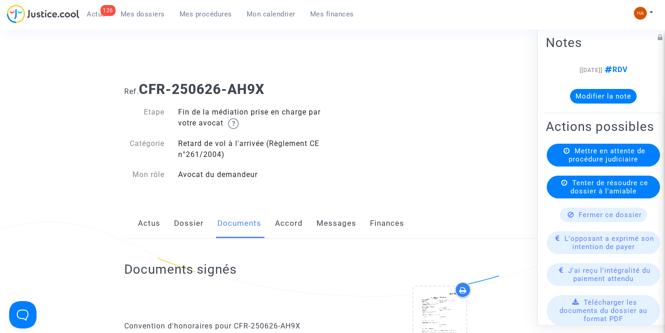
click at [11, 67] on div "Connecté en tant que : Pitcher Avocat" at bounding box center [330, 63] width 660 height 22
click at [186, 225] on link "Dossier" at bounding box center [189, 224] width 30 height 30
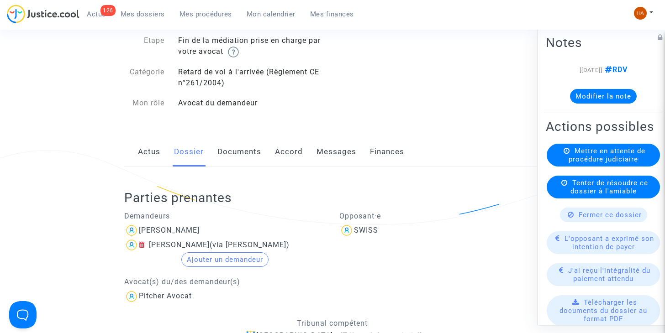
scroll to position [72, 0]
drag, startPoint x: 213, startPoint y: 229, endPoint x: 139, endPoint y: 228, distance: 74.0
click at [139, 228] on div "Xavier Courpotin" at bounding box center [224, 230] width 201 height 15
copy div "Xavier Courpotin"
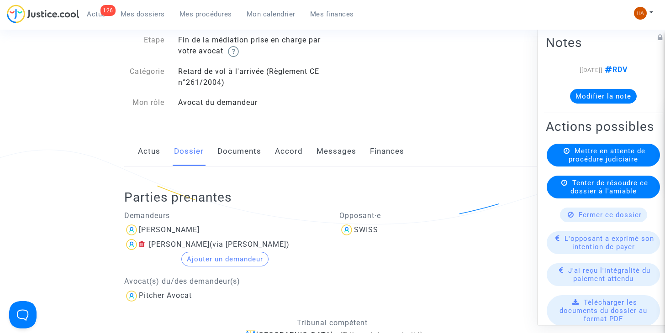
click at [289, 150] on link "Accord" at bounding box center [289, 151] width 28 height 30
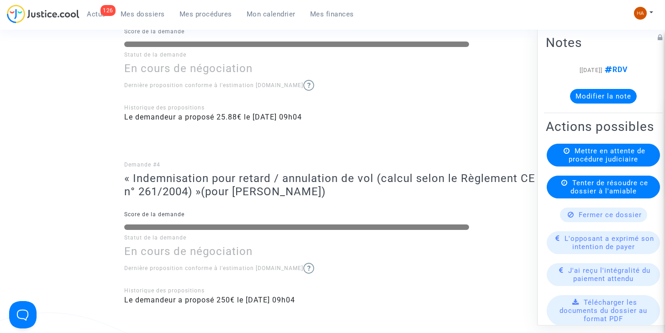
scroll to position [639, 0]
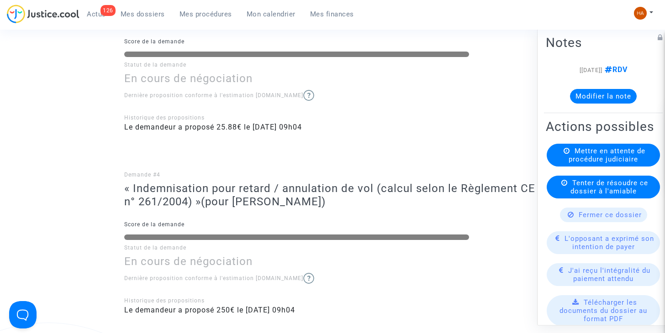
click at [380, 317] on div "Demande #4 « Indemnisation pour retard / annulation de vol (calcul selon le Règ…" at bounding box center [332, 236] width 416 height 178
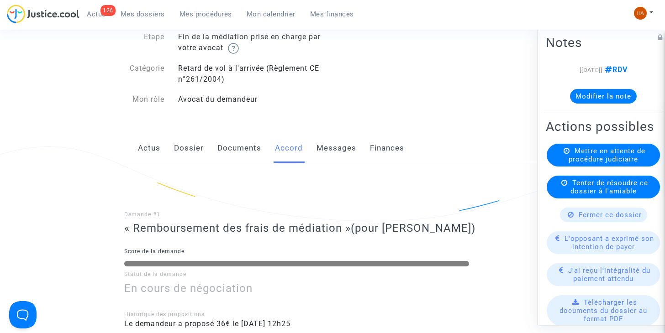
scroll to position [0, 0]
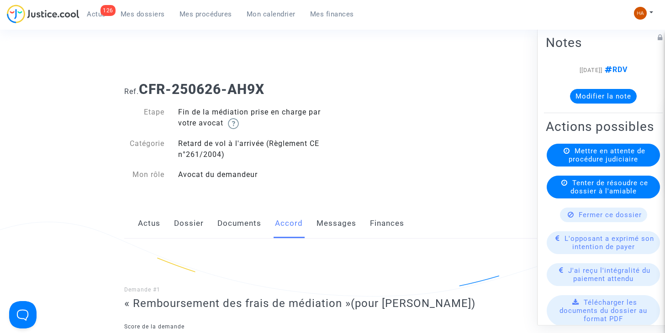
click at [161, 226] on div "Actus Dossier Documents Accord Messages Finances" at bounding box center [332, 224] width 416 height 31
click at [150, 227] on link "Actus" at bounding box center [149, 224] width 22 height 30
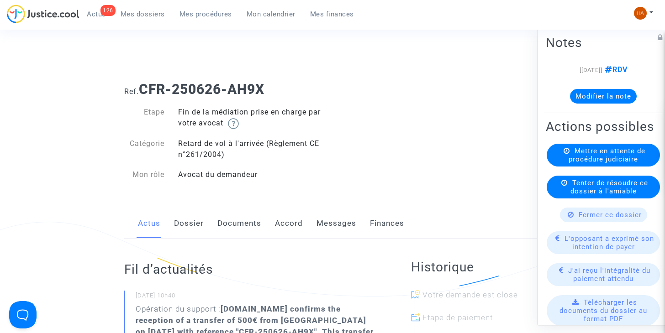
click at [241, 223] on link "Documents" at bounding box center [239, 224] width 44 height 30
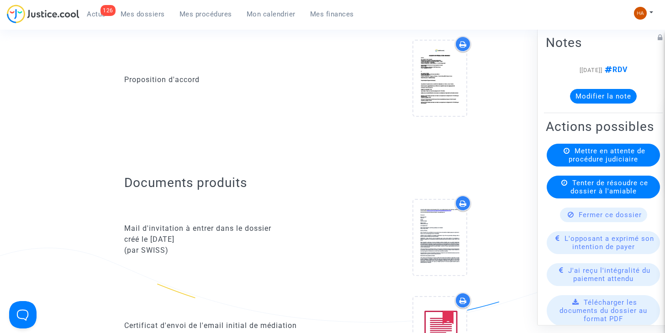
scroll to position [365, 0]
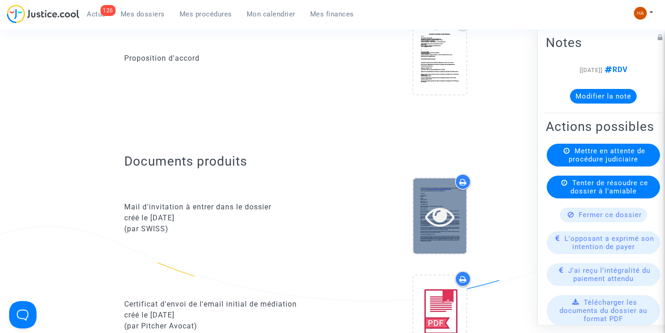
click at [428, 215] on icon at bounding box center [440, 216] width 30 height 29
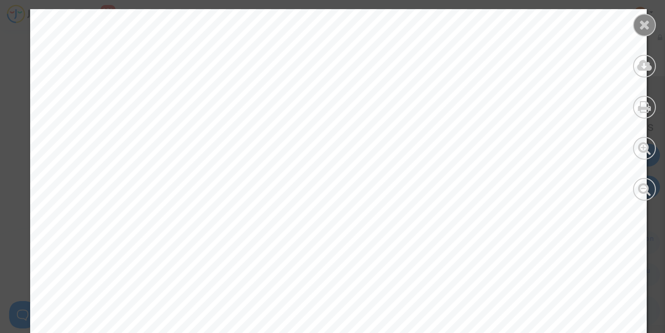
click at [642, 24] on icon at bounding box center [644, 25] width 11 height 14
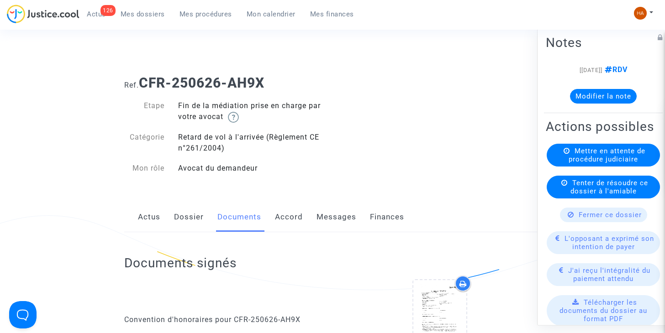
scroll to position [0, 0]
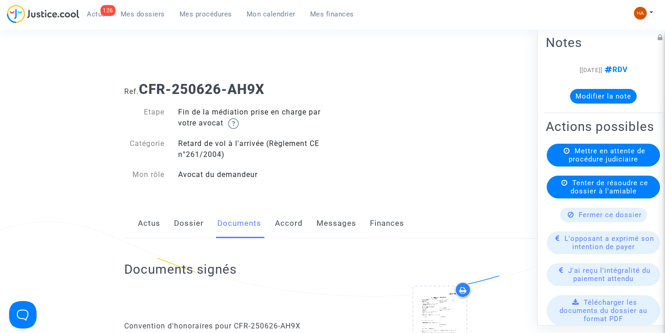
click at [195, 225] on link "Dossier" at bounding box center [189, 224] width 30 height 30
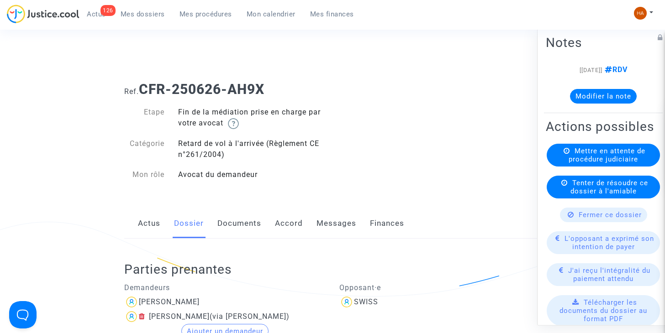
click at [330, 224] on link "Messages" at bounding box center [336, 224] width 40 height 30
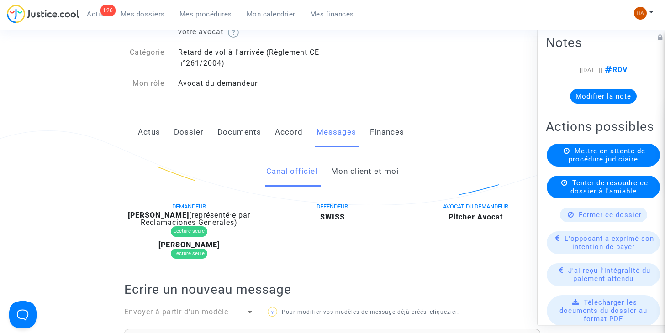
click at [354, 171] on link "Mon client et moi" at bounding box center [365, 172] width 68 height 30
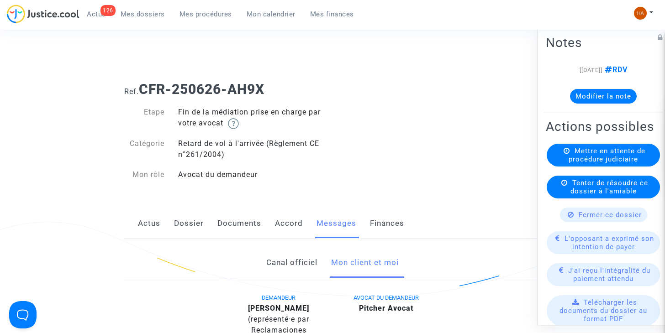
click at [230, 223] on link "Documents" at bounding box center [239, 224] width 44 height 30
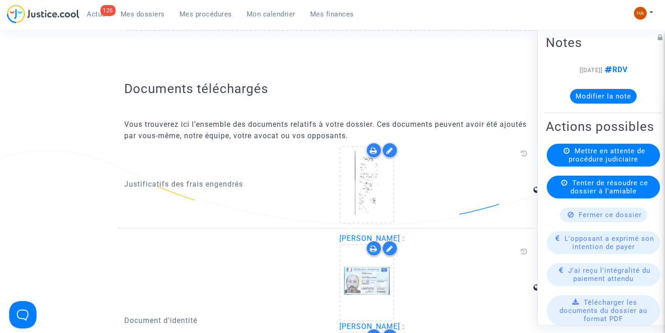
scroll to position [1187, 0]
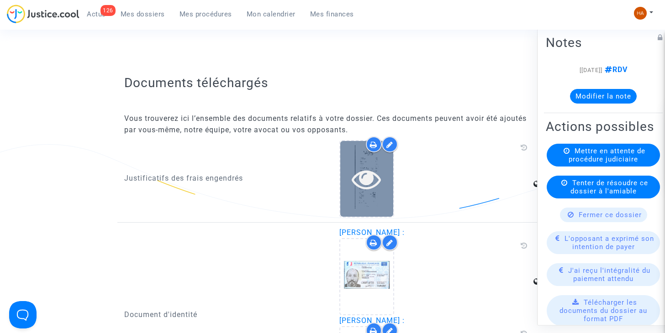
click at [387, 186] on div at bounding box center [366, 178] width 53 height 29
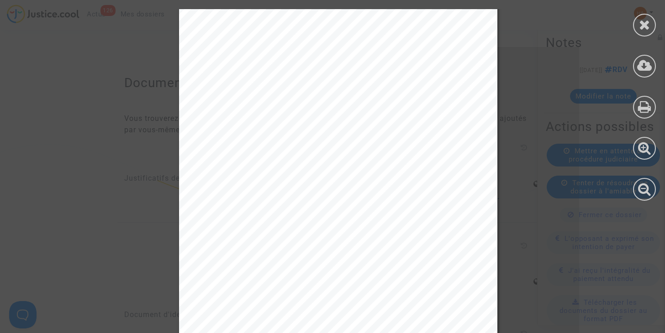
scroll to position [46, 0]
click at [647, 18] on icon at bounding box center [644, 25] width 11 height 14
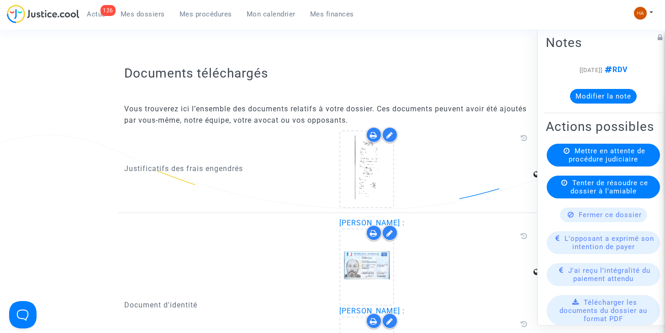
scroll to position [1187, 0]
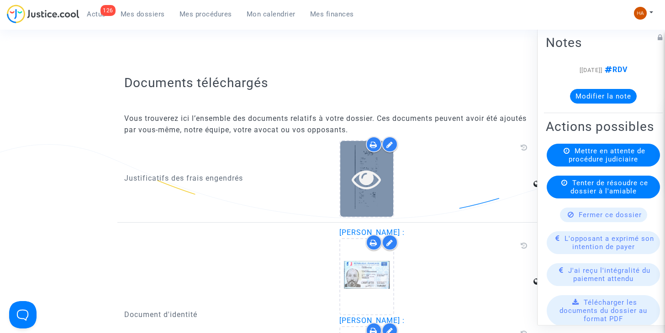
click at [371, 183] on icon at bounding box center [366, 178] width 30 height 29
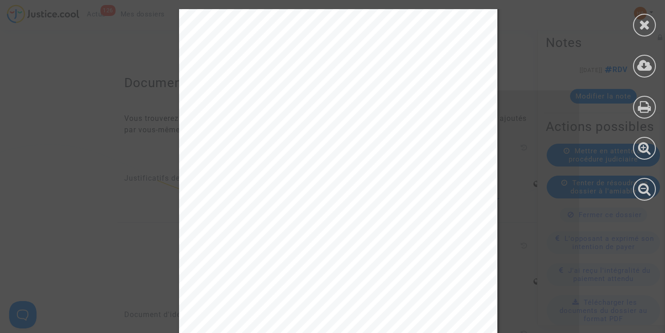
scroll to position [0, 0]
click at [645, 30] on icon at bounding box center [644, 25] width 11 height 14
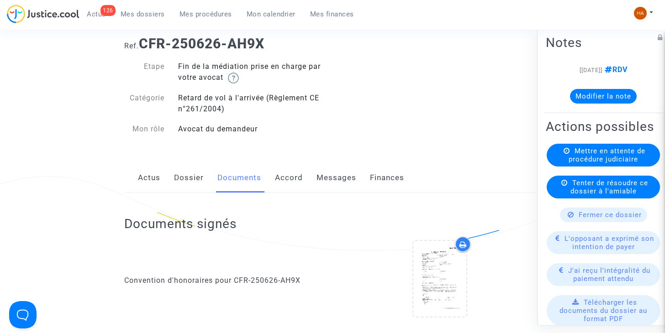
click at [189, 183] on link "Dossier" at bounding box center [189, 178] width 30 height 30
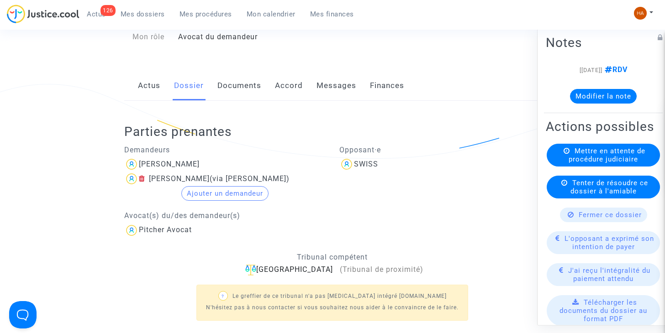
scroll to position [137, 0]
click at [326, 89] on link "Messages" at bounding box center [336, 87] width 40 height 30
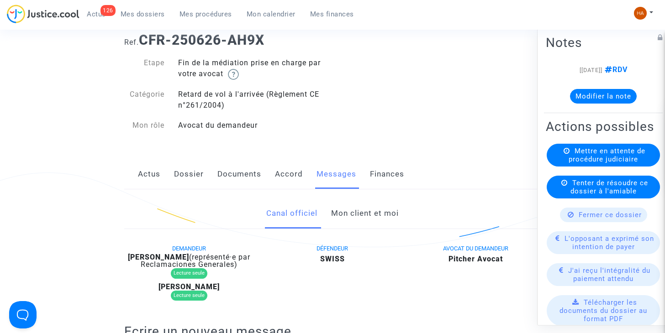
scroll to position [49, 0]
drag, startPoint x: 191, startPoint y: 179, endPoint x: 179, endPoint y: 170, distance: 14.7
click at [179, 170] on link "Dossier" at bounding box center [189, 175] width 30 height 30
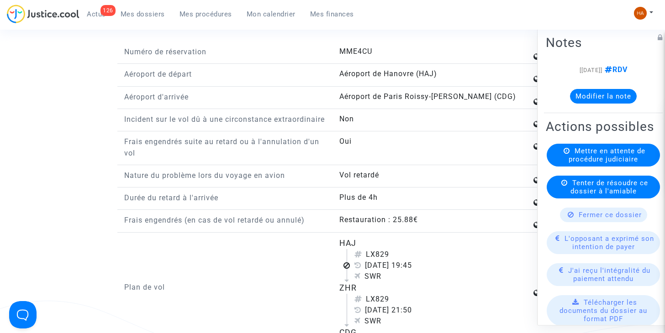
scroll to position [1031, 0]
drag, startPoint x: 412, startPoint y: 230, endPoint x: 393, endPoint y: 230, distance: 18.7
click at [393, 225] on div "Restauration : 25.88€" at bounding box center [435, 219] width 192 height 11
copy div "25.88"
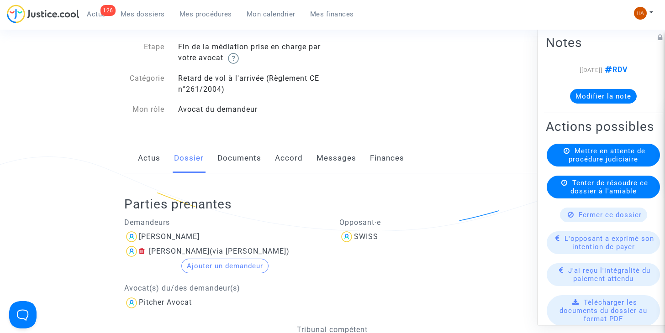
scroll to position [0, 0]
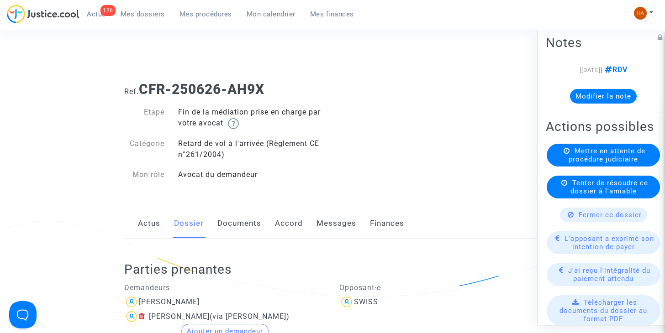
click at [247, 226] on link "Documents" at bounding box center [239, 224] width 44 height 30
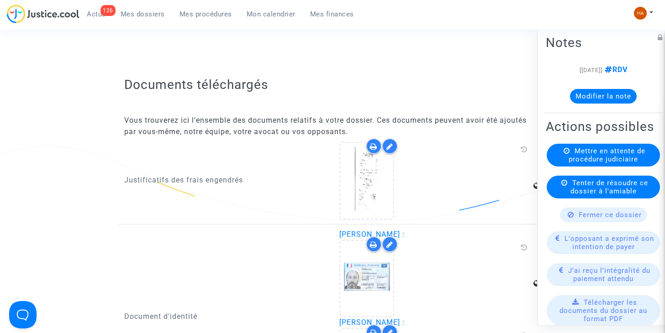
scroll to position [1186, 0]
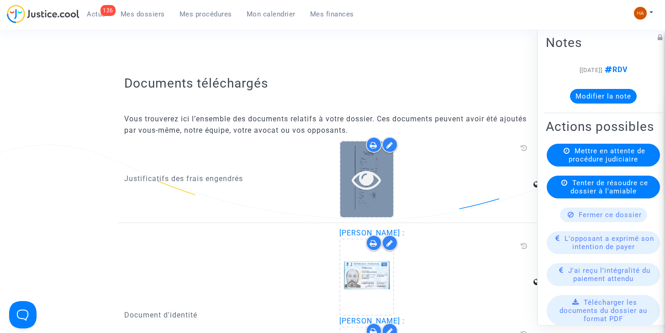
click at [375, 189] on icon at bounding box center [366, 179] width 30 height 29
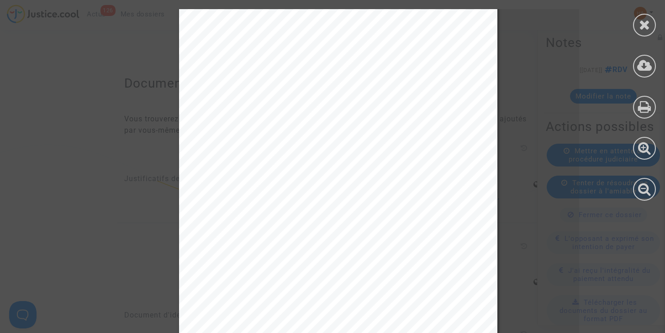
scroll to position [169, 0]
click at [61, 234] on div "I'larchÉ Ïake Allay Ûock A/IRll Airside Centi:r Dock h 806û Iür'ich-Flughafen +…" at bounding box center [338, 275] width 676 height 871
click at [644, 26] on icon at bounding box center [644, 25] width 11 height 14
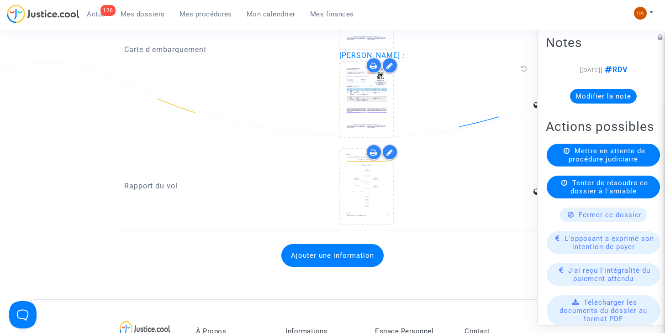
scroll to position [1633, 0]
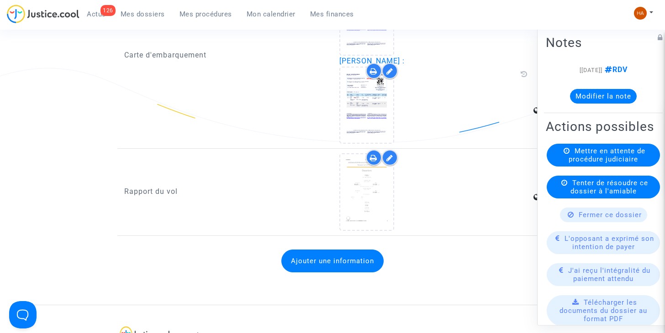
click at [353, 233] on div "Rapport du vol" at bounding box center [332, 194] width 430 height 82
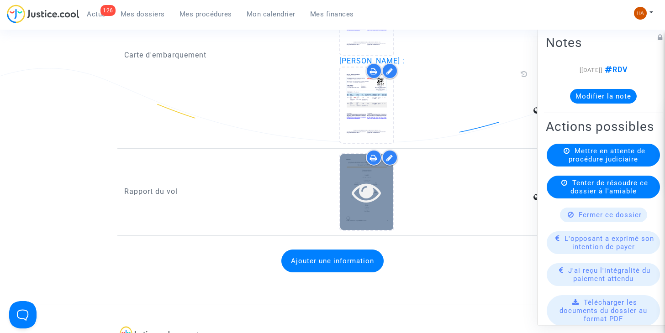
click at [366, 224] on div at bounding box center [366, 191] width 53 height 75
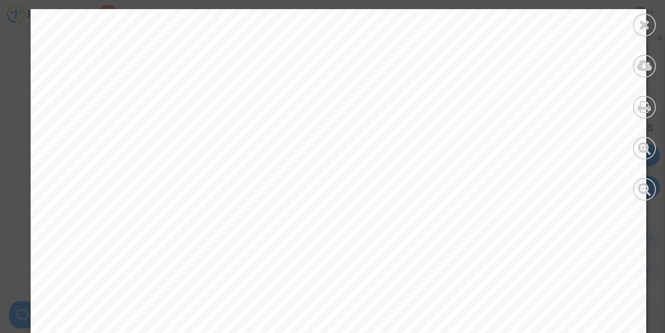
scroll to position [912, 0]
click at [645, 25] on icon at bounding box center [644, 25] width 11 height 14
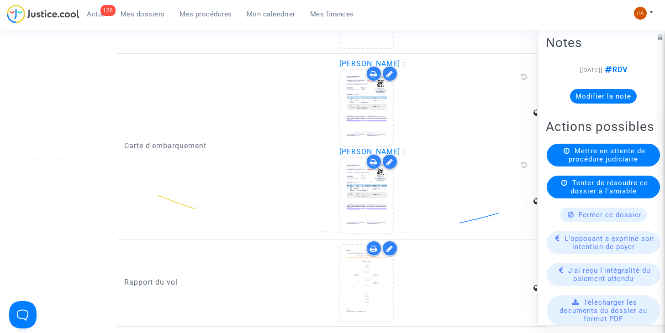
scroll to position [1540, 0]
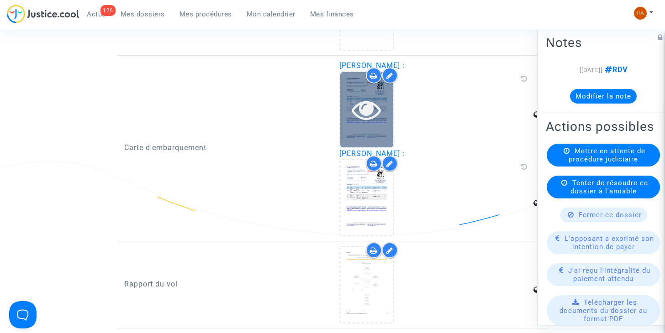
click at [376, 129] on div at bounding box center [366, 109] width 53 height 75
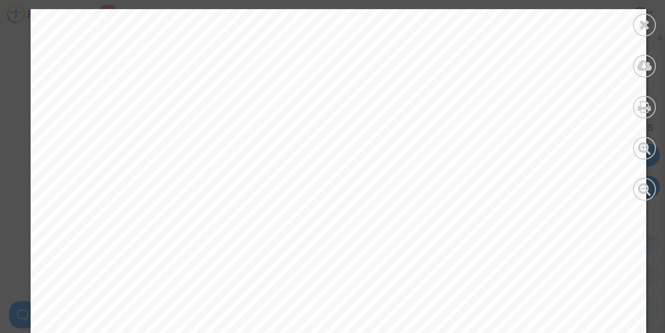
scroll to position [492, 0]
click at [642, 25] on icon at bounding box center [644, 25] width 11 height 14
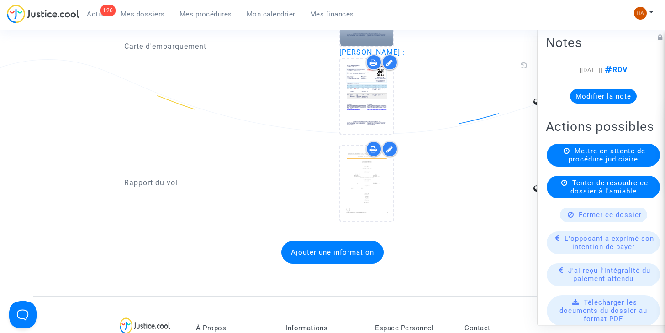
scroll to position [1639, 0]
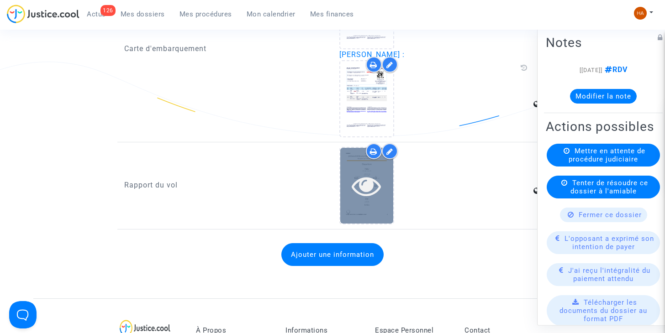
click at [345, 199] on div at bounding box center [366, 185] width 53 height 29
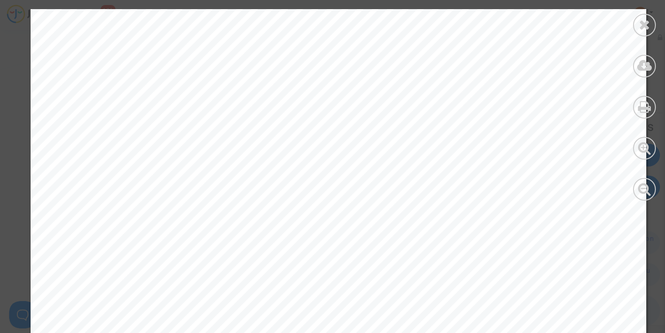
scroll to position [913, 0]
click at [645, 22] on icon at bounding box center [644, 25] width 11 height 14
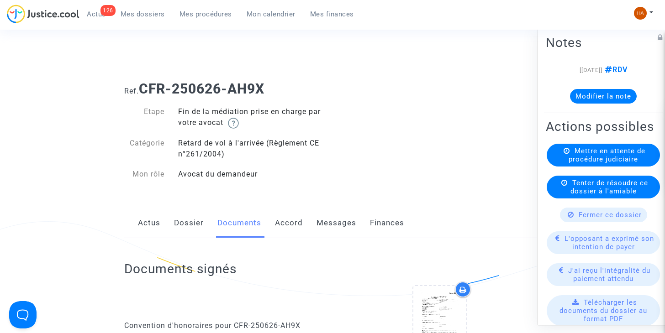
scroll to position [0, 0]
click at [195, 220] on link "Dossier" at bounding box center [189, 224] width 30 height 30
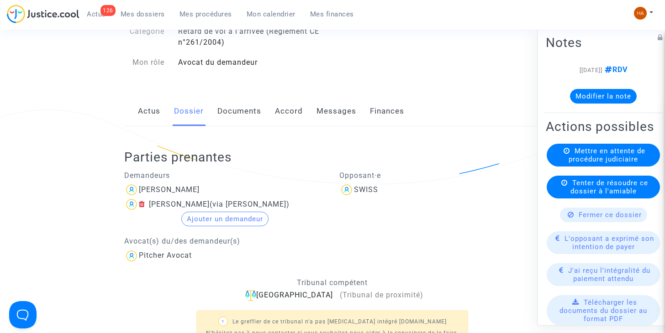
scroll to position [46, 0]
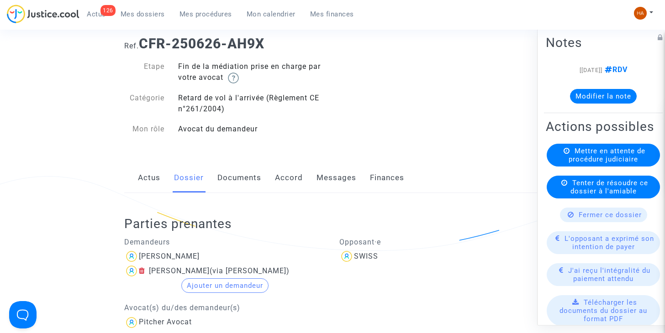
click at [225, 178] on link "Documents" at bounding box center [239, 178] width 44 height 30
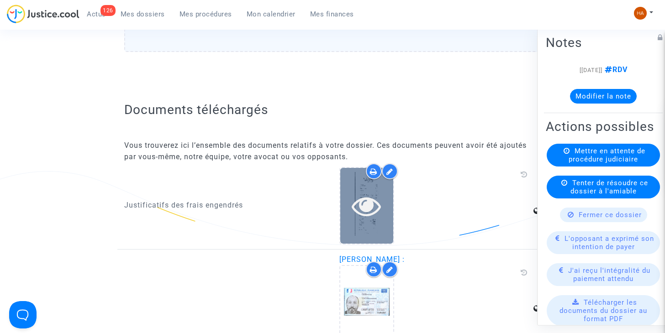
scroll to position [1141, 0]
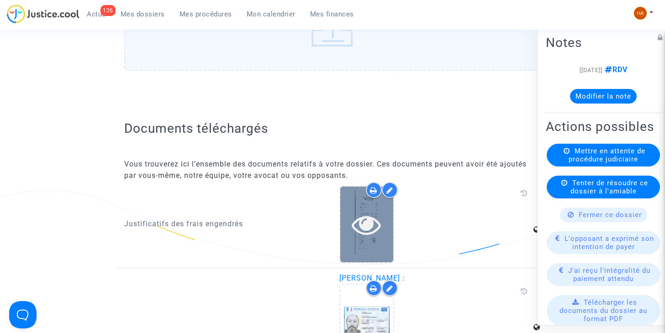
click at [367, 237] on icon at bounding box center [366, 224] width 30 height 29
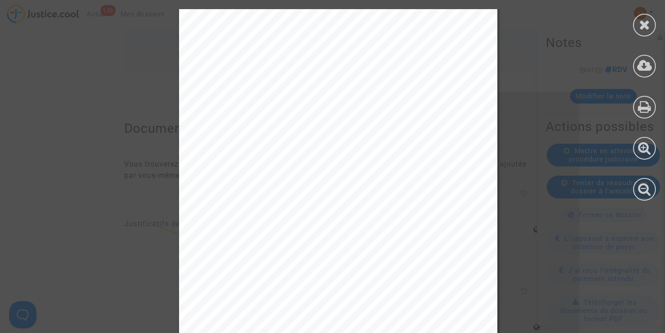
scroll to position [0, 0]
click at [648, 28] on icon at bounding box center [644, 25] width 11 height 14
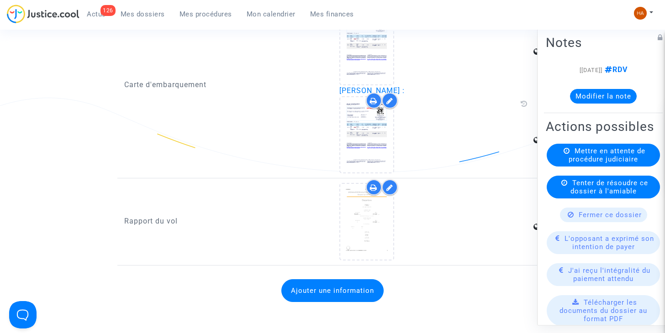
scroll to position [1598, 0]
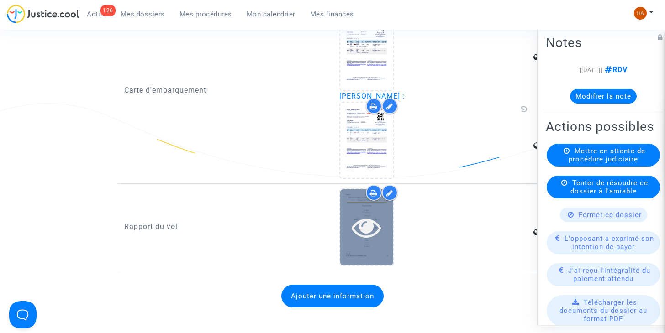
click at [362, 237] on icon at bounding box center [366, 227] width 30 height 29
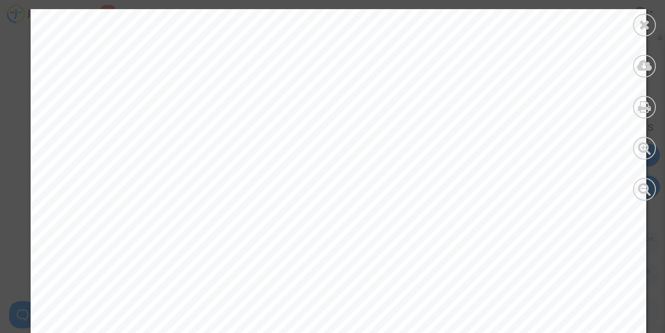
scroll to position [1187, 0]
click at [642, 19] on icon at bounding box center [644, 25] width 11 height 14
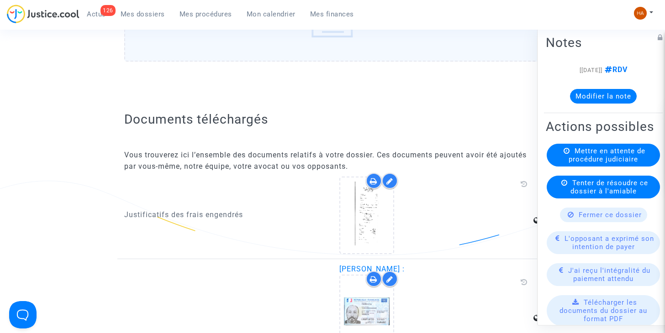
scroll to position [1141, 0]
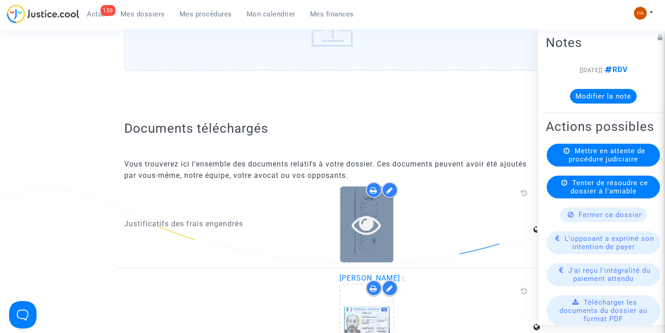
click at [367, 222] on icon at bounding box center [366, 224] width 30 height 29
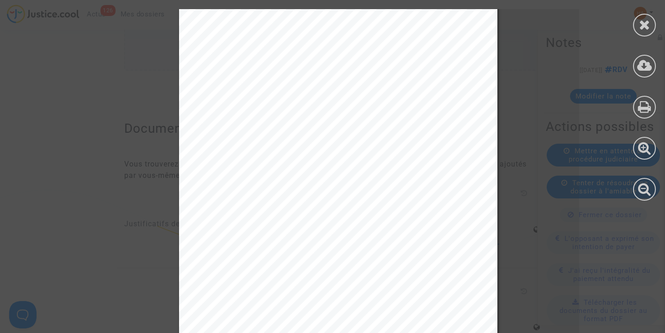
scroll to position [183, 0]
click at [10, 261] on div "I'larchÉ Ïake Allay Ûock A/IRll Airside Centi:r Dock h 806û Iür'ich-Flughafen +…" at bounding box center [338, 262] width 676 height 871
click at [78, 195] on div "I'larchÉ Ïake Allay Ûock A/IRll Airside Centi:r Dock h 806û Iür'ich-Flughafen +…" at bounding box center [338, 262] width 676 height 871
click at [645, 23] on icon at bounding box center [644, 25] width 11 height 14
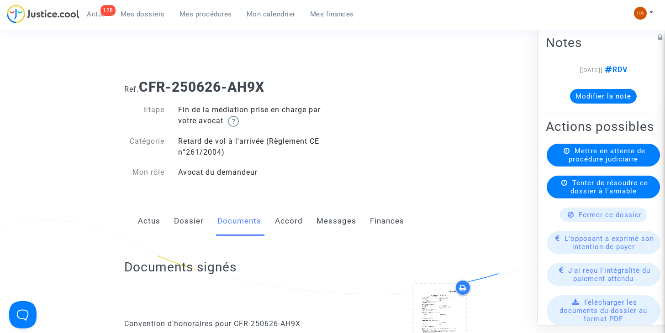
scroll to position [0, 0]
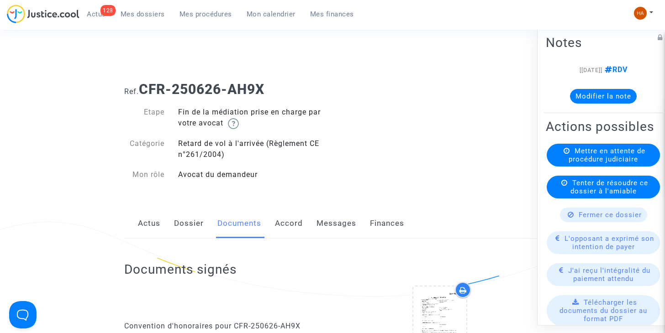
click at [132, 14] on span "Mes dossiers" at bounding box center [143, 14] width 44 height 8
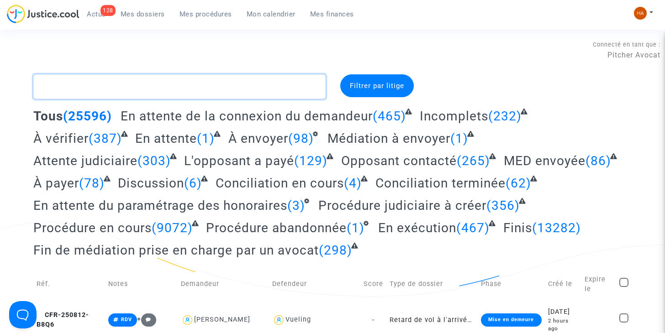
click at [99, 80] on textarea at bounding box center [179, 86] width 292 height 25
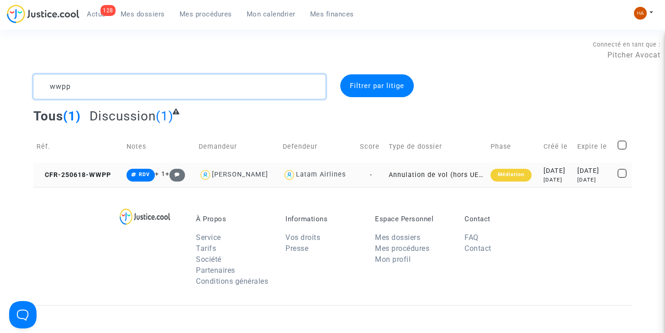
type textarea "wwpp"
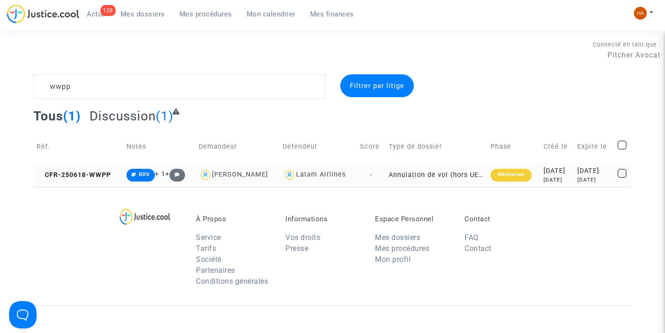
click at [385, 177] on td "Annulation de vol (hors UE - Convention de [GEOGRAPHIC_DATA])" at bounding box center [435, 175] width 101 height 24
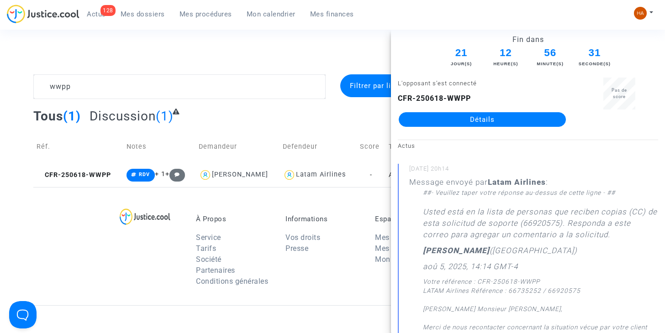
click at [501, 118] on link "Détails" at bounding box center [481, 119] width 167 height 15
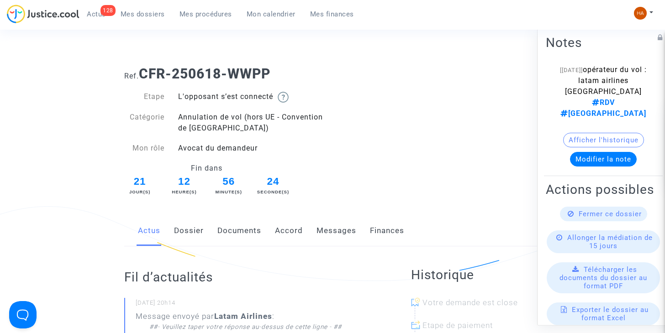
scroll to position [14, 0]
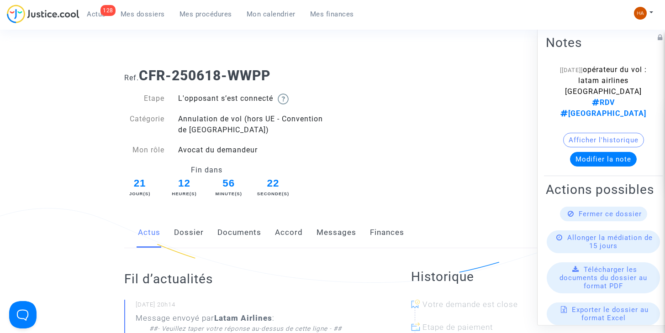
click at [331, 235] on link "Messages" at bounding box center [336, 233] width 40 height 30
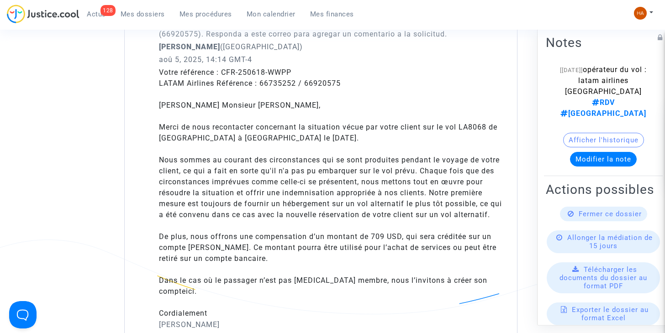
scroll to position [634, 0]
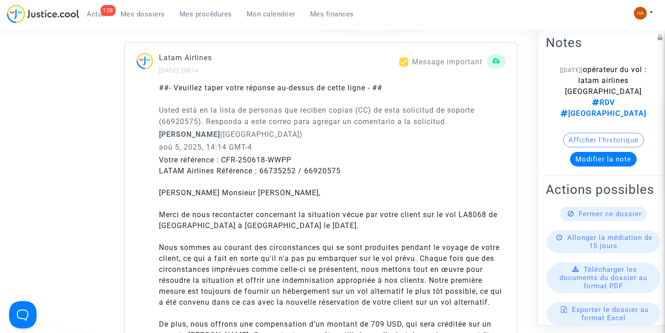
click at [144, 16] on span "Mes dossiers" at bounding box center [143, 14] width 44 height 8
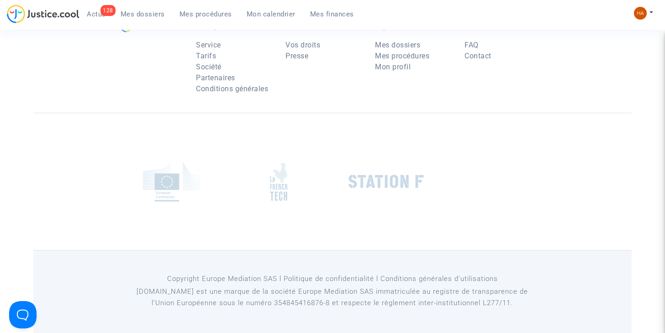
scroll to position [114, 0]
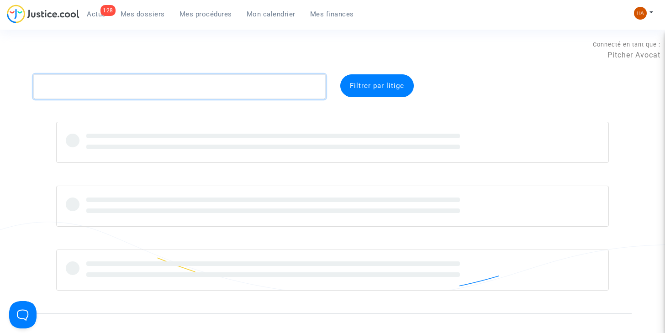
click at [90, 87] on textarea at bounding box center [179, 86] width 292 height 25
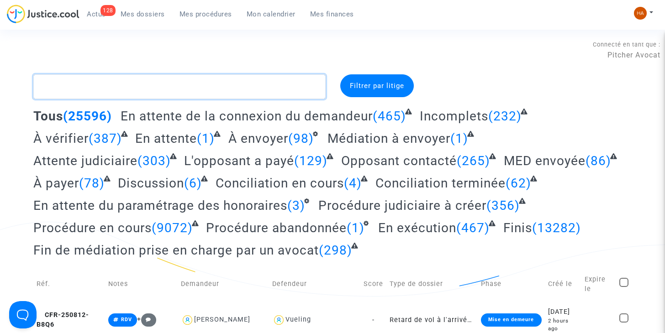
paste textarea "AH9X"
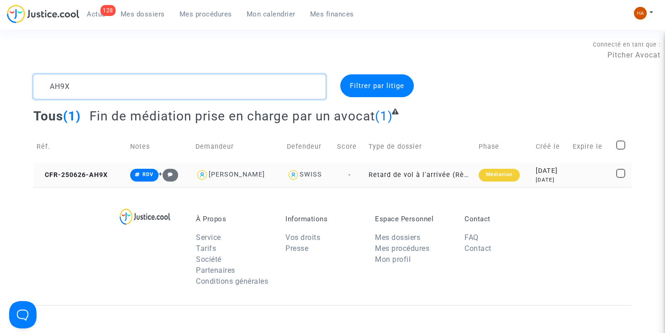
type textarea "AH9X"
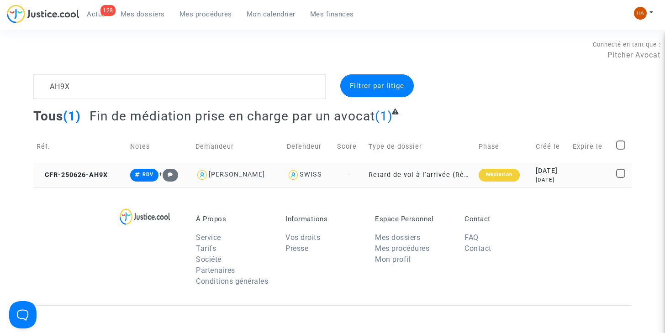
click at [365, 178] on td "Retard de vol à l'arrivée (Règlement CE n°261/2004)" at bounding box center [420, 175] width 110 height 24
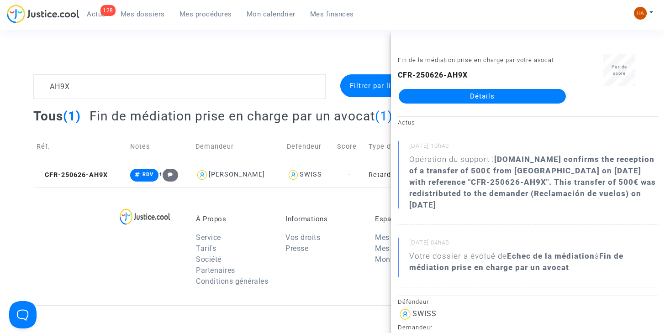
click at [462, 97] on link "Détails" at bounding box center [481, 96] width 167 height 15
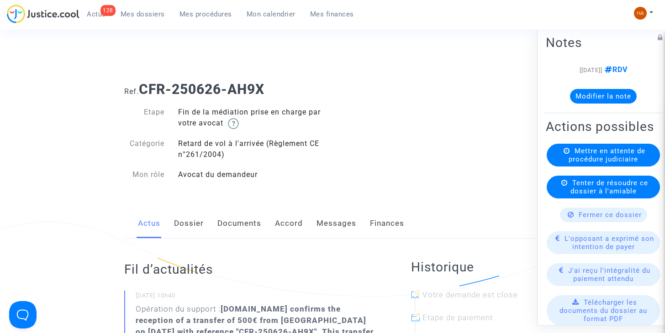
click at [189, 223] on link "Dossier" at bounding box center [189, 224] width 30 height 30
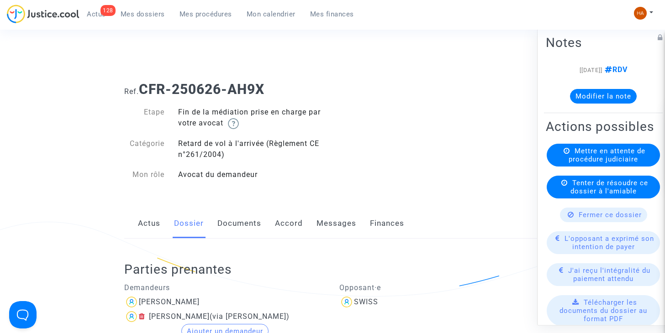
click at [249, 226] on link "Documents" at bounding box center [239, 224] width 44 height 30
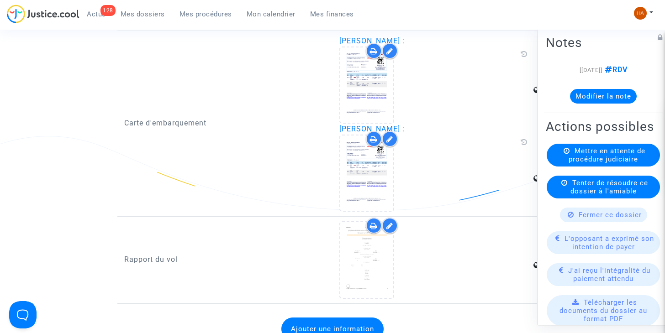
scroll to position [1598, 0]
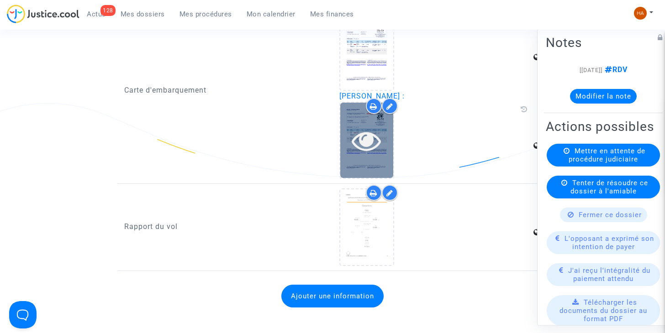
click at [371, 151] on icon at bounding box center [366, 140] width 30 height 29
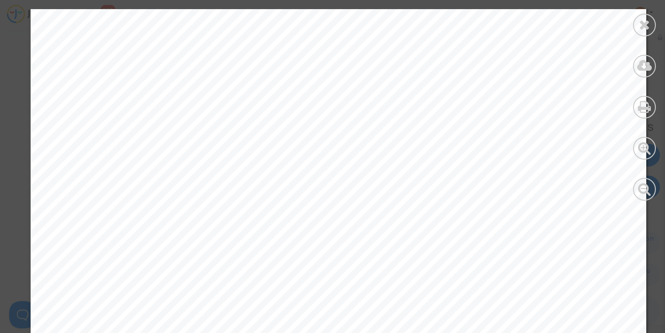
scroll to position [320, 0]
click at [643, 26] on icon at bounding box center [644, 25] width 11 height 14
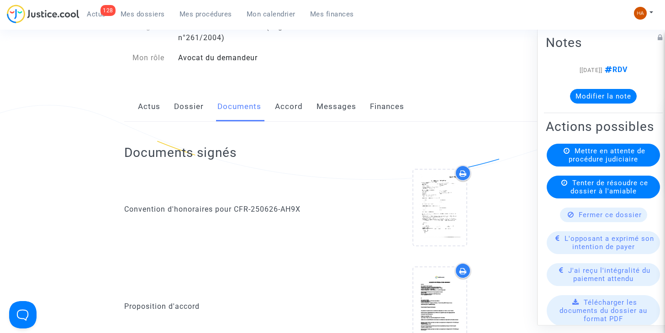
scroll to position [27, 0]
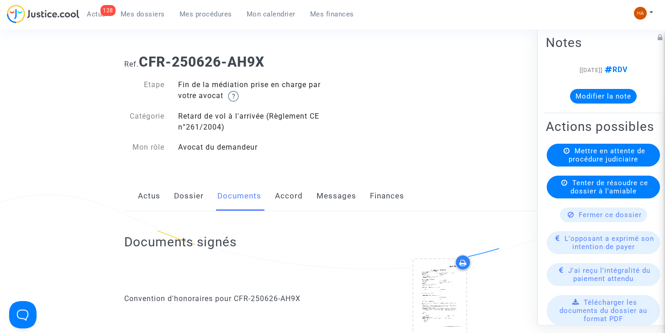
click at [333, 199] on link "Messages" at bounding box center [336, 196] width 40 height 30
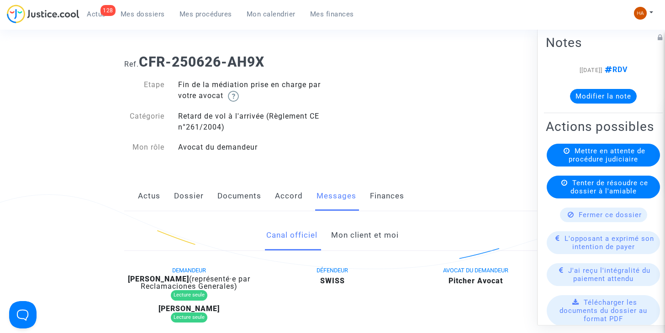
click at [333, 199] on link "Messages" at bounding box center [336, 196] width 40 height 30
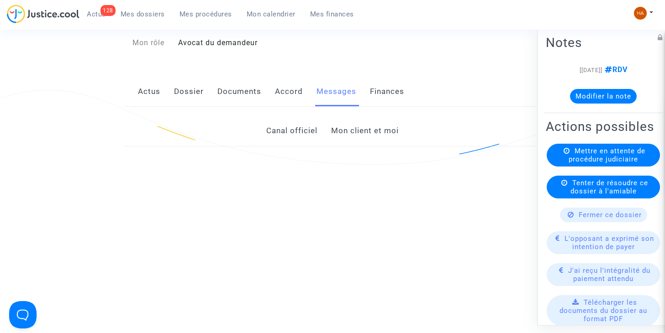
scroll to position [125, 0]
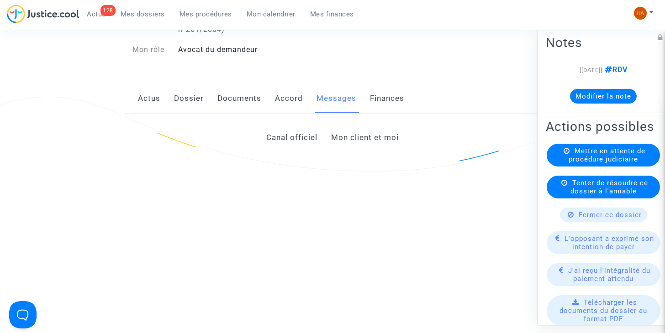
click at [291, 141] on link "Canal officiel" at bounding box center [291, 138] width 51 height 30
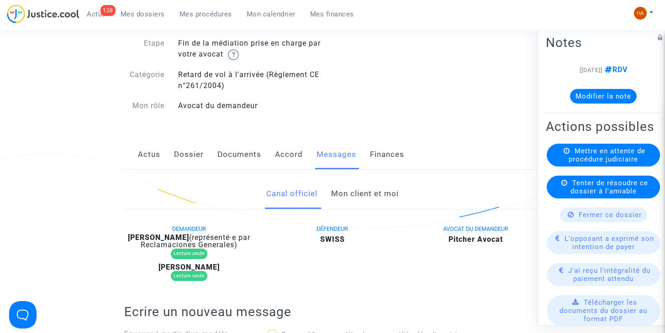
scroll to position [67, 0]
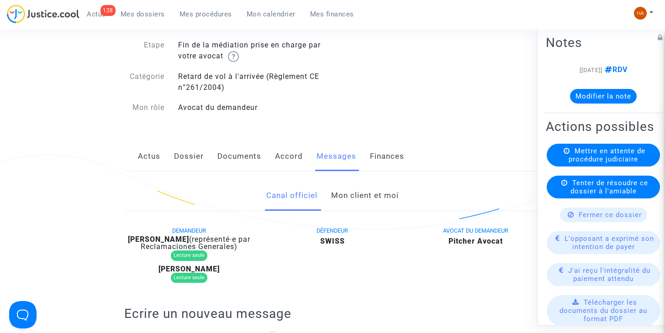
click at [357, 199] on link "Mon client et moi" at bounding box center [365, 196] width 68 height 30
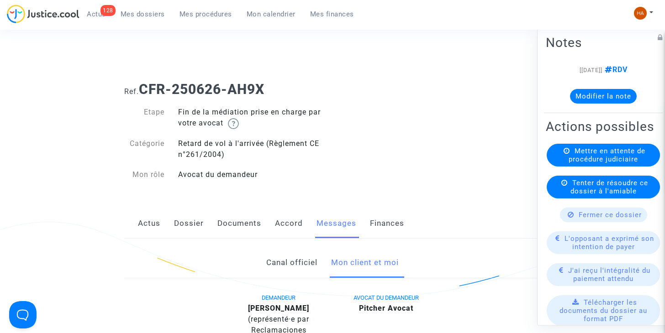
click at [241, 220] on link "Documents" at bounding box center [239, 224] width 44 height 30
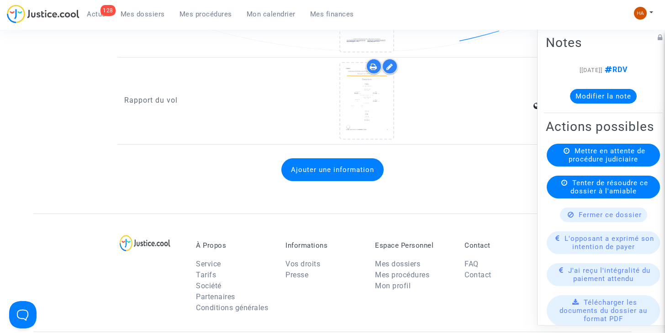
scroll to position [1726, 0]
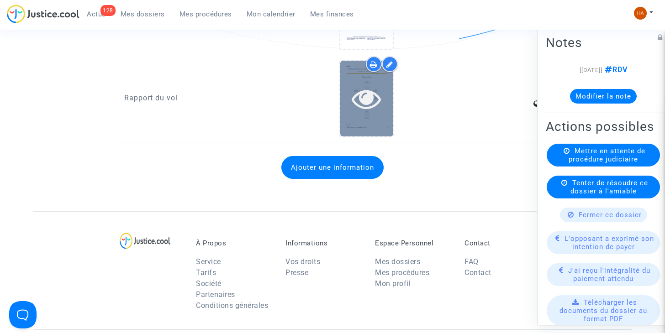
click at [374, 118] on div at bounding box center [366, 98] width 53 height 75
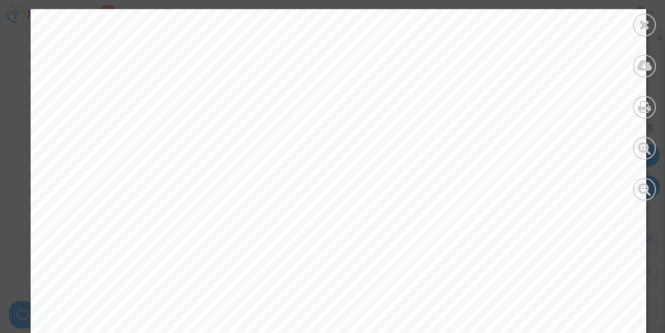
scroll to position [968, 0]
click at [643, 23] on icon at bounding box center [644, 25] width 11 height 14
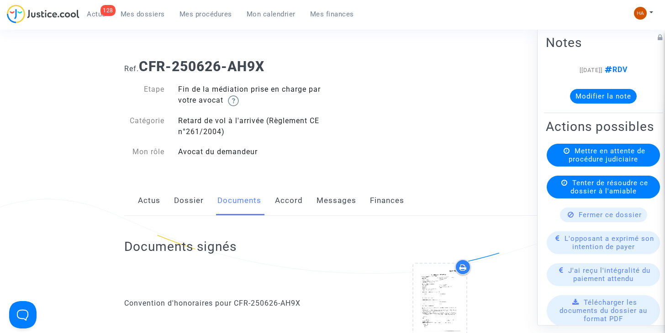
scroll to position [22, 0]
click at [181, 198] on link "Dossier" at bounding box center [189, 201] width 30 height 30
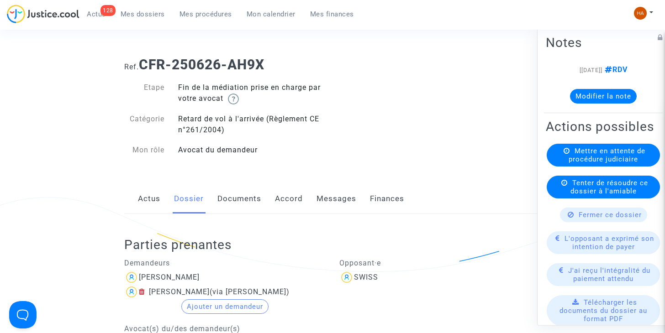
scroll to position [5, 0]
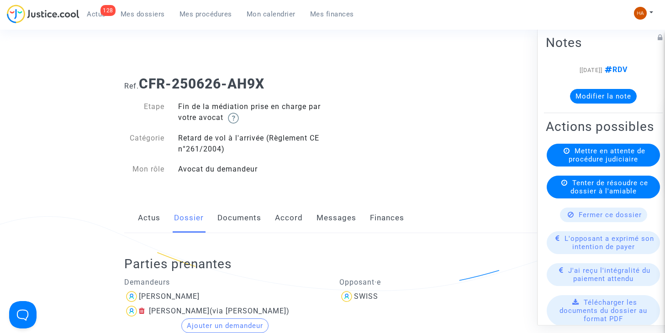
click at [233, 225] on link "Documents" at bounding box center [239, 218] width 44 height 30
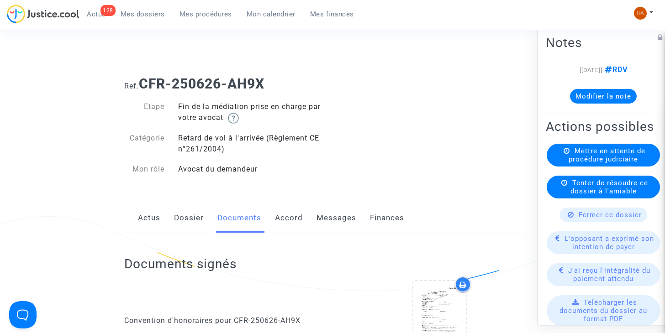
click at [197, 215] on link "Dossier" at bounding box center [189, 218] width 30 height 30
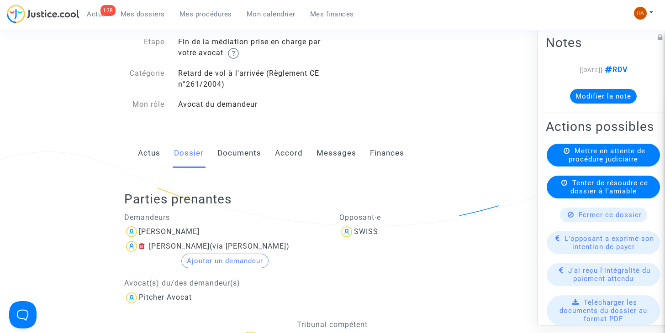
scroll to position [68, 0]
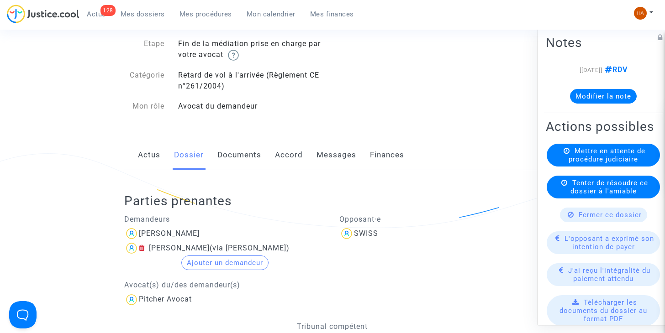
click at [243, 159] on link "Documents" at bounding box center [239, 155] width 44 height 30
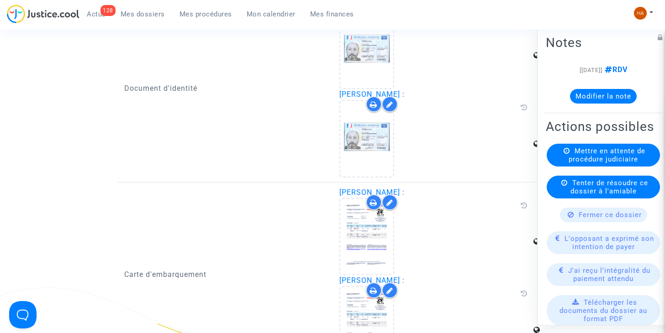
scroll to position [1414, 0]
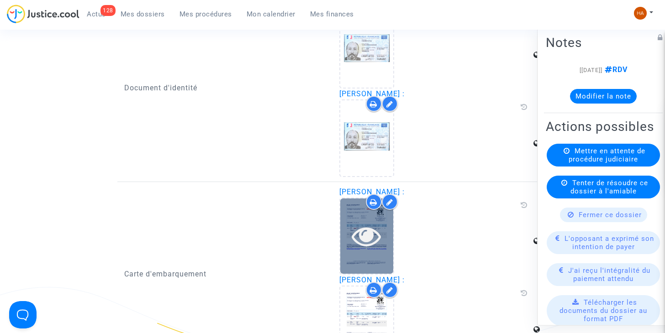
click at [370, 232] on icon at bounding box center [366, 235] width 30 height 29
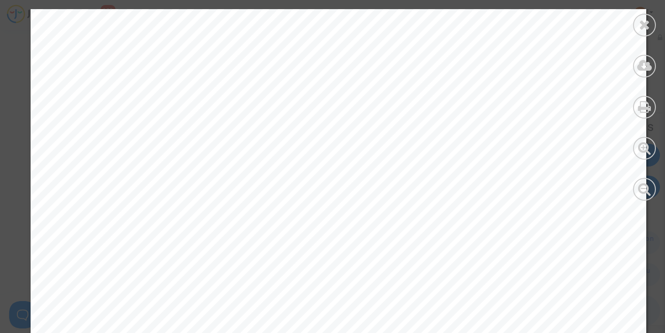
scroll to position [126, 0]
click at [645, 31] on icon at bounding box center [644, 25] width 11 height 14
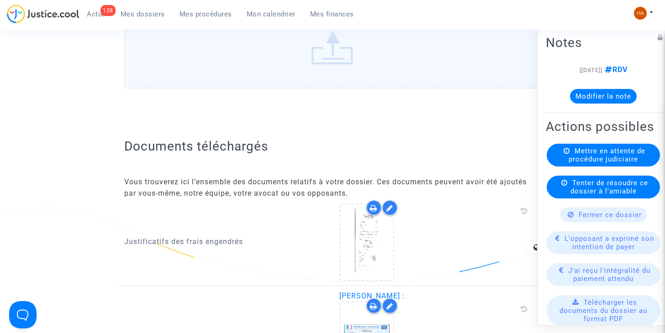
scroll to position [1123, 0]
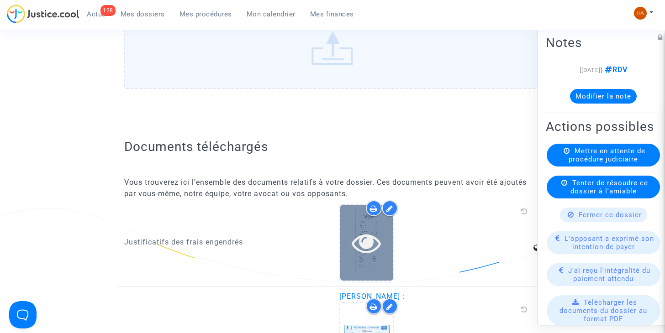
click at [352, 259] on div at bounding box center [366, 242] width 53 height 75
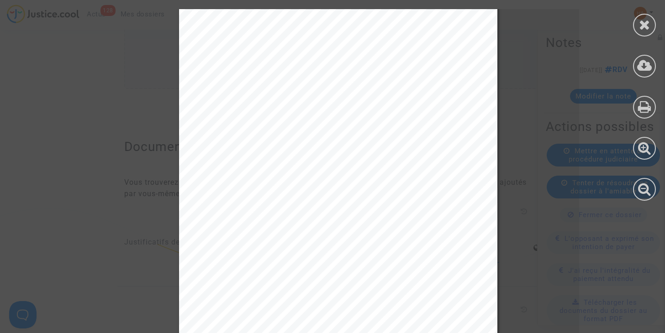
scroll to position [115, 0]
click at [652, 25] on div at bounding box center [644, 25] width 23 height 23
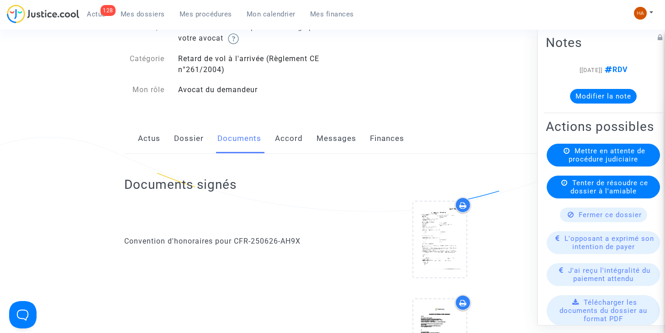
scroll to position [0, 0]
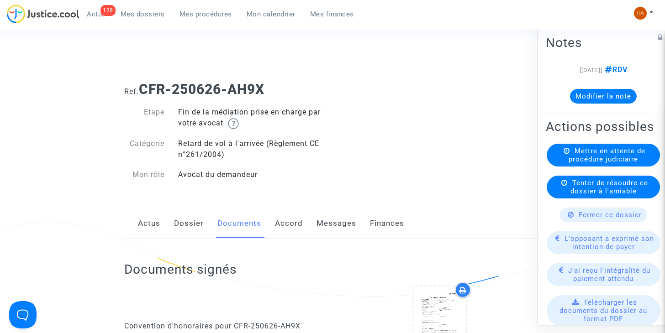
click at [317, 227] on link "Messages" at bounding box center [336, 224] width 40 height 30
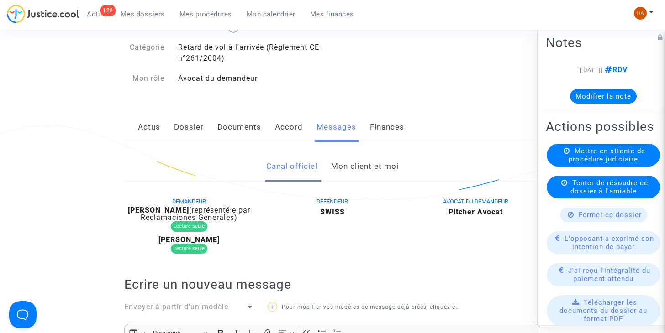
scroll to position [94, 0]
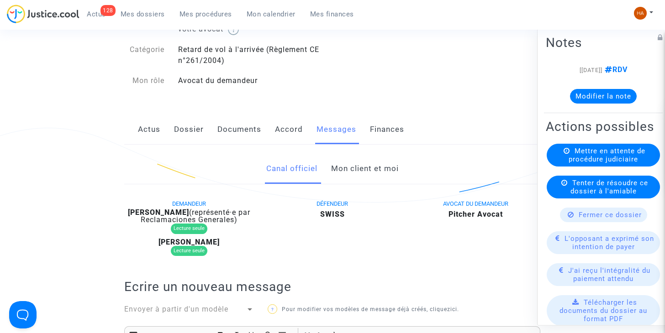
click at [365, 168] on link "Mon client et moi" at bounding box center [365, 169] width 68 height 30
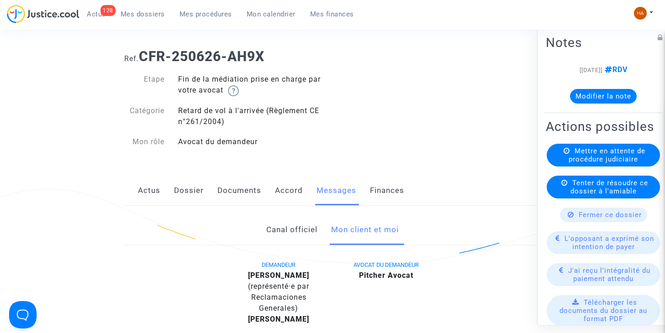
scroll to position [32, 0]
click at [248, 190] on link "Documents" at bounding box center [239, 192] width 44 height 30
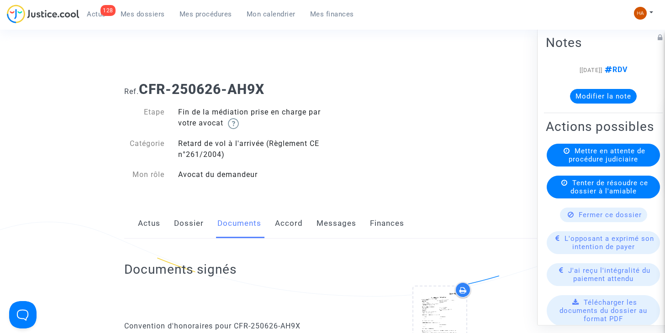
click at [330, 228] on link "Messages" at bounding box center [336, 224] width 40 height 30
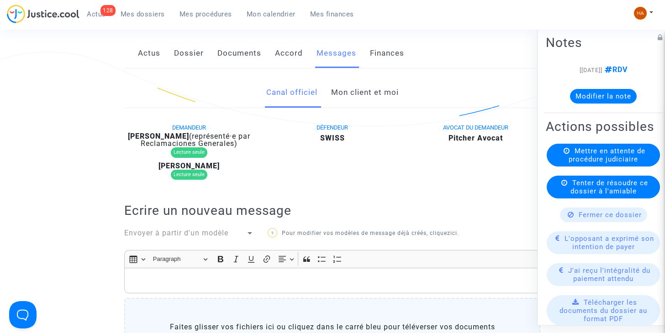
click at [330, 228] on p "? Pour modifier vos modèles de message déjà créés, cliquez ici ." at bounding box center [367, 233] width 201 height 11
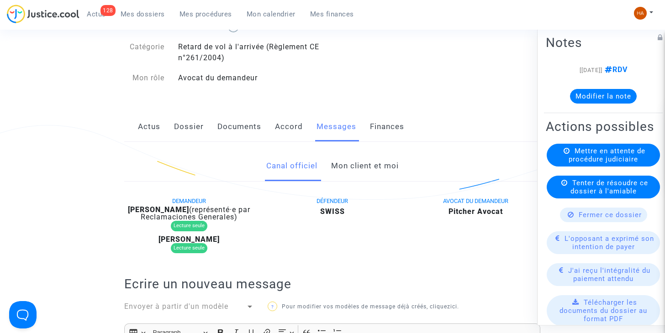
scroll to position [92, 0]
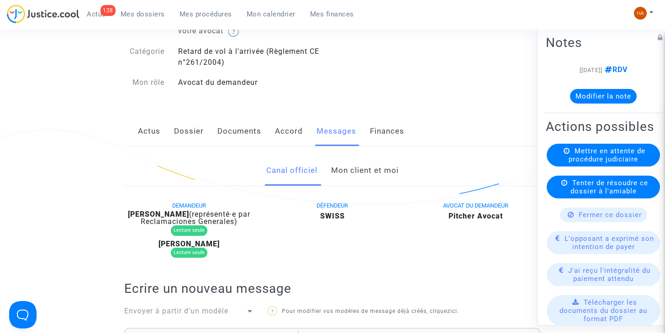
click at [352, 168] on link "Mon client et moi" at bounding box center [365, 171] width 68 height 30
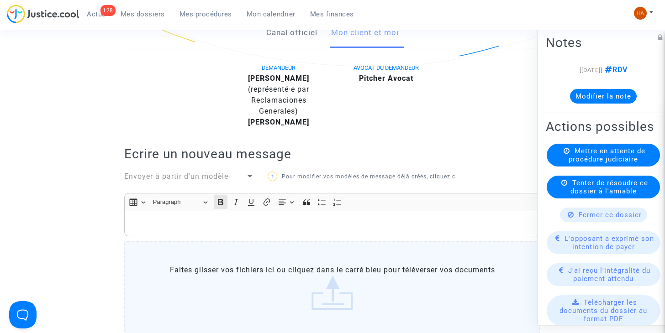
scroll to position [229, 0]
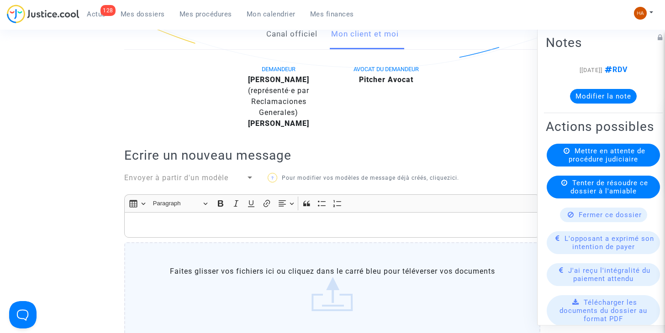
click at [186, 223] on p "Rich Text Editor, main" at bounding box center [332, 225] width 406 height 11
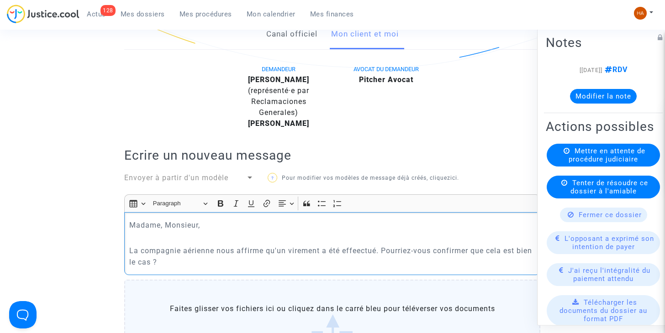
click at [361, 251] on p "La compagnie aérienne nous affirme qu'un virement a été effeectué. Pourriez-vou…" at bounding box center [332, 256] width 406 height 23
click at [172, 262] on p "La compagnie aérienne nous affirme qu'un virement a été effectué. Pourriez-vous…" at bounding box center [332, 256] width 406 height 23
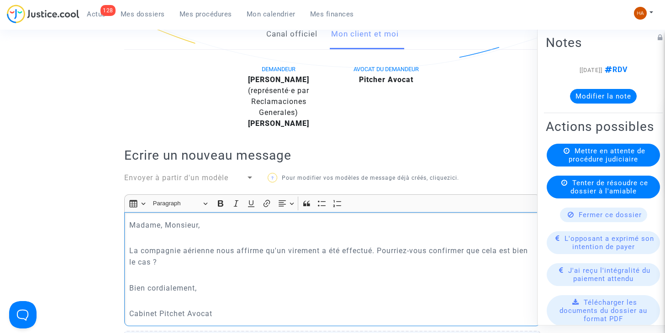
click at [143, 302] on p "Rich Text Editor, main" at bounding box center [332, 300] width 406 height 11
click at [202, 293] on p "Bien cordialement," at bounding box center [332, 288] width 406 height 11
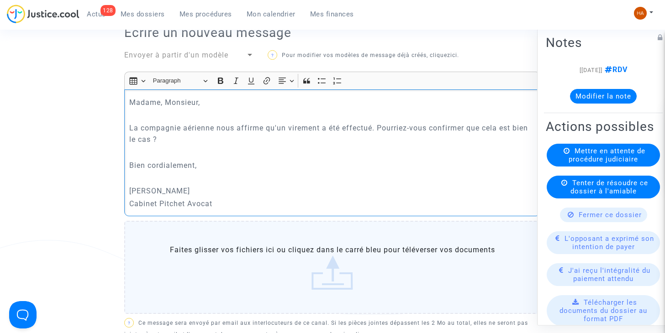
scroll to position [354, 0]
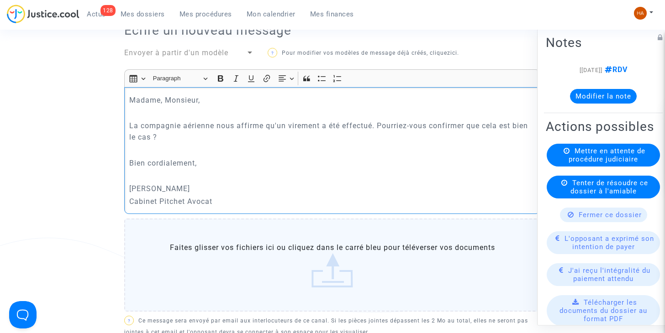
click at [182, 200] on p "Cabinet Pitchet Avocat" at bounding box center [332, 201] width 406 height 11
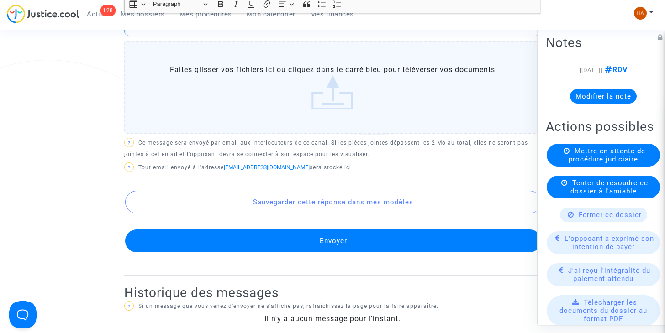
scroll to position [532, 0]
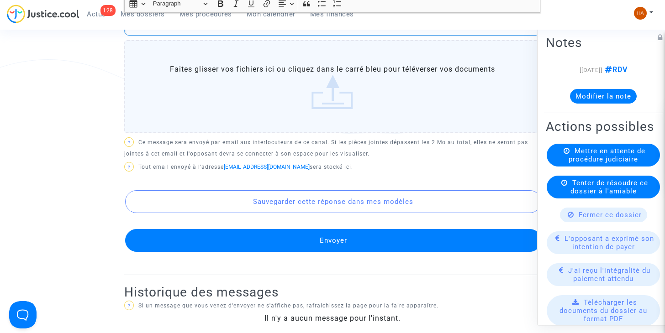
click at [316, 244] on button "Envoyer" at bounding box center [333, 240] width 416 height 23
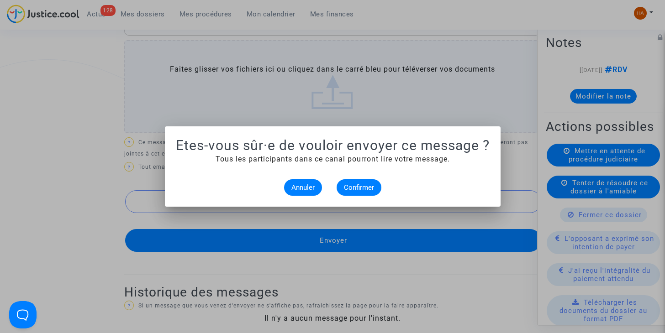
scroll to position [0, 0]
click at [355, 192] on button "Confirmer" at bounding box center [358, 187] width 45 height 16
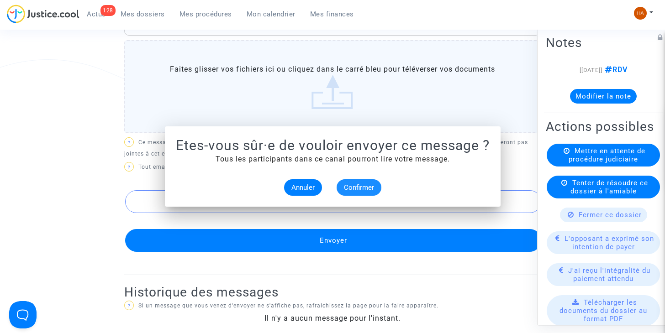
scroll to position [532, 0]
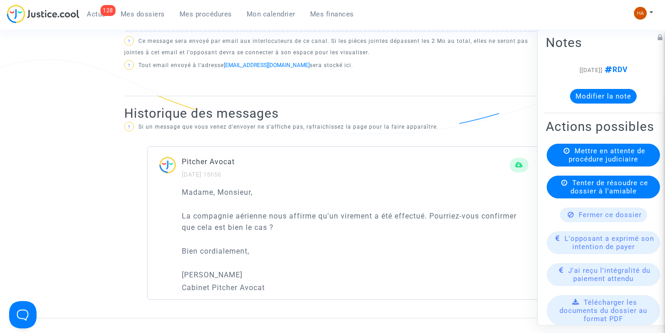
click at [141, 17] on span "Mes dossiers" at bounding box center [143, 14] width 44 height 8
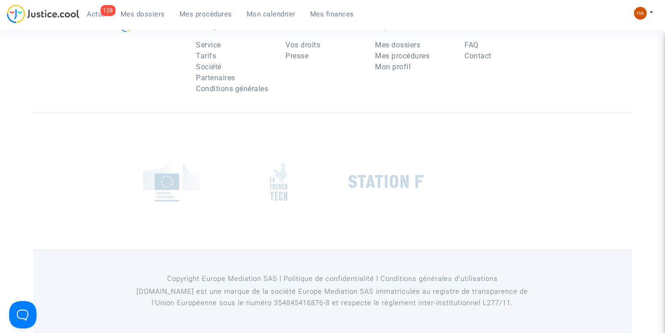
scroll to position [114, 0]
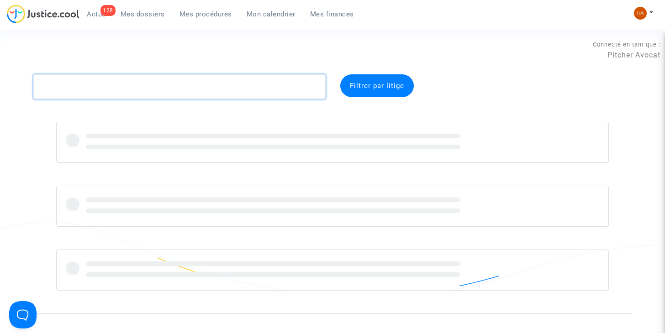
click at [103, 87] on textarea at bounding box center [179, 86] width 292 height 25
paste textarea "GUZZO"
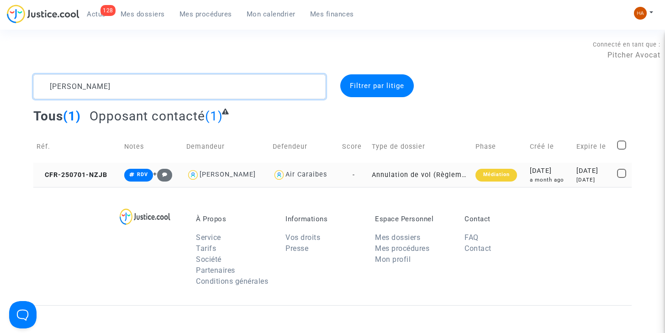
type textarea "GUZZO"
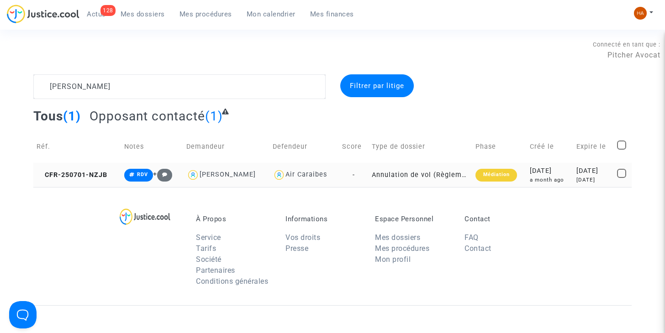
click at [368, 177] on td "Annulation de vol (Règlement CE n°261/2004)" at bounding box center [420, 175] width 104 height 24
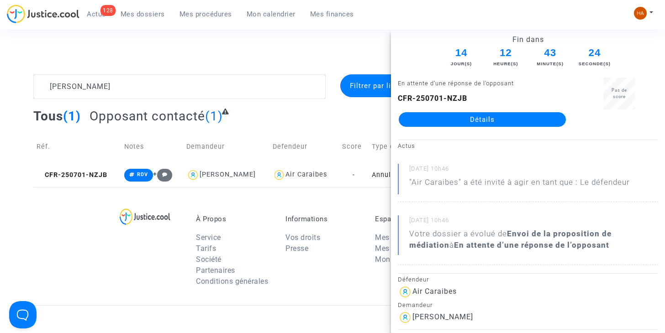
click at [469, 119] on link "Détails" at bounding box center [481, 119] width 167 height 15
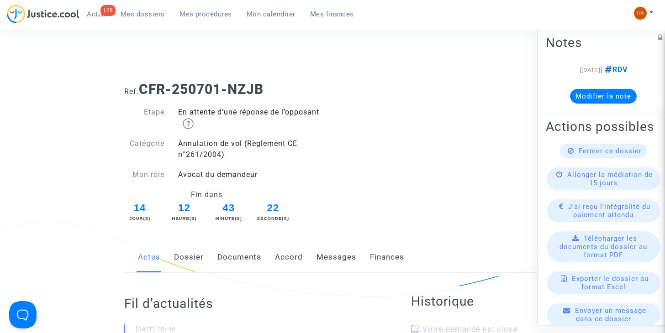
click at [329, 258] on link "Messages" at bounding box center [336, 257] width 40 height 30
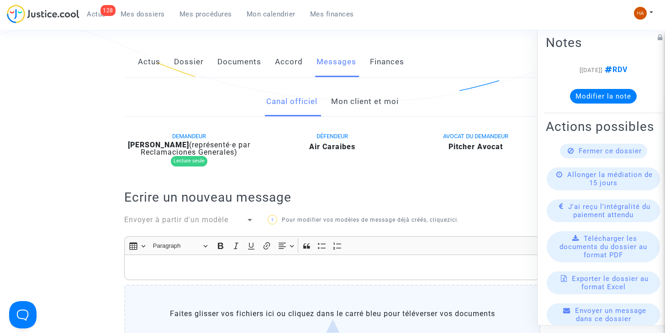
click at [372, 98] on link "Mon client et moi" at bounding box center [365, 102] width 68 height 30
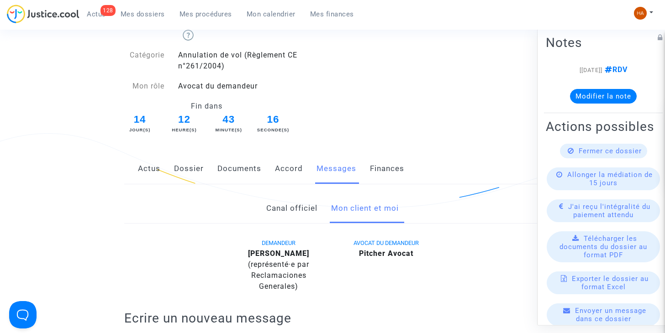
scroll to position [72, 0]
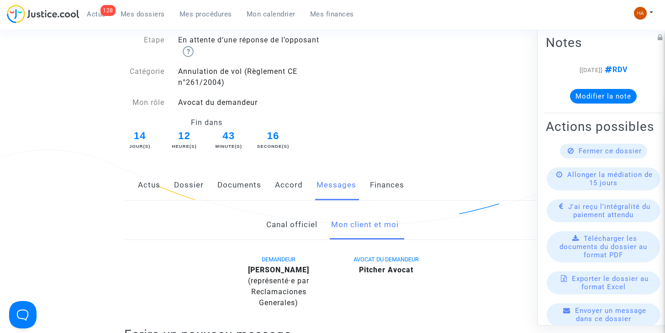
click at [235, 185] on link "Documents" at bounding box center [239, 185] width 44 height 30
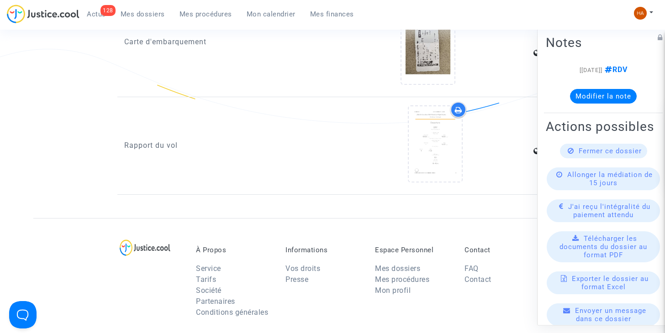
scroll to position [1283, 0]
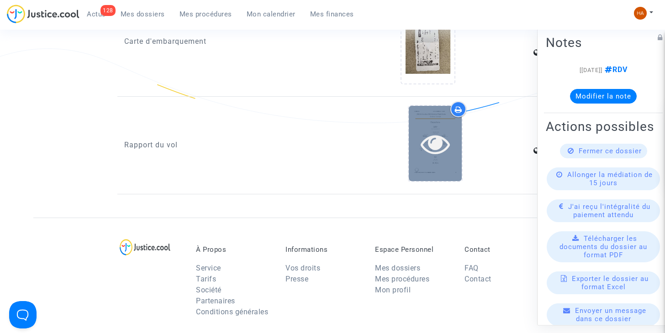
click at [431, 172] on div at bounding box center [435, 143] width 53 height 75
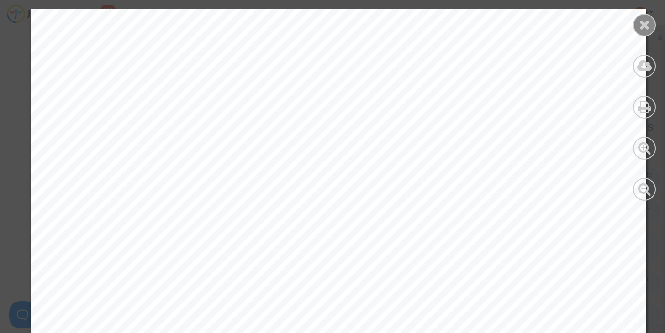
click at [648, 24] on icon at bounding box center [644, 25] width 11 height 14
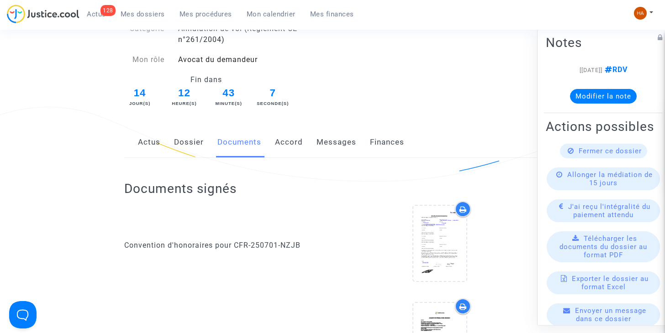
scroll to position [0, 0]
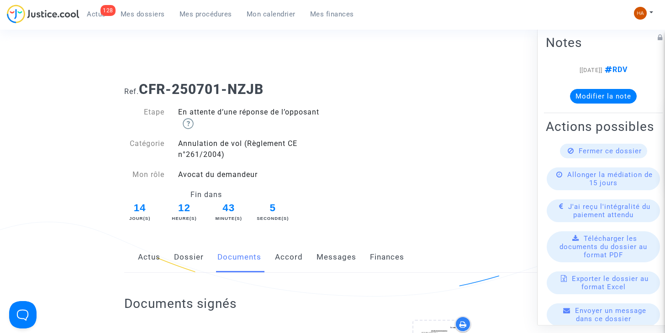
click at [181, 267] on link "Dossier" at bounding box center [189, 257] width 30 height 30
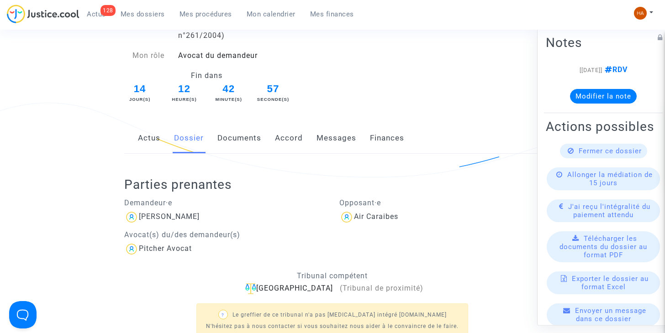
scroll to position [120, 0]
click at [142, 17] on span "Mes dossiers" at bounding box center [143, 14] width 44 height 8
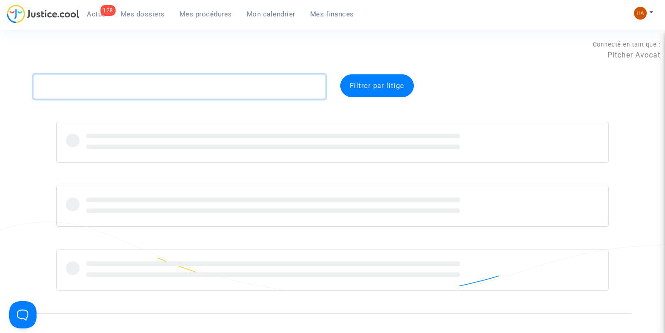
click at [93, 84] on textarea at bounding box center [179, 86] width 292 height 25
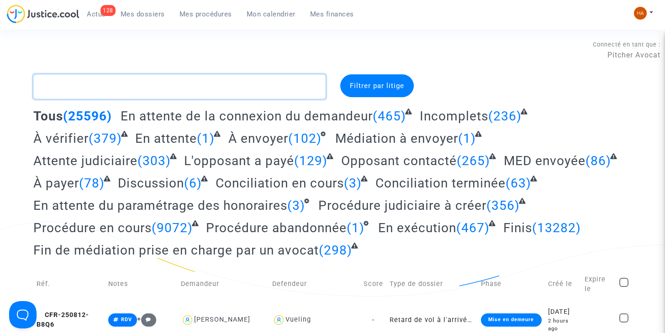
paste textarea "MARTIN"
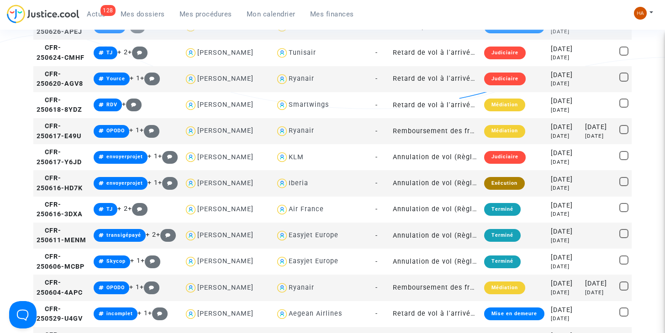
scroll to position [928, 0]
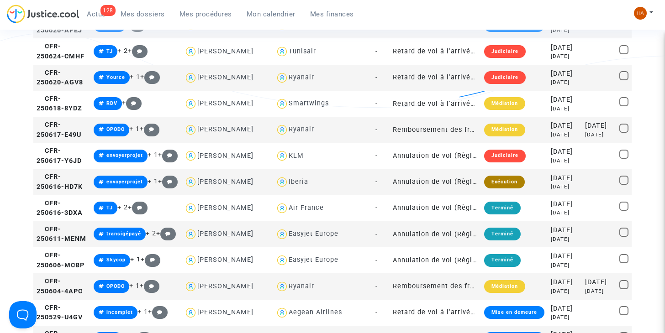
type textarea "MARTIN"
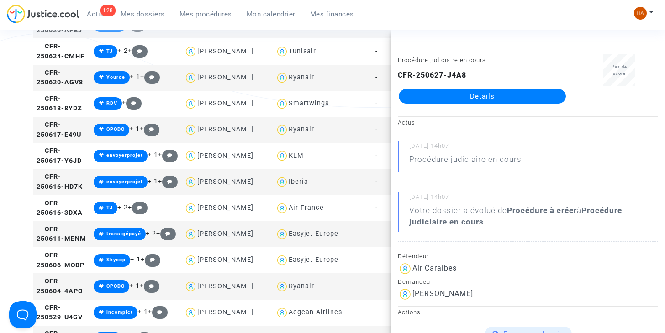
click at [501, 93] on link "Détails" at bounding box center [481, 96] width 167 height 15
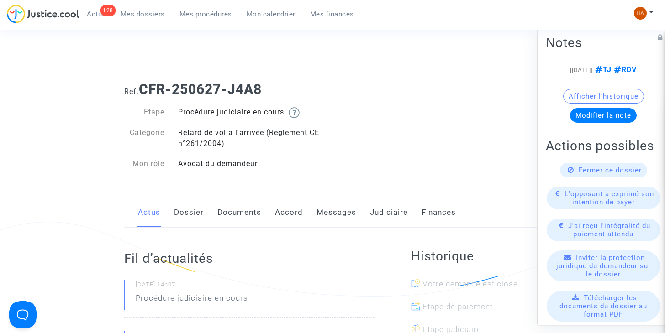
click at [335, 213] on link "Messages" at bounding box center [336, 213] width 40 height 30
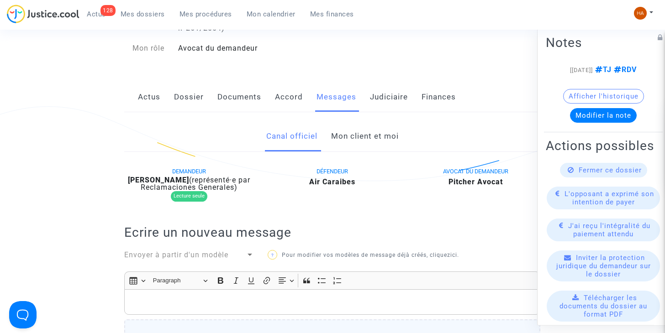
scroll to position [107, 0]
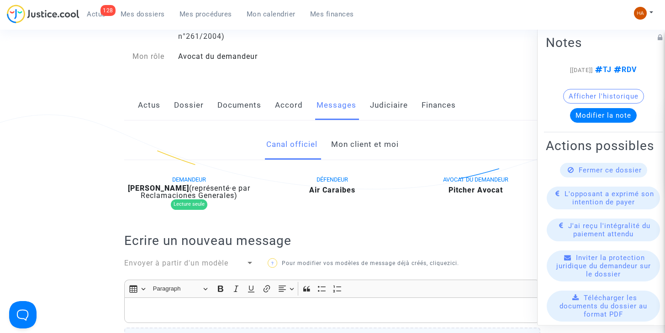
click at [359, 151] on link "Mon client et moi" at bounding box center [365, 145] width 68 height 30
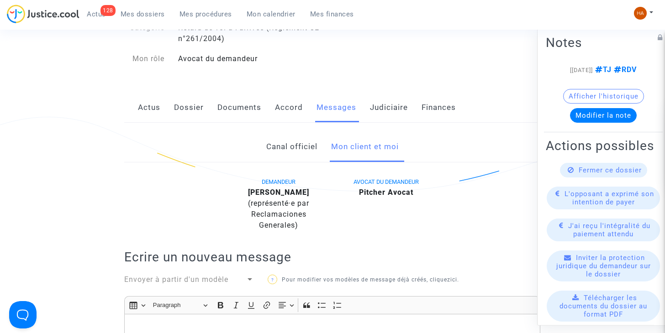
scroll to position [104, 0]
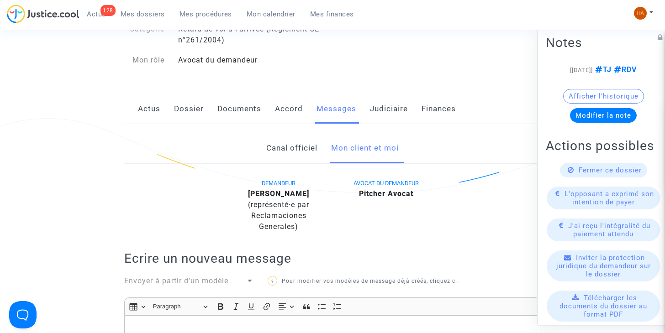
click at [185, 112] on link "Dossier" at bounding box center [189, 109] width 30 height 30
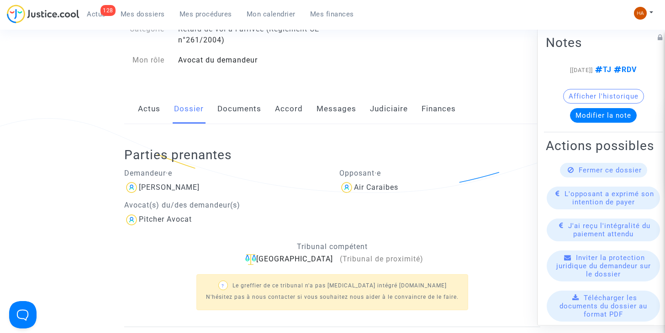
click at [299, 108] on link "Accord" at bounding box center [289, 109] width 28 height 30
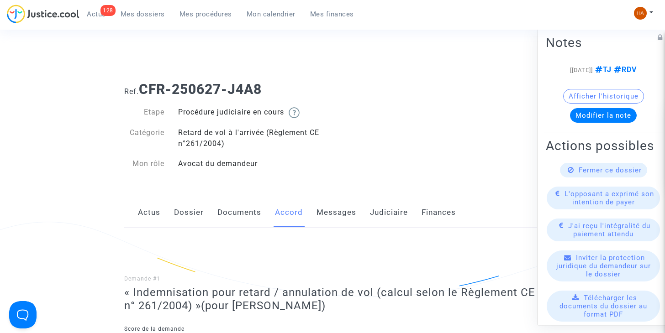
click at [151, 212] on link "Actus" at bounding box center [149, 213] width 22 height 30
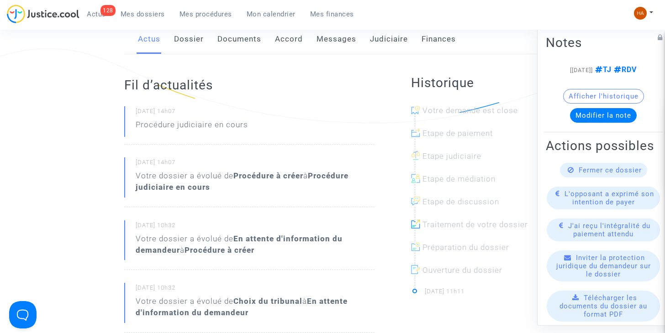
scroll to position [122, 0]
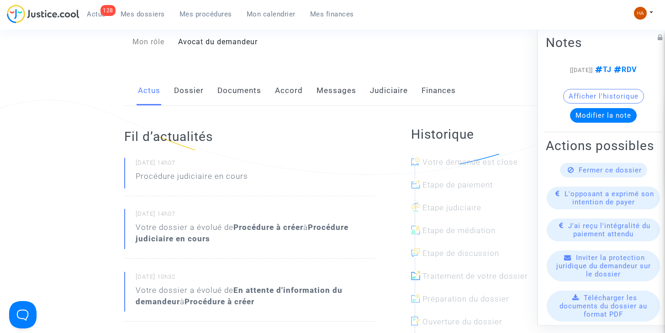
click at [226, 91] on link "Documents" at bounding box center [239, 91] width 44 height 30
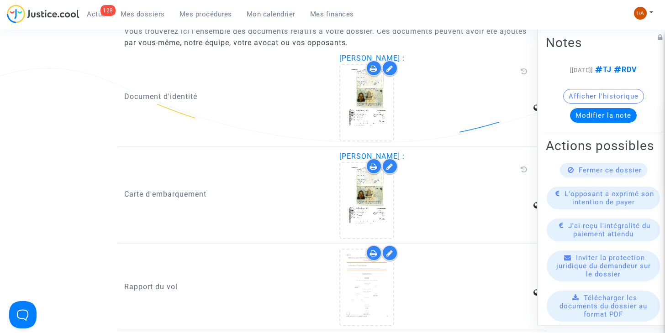
scroll to position [1446, 0]
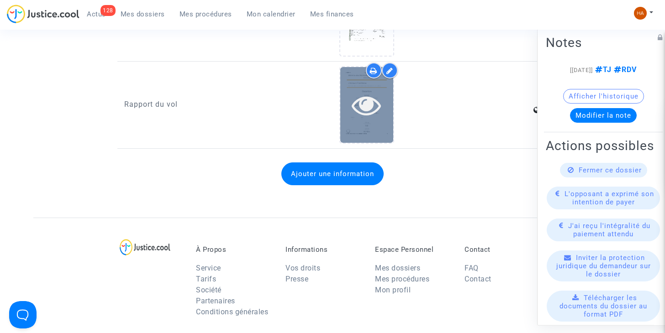
click at [367, 130] on div at bounding box center [366, 104] width 53 height 75
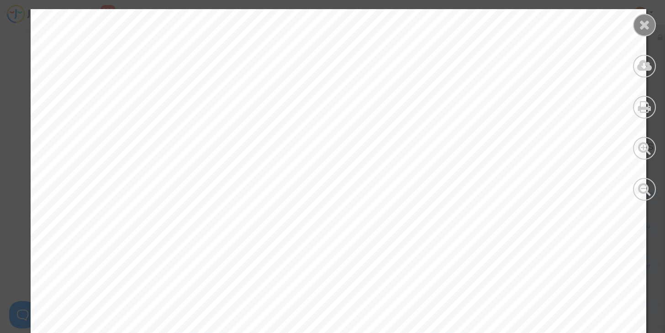
click at [635, 23] on div at bounding box center [644, 25] width 23 height 23
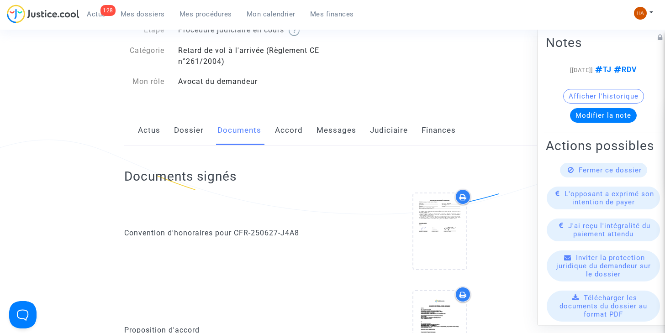
scroll to position [0, 0]
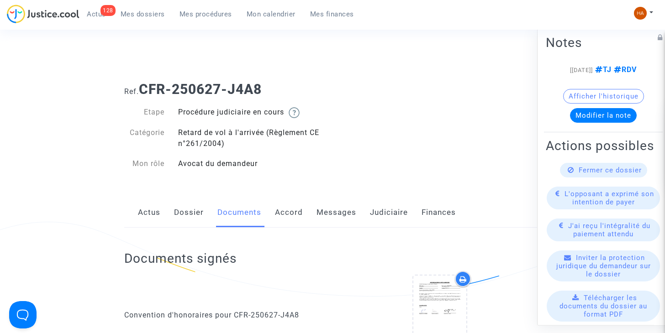
click at [287, 215] on link "Accord" at bounding box center [289, 213] width 28 height 30
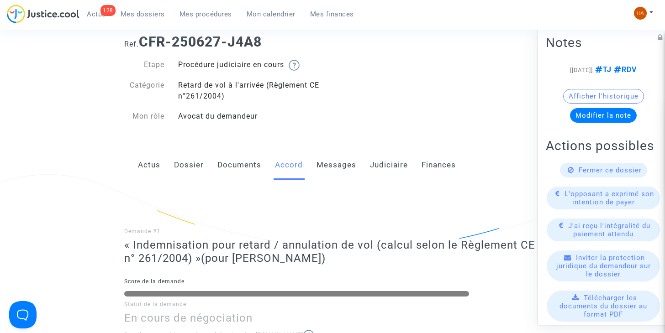
scroll to position [47, 0]
click at [146, 163] on link "Actus" at bounding box center [149, 166] width 22 height 30
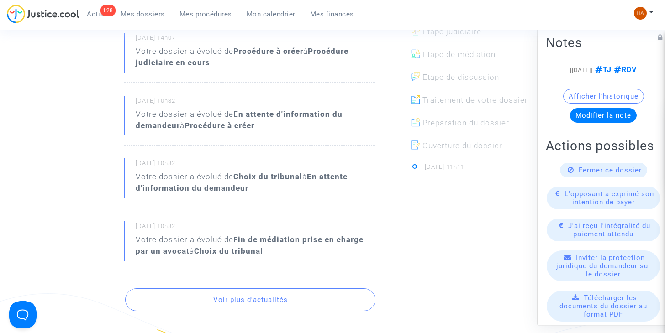
scroll to position [299, 0]
click at [285, 304] on button "Voir plus d'actualités" at bounding box center [250, 299] width 250 height 23
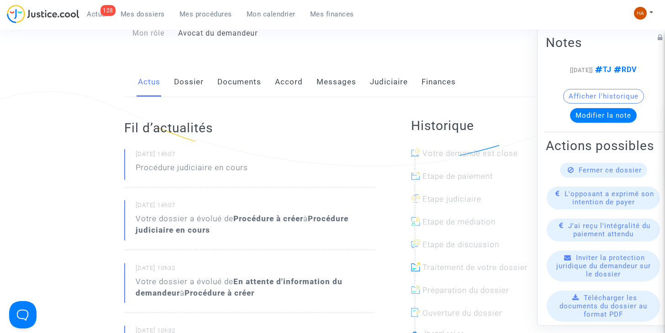
scroll to position [127, 0]
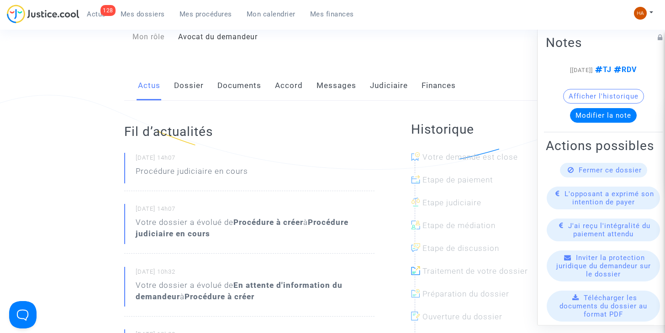
click at [398, 85] on link "Judiciaire" at bounding box center [389, 86] width 38 height 30
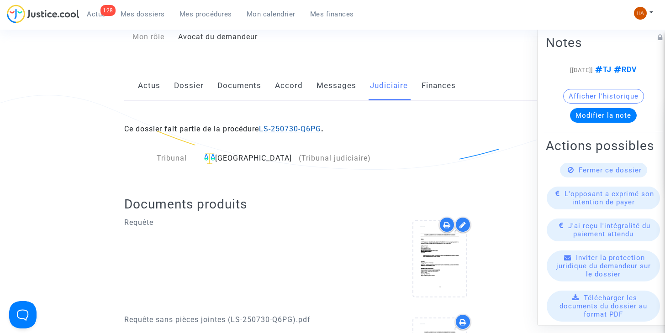
click at [290, 127] on link "LS-250730-Q6PG" at bounding box center [290, 129] width 62 height 9
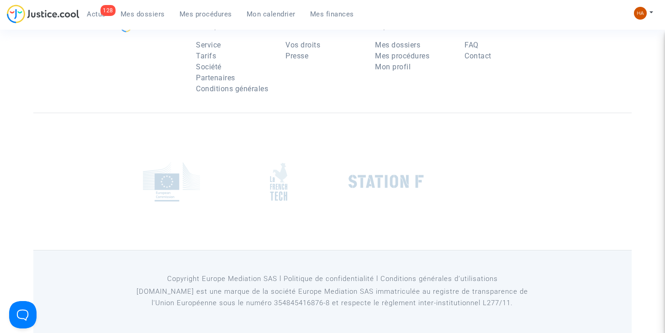
scroll to position [127, 0]
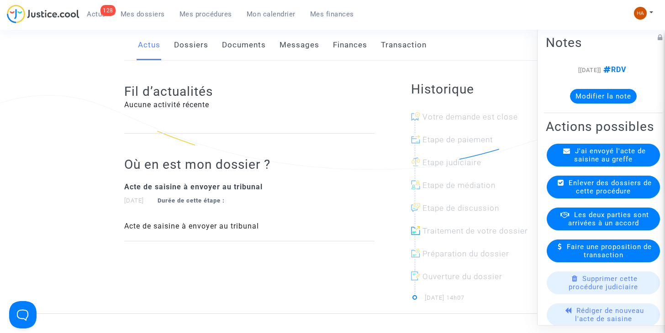
click at [232, 49] on link "Documents" at bounding box center [244, 45] width 44 height 30
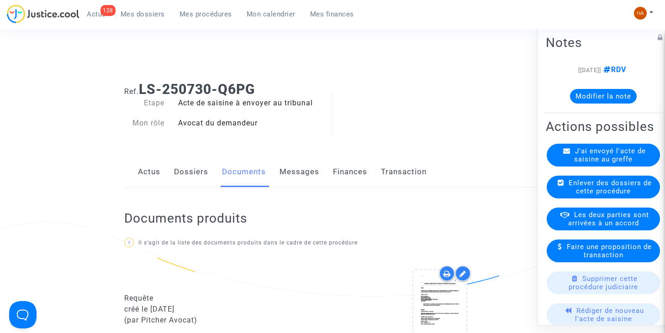
scroll to position [127, 0]
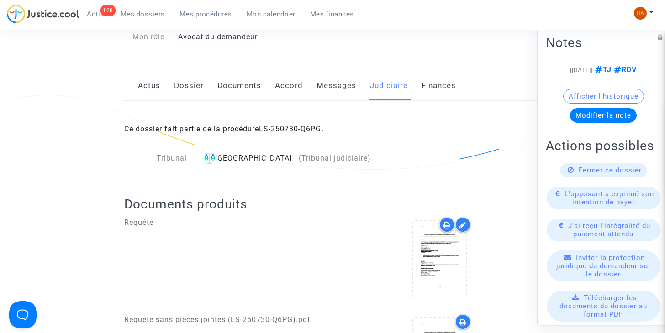
click at [2, 94] on div "Ref. CFR-250627-J4A8 Etape Procédure judiciaire en cours Catégorie Retard de vo…" at bounding box center [332, 287] width 665 height 678
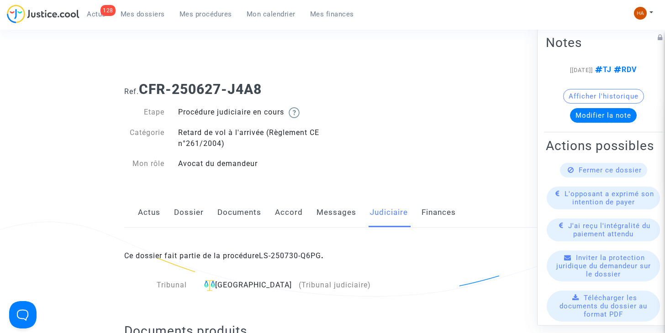
drag, startPoint x: 270, startPoint y: 89, endPoint x: 234, endPoint y: 95, distance: 36.3
click at [234, 95] on h1 "Ref. CFR-250627-J4A8" at bounding box center [332, 89] width 416 height 16
copy b "J4A8"
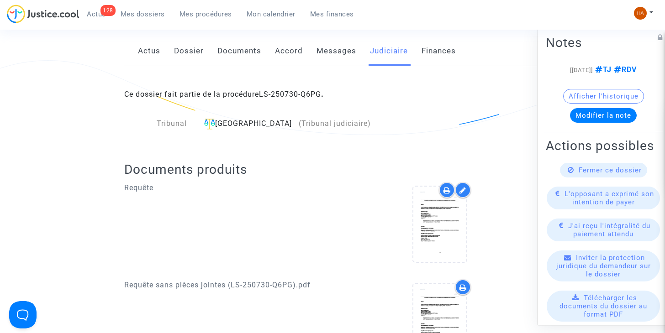
scroll to position [137, 0]
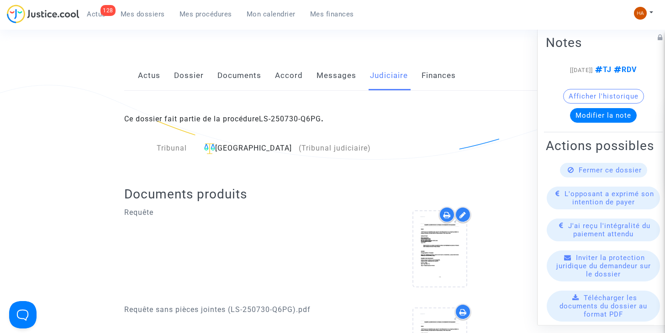
scroll to position [127, 0]
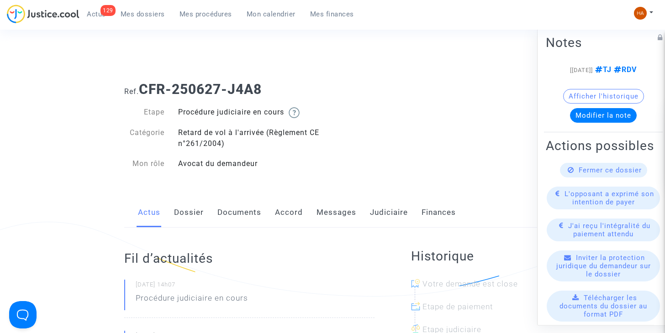
click at [194, 213] on link "Dossier" at bounding box center [189, 213] width 30 height 30
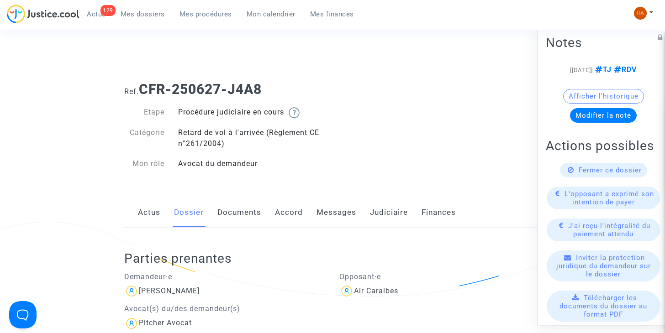
drag, startPoint x: 278, startPoint y: 91, endPoint x: 143, endPoint y: 91, distance: 134.7
click at [143, 91] on h1 "Ref. CFR-250627-J4A8" at bounding box center [332, 89] width 416 height 16
copy b "CFR-250627-J4A8"
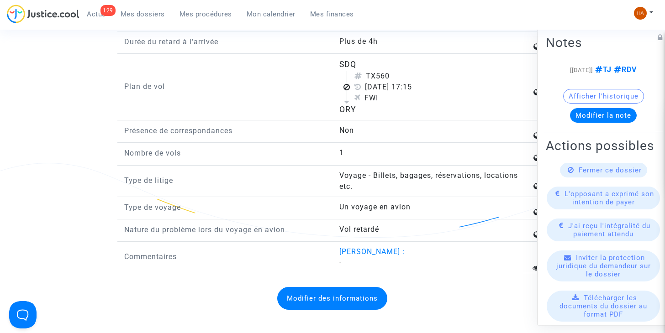
scroll to position [1169, 0]
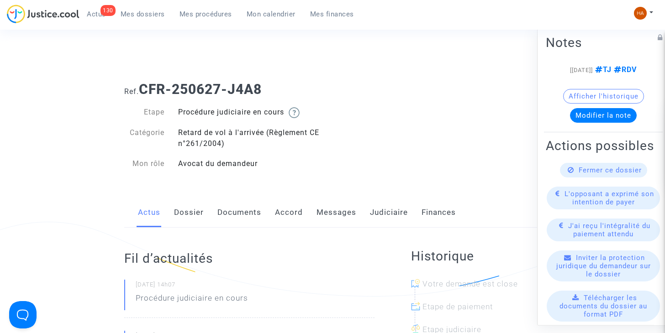
scroll to position [47, 0]
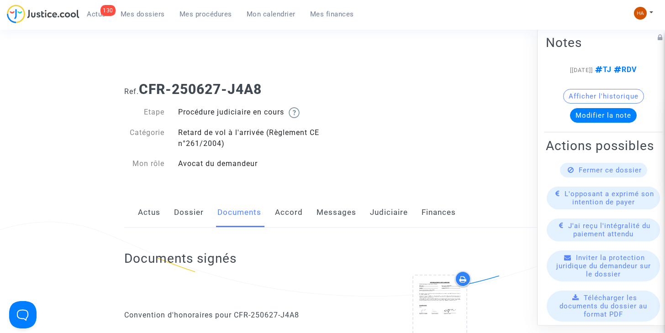
scroll to position [122, 0]
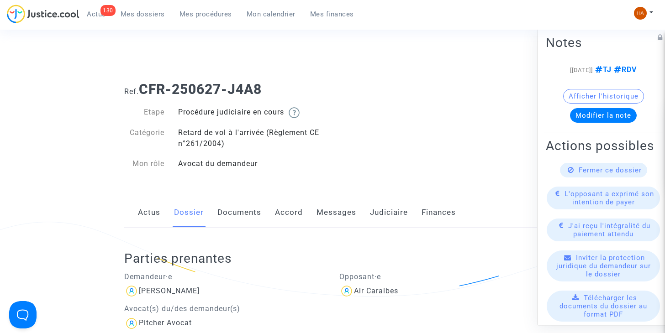
scroll to position [104, 0]
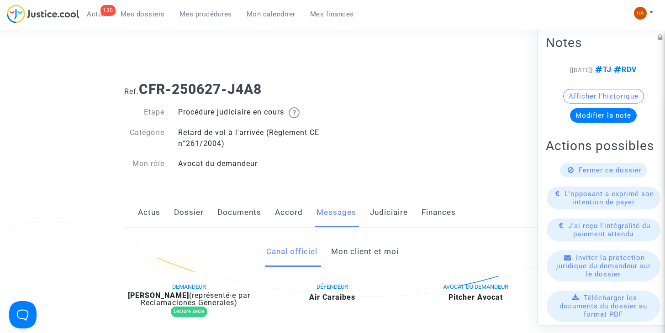
click at [134, 12] on span "Mes dossiers" at bounding box center [143, 14] width 44 height 8
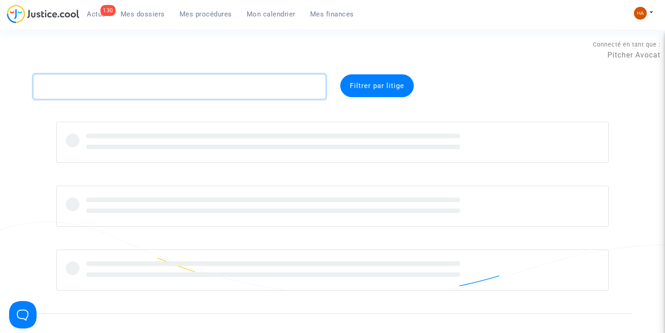
click at [139, 85] on textarea at bounding box center [179, 86] width 292 height 25
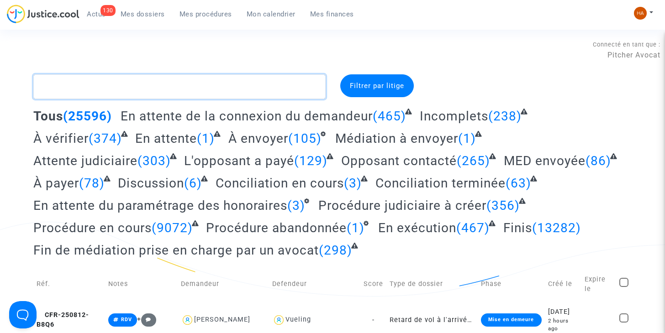
click at [94, 87] on textarea at bounding box center [179, 86] width 292 height 25
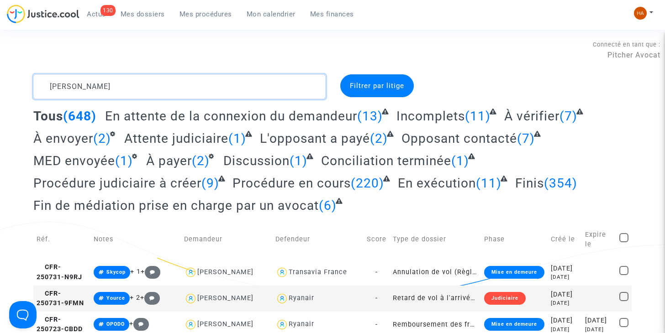
drag, startPoint x: 98, startPoint y: 85, endPoint x: 50, endPoint y: 82, distance: 48.5
click at [98, 85] on textarea at bounding box center [179, 86] width 292 height 25
drag, startPoint x: 50, startPoint y: 82, endPoint x: 40, endPoint y: 84, distance: 10.2
click at [40, 84] on textarea at bounding box center [179, 86] width 292 height 25
paste textarea "CFR-250627-J4A8"
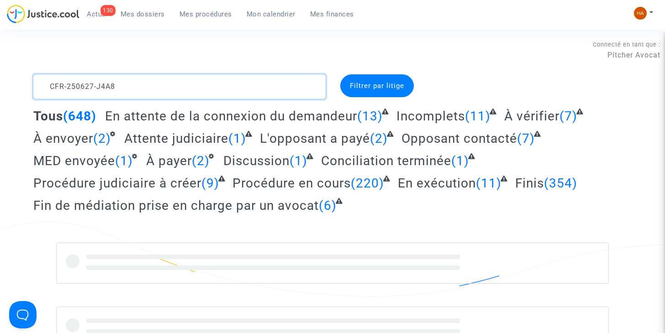
drag, startPoint x: 79, startPoint y: 89, endPoint x: 2, endPoint y: 82, distance: 76.6
click at [2, 82] on div "CFR-250627-J4A8 Filtrer par litige Tous (648) En attente de la connexion du dem…" at bounding box center [332, 242] width 665 height 337
type textarea "GYJM"
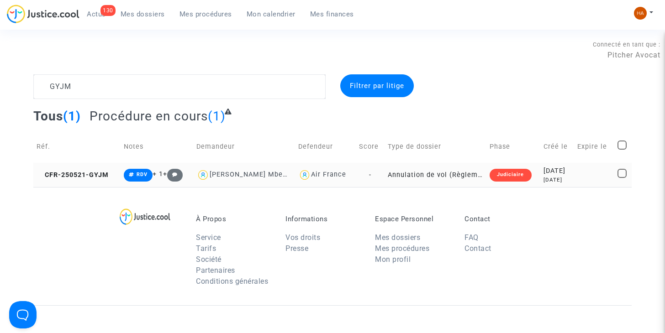
click at [375, 178] on td "-" at bounding box center [370, 175] width 29 height 24
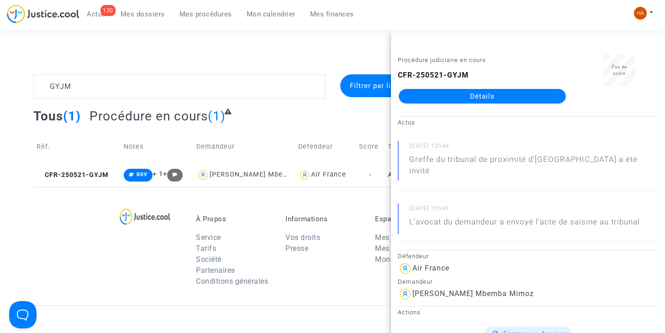
click at [440, 99] on link "Détails" at bounding box center [481, 96] width 167 height 15
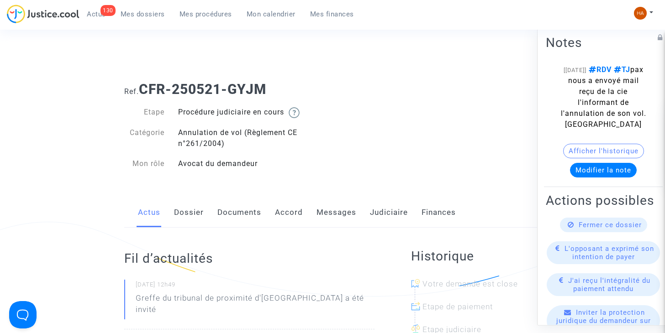
click at [142, 16] on span "Mes dossiers" at bounding box center [143, 14] width 44 height 8
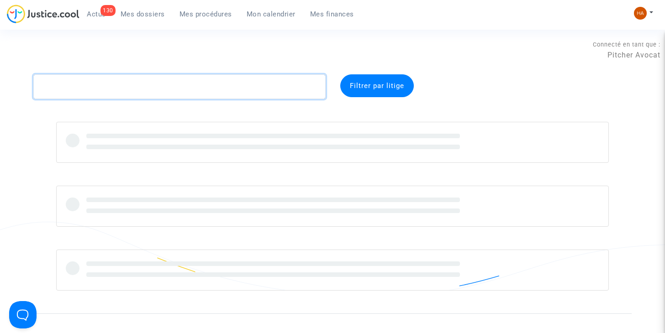
click at [89, 84] on textarea at bounding box center [179, 86] width 292 height 25
paste textarea "CFR-250526-CE63"
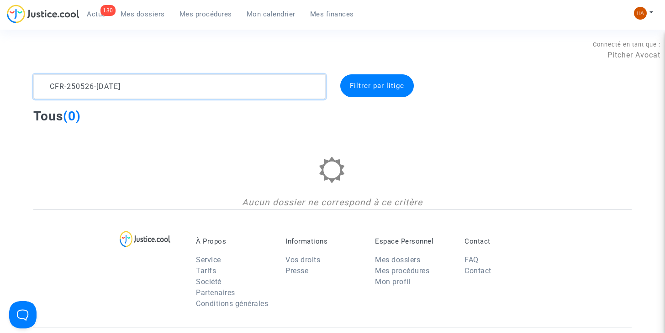
click at [111, 86] on textarea at bounding box center [179, 86] width 292 height 25
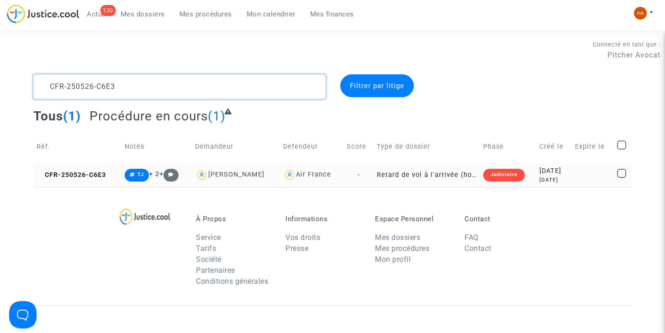
type textarea "CFR-250526-C6E3"
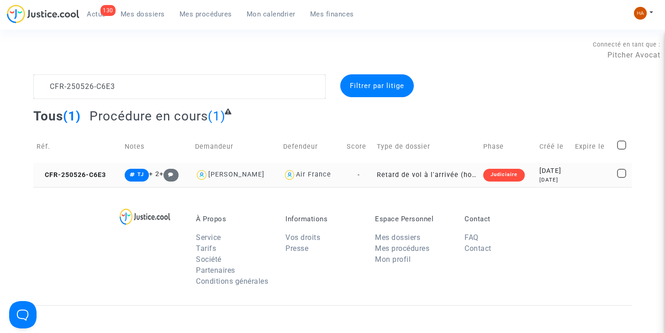
click at [368, 179] on td "-" at bounding box center [358, 175] width 30 height 24
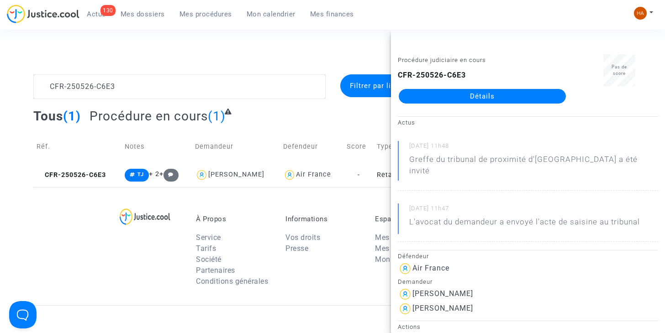
click at [429, 96] on link "Détails" at bounding box center [481, 96] width 167 height 15
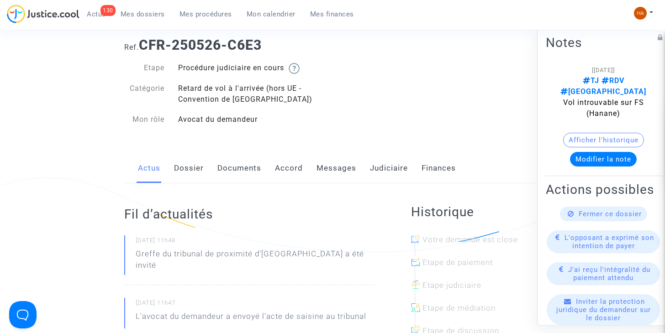
scroll to position [46, 0]
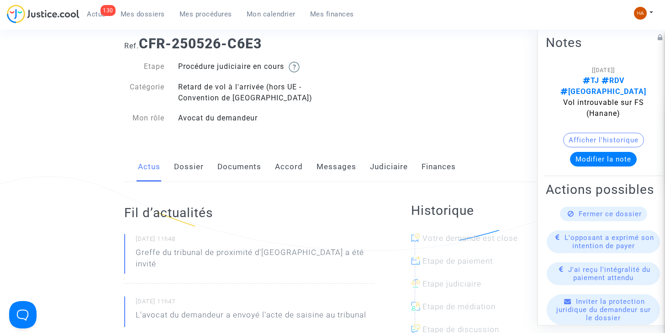
click at [334, 169] on link "Messages" at bounding box center [336, 167] width 40 height 30
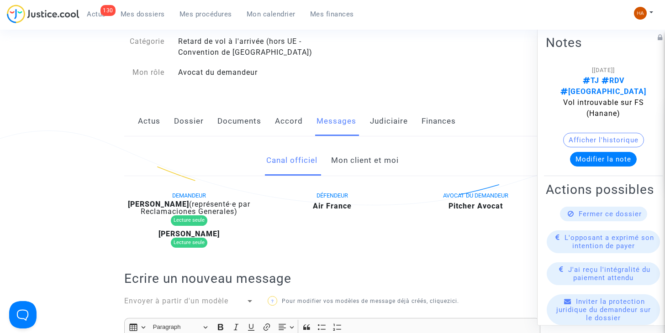
click at [357, 164] on link "Mon client et moi" at bounding box center [365, 161] width 68 height 30
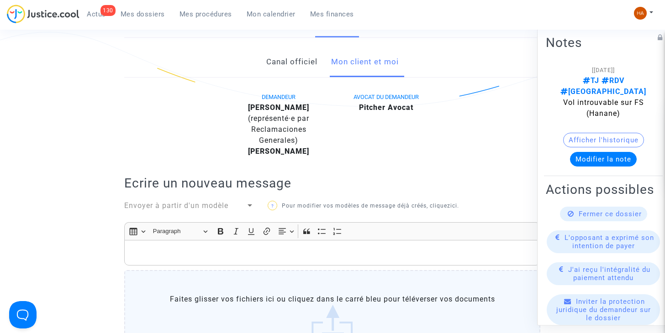
scroll to position [183, 0]
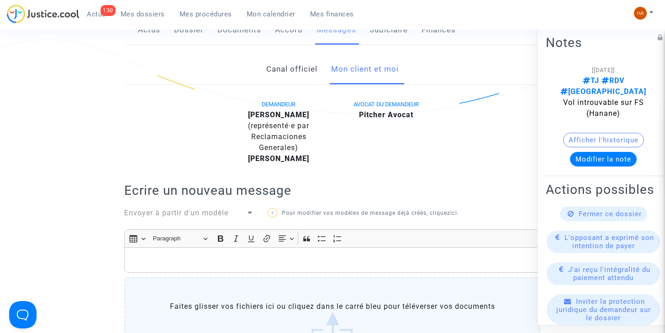
click at [566, 133] on button "Afficher l'historique" at bounding box center [603, 140] width 81 height 15
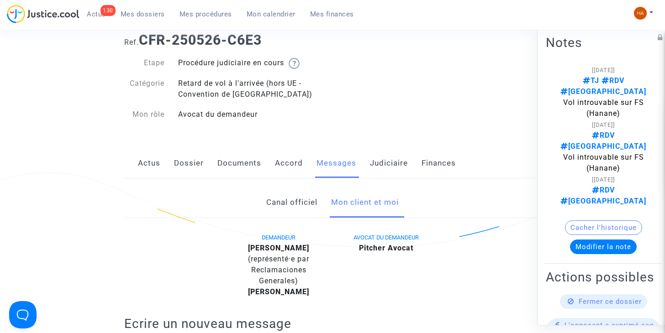
scroll to position [46, 0]
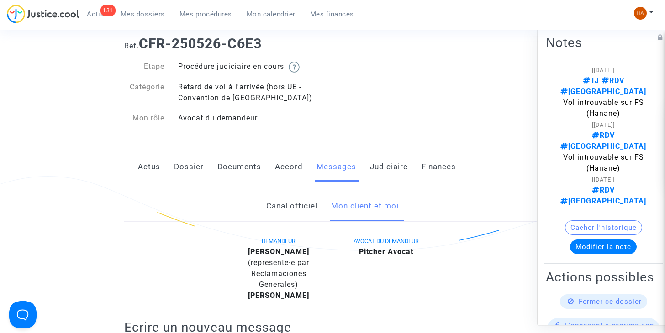
click at [398, 169] on link "Judiciaire" at bounding box center [389, 167] width 38 height 30
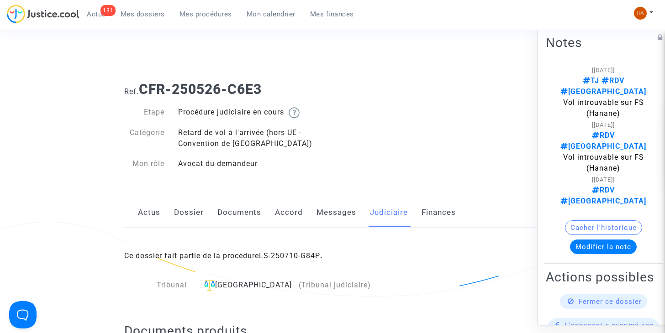
click at [137, 11] on span "Mes dossiers" at bounding box center [143, 14] width 44 height 8
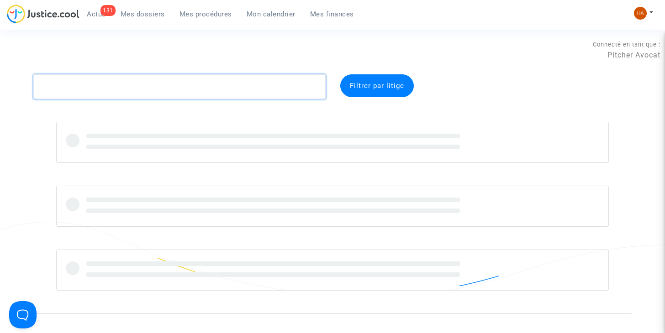
click at [85, 83] on textarea at bounding box center [179, 86] width 292 height 25
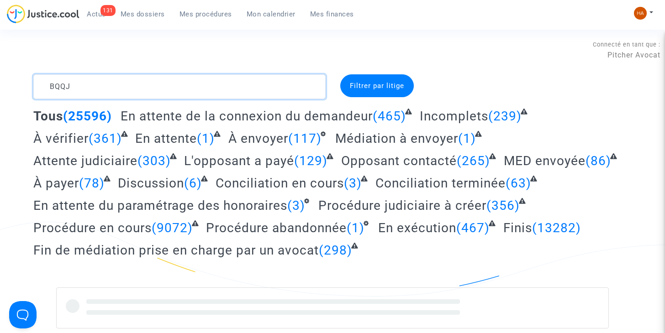
click at [109, 85] on textarea at bounding box center [179, 86] width 292 height 25
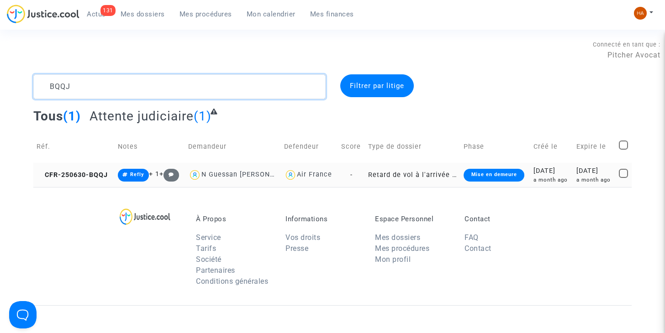
type textarea "BQQJ"
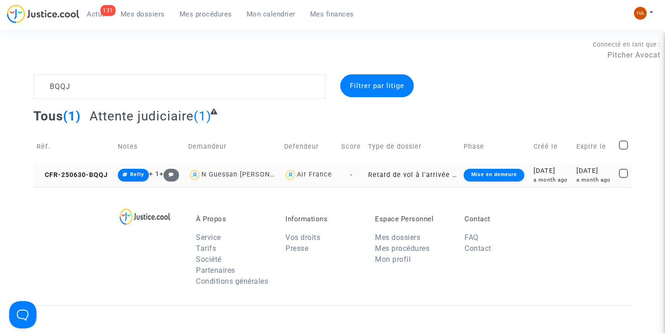
click at [365, 173] on td "Retard de vol à l'arrivée (Règlement CE n°261/2004)" at bounding box center [412, 175] width 95 height 24
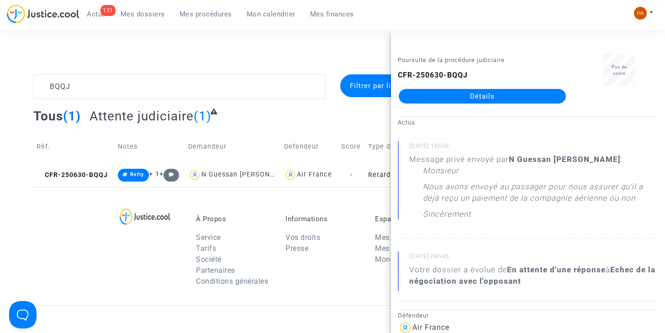
click at [485, 100] on link "Détails" at bounding box center [481, 96] width 167 height 15
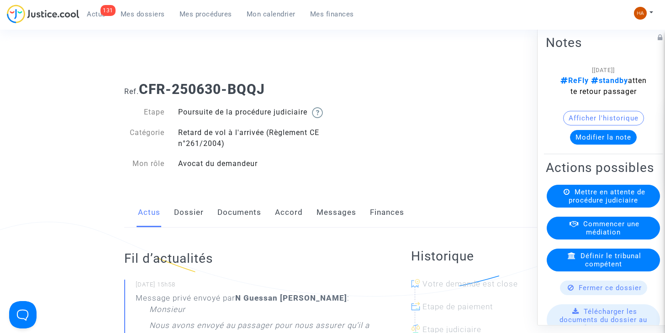
click at [333, 227] on link "Messages" at bounding box center [336, 213] width 40 height 30
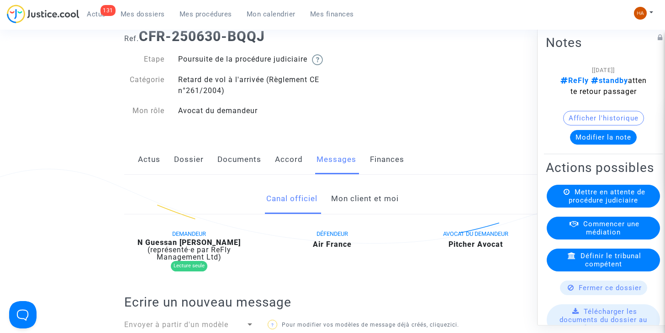
scroll to position [46, 0]
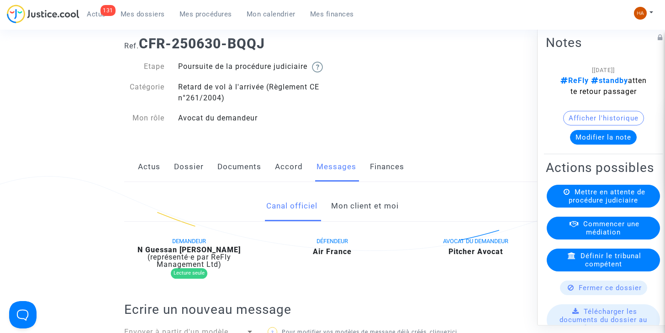
click at [372, 216] on link "Mon client et moi" at bounding box center [365, 206] width 68 height 30
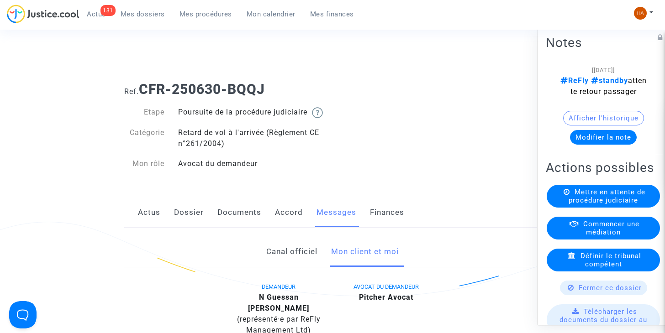
click at [133, 20] on link "Mes dossiers" at bounding box center [142, 14] width 59 height 14
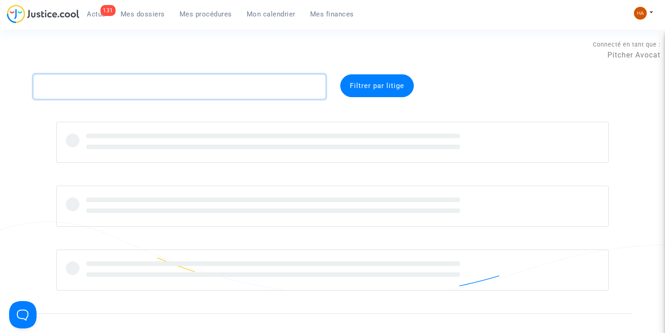
click at [92, 88] on textarea at bounding box center [179, 86] width 292 height 25
paste textarea "ZGHT"
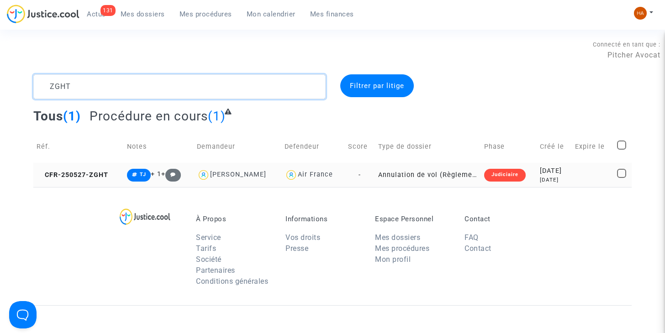
type textarea "ZGHT"
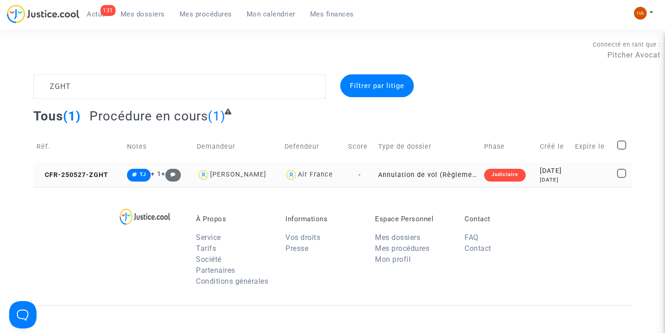
click at [375, 177] on td "Annulation de vol (Règlement CE n°261/2004)" at bounding box center [428, 175] width 106 height 24
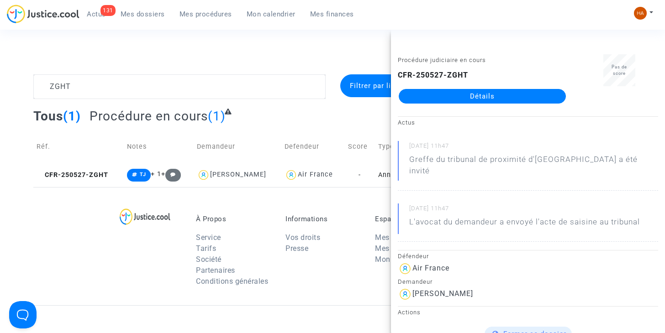
click at [416, 100] on link "Détails" at bounding box center [481, 96] width 167 height 15
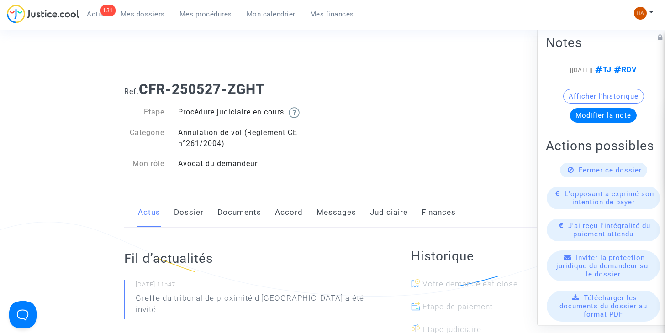
click at [339, 207] on link "Messages" at bounding box center [336, 213] width 40 height 30
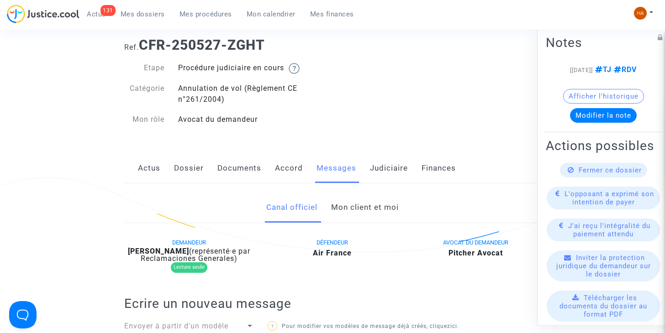
scroll to position [46, 0]
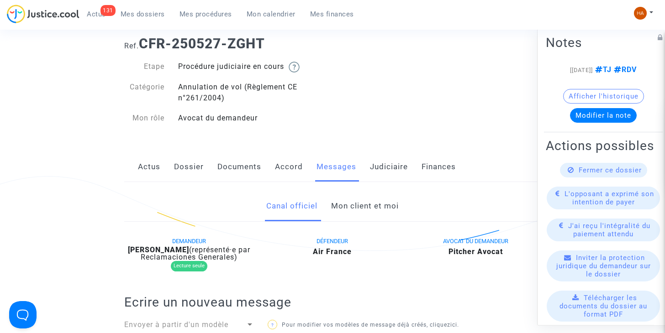
drag, startPoint x: 372, startPoint y: 204, endPoint x: 382, endPoint y: 188, distance: 19.2
click at [372, 204] on link "Mon client et moi" at bounding box center [365, 206] width 68 height 30
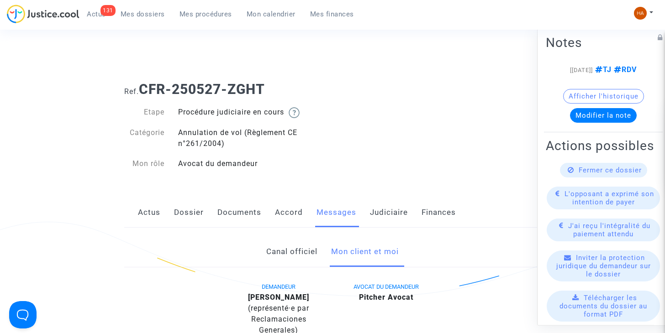
click at [572, 104] on button "Afficher l'historique" at bounding box center [603, 96] width 81 height 15
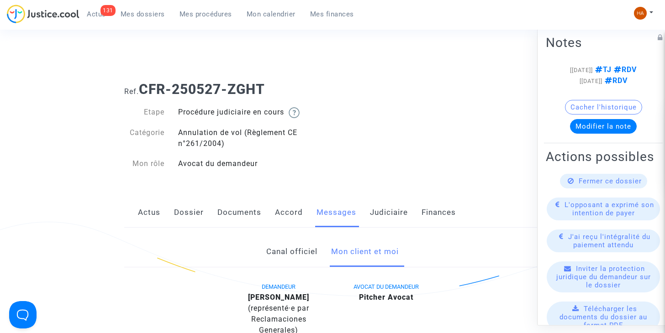
click at [192, 215] on link "Dossier" at bounding box center [189, 213] width 30 height 30
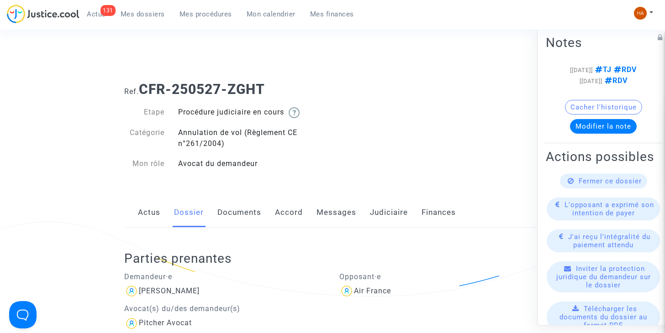
click at [146, 14] on span "Mes dossiers" at bounding box center [143, 14] width 44 height 8
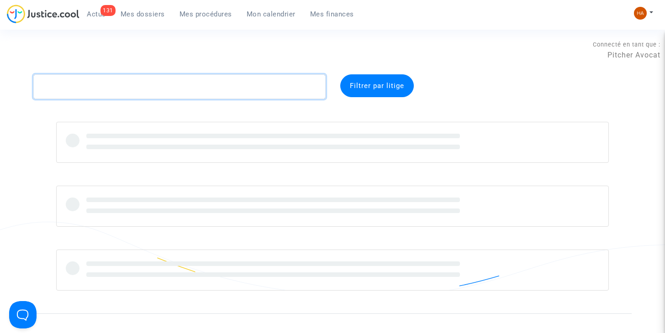
click at [78, 94] on textarea at bounding box center [179, 86] width 292 height 25
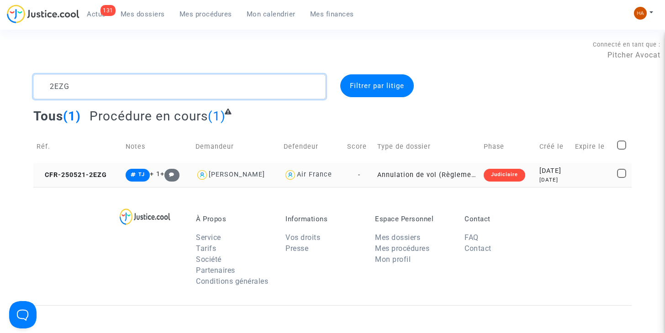
type textarea "2EZG"
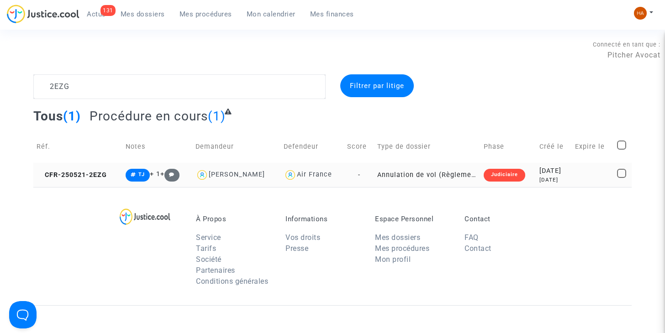
click at [378, 174] on td "Annulation de vol (Règlement CE n°261/2004)" at bounding box center [427, 175] width 106 height 24
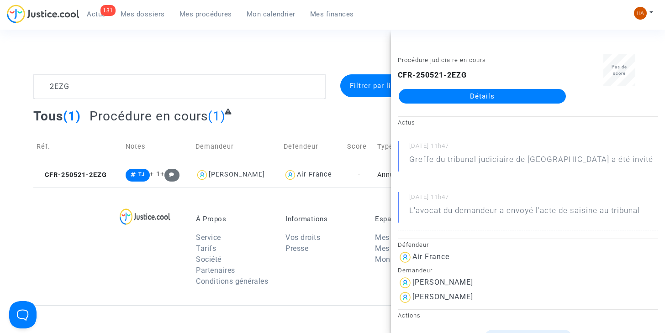
click at [508, 96] on link "Détails" at bounding box center [481, 96] width 167 height 15
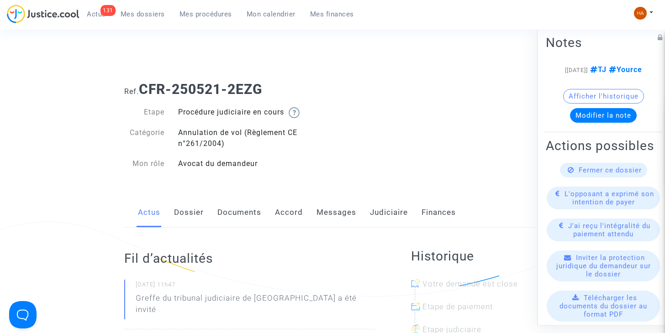
click at [241, 214] on link "Documents" at bounding box center [239, 213] width 44 height 30
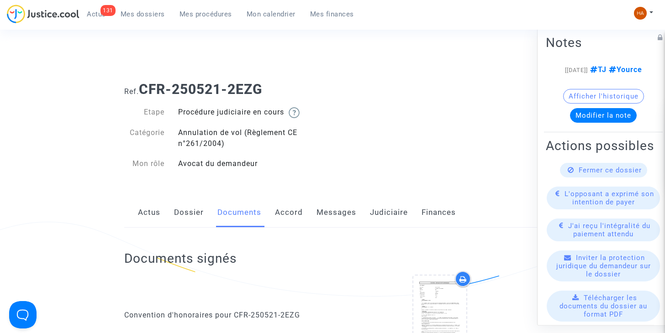
click at [267, 89] on h1 "Ref. CFR-250521-2EZG" at bounding box center [332, 89] width 416 height 16
drag, startPoint x: 267, startPoint y: 89, endPoint x: 233, endPoint y: 87, distance: 33.8
click at [233, 87] on h1 "Ref. CFR-250521-2EZG" at bounding box center [332, 89] width 416 height 16
copy b "2EZG"
click at [147, 15] on span "Mes dossiers" at bounding box center [143, 14] width 44 height 8
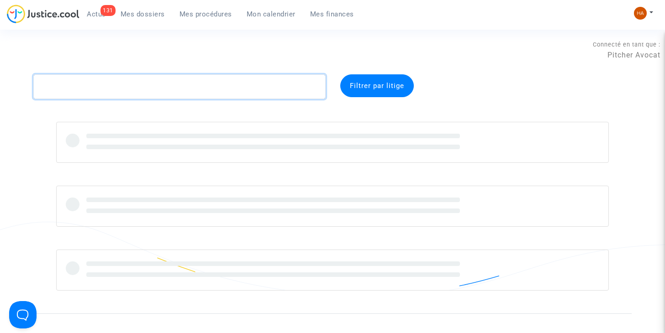
click at [79, 82] on textarea at bounding box center [179, 86] width 292 height 25
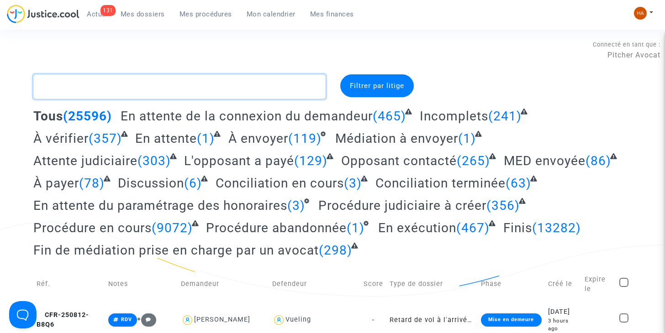
paste textarea "6DKW"
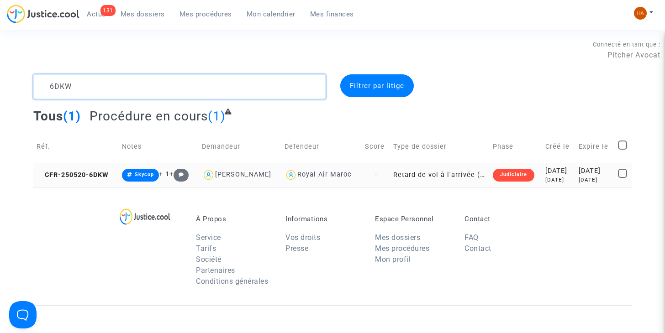
type textarea "6DKW"
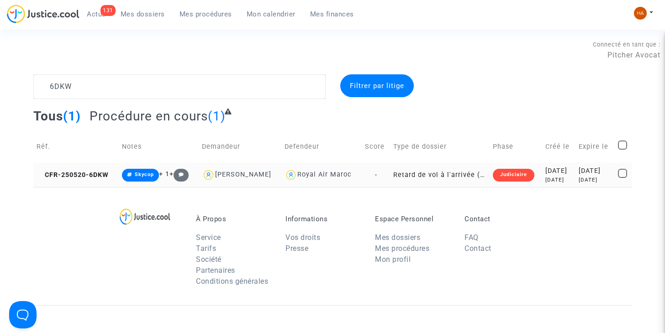
click at [390, 178] on td "Retard de vol à l'arrivée (Règlement CE n°261/2004)" at bounding box center [440, 175] width 100 height 24
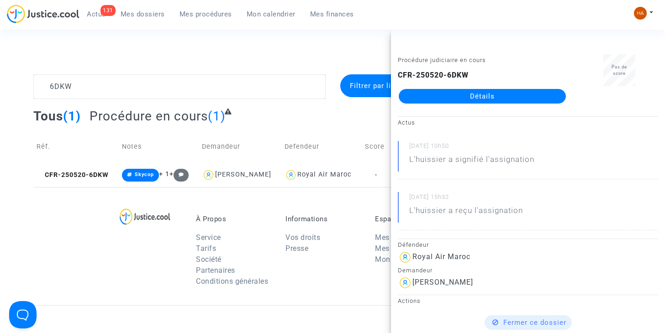
click at [473, 97] on link "Détails" at bounding box center [481, 96] width 167 height 15
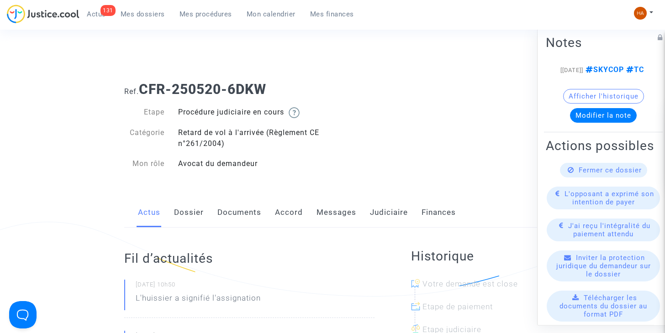
click at [193, 220] on link "Dossier" at bounding box center [189, 213] width 30 height 30
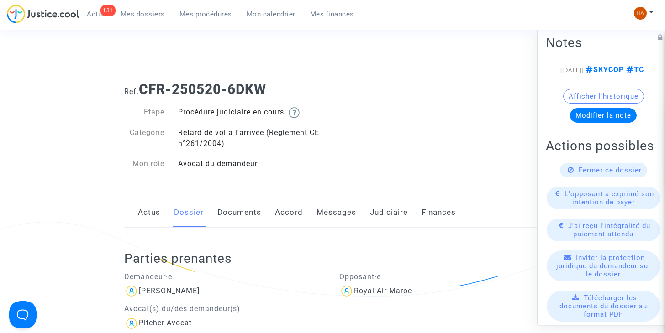
scroll to position [54, 0]
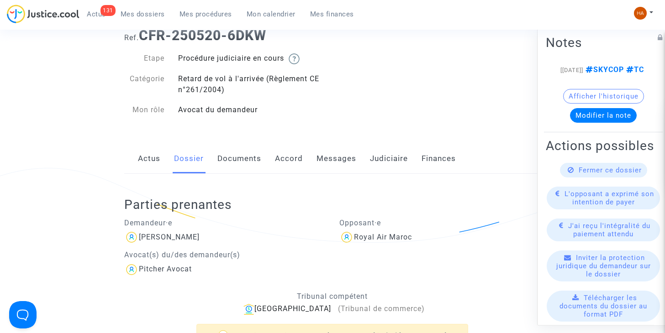
drag, startPoint x: 188, startPoint y: 242, endPoint x: 136, endPoint y: 239, distance: 52.1
click at [136, 239] on div "Jihane Amin" at bounding box center [224, 237] width 201 height 15
copy div "Jihane Amin"
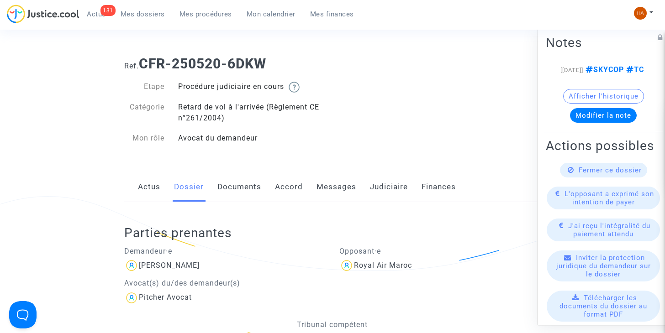
scroll to position [0, 0]
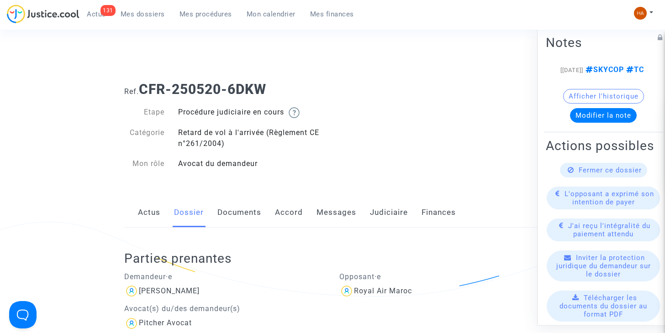
drag, startPoint x: 273, startPoint y: 92, endPoint x: 140, endPoint y: 93, distance: 133.3
click at [140, 93] on h1 "Ref. CFR-250520-6DKW" at bounding box center [332, 89] width 416 height 16
copy h1 "CFR-250520-6DKW"
click at [337, 211] on link "Messages" at bounding box center [336, 213] width 40 height 30
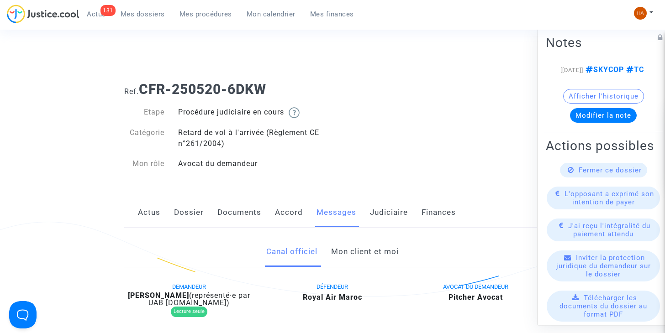
click at [363, 252] on link "Mon client et moi" at bounding box center [365, 252] width 68 height 30
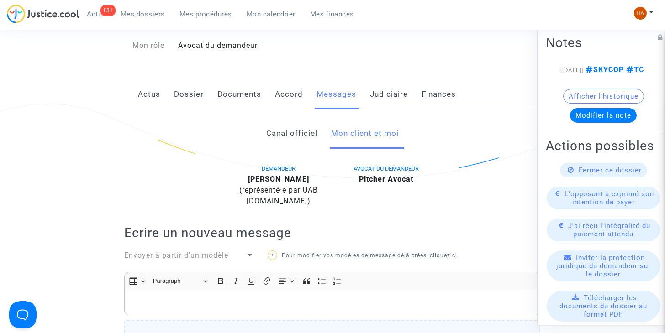
scroll to position [97, 0]
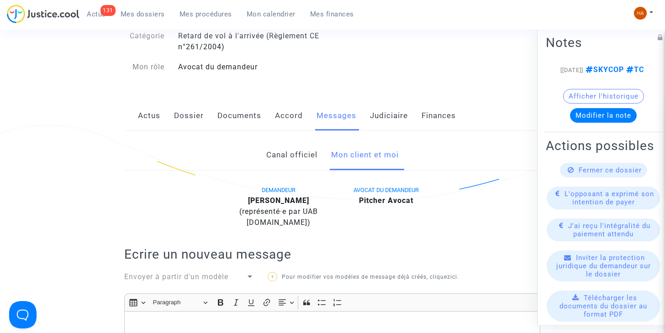
click at [288, 162] on link "Canal officiel" at bounding box center [291, 155] width 51 height 30
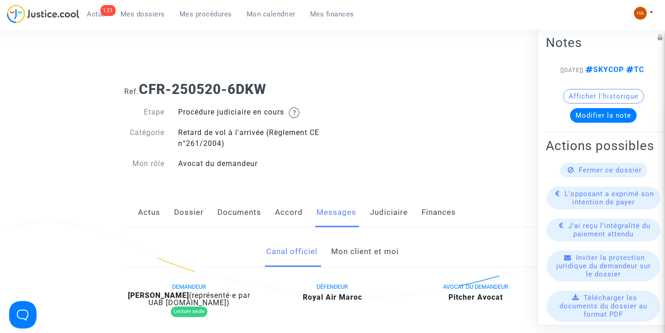
click at [385, 252] on link "Mon client et moi" at bounding box center [365, 252] width 68 height 30
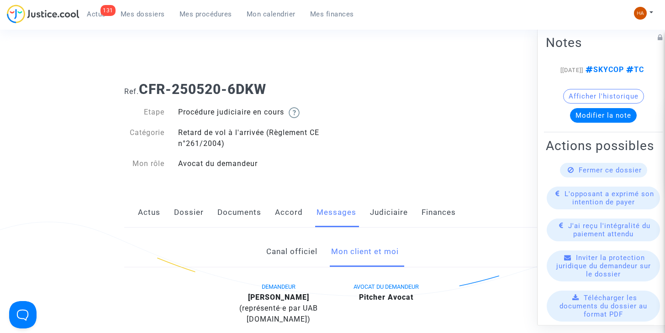
click at [399, 206] on link "Judiciaire" at bounding box center [389, 213] width 38 height 30
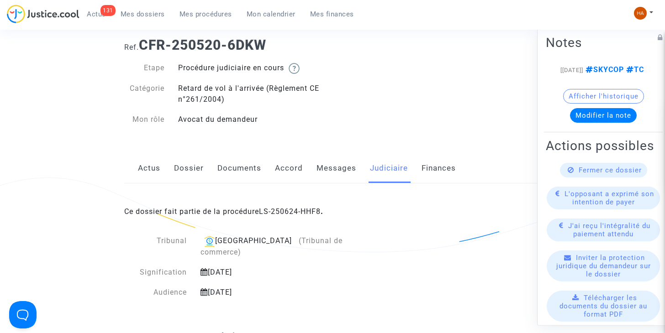
scroll to position [46, 0]
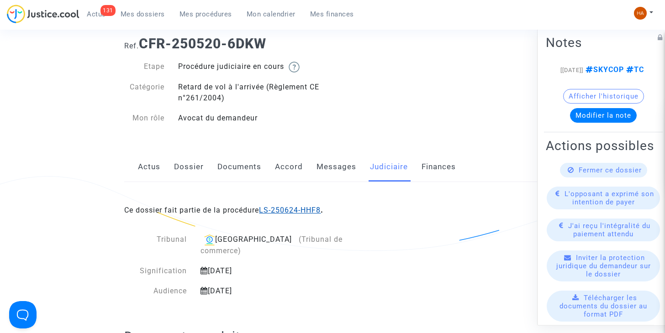
click at [294, 212] on link "LS-250624-HHF8" at bounding box center [290, 210] width 62 height 9
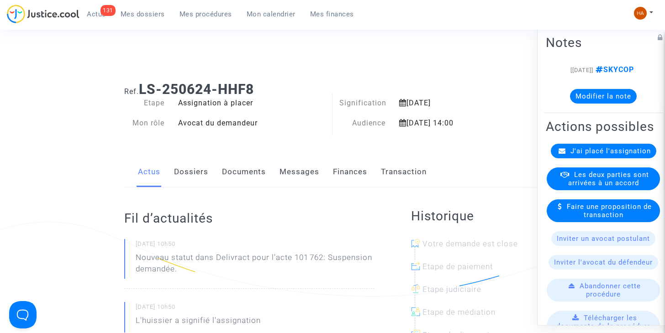
click at [140, 16] on span "Mes dossiers" at bounding box center [143, 14] width 44 height 8
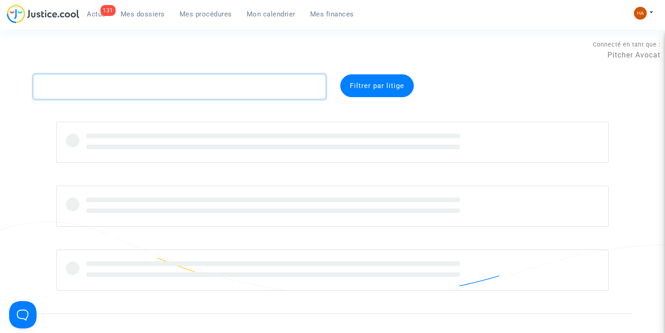
click at [137, 94] on textarea at bounding box center [179, 86] width 292 height 25
paste textarea "2EZG"
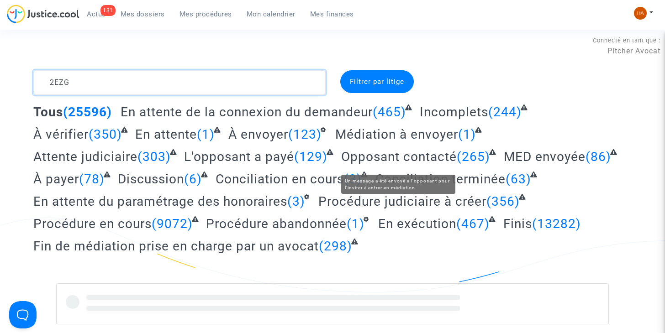
scroll to position [46, 0]
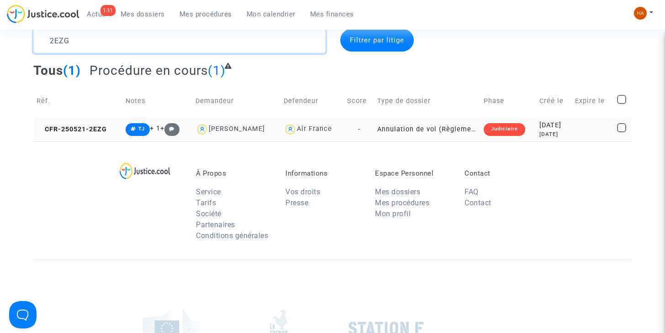
type textarea "2EZG"
click at [363, 130] on td "-" at bounding box center [359, 129] width 30 height 24
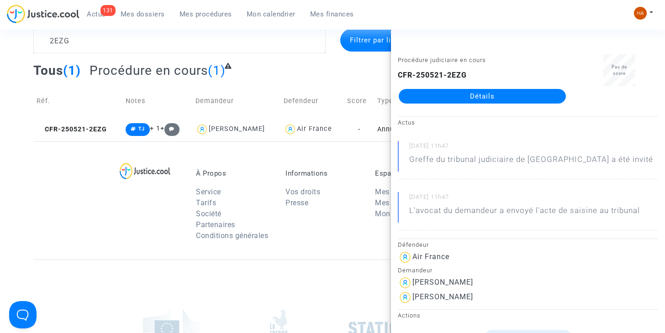
click at [435, 98] on link "Détails" at bounding box center [481, 96] width 167 height 15
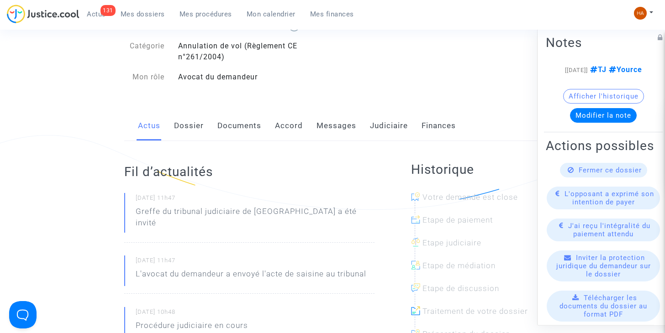
scroll to position [46, 0]
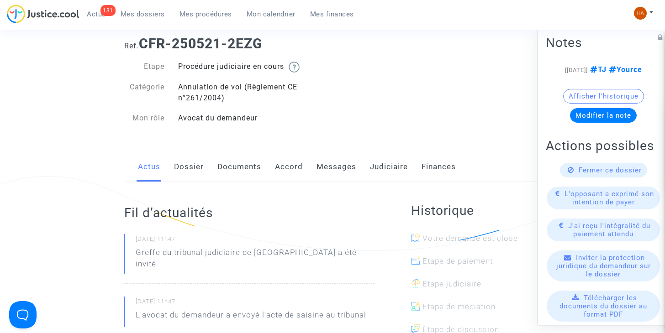
click at [153, 14] on span "Mes dossiers" at bounding box center [143, 14] width 44 height 8
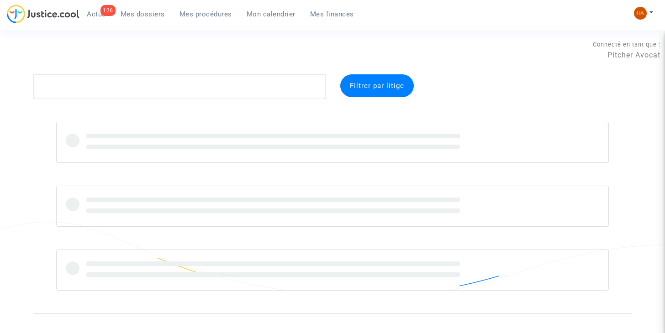
click at [100, 14] on span "Actus" at bounding box center [96, 14] width 19 height 8
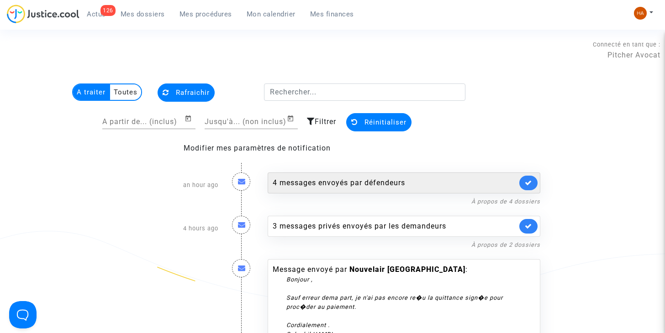
click at [349, 184] on div "4 messages envoyés par défendeurs" at bounding box center [395, 183] width 244 height 11
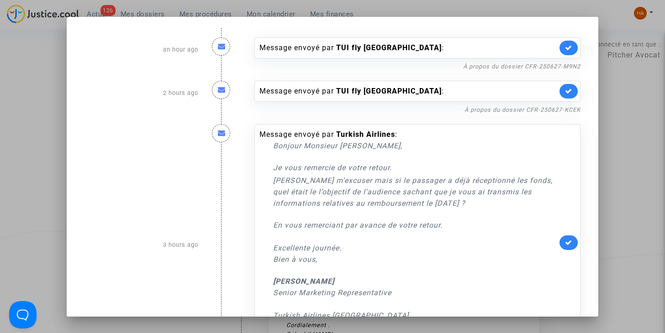
click at [21, 117] on div at bounding box center [332, 166] width 665 height 333
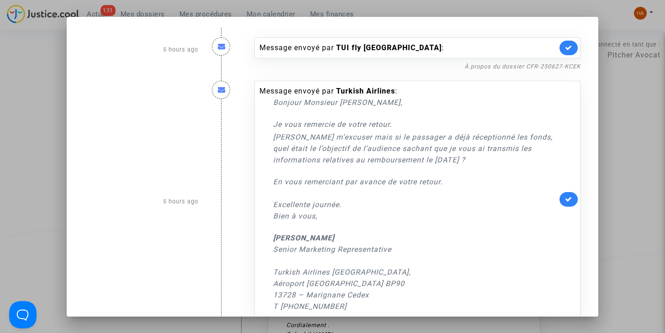
click at [26, 109] on div at bounding box center [332, 166] width 665 height 333
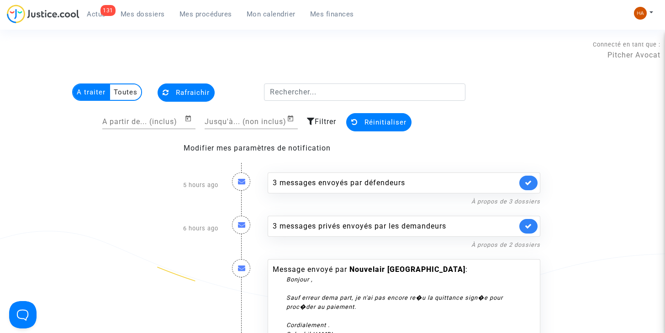
click at [191, 92] on span "Rafraichir" at bounding box center [193, 93] width 34 height 8
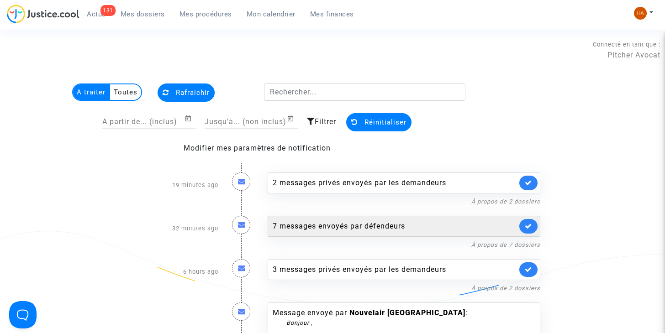
click at [385, 221] on div "7 messages envoyés par défendeurs" at bounding box center [395, 226] width 244 height 11
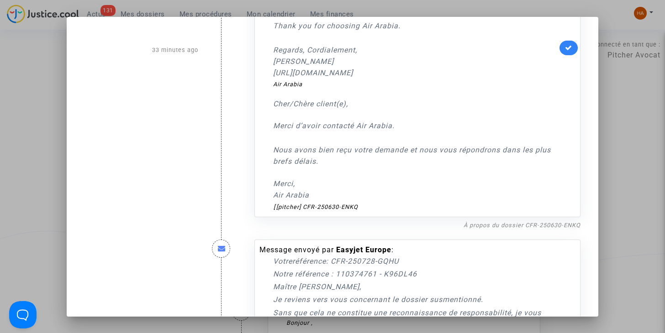
scroll to position [183, 0]
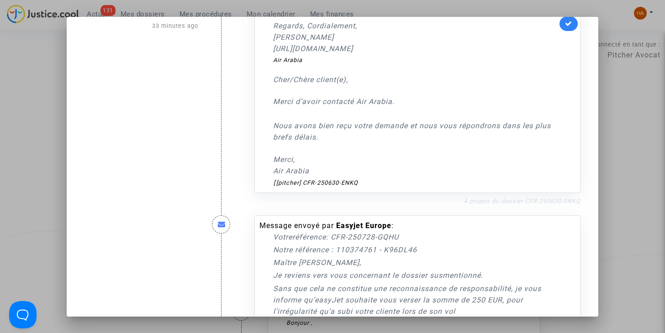
click at [499, 199] on link "À propos du dossier CFR-250630-ENKQ" at bounding box center [521, 201] width 117 height 7
click at [560, 26] on link at bounding box center [568, 23] width 18 height 15
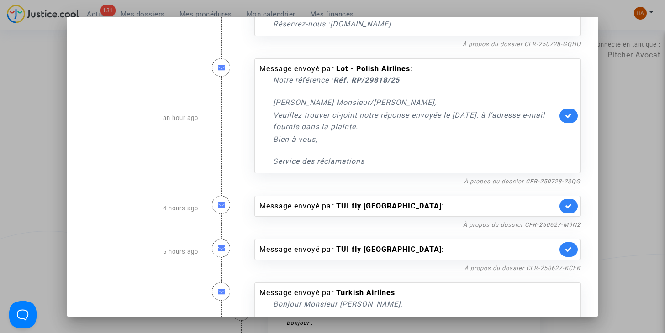
scroll to position [639, 0]
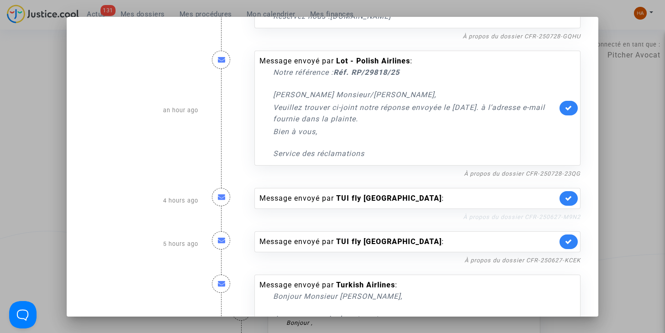
click at [473, 220] on link "À propos du dossier CFR-250627-M9N2" at bounding box center [521, 217] width 117 height 7
click at [26, 103] on div at bounding box center [332, 166] width 665 height 333
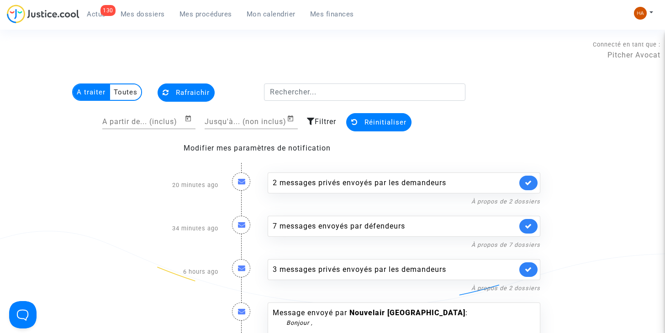
click at [91, 15] on span "Actus" at bounding box center [96, 14] width 19 height 8
drag, startPoint x: 152, startPoint y: 20, endPoint x: 147, endPoint y: 23, distance: 6.2
click at [152, 20] on link "Mes dossiers" at bounding box center [142, 14] width 59 height 14
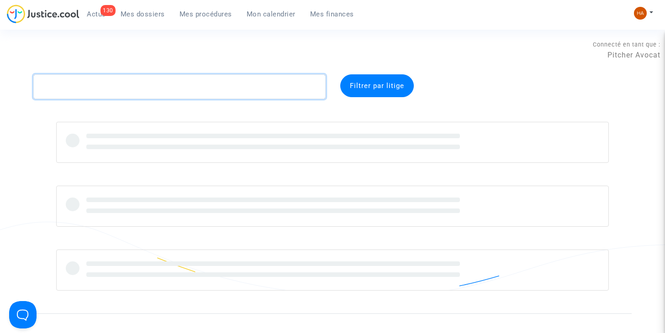
click at [62, 90] on textarea at bounding box center [179, 86] width 292 height 25
paste textarea "CFR-250521-2EZG"
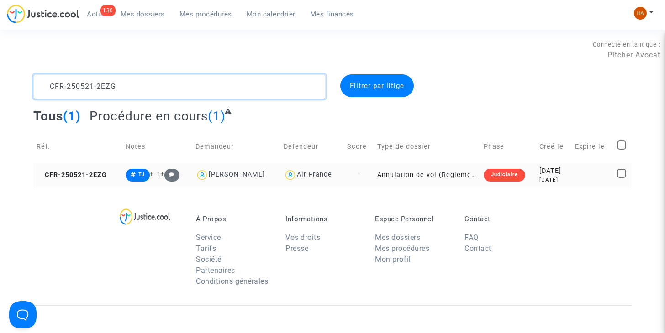
type textarea "CFR-250521-2EZG"
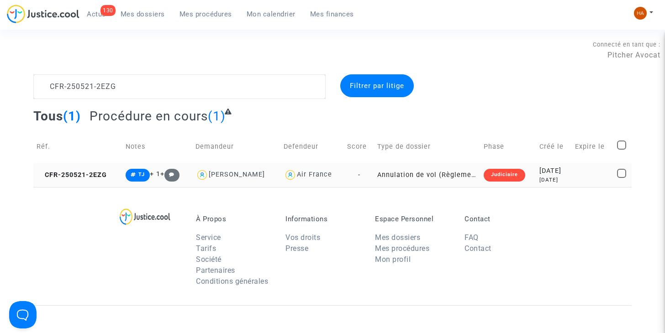
click at [387, 175] on td "Annulation de vol (Règlement CE n°261/2004)" at bounding box center [427, 175] width 106 height 24
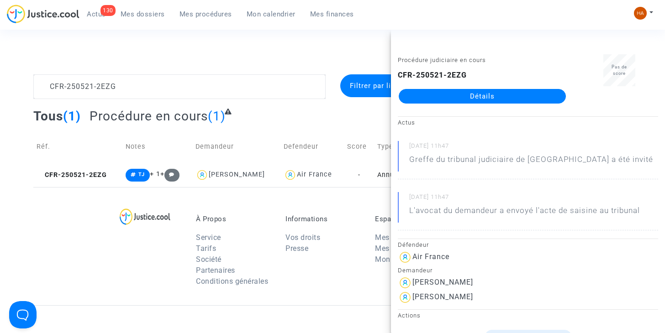
click at [477, 98] on link "Détails" at bounding box center [481, 96] width 167 height 15
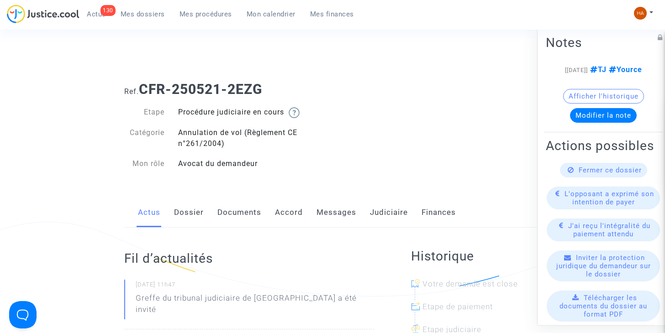
click at [334, 210] on link "Messages" at bounding box center [336, 213] width 40 height 30
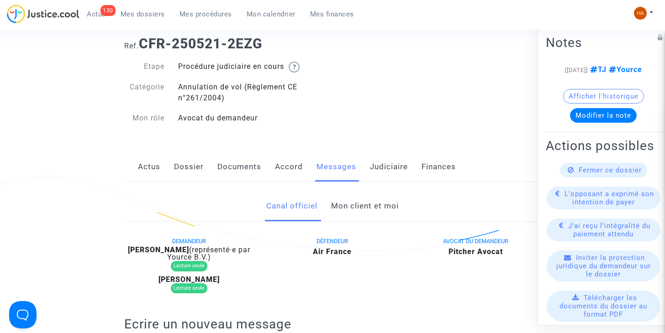
scroll to position [45, 0]
click at [350, 209] on link "Mon client et moi" at bounding box center [365, 207] width 68 height 30
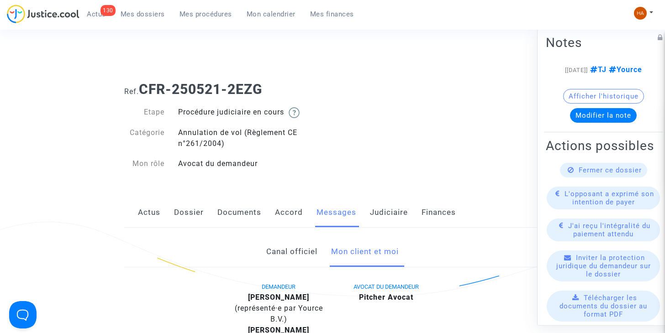
click at [241, 213] on link "Documents" at bounding box center [239, 213] width 44 height 30
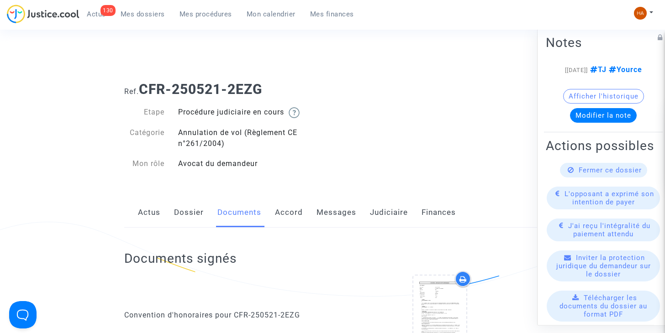
click at [339, 219] on link "Messages" at bounding box center [336, 213] width 40 height 30
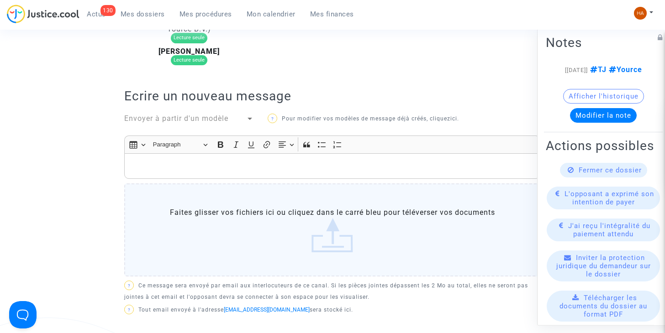
scroll to position [46, 0]
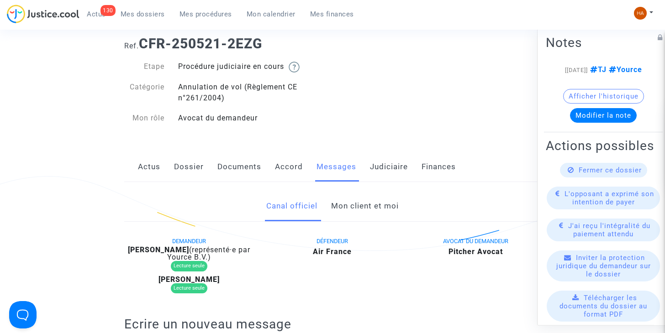
click at [349, 210] on link "Mon client et moi" at bounding box center [365, 206] width 68 height 30
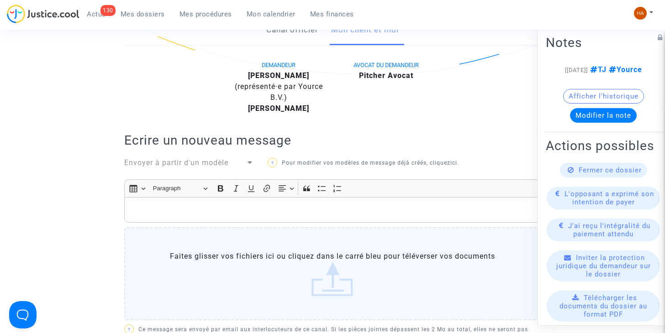
scroll to position [46, 0]
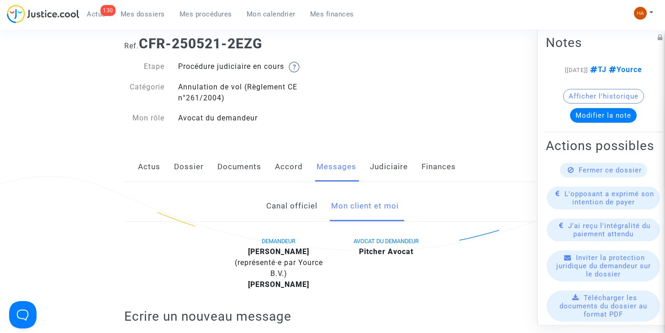
click at [296, 211] on link "Canal officiel" at bounding box center [291, 206] width 51 height 30
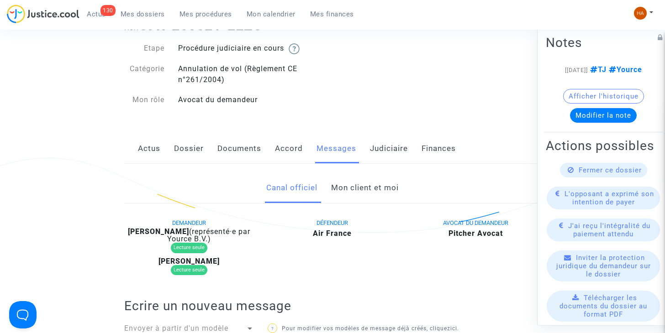
scroll to position [48, 0]
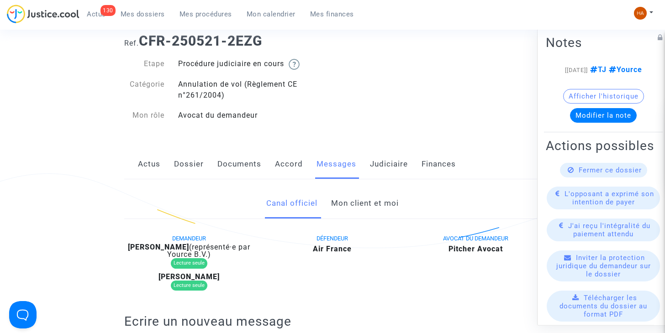
click at [223, 164] on link "Documents" at bounding box center [239, 164] width 44 height 30
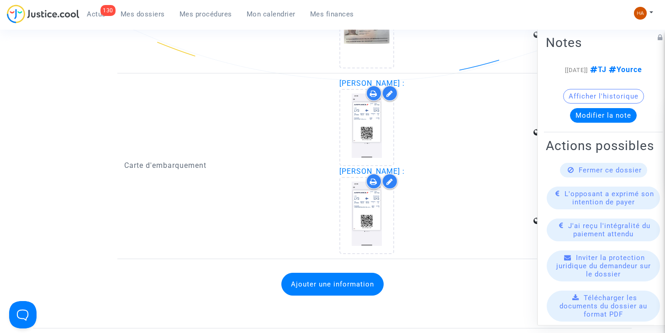
scroll to position [1737, 0]
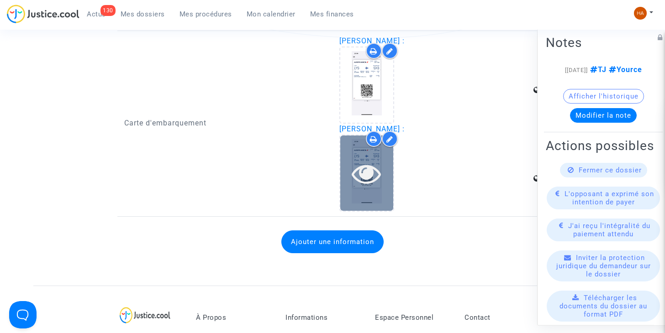
click at [375, 180] on icon at bounding box center [366, 173] width 30 height 29
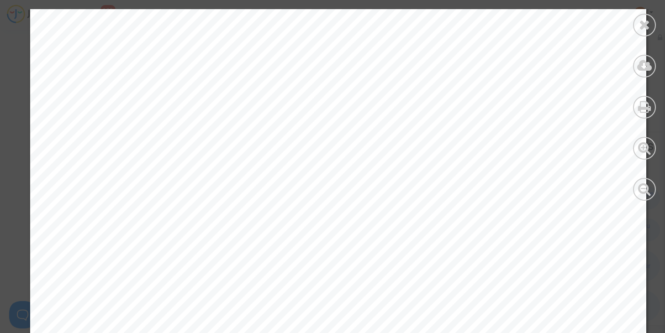
scroll to position [183, 0]
click at [641, 28] on icon at bounding box center [644, 25] width 11 height 14
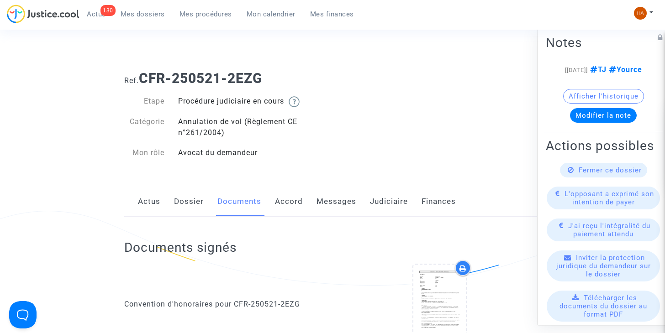
scroll to position [0, 0]
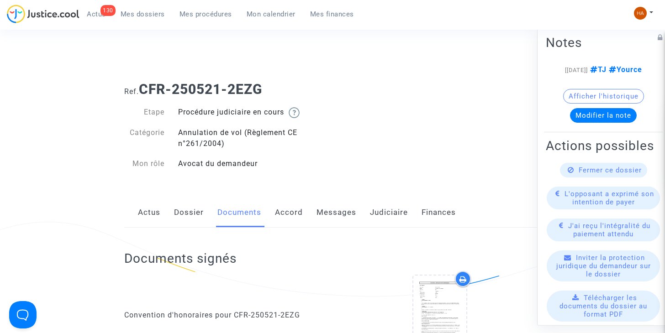
click at [189, 203] on link "Dossier" at bounding box center [189, 213] width 30 height 30
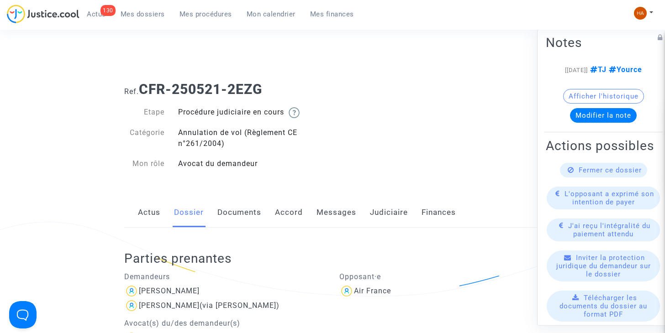
click at [246, 213] on link "Documents" at bounding box center [239, 213] width 44 height 30
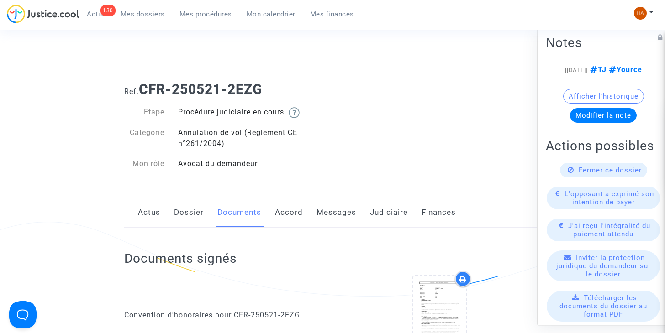
click at [184, 209] on link "Dossier" at bounding box center [189, 213] width 30 height 30
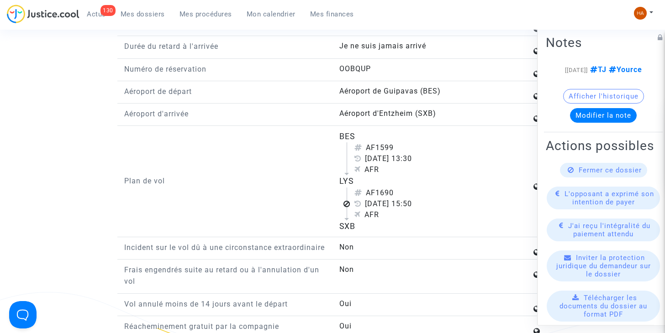
scroll to position [1050, 0]
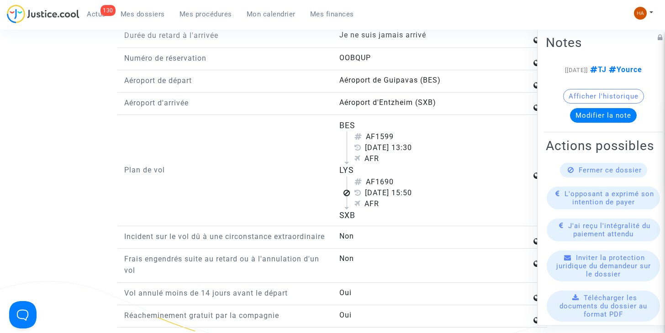
drag, startPoint x: 358, startPoint y: 216, endPoint x: 341, endPoint y: 218, distance: 17.4
click at [341, 218] on div "SXB" at bounding box center [435, 216] width 192 height 12
copy div "SXB"
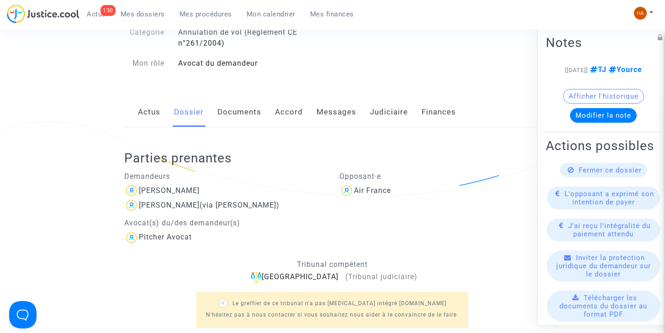
scroll to position [99, 0]
click at [239, 122] on link "Documents" at bounding box center [239, 114] width 44 height 30
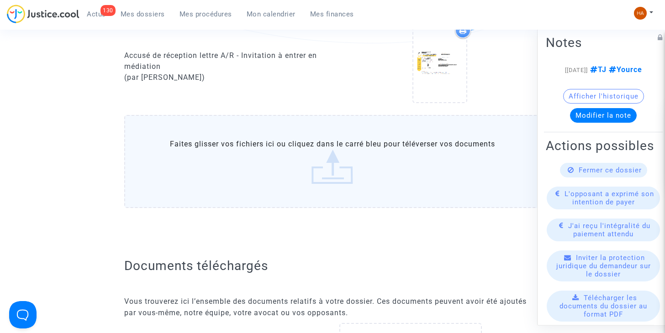
scroll to position [994, 0]
click at [370, 172] on label "Faites glisser vos fichiers ici ou cliquez dans le carré bleu pour téléverser v…" at bounding box center [332, 160] width 416 height 93
click at [0, 0] on input "Faites glisser vos fichiers ici ou cliquez dans le carré bleu pour téléverser v…" at bounding box center [0, 0] width 0 height 0
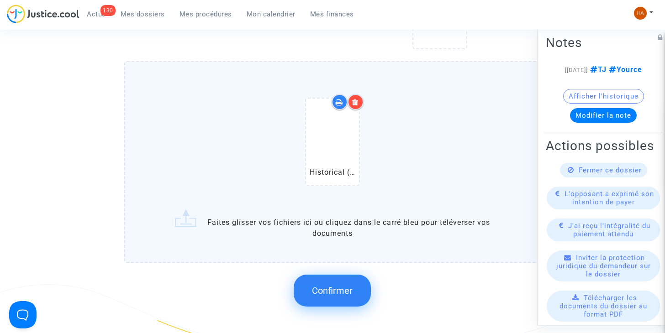
scroll to position [1047, 0]
click at [327, 284] on button "Confirmer" at bounding box center [332, 290] width 77 height 32
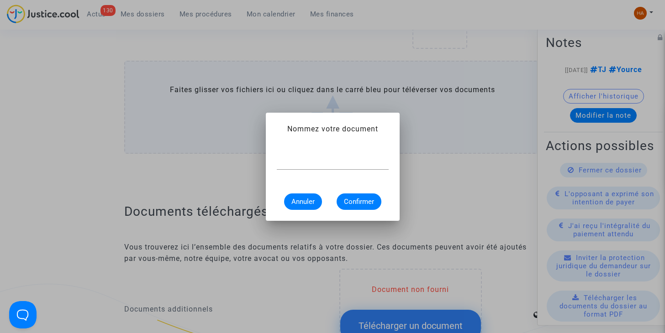
scroll to position [0, 0]
type input "Flightstat Aéroport de Strasbourg"
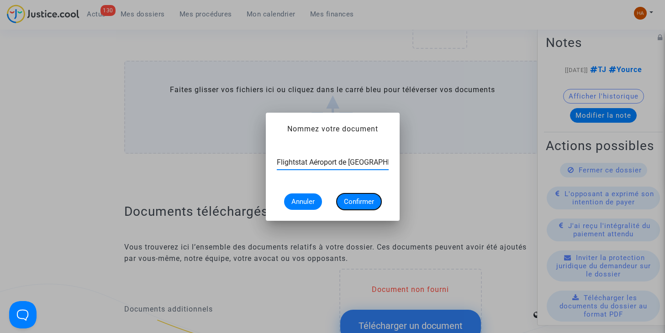
click at [361, 199] on span "Confirmer" at bounding box center [359, 202] width 30 height 8
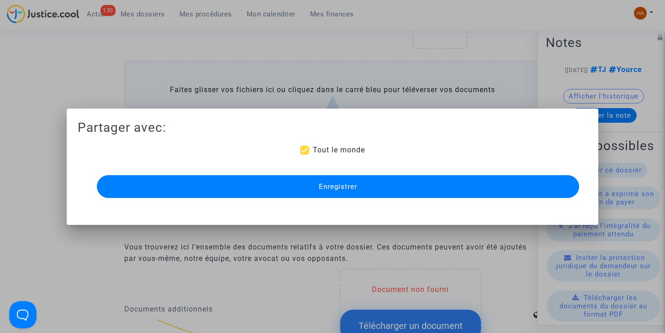
click at [334, 185] on span "Enregistrer" at bounding box center [338, 187] width 38 height 8
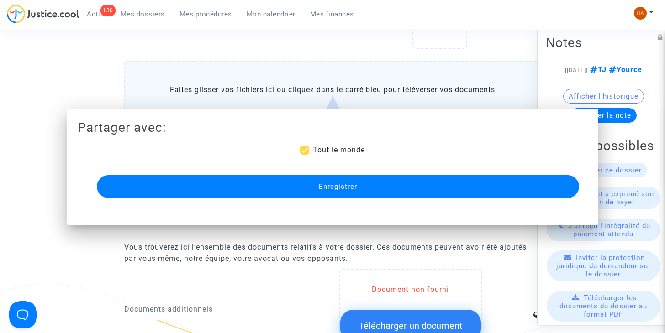
scroll to position [1047, 0]
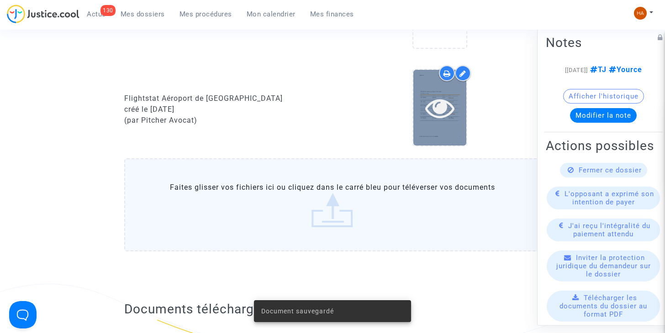
click at [427, 142] on div at bounding box center [439, 107] width 53 height 75
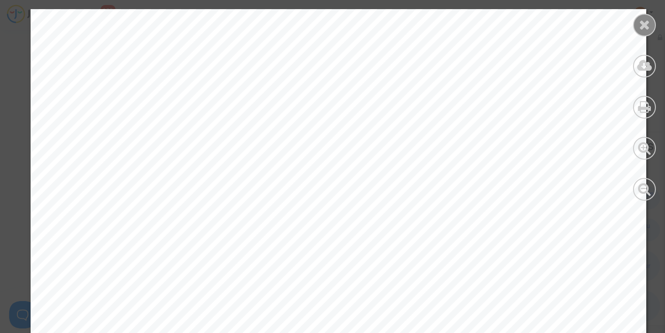
click at [639, 28] on icon at bounding box center [644, 25] width 11 height 14
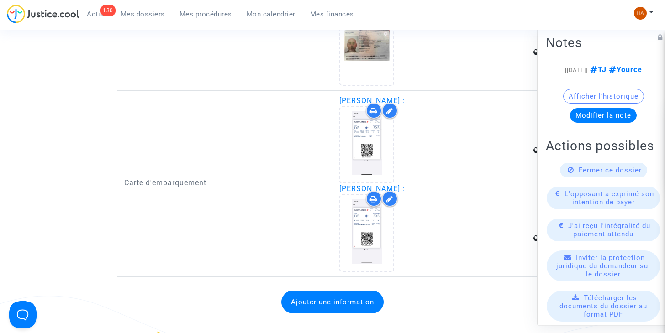
scroll to position [1800, 0]
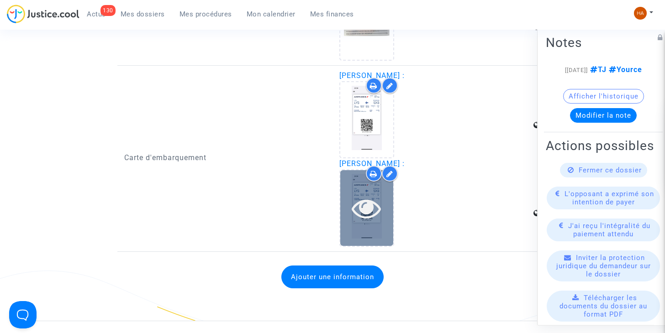
click at [367, 204] on icon at bounding box center [366, 208] width 30 height 29
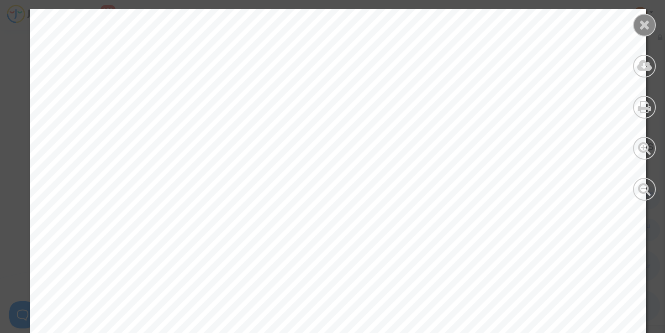
click at [647, 21] on icon at bounding box center [644, 25] width 11 height 14
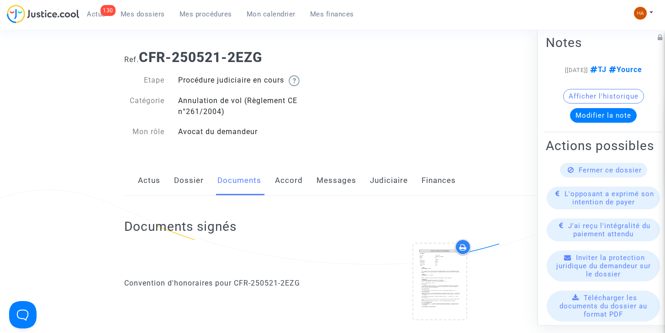
scroll to position [0, 0]
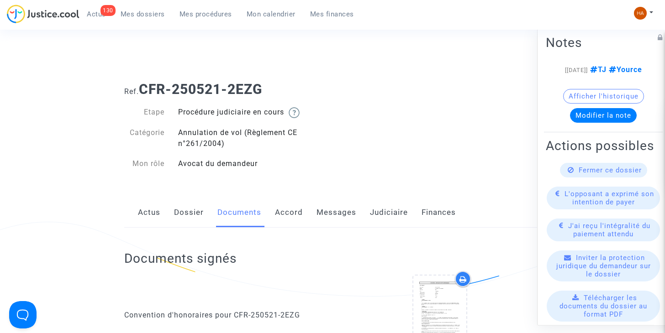
click at [184, 211] on link "Dossier" at bounding box center [189, 213] width 30 height 30
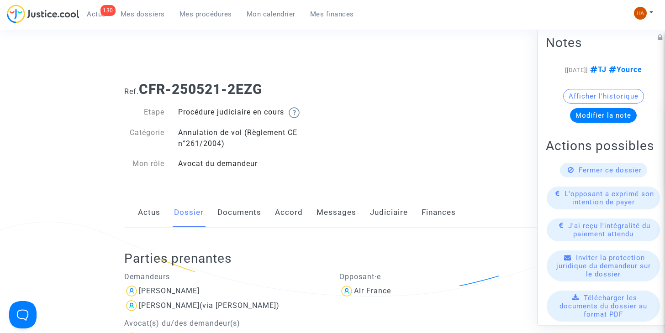
click at [382, 215] on link "Judiciaire" at bounding box center [389, 213] width 38 height 30
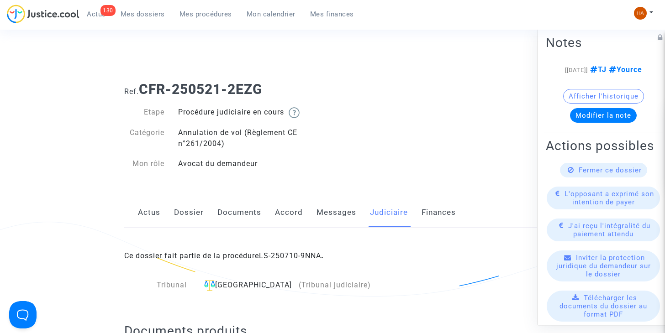
click at [231, 212] on link "Documents" at bounding box center [239, 213] width 44 height 30
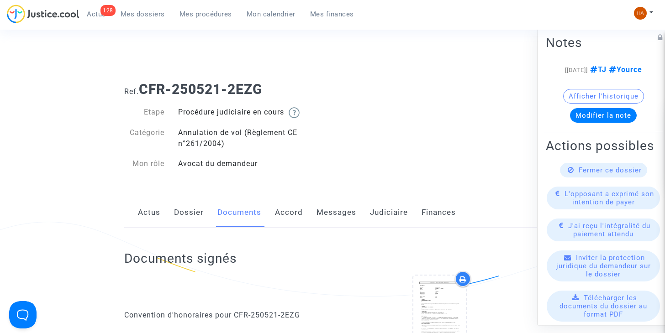
click at [146, 13] on span "Mes dossiers" at bounding box center [143, 14] width 44 height 8
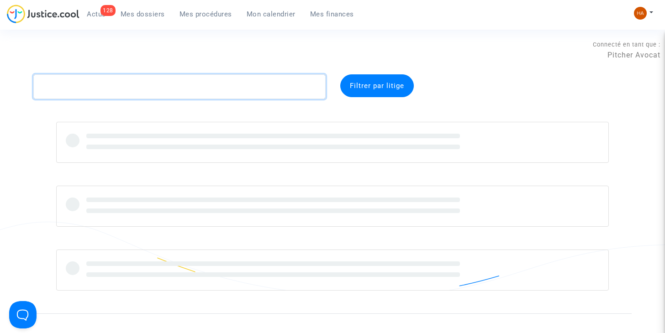
click at [109, 85] on textarea at bounding box center [179, 86] width 292 height 25
paste textarea "CFR-250527-ZGHT"
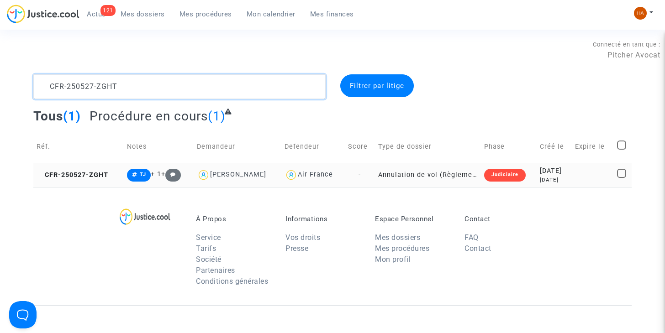
type textarea "CFR-250527-ZGHT"
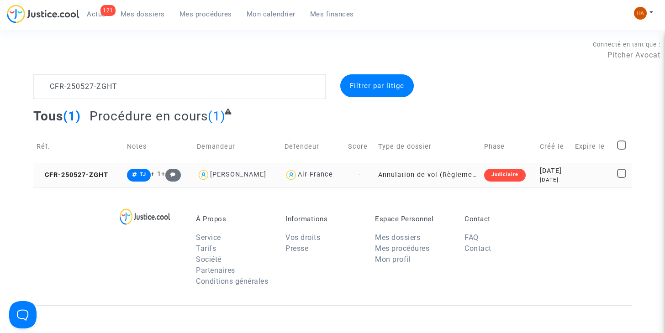
click at [364, 175] on td "-" at bounding box center [360, 175] width 30 height 24
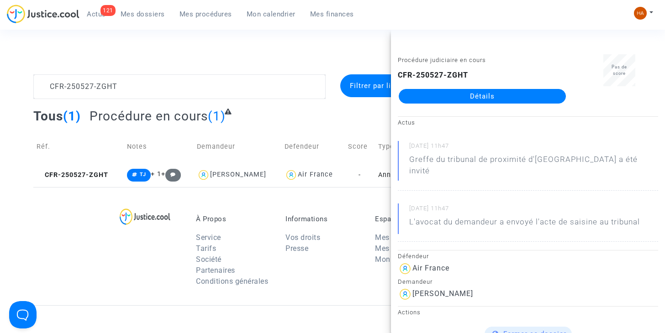
click at [491, 96] on link "Détails" at bounding box center [481, 96] width 167 height 15
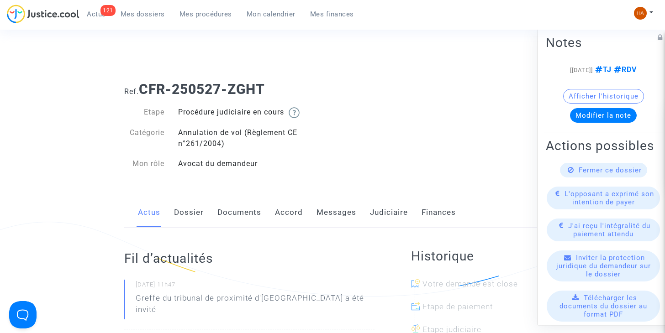
click at [330, 215] on link "Messages" at bounding box center [336, 213] width 40 height 30
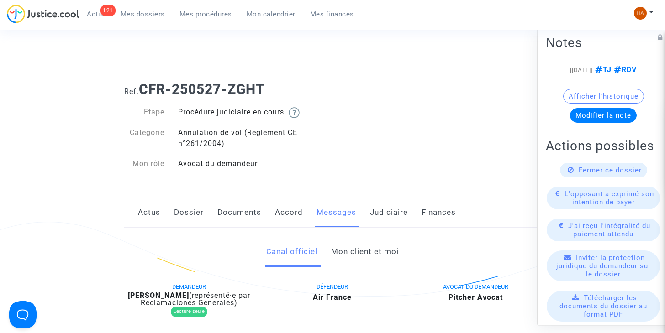
click at [93, 16] on span "Actus" at bounding box center [96, 14] width 19 height 8
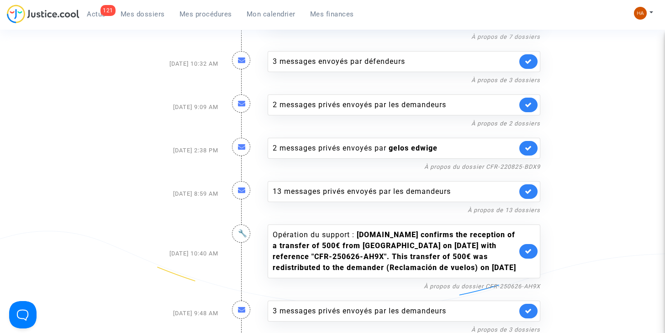
scroll to position [1110, 0]
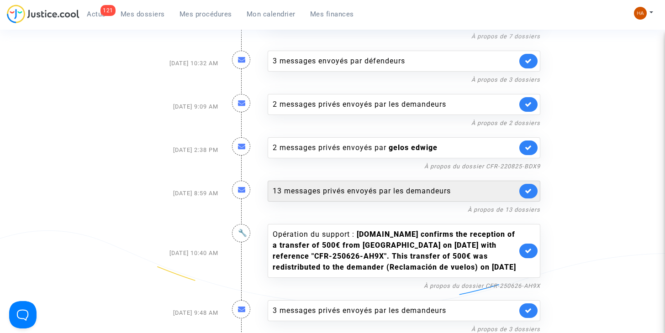
click at [316, 186] on div "13 messages privés envoyés par les demandeurs" at bounding box center [395, 191] width 244 height 11
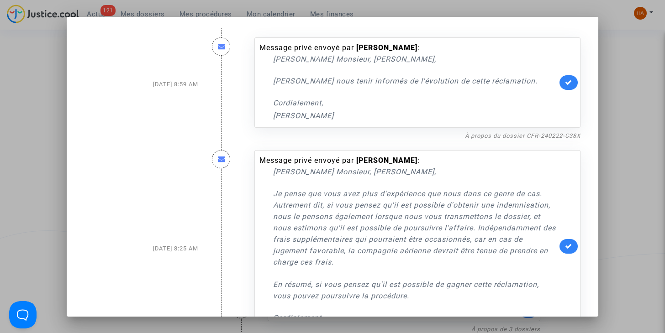
click at [22, 71] on div at bounding box center [332, 166] width 665 height 333
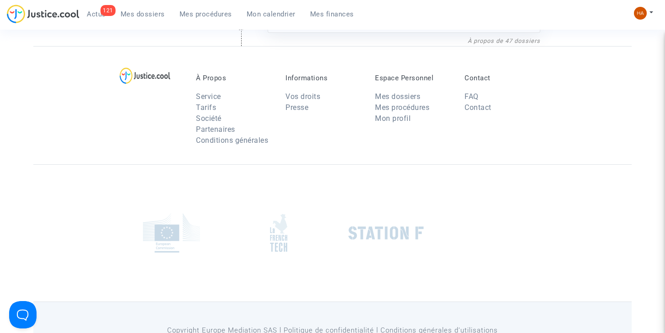
scroll to position [2705, 0]
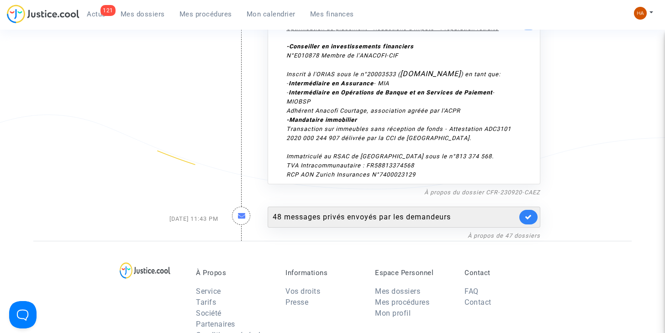
click at [368, 212] on div "48 messages privés envoyés par les demandeurs" at bounding box center [395, 217] width 244 height 11
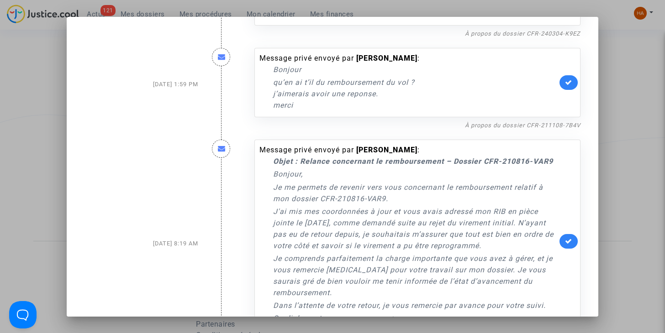
scroll to position [4263, 0]
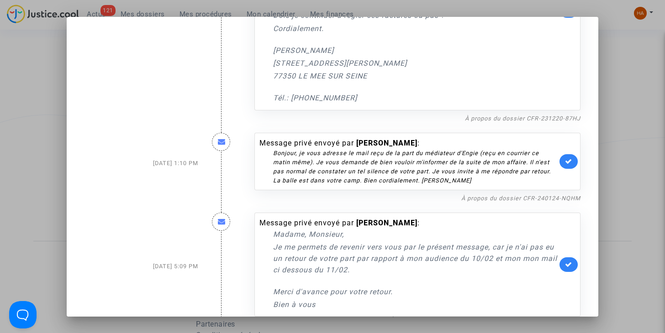
scroll to position [5222, 0]
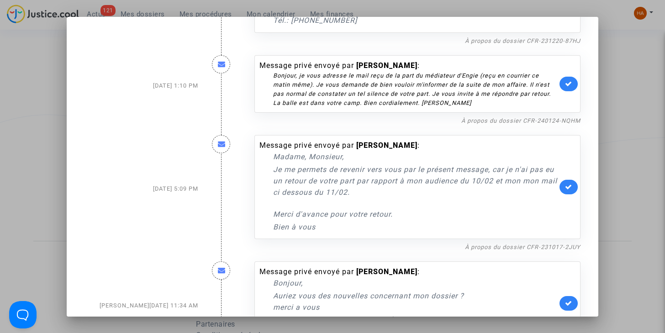
click at [627, 189] on div at bounding box center [332, 166] width 665 height 333
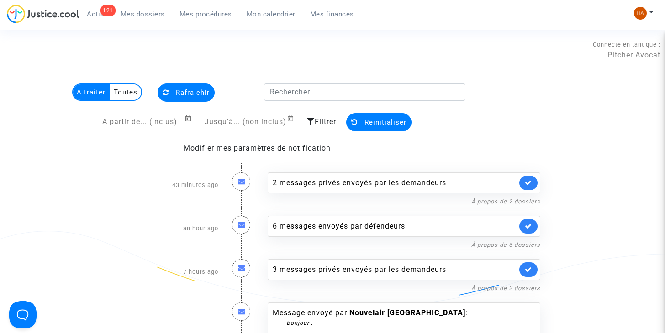
scroll to position [2705, 0]
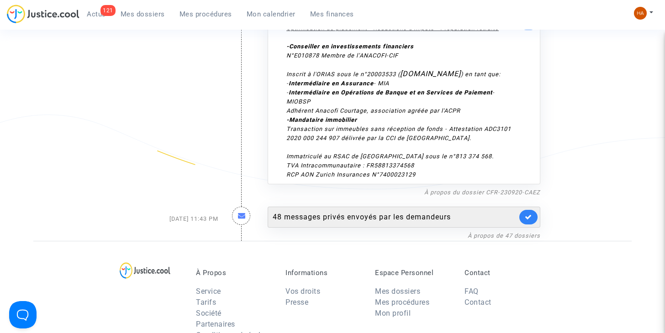
click at [405, 212] on div "48 messages privés envoyés par les demandeurs" at bounding box center [395, 217] width 244 height 11
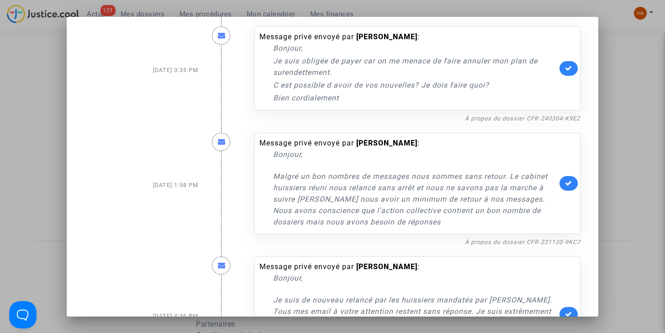
scroll to position [3350, 0]
click at [616, 117] on div at bounding box center [332, 166] width 665 height 333
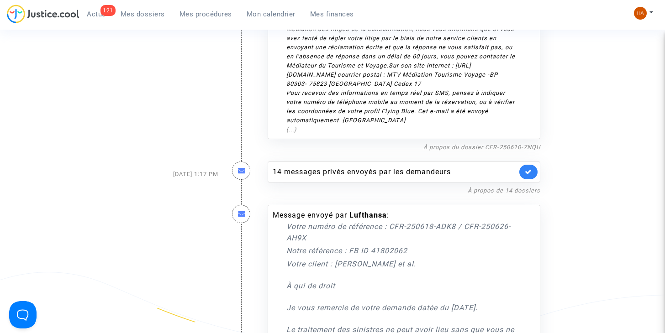
scroll to position [1792, 0]
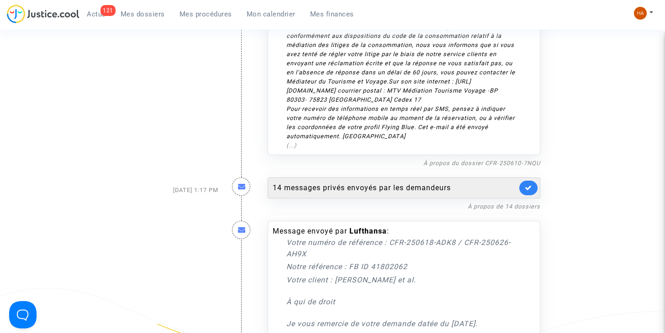
click at [385, 183] on div "14 messages privés envoyés par les demandeurs" at bounding box center [395, 188] width 244 height 11
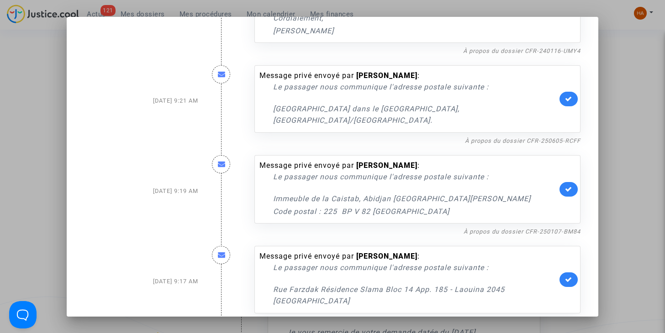
scroll to position [730, 0]
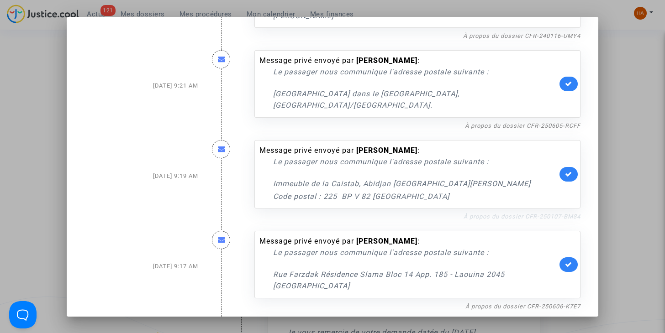
click at [492, 213] on link "À propos du dossier CFR-250107-BM84" at bounding box center [521, 216] width 117 height 7
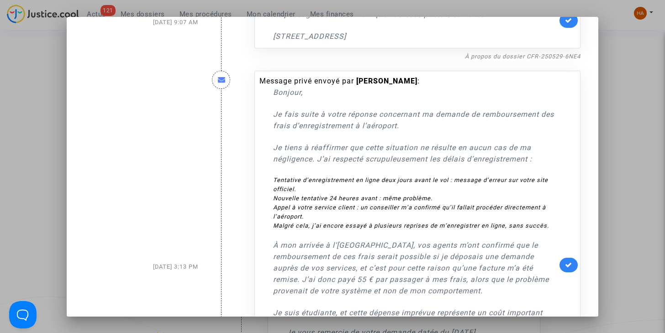
scroll to position [1266, 0]
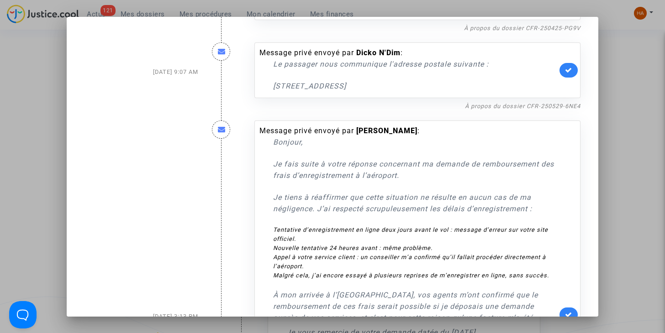
click at [654, 110] on div at bounding box center [332, 166] width 665 height 333
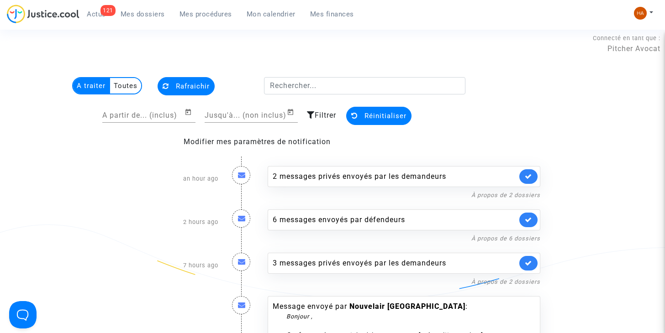
scroll to position [0, 0]
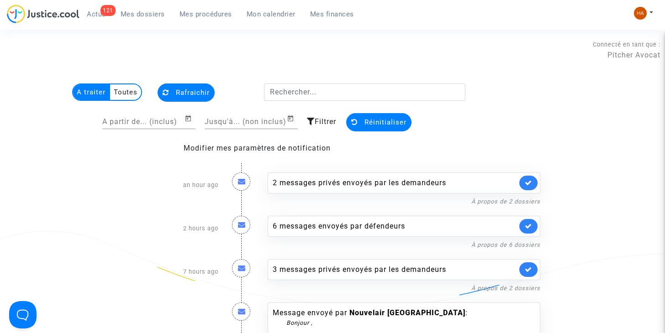
click at [123, 89] on multi-toggle-item "Toutes" at bounding box center [125, 92] width 31 height 16
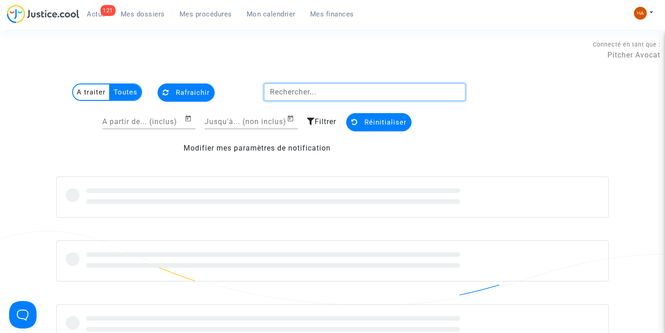
click at [295, 94] on input "text" at bounding box center [364, 92] width 201 height 17
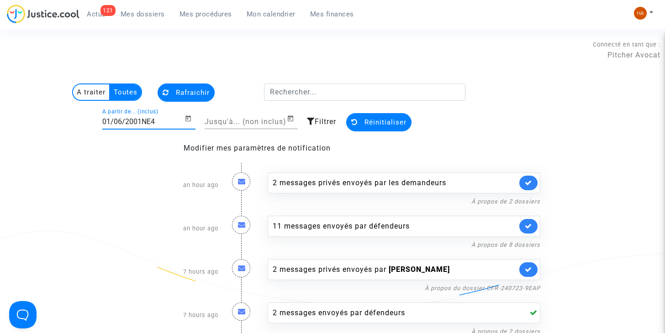
drag, startPoint x: 163, startPoint y: 122, endPoint x: 142, endPoint y: 120, distance: 21.1
click at [142, 120] on input "01/06/2001NE4" at bounding box center [143, 122] width 82 height 8
type input "06/01/2001"
drag, startPoint x: 133, startPoint y: 120, endPoint x: 77, endPoint y: 126, distance: 56.5
click at [77, 126] on div "06/01/2001 A partir de... (inclus) Jusqu'à... (non inclus) Filtrer Réinitialiser" at bounding box center [257, 123] width 416 height 39
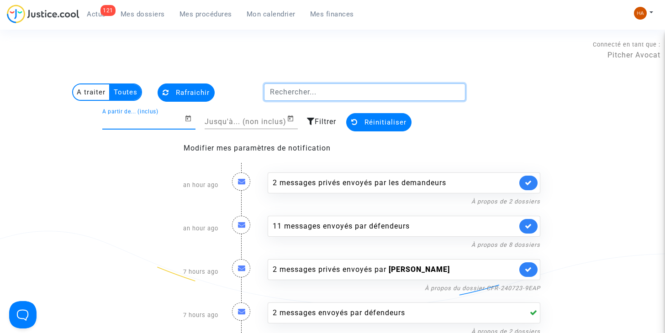
click at [303, 92] on input "text" at bounding box center [364, 92] width 201 height 17
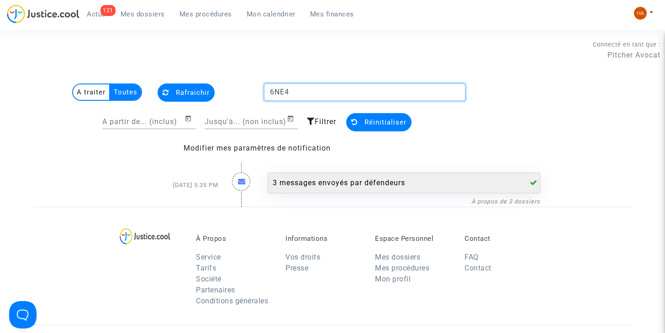
type input "6NE4"
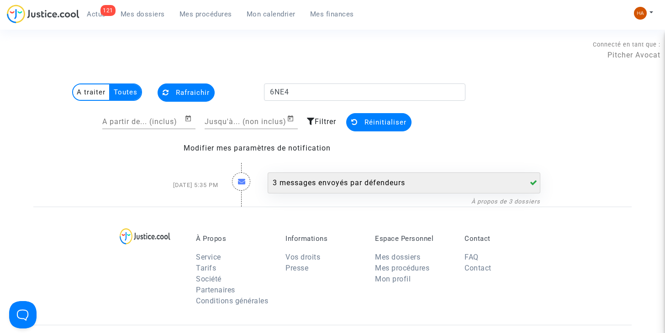
click at [342, 189] on div "3 messages envoyés par défendeurs" at bounding box center [403, 183] width 273 height 21
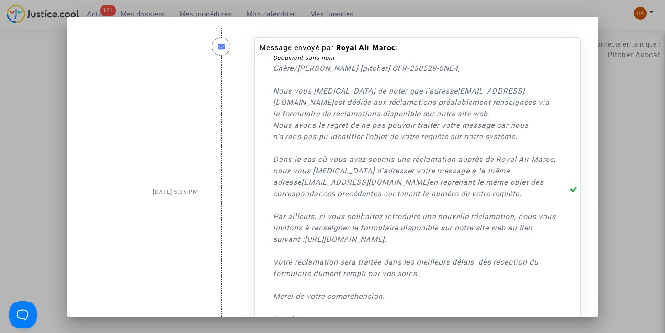
click at [45, 146] on div at bounding box center [332, 166] width 665 height 333
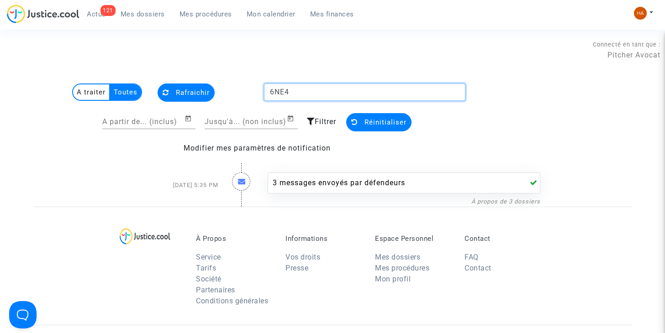
drag, startPoint x: 293, startPoint y: 93, endPoint x: 264, endPoint y: 95, distance: 28.4
click at [266, 97] on input "6NE4" at bounding box center [364, 92] width 201 height 17
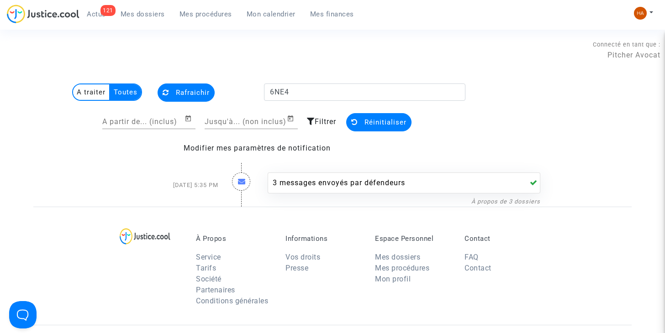
click at [129, 93] on multi-toggle-item "Toutes" at bounding box center [125, 92] width 31 height 16
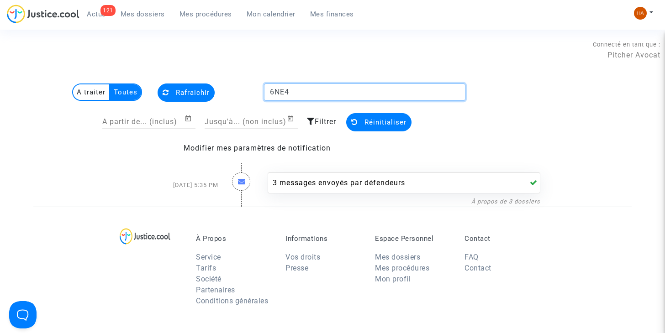
drag, startPoint x: 276, startPoint y: 93, endPoint x: 243, endPoint y: 105, distance: 34.9
click at [243, 105] on div "A traiter Toutes Rafraichir 6NE4 A partir de... (inclus) Jusqu'à... (non inclus…" at bounding box center [257, 119] width 430 height 70
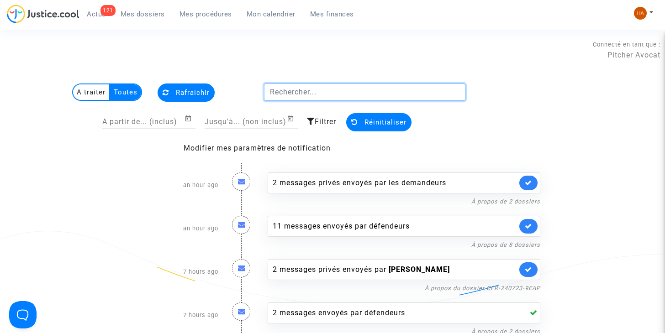
paste input "Dicko N'Dim"
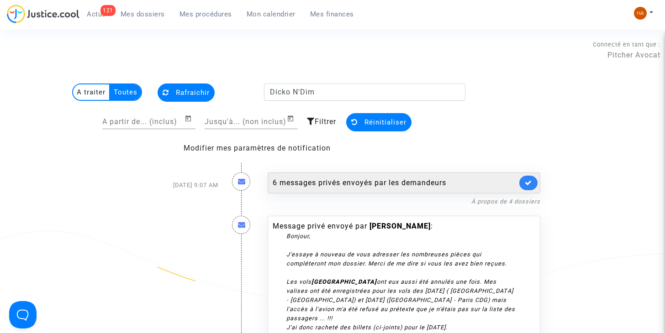
click at [393, 180] on div "6 messages privés envoyés par les demandeurs" at bounding box center [395, 183] width 244 height 11
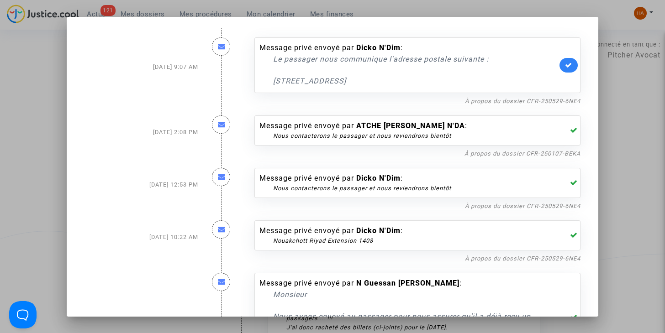
click at [8, 159] on div at bounding box center [332, 166] width 665 height 333
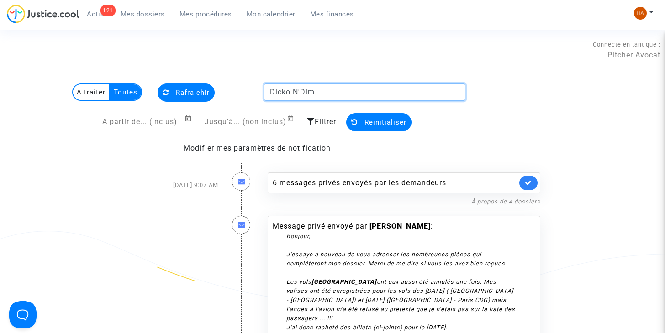
drag, startPoint x: 332, startPoint y: 91, endPoint x: 241, endPoint y: 89, distance: 90.9
click at [241, 89] on div "A traiter Toutes Rafraichir Dicko N'Dim" at bounding box center [257, 94] width 430 height 21
paste input "Nogbou Pascal"
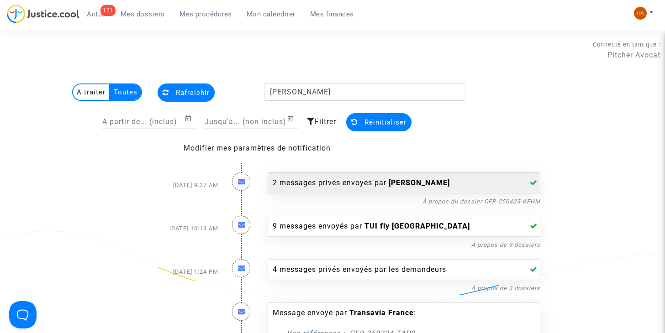
click at [392, 183] on b "Nogbou Pascal" at bounding box center [418, 182] width 61 height 9
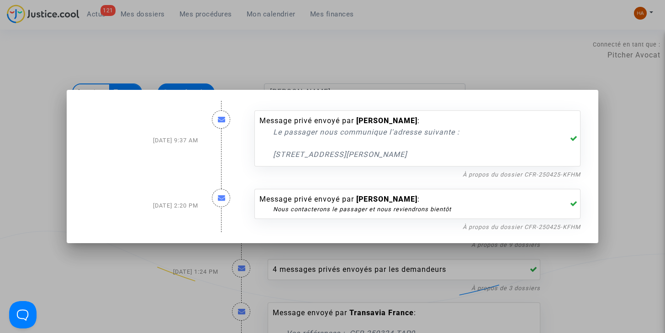
click at [576, 139] on icon at bounding box center [574, 138] width 8 height 7
click at [577, 138] on icon at bounding box center [574, 138] width 8 height 7
click at [631, 199] on div at bounding box center [332, 166] width 665 height 333
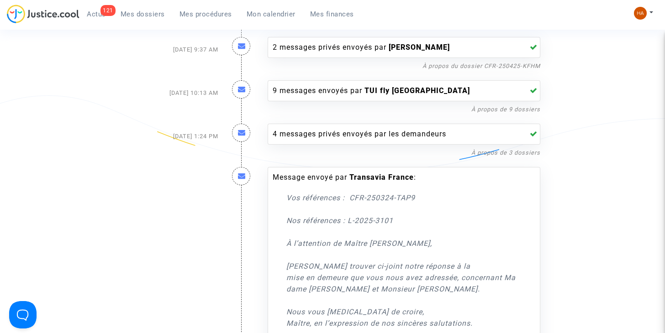
scroll to position [137, 0]
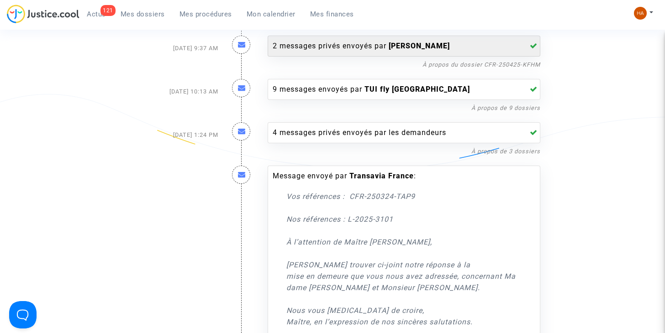
click at [402, 51] on div "2 messages privés envoyés par Nogbou Pascal" at bounding box center [395, 46] width 244 height 11
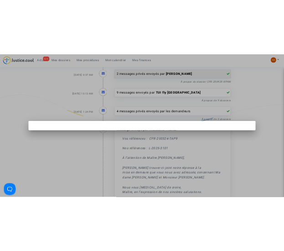
scroll to position [0, 0]
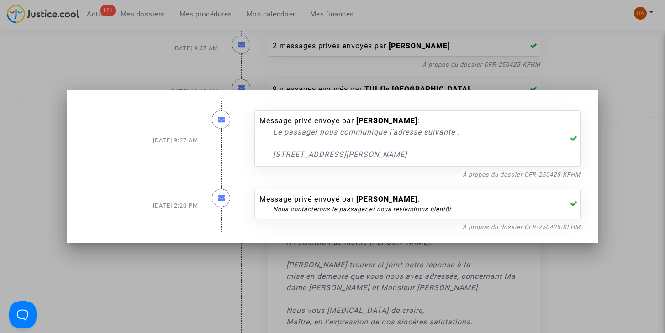
click at [577, 137] on icon at bounding box center [574, 138] width 8 height 7
drag, startPoint x: 576, startPoint y: 139, endPoint x: 521, endPoint y: 144, distance: 55.0
click at [521, 144] on div "Le passager nous communique l'adresse suivante : 320 cours Émile Zola 69100 Vil…" at bounding box center [415, 142] width 284 height 33
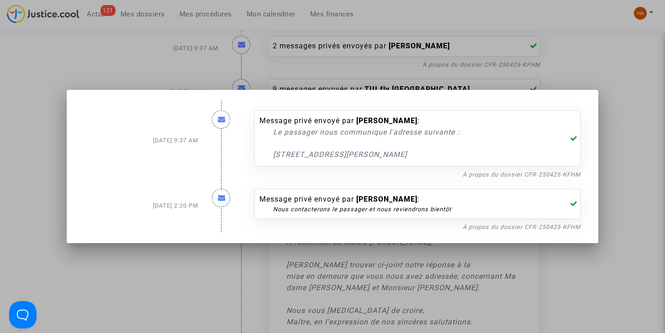
click at [432, 135] on p "Le passager nous communique l'adresse suivante :" at bounding box center [415, 131] width 284 height 11
click at [512, 139] on div "Le passager nous communique l'adresse suivante : 320 cours Émile Zola 69100 Vil…" at bounding box center [415, 142] width 284 height 33
click at [577, 138] on icon at bounding box center [574, 138] width 8 height 7
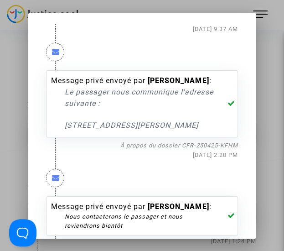
click at [228, 107] on icon at bounding box center [232, 103] width 8 height 7
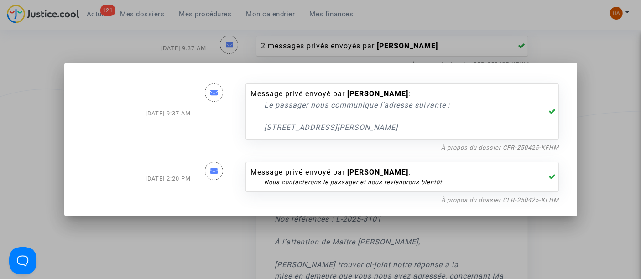
click at [556, 112] on icon at bounding box center [553, 111] width 8 height 7
click at [598, 102] on div at bounding box center [320, 139] width 641 height 279
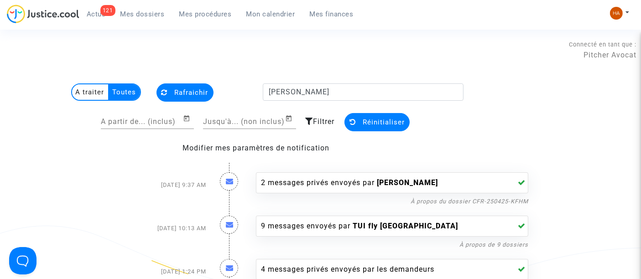
scroll to position [137, 0]
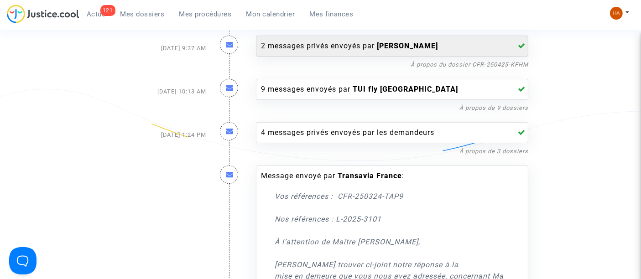
click at [419, 42] on b "Nogbou Pascal" at bounding box center [407, 46] width 61 height 9
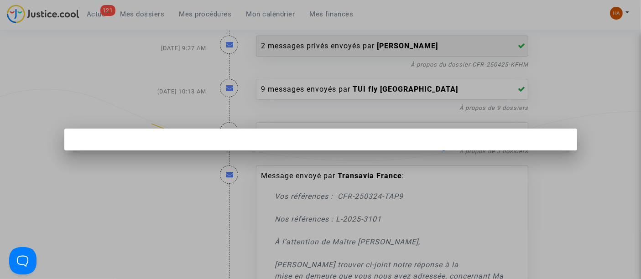
scroll to position [0, 0]
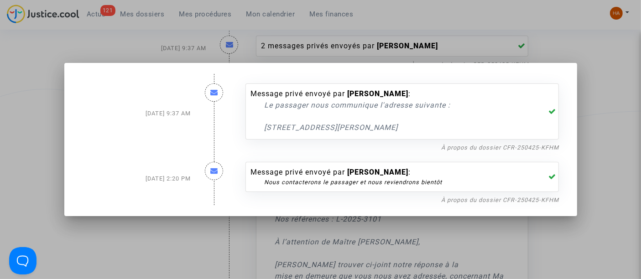
click at [614, 63] on div at bounding box center [320, 139] width 641 height 279
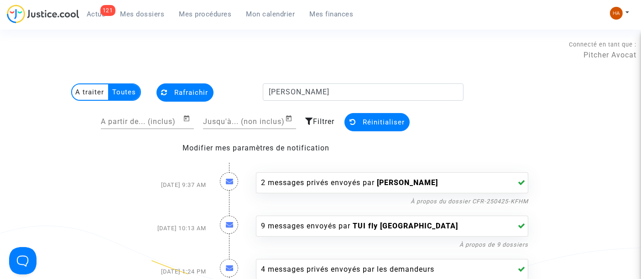
scroll to position [137, 0]
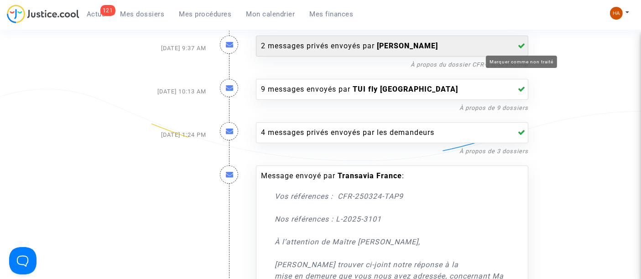
click at [523, 47] on icon at bounding box center [522, 45] width 8 height 7
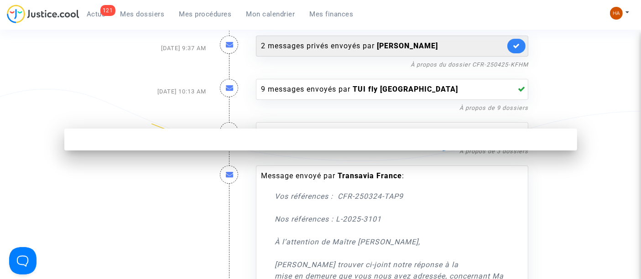
scroll to position [0, 0]
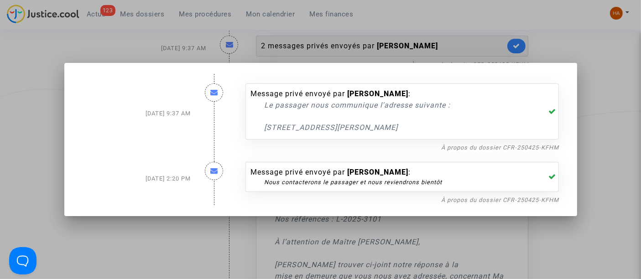
click at [626, 108] on div at bounding box center [320, 139] width 641 height 279
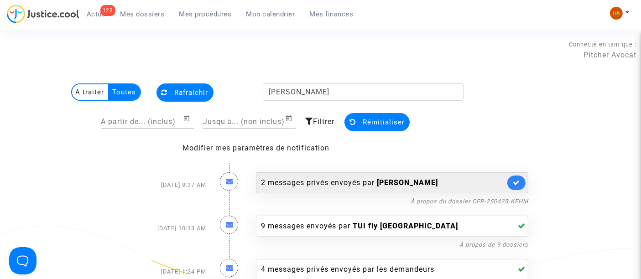
scroll to position [137, 0]
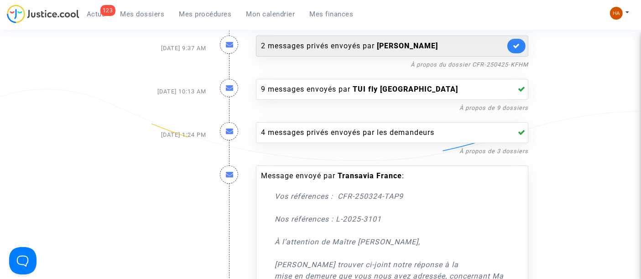
click at [407, 43] on b "Nogbou Pascal" at bounding box center [407, 46] width 61 height 9
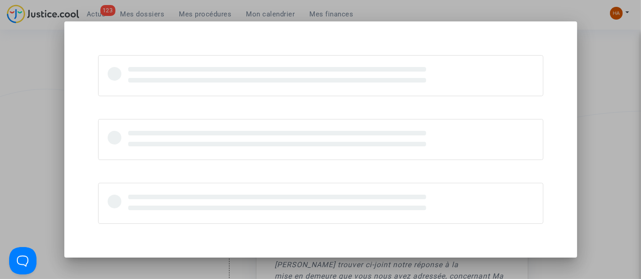
scroll to position [0, 0]
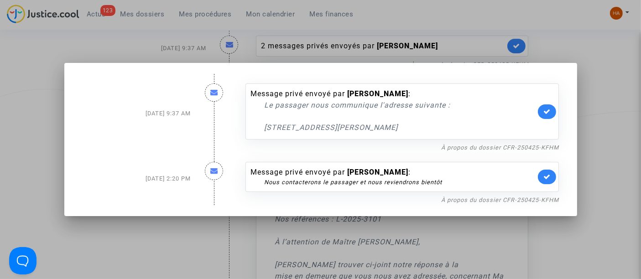
click at [545, 174] on link at bounding box center [547, 177] width 18 height 15
click at [609, 92] on div at bounding box center [320, 139] width 641 height 279
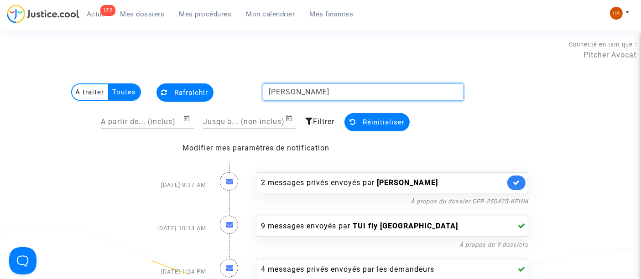
drag, startPoint x: 301, startPoint y: 95, endPoint x: 269, endPoint y: 96, distance: 32.4
click at [269, 96] on input "Nogbou Pascal" at bounding box center [363, 92] width 201 height 17
paste input "Joseph Antoine Damasio"
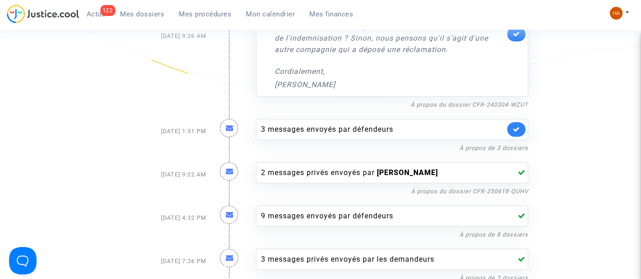
scroll to position [203, 0]
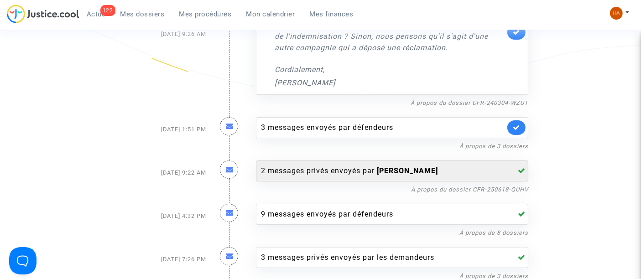
click at [415, 166] on div "2 messages privés envoyés par Joseph Antoine Damasio" at bounding box center [383, 171] width 244 height 11
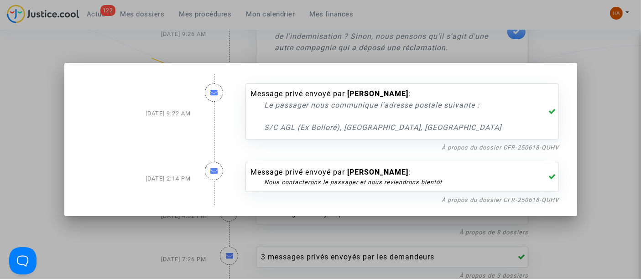
click at [618, 134] on div at bounding box center [320, 139] width 641 height 279
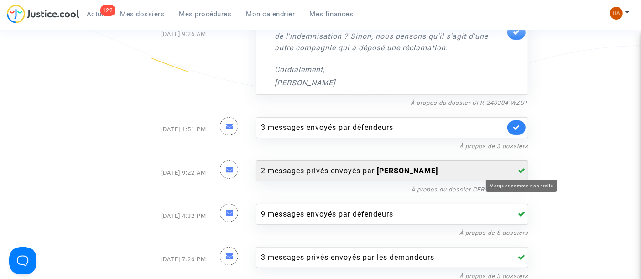
click at [521, 169] on icon at bounding box center [522, 170] width 8 height 7
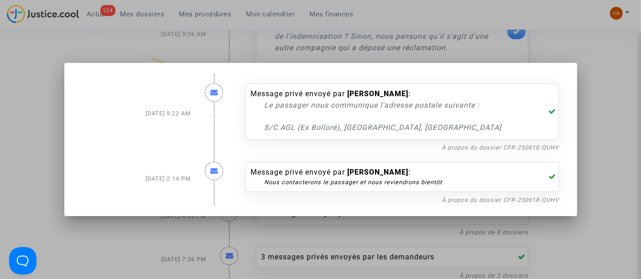
click at [625, 179] on div at bounding box center [320, 139] width 641 height 279
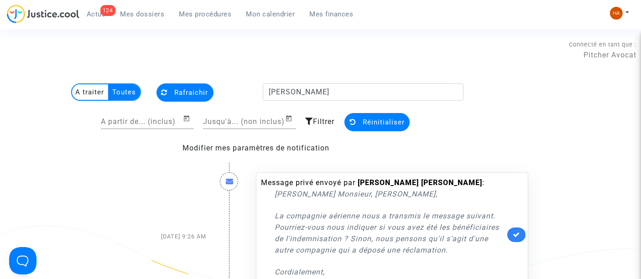
scroll to position [203, 0]
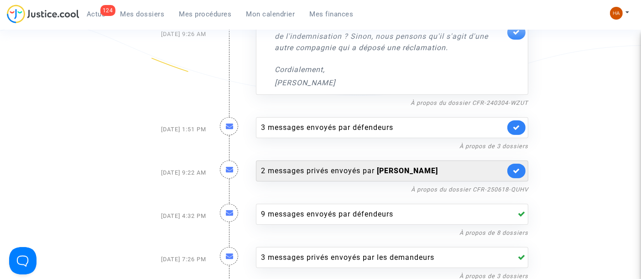
click at [405, 169] on b "Joseph Antoine Damasio" at bounding box center [407, 171] width 61 height 9
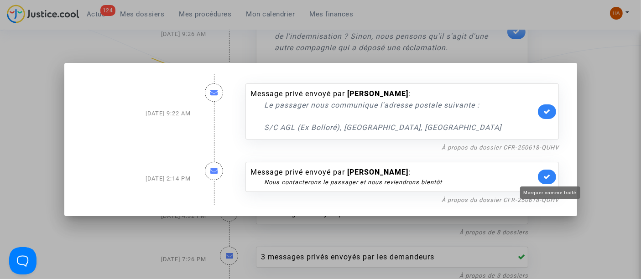
click at [551, 175] on icon at bounding box center [547, 176] width 7 height 7
click at [602, 159] on div at bounding box center [320, 139] width 641 height 279
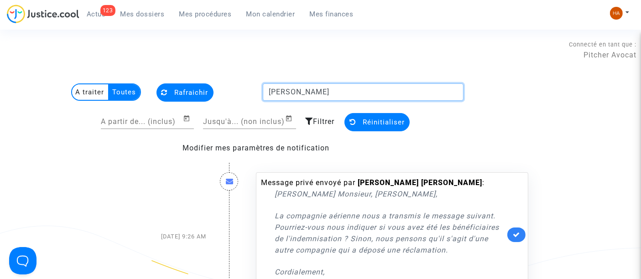
click at [372, 96] on input "Joseph Antoine Damasio" at bounding box center [363, 92] width 201 height 17
drag, startPoint x: 372, startPoint y: 93, endPoint x: 248, endPoint y: 100, distance: 124.3
click at [248, 100] on div "A traiter Toutes Rafraichir Joseph Antoine Damasio" at bounding box center [256, 94] width 430 height 21
paste input "Koudou Adèle Sarah Bayou Épouse Bredou"
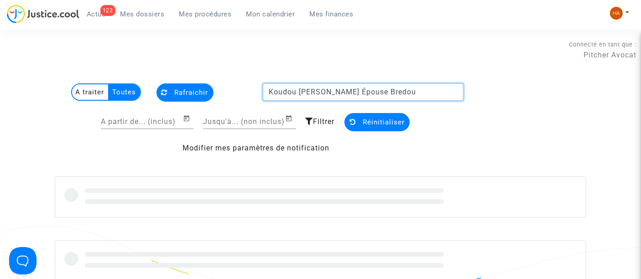
type input "Koudou Adèle Sarah Bayou Épouse Bredou"
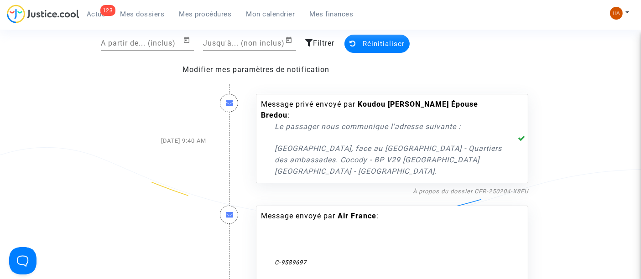
scroll to position [101, 0]
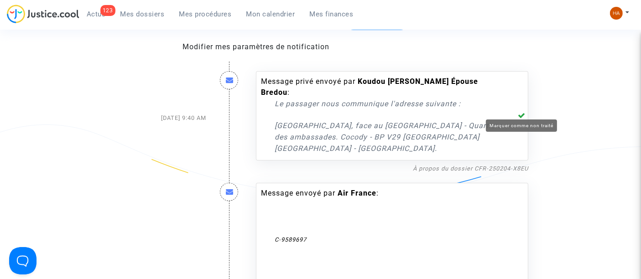
click at [519, 112] on icon at bounding box center [522, 115] width 8 height 7
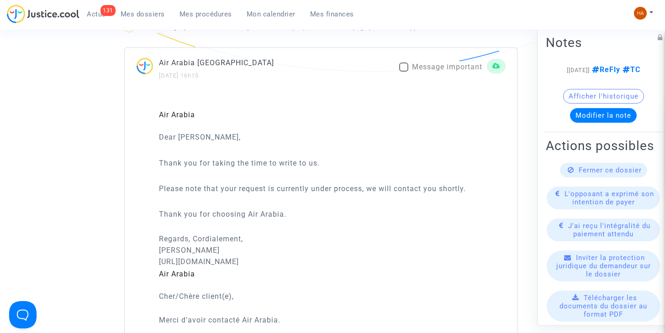
scroll to position [548, 0]
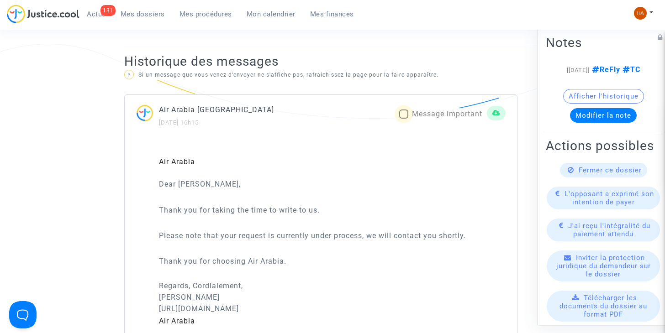
click at [401, 120] on label "Message important" at bounding box center [440, 114] width 83 height 11
click at [403, 119] on input "Message important" at bounding box center [403, 119] width 0 height 0
checkbox input "true"
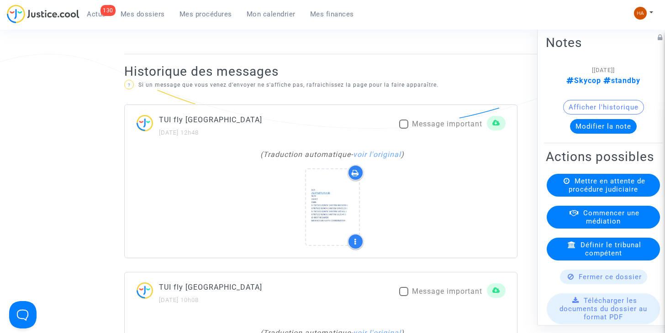
scroll to position [548, 0]
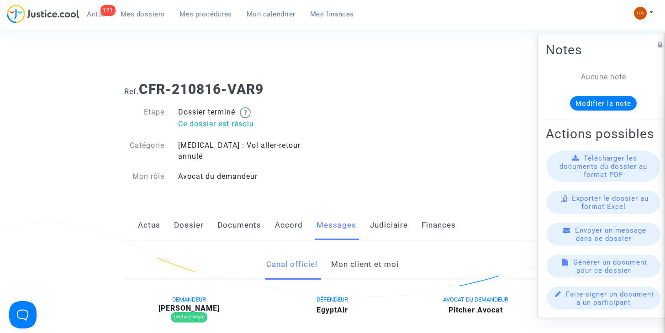
click at [343, 256] on link "Mon client et moi" at bounding box center [365, 265] width 68 height 30
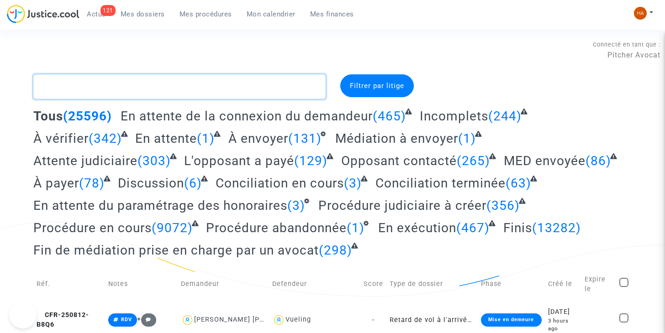
click at [97, 87] on textarea at bounding box center [179, 86] width 292 height 25
type textarea "é"
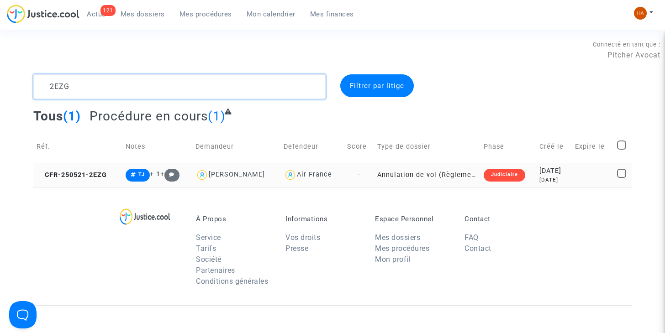
type textarea "2EZG"
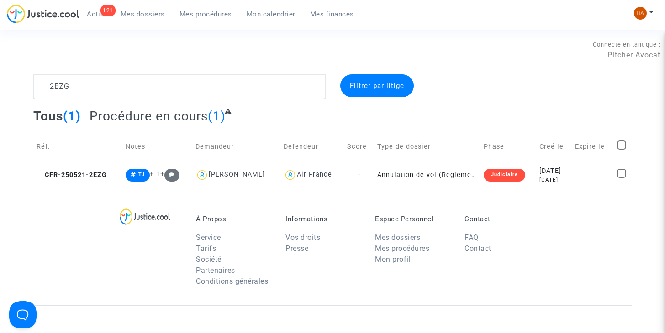
drag, startPoint x: 363, startPoint y: 178, endPoint x: 368, endPoint y: 206, distance: 28.7
click at [368, 206] on div "À Propos Service Tarifs Société Partenaires Conditions générales Informations V…" at bounding box center [332, 246] width 598 height 118
click at [375, 173] on td "Annulation de vol (Règlement CE n°261/2004)" at bounding box center [427, 175] width 106 height 24
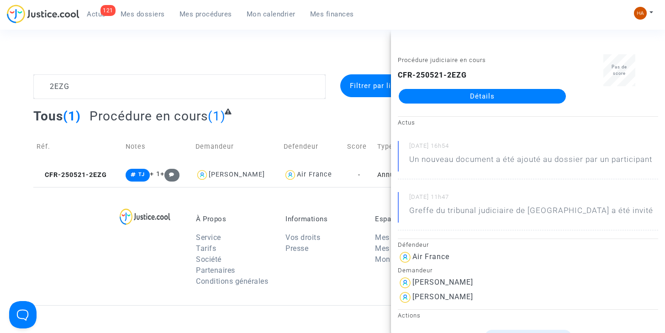
click at [473, 99] on link "Détails" at bounding box center [481, 96] width 167 height 15
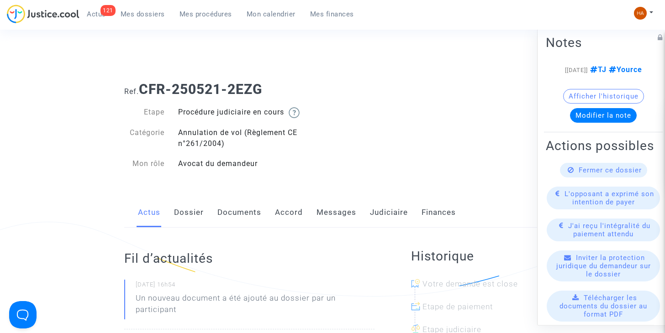
click at [337, 211] on link "Messages" at bounding box center [336, 213] width 40 height 30
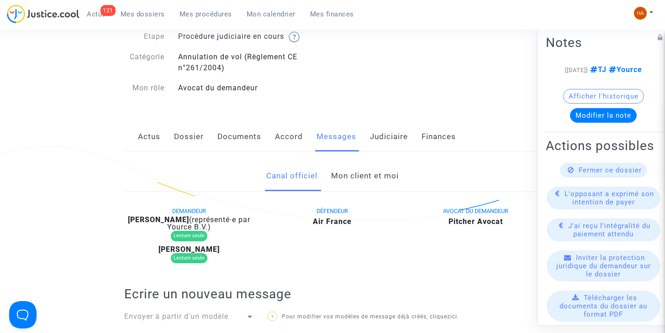
scroll to position [63, 0]
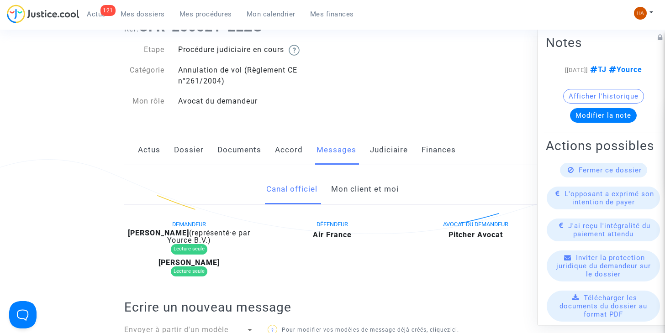
click at [357, 190] on link "Mon client et moi" at bounding box center [365, 189] width 68 height 30
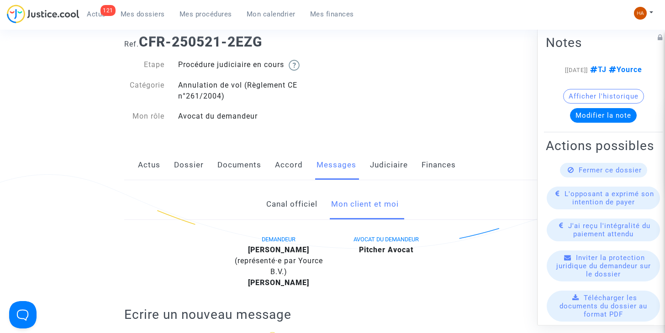
scroll to position [47, 0]
click at [238, 167] on link "Documents" at bounding box center [239, 166] width 44 height 30
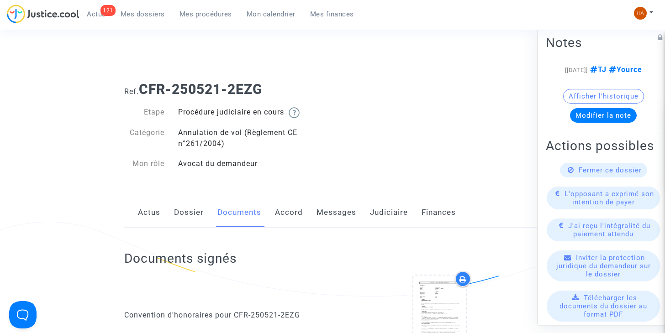
click at [139, 15] on span "Mes dossiers" at bounding box center [143, 14] width 44 height 8
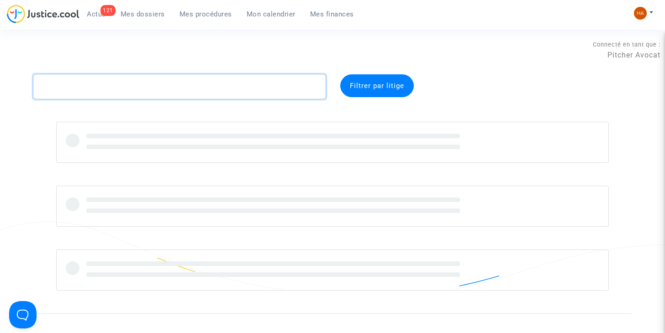
click at [88, 86] on textarea at bounding box center [179, 86] width 292 height 25
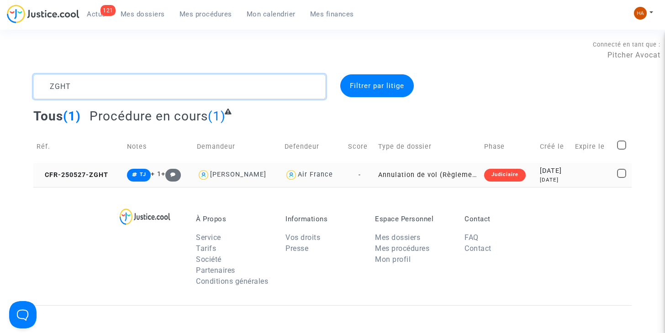
type textarea "ZGHT"
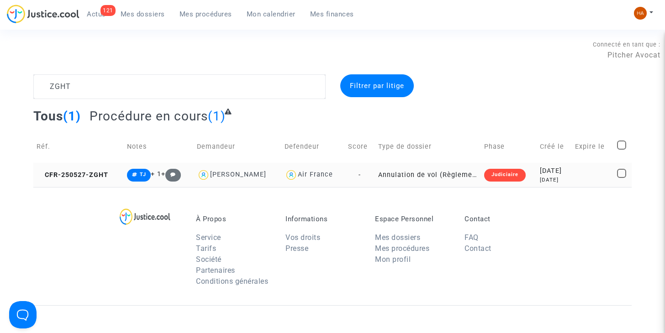
click at [375, 177] on td "Annulation de vol (Règlement CE n°261/2004)" at bounding box center [428, 175] width 106 height 24
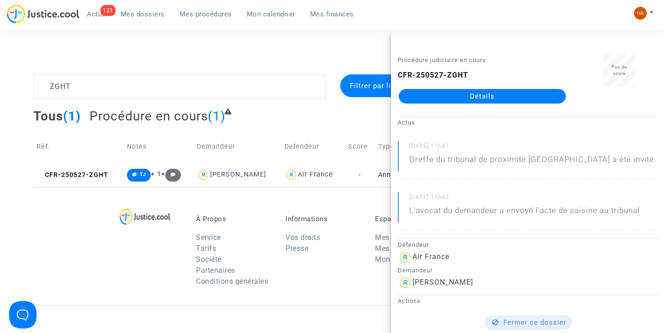
click at [486, 97] on link "Détails" at bounding box center [481, 96] width 167 height 15
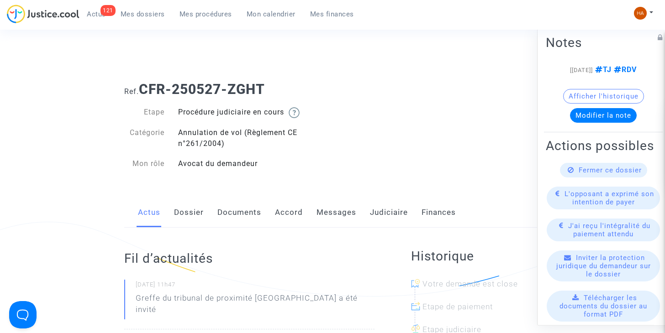
click at [331, 213] on link "Messages" at bounding box center [336, 213] width 40 height 30
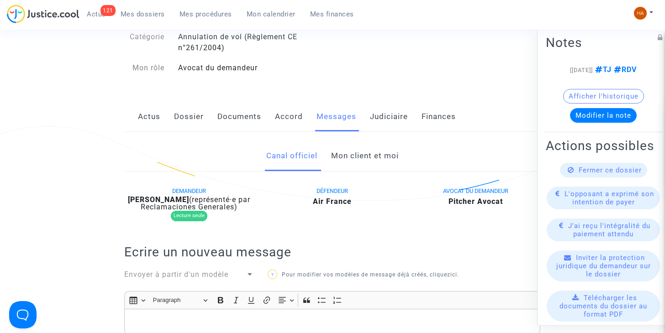
click at [380, 158] on link "Mon client et moi" at bounding box center [365, 156] width 68 height 30
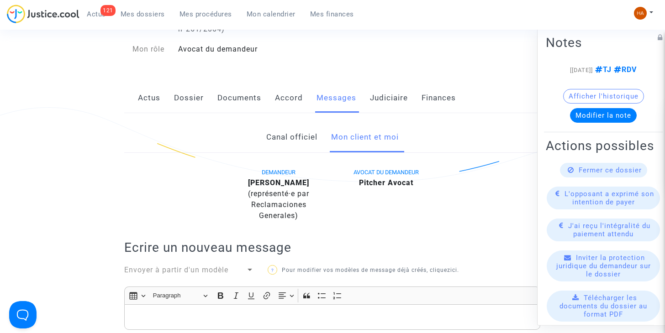
scroll to position [113, 0]
click at [247, 102] on link "Documents" at bounding box center [239, 99] width 44 height 30
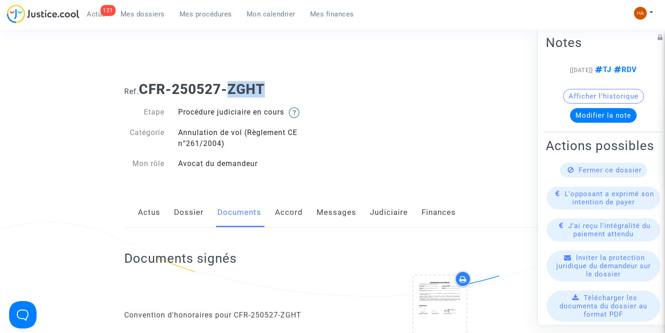
drag, startPoint x: 267, startPoint y: 89, endPoint x: 232, endPoint y: 88, distance: 35.2
click at [232, 88] on b "CFR-250527-ZGHT" at bounding box center [202, 89] width 126 height 16
copy b "ZGHT"
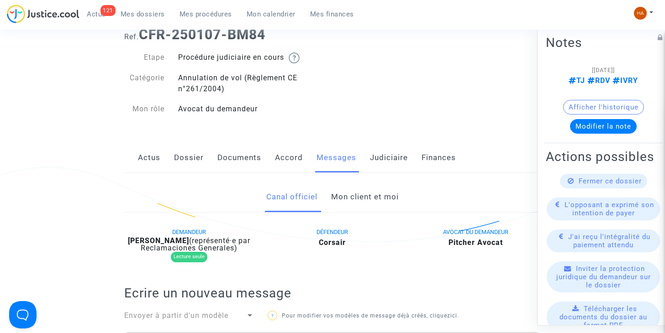
scroll to position [46, 0]
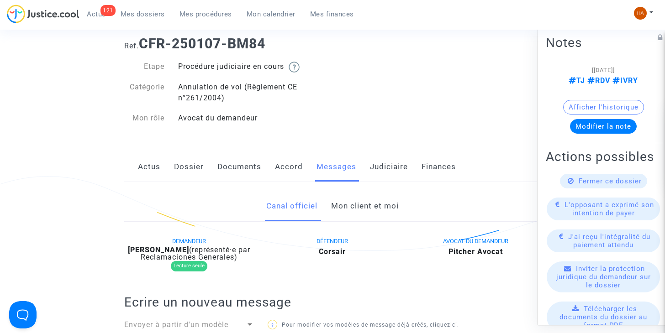
drag, startPoint x: 377, startPoint y: 208, endPoint x: 381, endPoint y: 204, distance: 5.5
click at [378, 208] on link "Mon client et moi" at bounding box center [365, 206] width 68 height 30
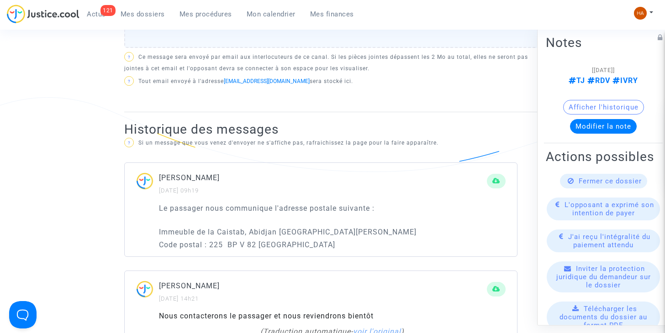
scroll to position [456, 0]
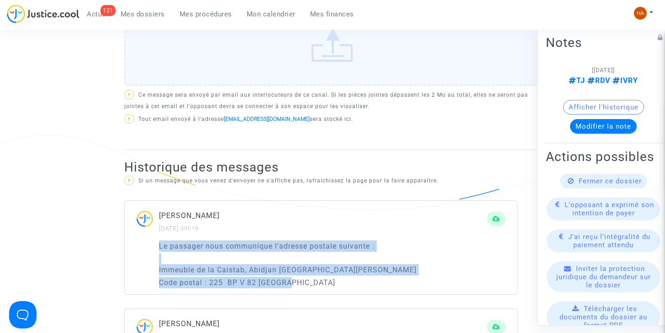
drag, startPoint x: 303, startPoint y: 282, endPoint x: 168, endPoint y: 263, distance: 135.5
click at [168, 263] on div "Le passager nous communique l'adresse postale suivante : Immeuble de la Caistab…" at bounding box center [332, 265] width 346 height 48
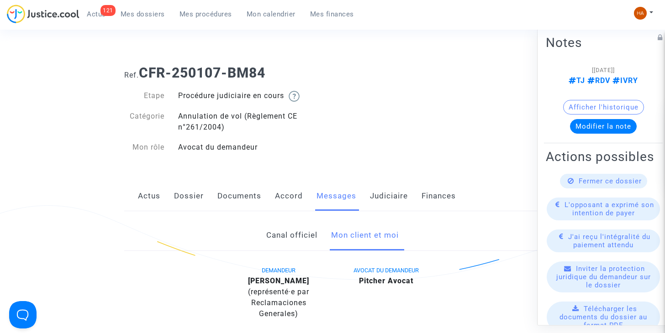
scroll to position [0, 0]
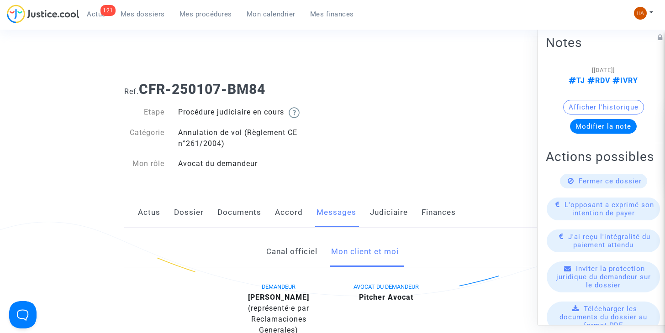
click at [398, 213] on link "Judiciaire" at bounding box center [389, 213] width 38 height 30
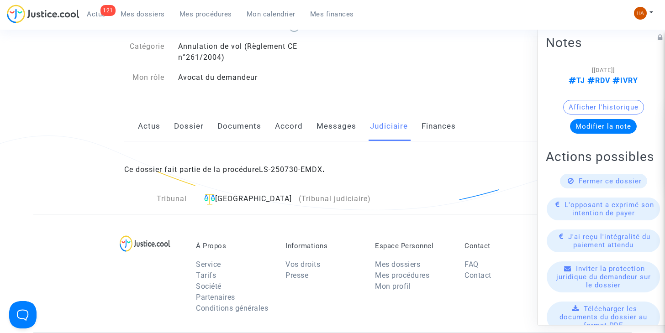
scroll to position [91, 0]
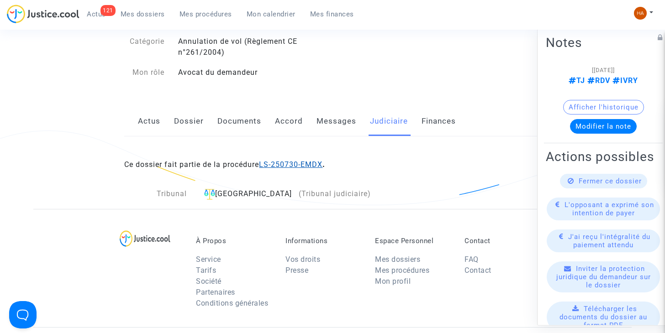
click at [295, 164] on link "LS-250730-EMDX" at bounding box center [290, 164] width 63 height 9
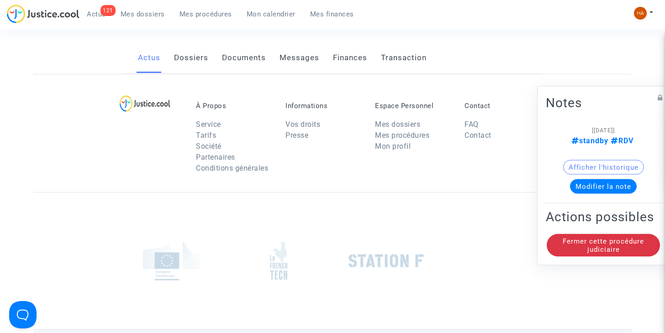
scroll to position [91, 0]
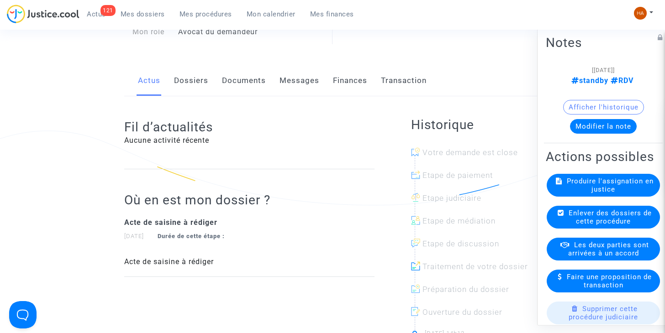
click at [245, 81] on link "Documents" at bounding box center [244, 81] width 44 height 30
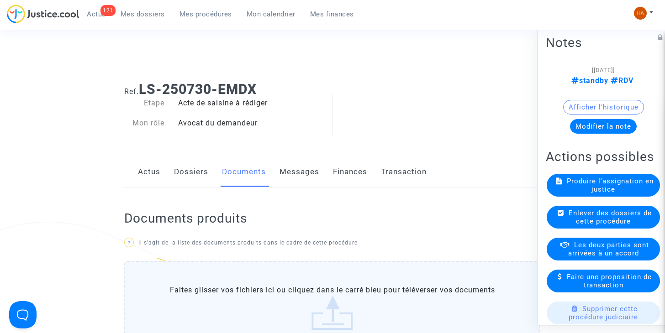
click at [186, 177] on link "Dossiers" at bounding box center [191, 172] width 34 height 30
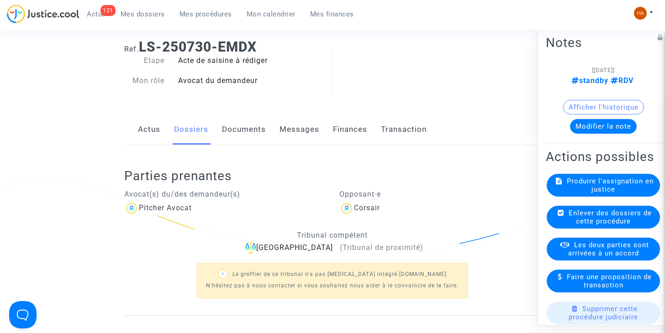
scroll to position [46, 0]
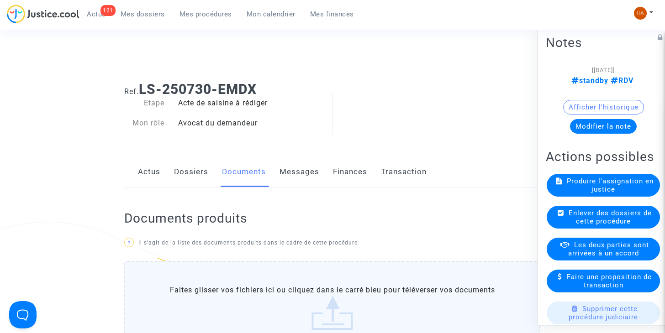
scroll to position [91, 0]
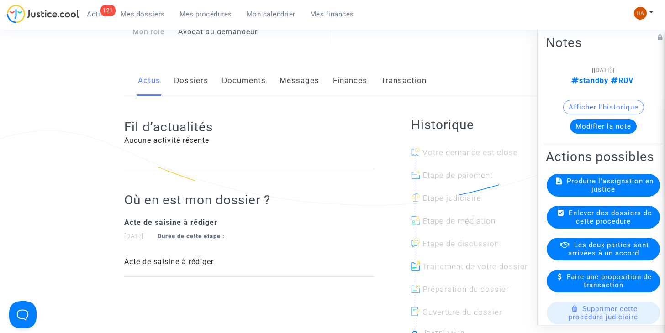
click at [180, 81] on link "Dossiers" at bounding box center [191, 81] width 34 height 30
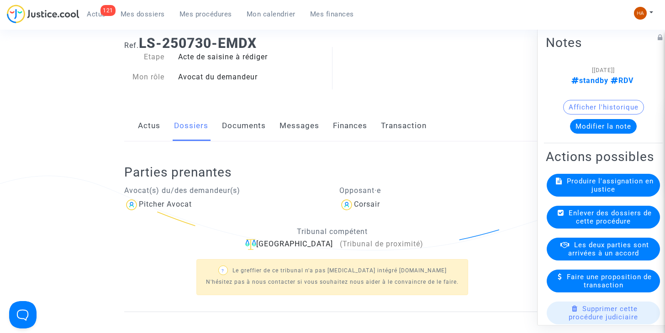
scroll to position [46, 0]
click at [259, 122] on link "Documents" at bounding box center [244, 126] width 44 height 30
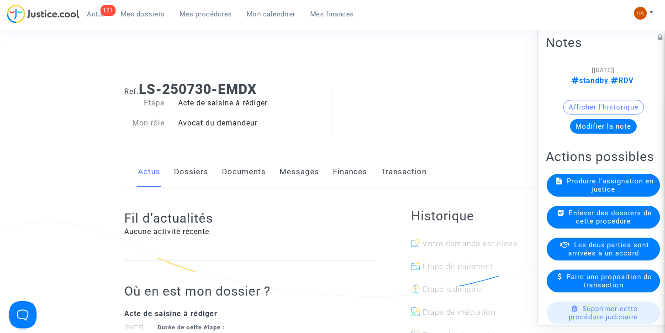
click at [189, 173] on link "Dossiers" at bounding box center [191, 172] width 34 height 30
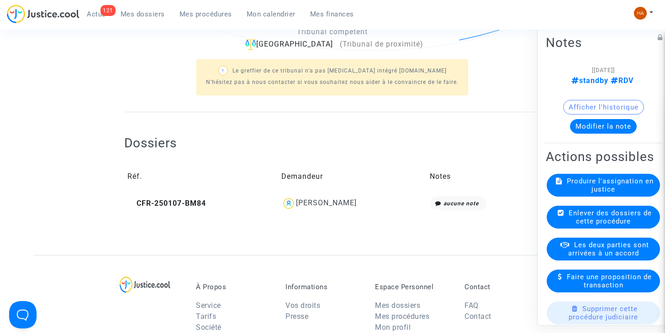
scroll to position [274, 0]
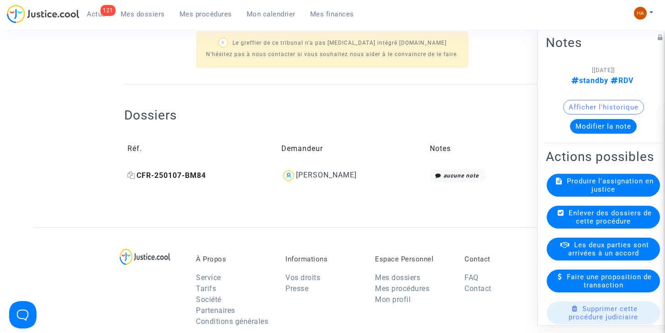
click at [136, 176] on span "CFR-250107-BM84" at bounding box center [166, 175] width 79 height 9
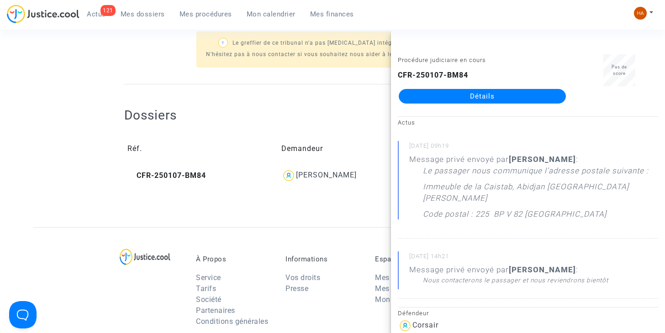
click at [481, 99] on link "Détails" at bounding box center [481, 96] width 167 height 15
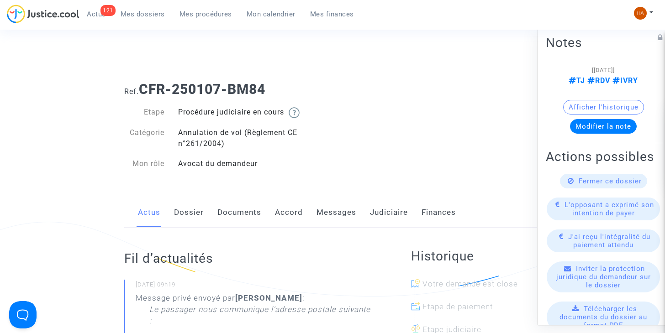
click at [178, 207] on link "Dossier" at bounding box center [189, 213] width 30 height 30
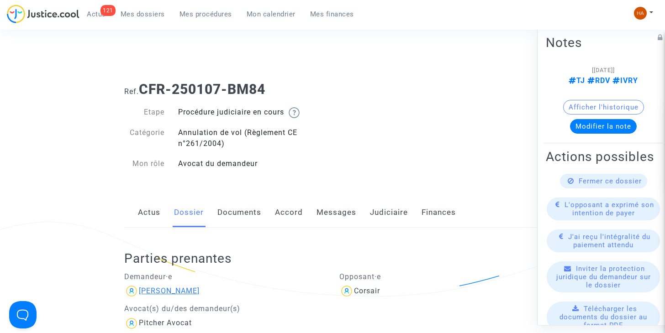
click at [186, 290] on div "Guy Marius Anicet Atse" at bounding box center [169, 291] width 61 height 9
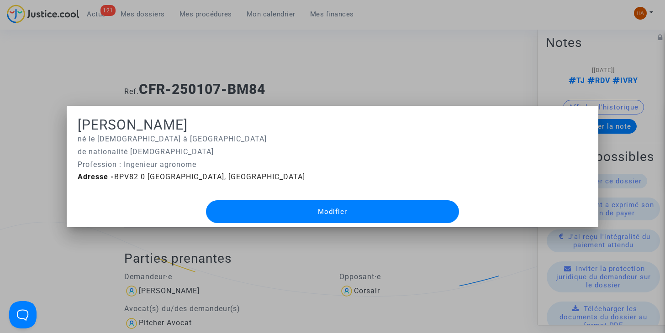
click at [312, 210] on button "Modifier" at bounding box center [332, 211] width 253 height 23
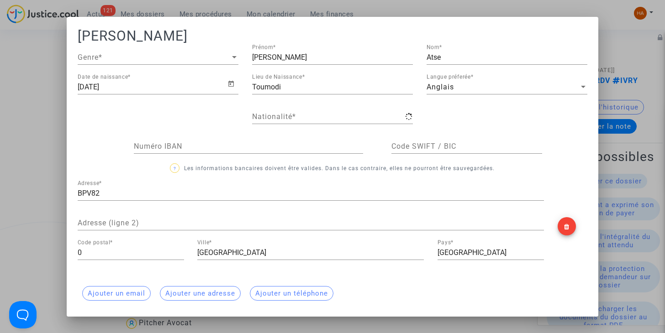
type input "ivoirienne"
click at [216, 294] on button "Ajouter une adresse" at bounding box center [200, 293] width 81 height 15
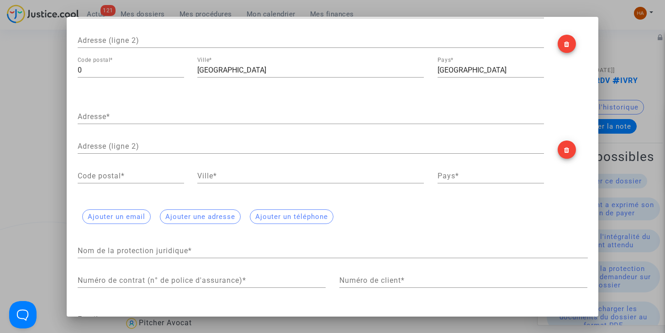
scroll to position [137, 0]
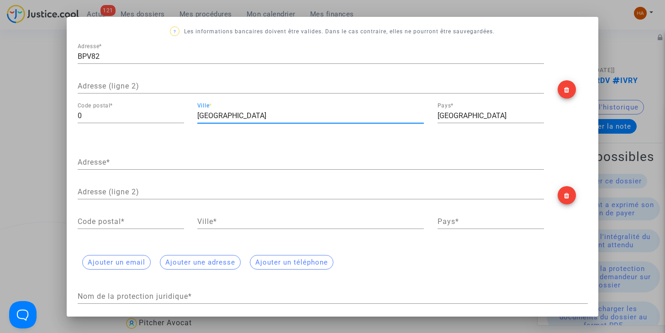
click at [231, 116] on input "Abidjan" at bounding box center [310, 116] width 226 height 8
click at [40, 202] on div at bounding box center [332, 166] width 665 height 333
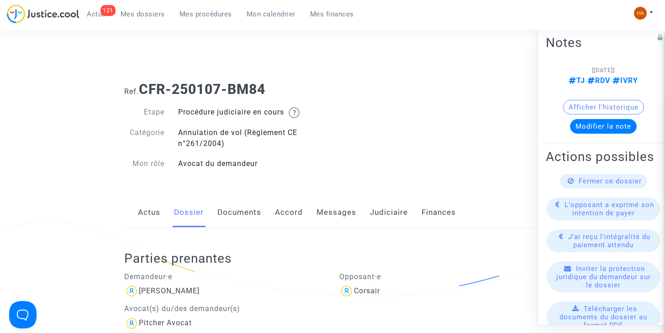
click at [147, 15] on span "Mes dossiers" at bounding box center [143, 14] width 44 height 8
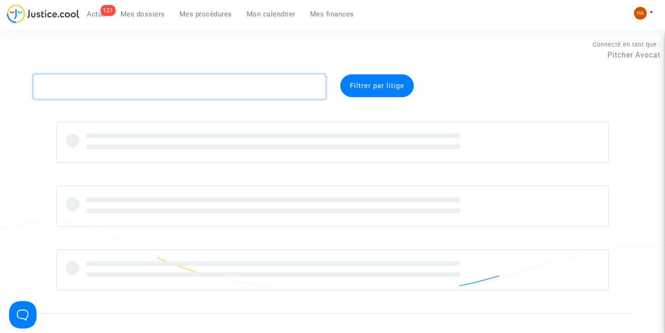
click at [120, 91] on textarea at bounding box center [179, 86] width 292 height 25
paste textarea "6NE4"
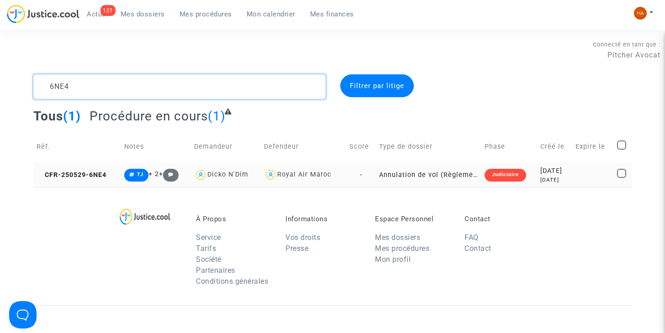
type textarea "6NE4"
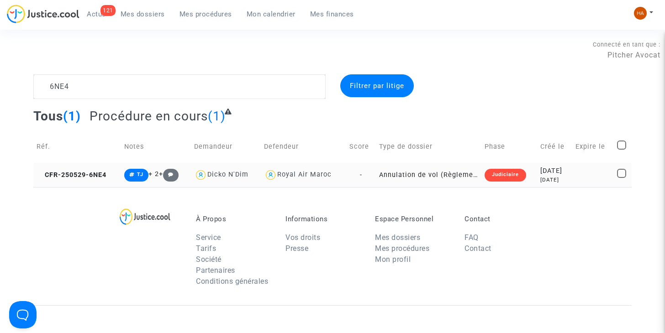
click at [376, 176] on td "Annulation de vol (Règlement CE n°261/2004)" at bounding box center [428, 175] width 105 height 24
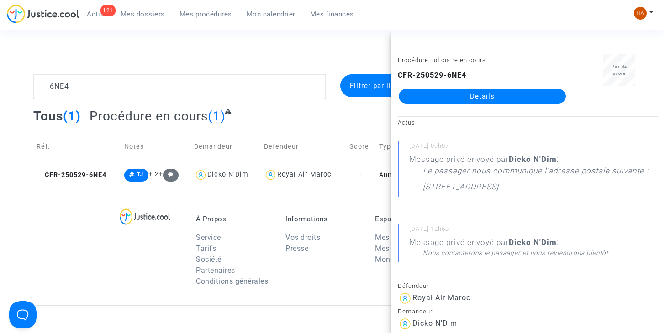
click at [472, 94] on link "Détails" at bounding box center [481, 96] width 167 height 15
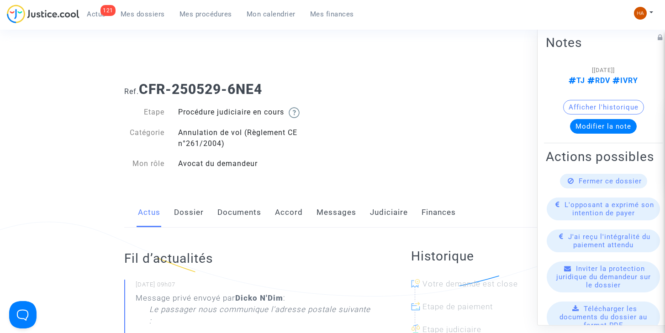
click at [351, 212] on link "Messages" at bounding box center [336, 213] width 40 height 30
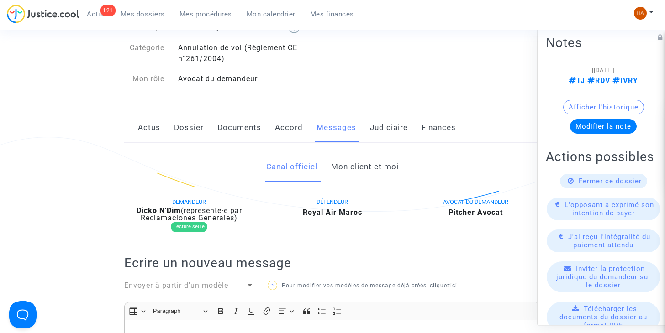
click at [361, 170] on link "Mon client et moi" at bounding box center [365, 167] width 68 height 30
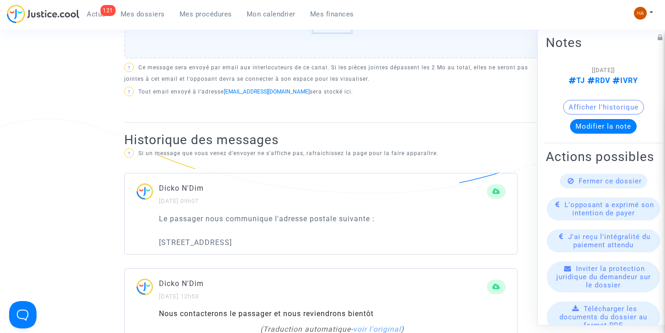
scroll to position [496, 0]
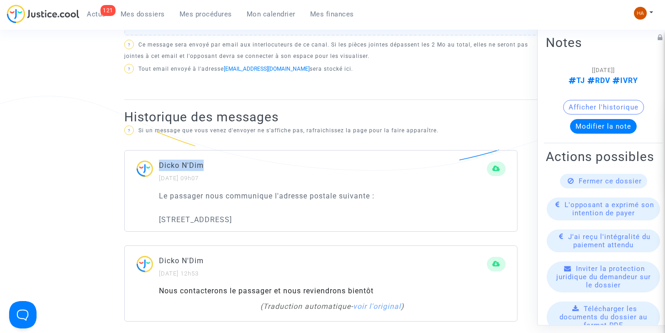
drag, startPoint x: 209, startPoint y: 177, endPoint x: 160, endPoint y: 182, distance: 49.1
click at [160, 171] on p "Dicko N'Dim" at bounding box center [323, 165] width 328 height 11
copy p "Dicko N'Dim"
click at [138, 12] on span "Mes dossiers" at bounding box center [143, 14] width 44 height 8
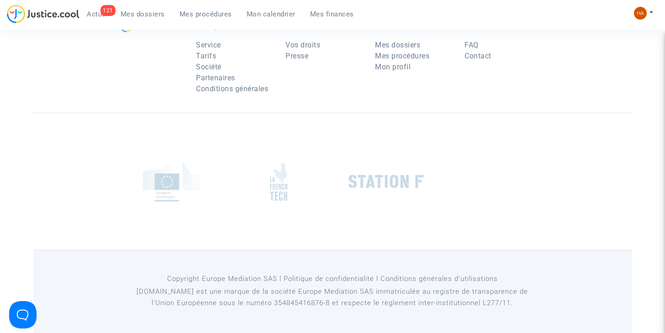
scroll to position [210, 0]
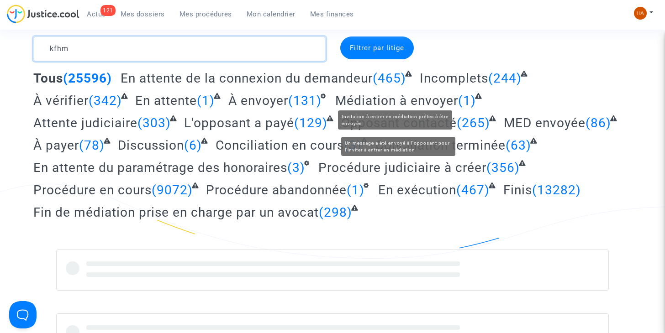
scroll to position [46, 0]
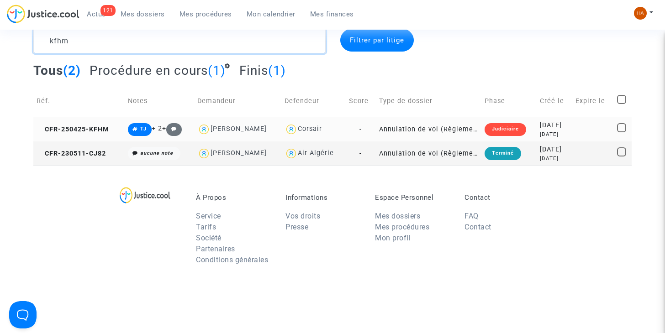
type textarea "kfhm"
click at [362, 126] on td "-" at bounding box center [361, 129] width 30 height 24
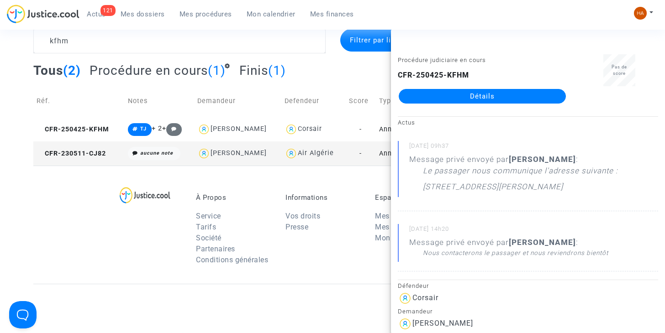
click at [461, 95] on link "Détails" at bounding box center [481, 96] width 167 height 15
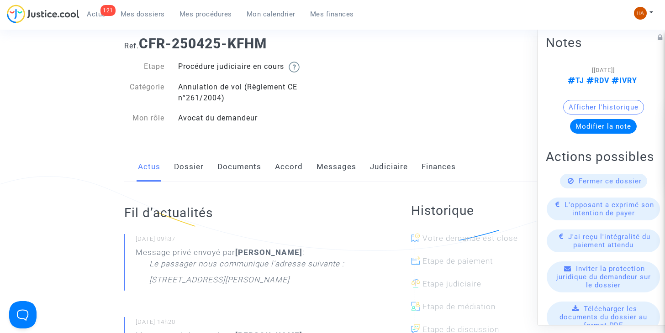
click at [324, 166] on link "Messages" at bounding box center [336, 167] width 40 height 30
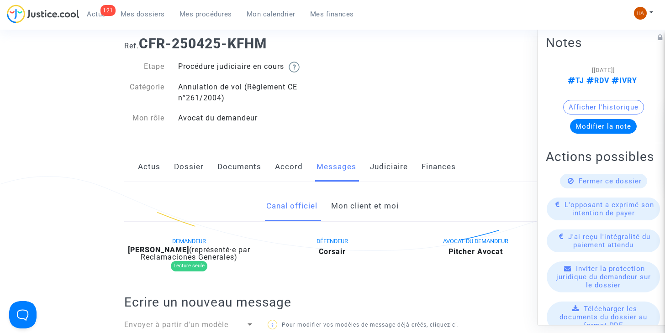
click at [366, 206] on link "Mon client et moi" at bounding box center [365, 206] width 68 height 30
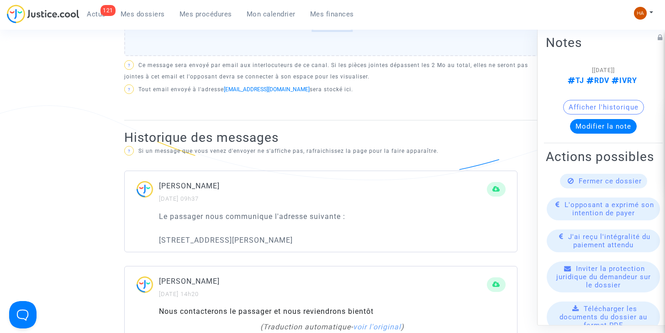
scroll to position [548, 0]
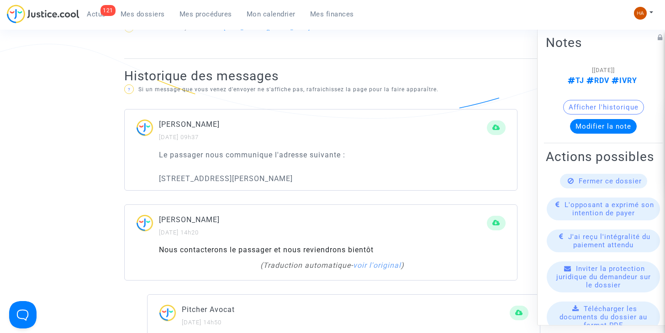
drag, startPoint x: 225, startPoint y: 132, endPoint x: 167, endPoint y: 131, distance: 58.0
click at [167, 131] on div "Nogbou Pascal 06/08/2025 - 09h37" at bounding box center [323, 131] width 328 height 24
drag, startPoint x: 223, startPoint y: 125, endPoint x: 151, endPoint y: 127, distance: 71.7
click at [151, 127] on div "Nogbou Pascal 06/08/2025 - 09h37" at bounding box center [321, 131] width 392 height 24
copy div "Nogbou Pascal"
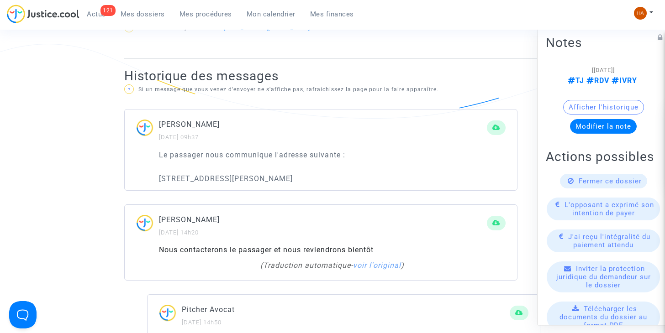
copy div "Nogbou Pascal"
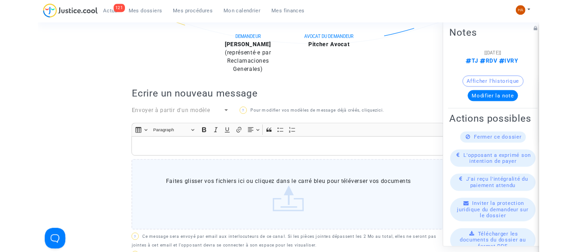
scroll to position [0, 0]
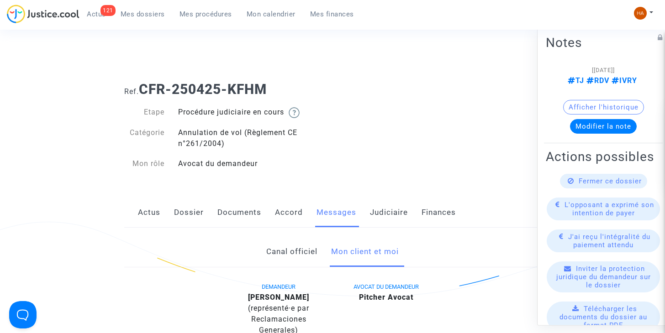
click at [201, 216] on link "Dossier" at bounding box center [189, 213] width 30 height 30
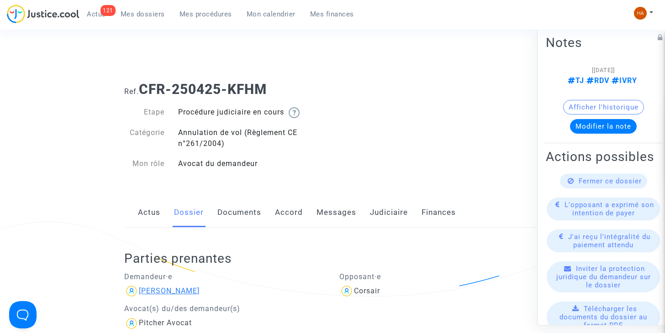
click at [161, 293] on div "Nogbou Pascal" at bounding box center [169, 291] width 61 height 9
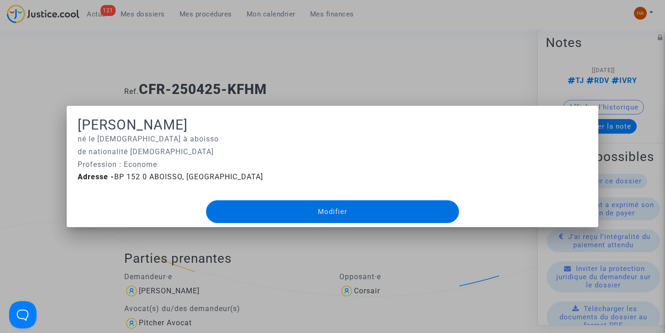
click at [83, 241] on div at bounding box center [332, 166] width 665 height 333
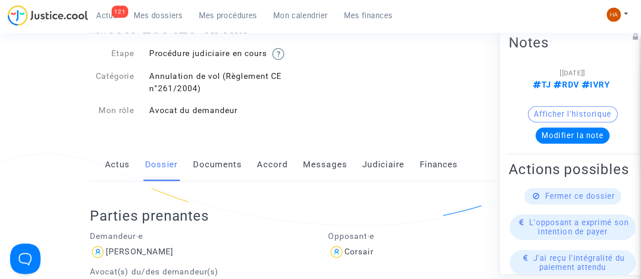
scroll to position [64, 0]
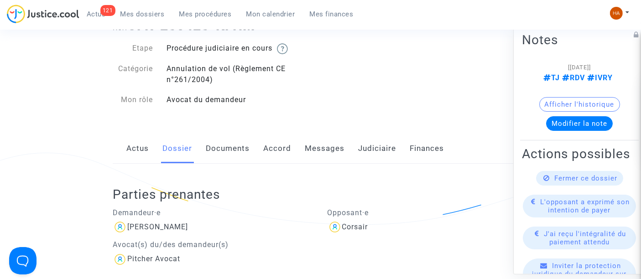
drag, startPoint x: 543, startPoint y: 0, endPoint x: 369, endPoint y: 107, distance: 204.1
click at [369, 107] on div "Ref. CFR-250425-KFHM Etape Procédure judiciaire en cours Catégorie Annulation d…" at bounding box center [321, 62] width 430 height 105
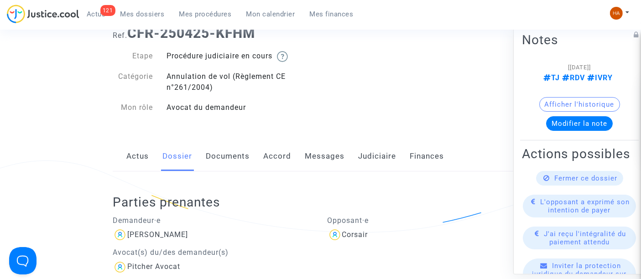
scroll to position [0, 0]
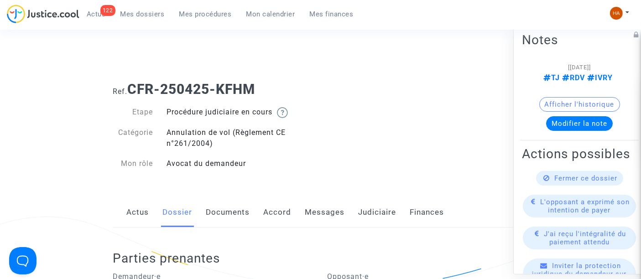
click at [151, 15] on span "Mes dossiers" at bounding box center [143, 14] width 44 height 8
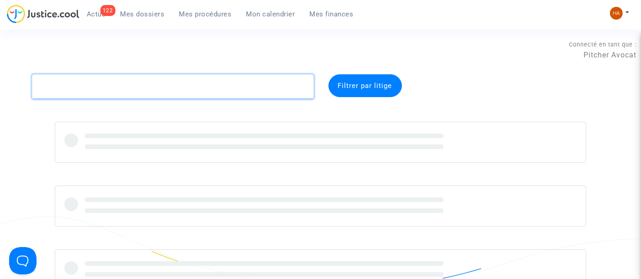
click at [115, 91] on textarea at bounding box center [173, 86] width 282 height 25
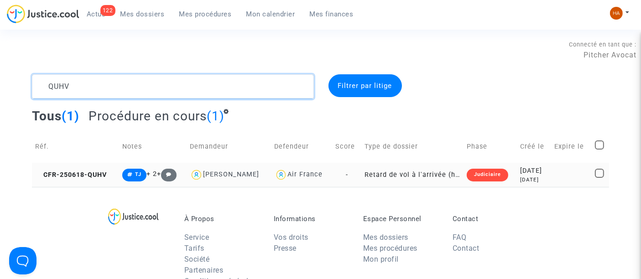
type textarea "QUHV"
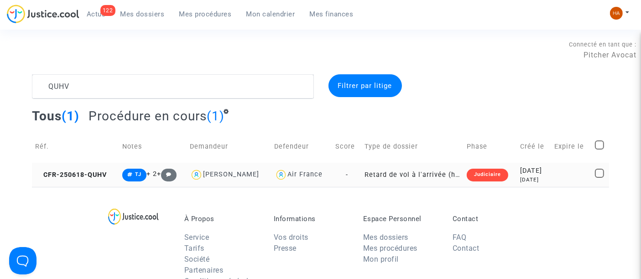
click at [364, 173] on td "Retard de vol à l'arrivée (hors UE - Convention de [GEOGRAPHIC_DATA])" at bounding box center [413, 175] width 102 height 24
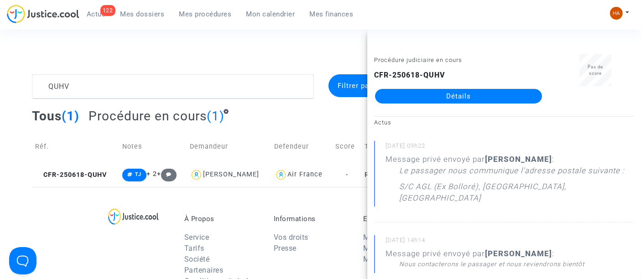
click at [494, 95] on link "Détails" at bounding box center [458, 96] width 167 height 15
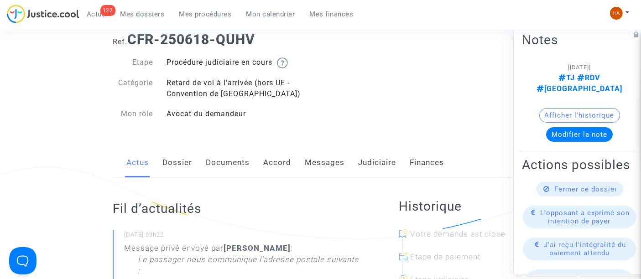
scroll to position [51, 0]
click at [316, 155] on link "Messages" at bounding box center [325, 162] width 40 height 30
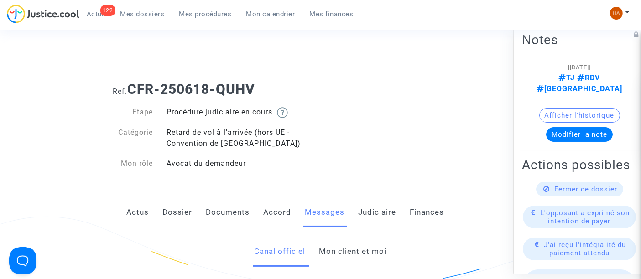
click at [357, 247] on link "Mon client et moi" at bounding box center [354, 252] width 68 height 30
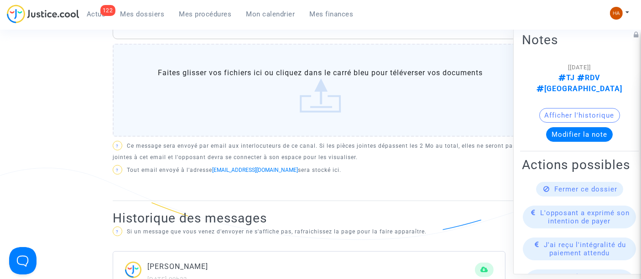
scroll to position [558, 0]
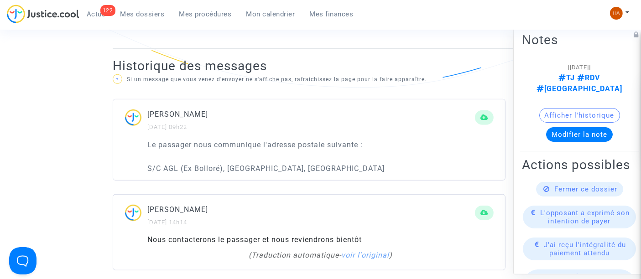
drag, startPoint x: 240, startPoint y: 110, endPoint x: 149, endPoint y: 107, distance: 90.9
click at [149, 109] on p "Joseph Antoine Damasio" at bounding box center [311, 114] width 328 height 11
copy p "Joseph Antoine Damasio"
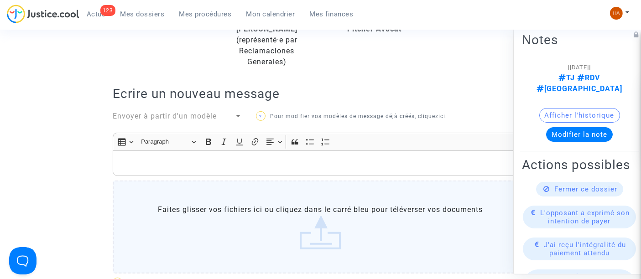
scroll to position [0, 0]
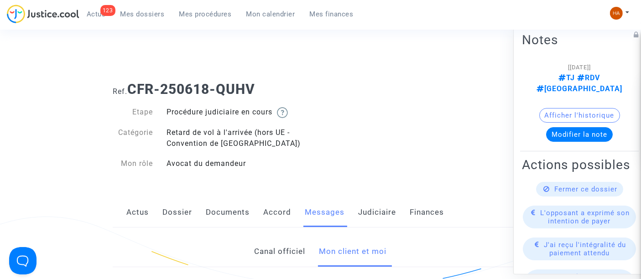
click at [143, 16] on span "Mes dossiers" at bounding box center [143, 14] width 44 height 8
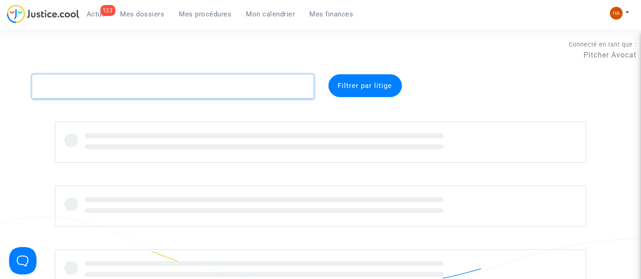
click at [139, 86] on textarea at bounding box center [173, 86] width 282 height 25
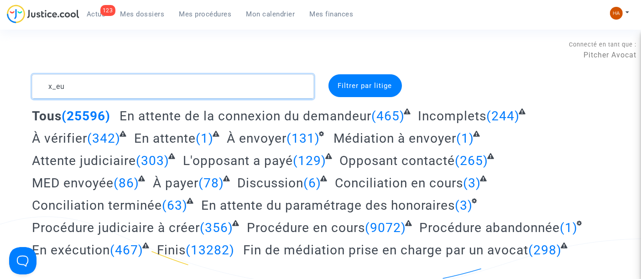
drag, startPoint x: 72, startPoint y: 84, endPoint x: 31, endPoint y: 92, distance: 41.4
click at [31, 92] on div "x_eu" at bounding box center [172, 86] width 295 height 25
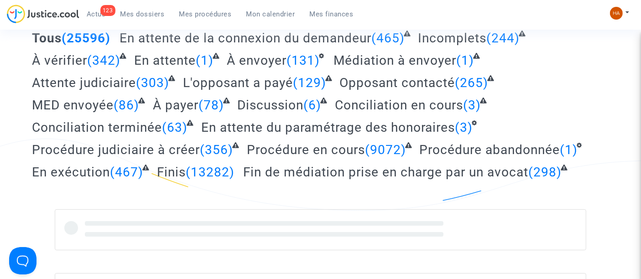
scroll to position [203, 0]
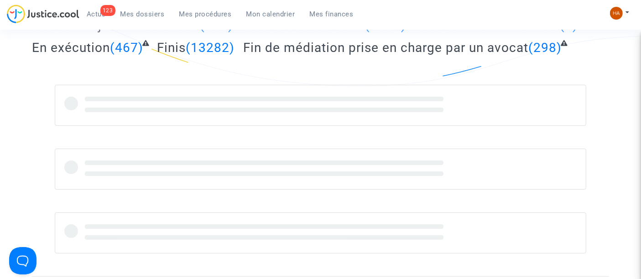
type textarea "X8EU"
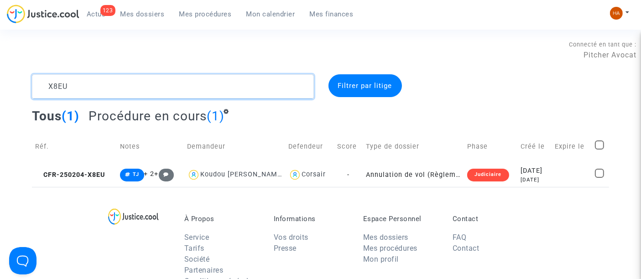
scroll to position [0, 0]
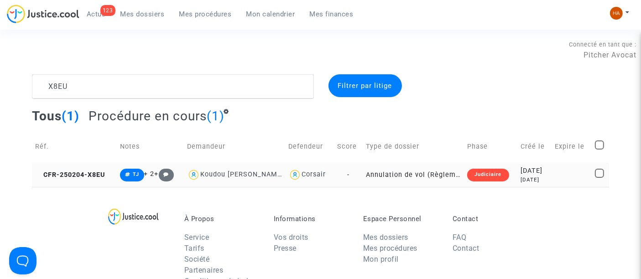
click at [365, 178] on td "Annulation de vol (Règlement CE n°261/2004)" at bounding box center [413, 175] width 101 height 24
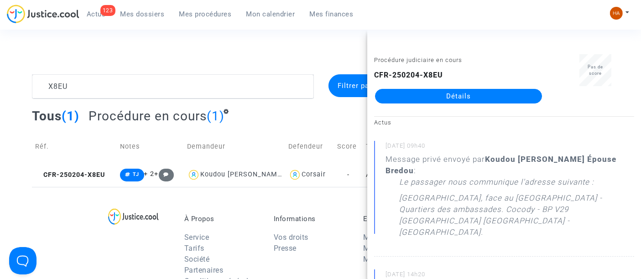
click at [431, 95] on link "Détails" at bounding box center [458, 96] width 167 height 15
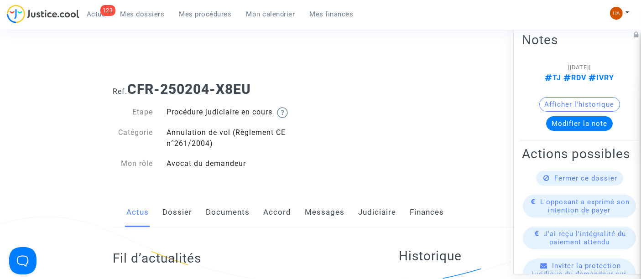
click at [330, 215] on link "Messages" at bounding box center [325, 213] width 40 height 30
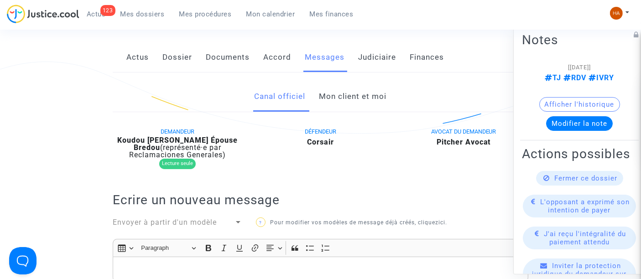
scroll to position [152, 0]
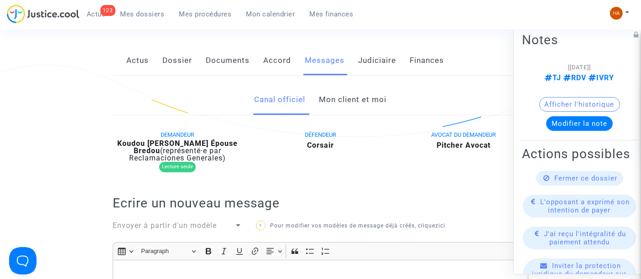
click at [352, 101] on link "Mon client et moi" at bounding box center [354, 100] width 68 height 30
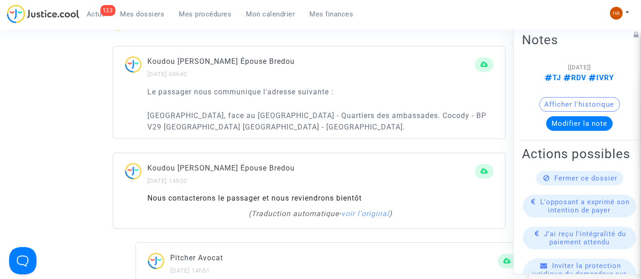
scroll to position [558, 0]
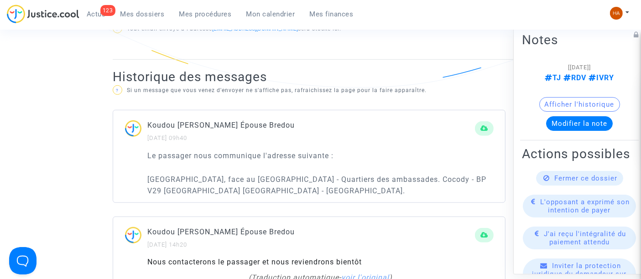
drag, startPoint x: 308, startPoint y: 123, endPoint x: 142, endPoint y: 123, distance: 165.7
click at [142, 123] on div "Koudou Adèle Sarah Bayou Épouse Bredou 06/08/2025 - 09h40" at bounding box center [309, 132] width 392 height 24
copy div "Koudou Adèle Sarah Bayou Épouse Bredou"
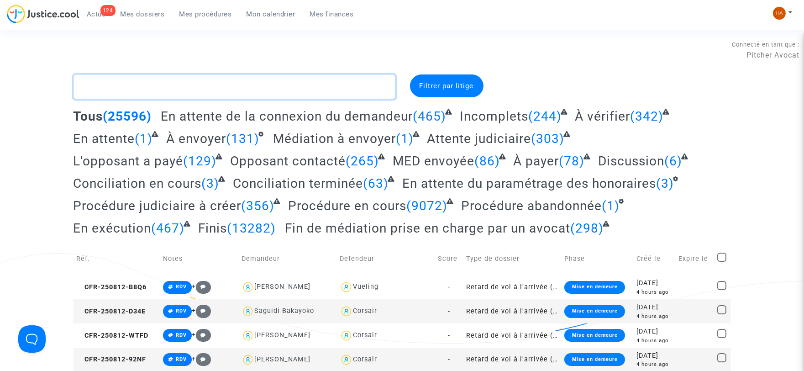
click at [121, 88] on textarea at bounding box center [234, 86] width 322 height 25
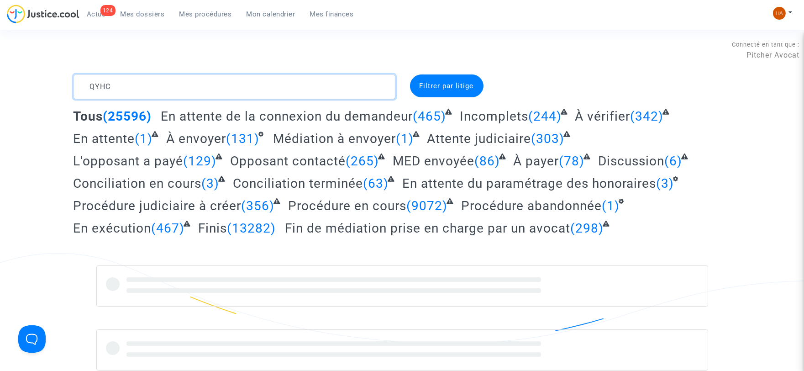
type textarea "QYHC"
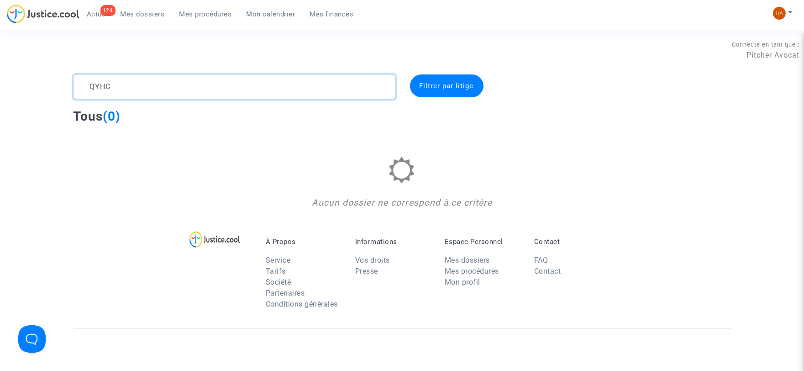
click at [125, 88] on textarea at bounding box center [234, 86] width 322 height 25
drag, startPoint x: 125, startPoint y: 88, endPoint x: 65, endPoint y: 87, distance: 59.8
click at [65, 87] on div "QYHC Filtrer par litige Tous (0) Aucun dossier ne correspond à ce critère" at bounding box center [402, 141] width 804 height 135
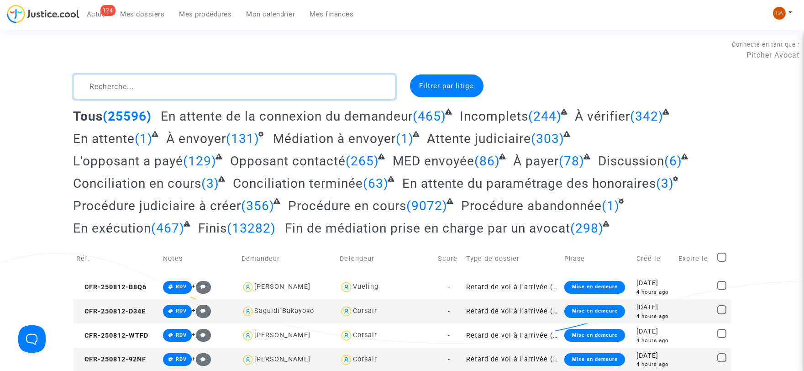
click at [115, 91] on textarea at bounding box center [234, 86] width 322 height 25
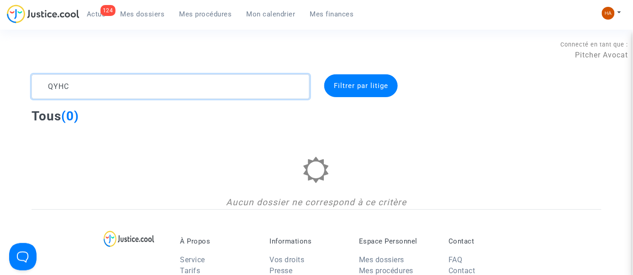
click at [56, 84] on textarea at bounding box center [170, 86] width 278 height 25
drag, startPoint x: 76, startPoint y: 89, endPoint x: 34, endPoint y: 89, distance: 41.5
click at [34, 89] on textarea at bounding box center [170, 86] width 278 height 25
click at [55, 88] on textarea at bounding box center [170, 86] width 278 height 25
click at [89, 92] on textarea at bounding box center [170, 86] width 278 height 25
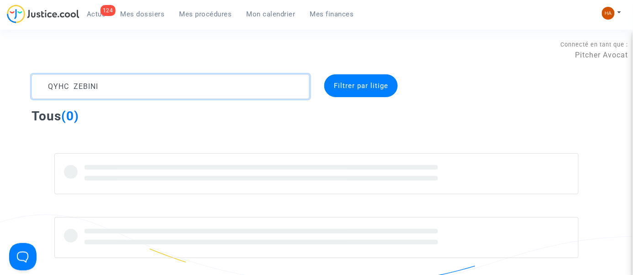
click at [53, 84] on textarea at bounding box center [170, 86] width 278 height 25
drag, startPoint x: 121, startPoint y: 87, endPoint x: 73, endPoint y: 84, distance: 48.5
click at [73, 84] on textarea at bounding box center [170, 86] width 278 height 25
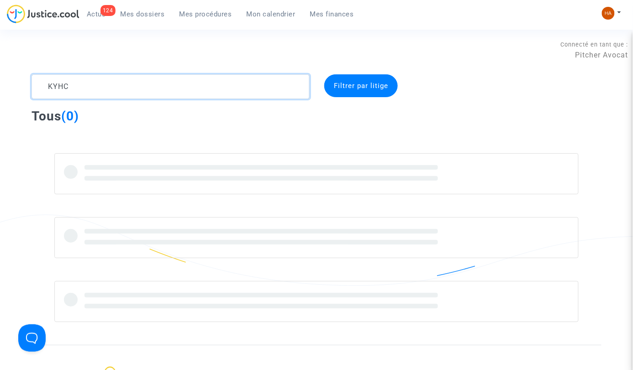
click at [53, 85] on textarea at bounding box center [170, 86] width 278 height 25
click at [122, 82] on textarea at bounding box center [170, 86] width 278 height 25
click at [59, 85] on textarea at bounding box center [170, 86] width 278 height 25
click at [154, 83] on textarea at bounding box center [170, 86] width 278 height 25
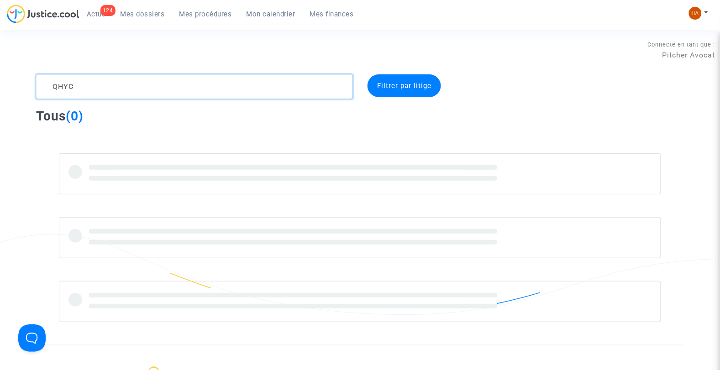
type textarea "QHYC"
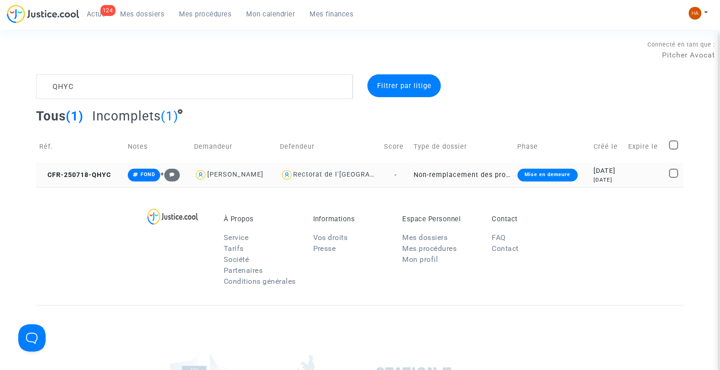
click at [410, 172] on td "Non-remplacement des professeurs/enseignants absents" at bounding box center [462, 175] width 104 height 24
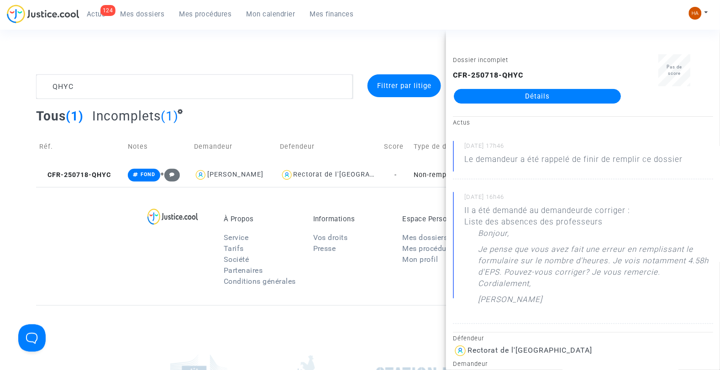
click at [501, 94] on link "Détails" at bounding box center [537, 96] width 167 height 15
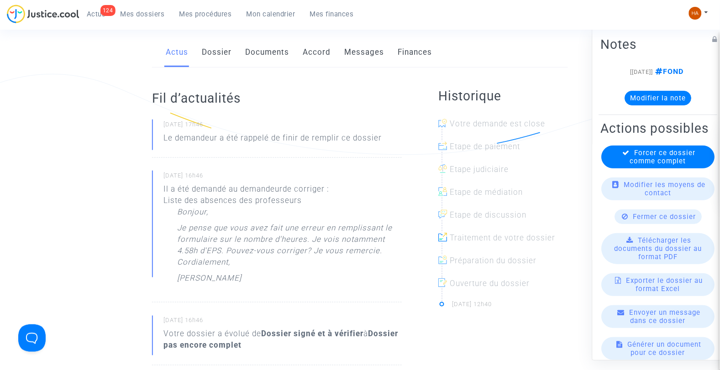
scroll to position [161, 0]
click at [264, 47] on link "Documents" at bounding box center [267, 52] width 44 height 30
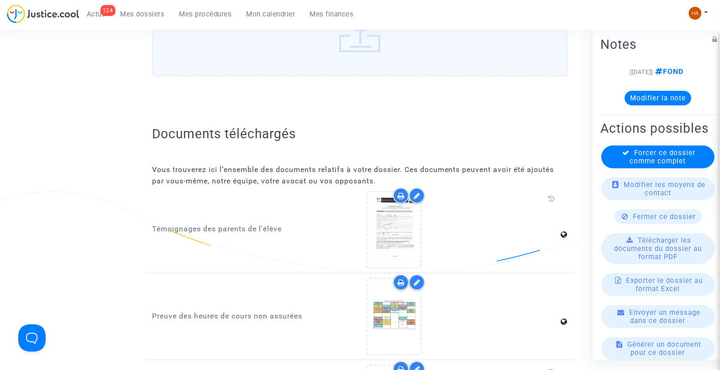
scroll to position [518, 0]
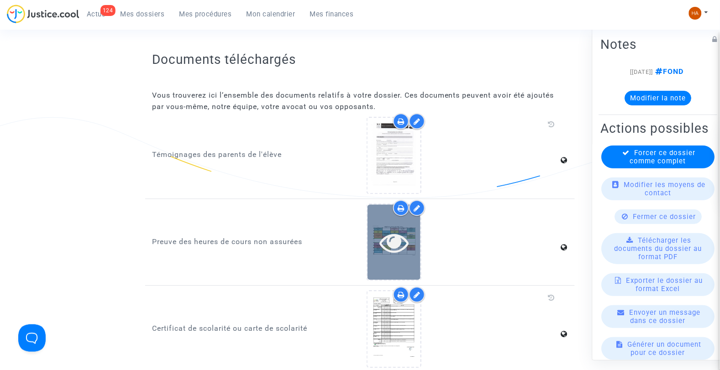
click at [398, 252] on icon at bounding box center [394, 242] width 30 height 29
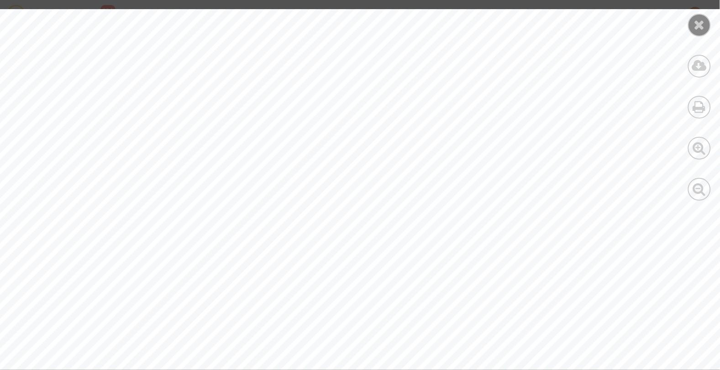
click at [691, 23] on div at bounding box center [699, 25] width 23 height 23
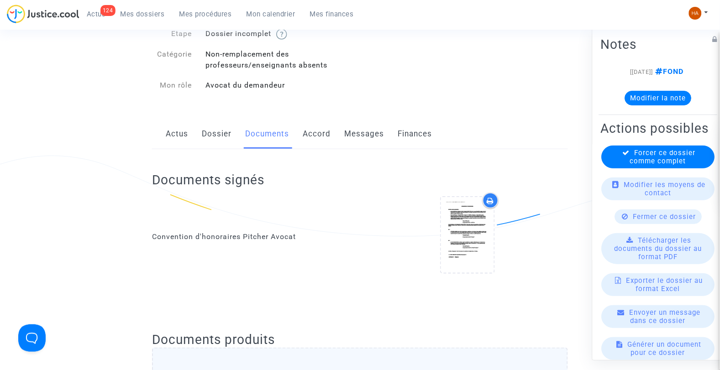
scroll to position [0, 0]
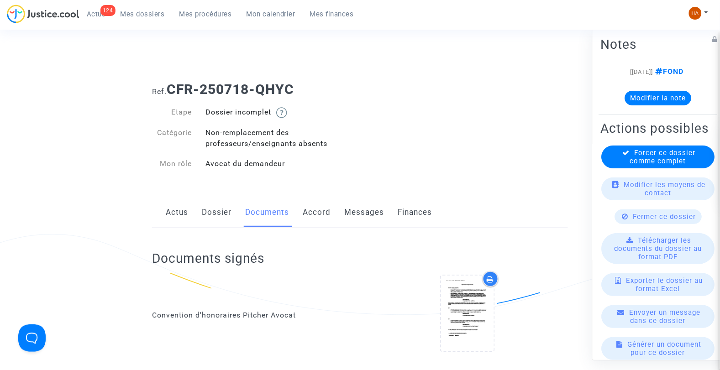
click at [211, 221] on link "Dossier" at bounding box center [217, 213] width 30 height 30
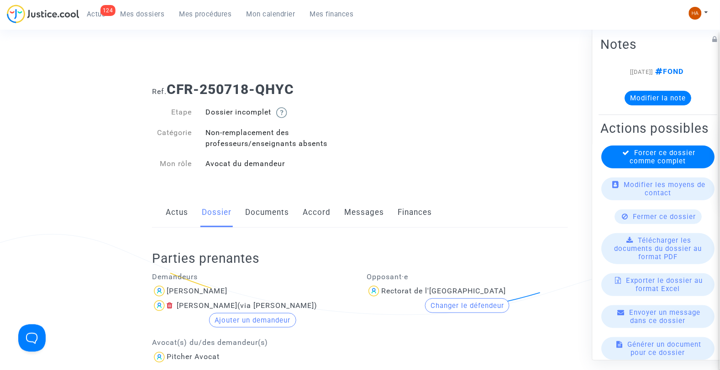
click at [178, 212] on link "Actus" at bounding box center [177, 213] width 22 height 30
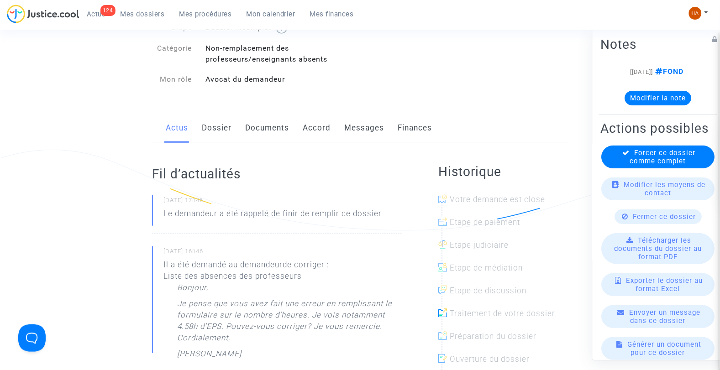
scroll to position [82, 0]
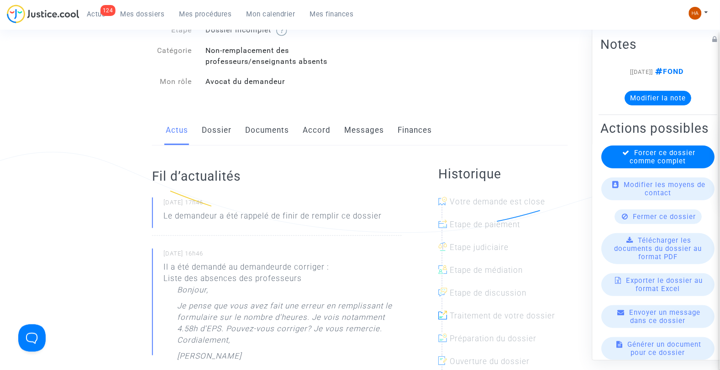
click at [217, 126] on link "Dossier" at bounding box center [217, 130] width 30 height 30
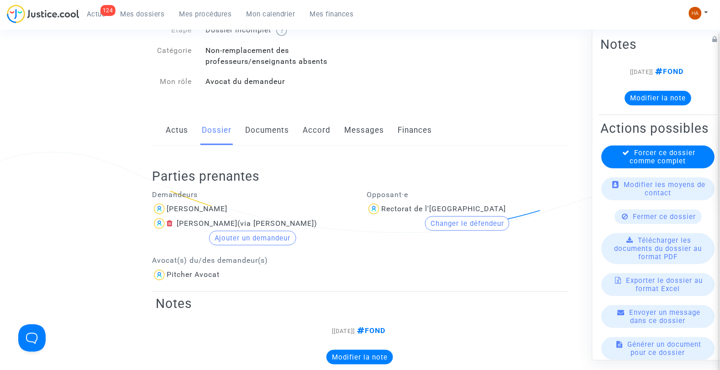
click at [276, 129] on link "Documents" at bounding box center [267, 130] width 44 height 30
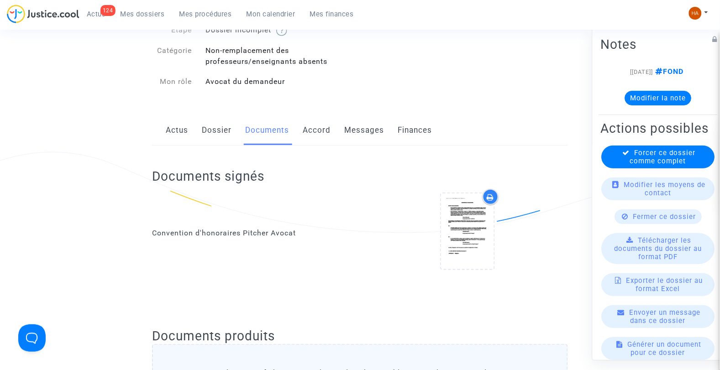
click at [217, 133] on link "Dossier" at bounding box center [217, 130] width 30 height 30
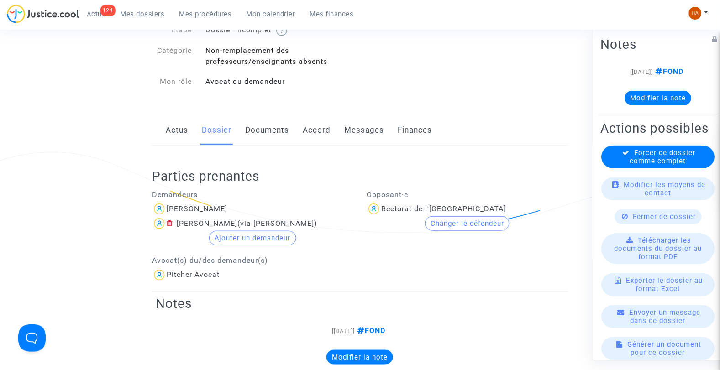
click at [362, 139] on link "Messages" at bounding box center [364, 130] width 40 height 30
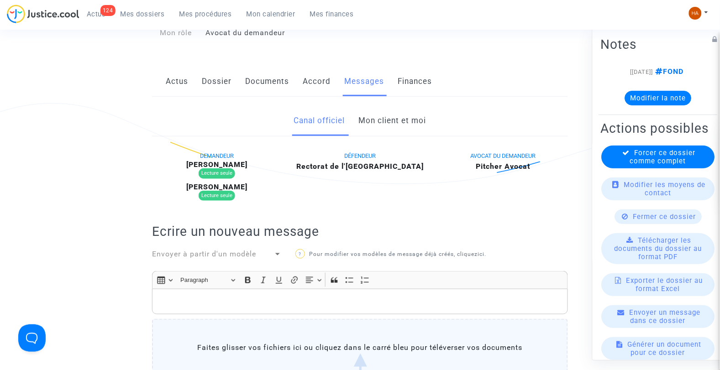
scroll to position [129, 0]
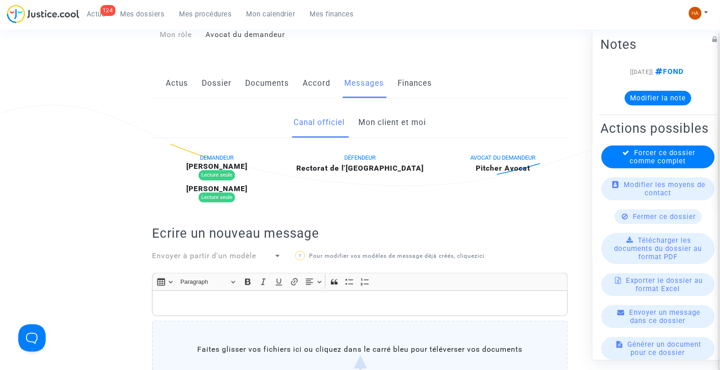
click at [414, 111] on link "Mon client et moi" at bounding box center [392, 123] width 68 height 30
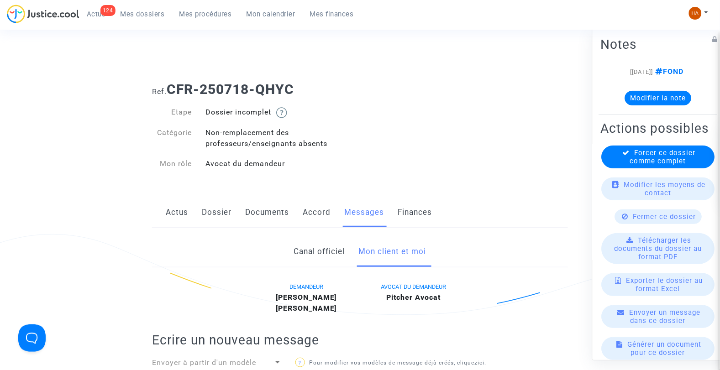
click at [206, 215] on link "Dossier" at bounding box center [217, 213] width 30 height 30
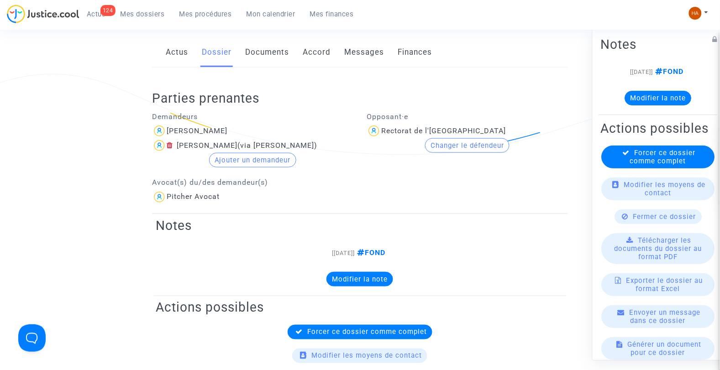
scroll to position [162, 0]
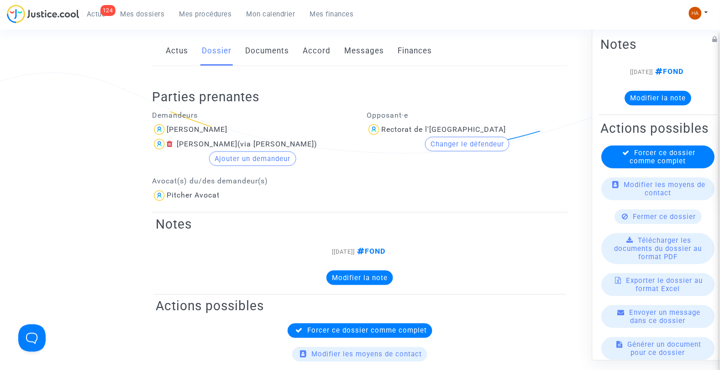
click at [180, 51] on link "Actus" at bounding box center [177, 51] width 22 height 30
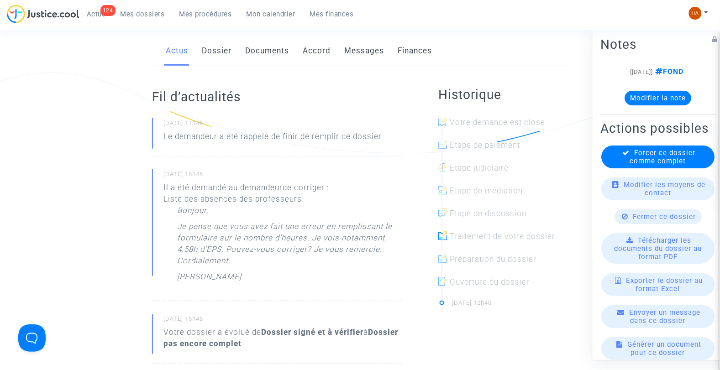
click at [362, 55] on link "Messages" at bounding box center [364, 51] width 40 height 30
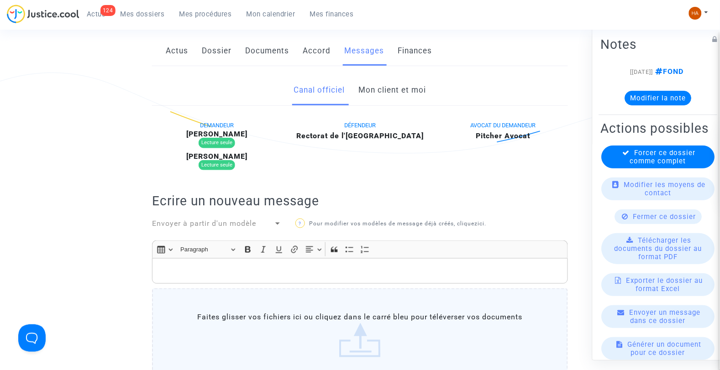
click at [213, 52] on link "Dossier" at bounding box center [217, 51] width 30 height 30
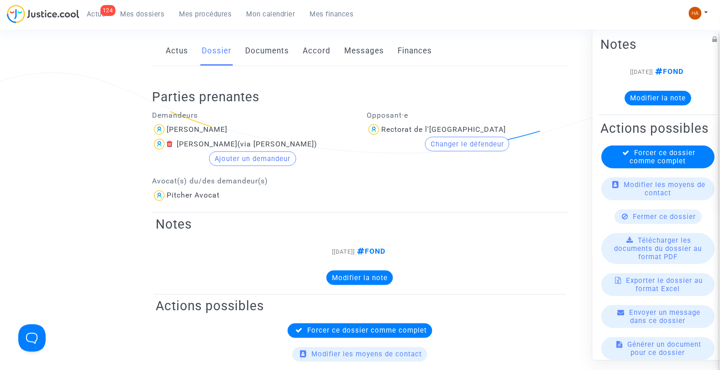
click at [174, 52] on link "Actus" at bounding box center [177, 51] width 22 height 30
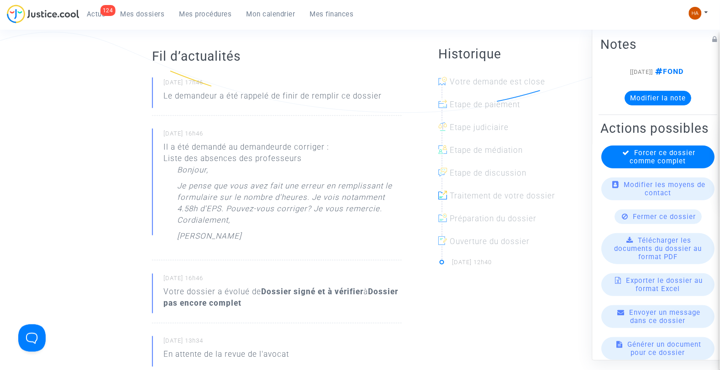
scroll to position [163, 0]
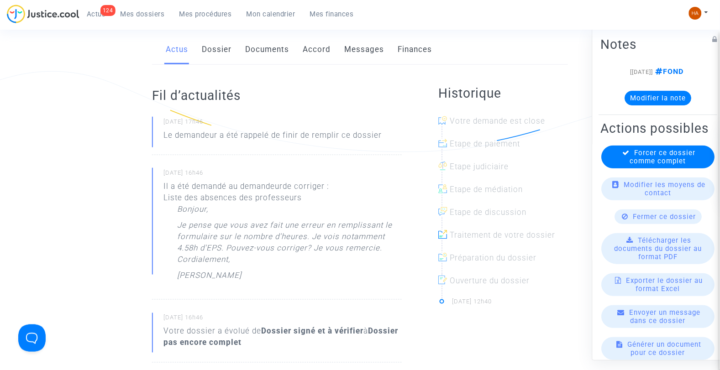
click at [258, 48] on link "Documents" at bounding box center [267, 50] width 44 height 30
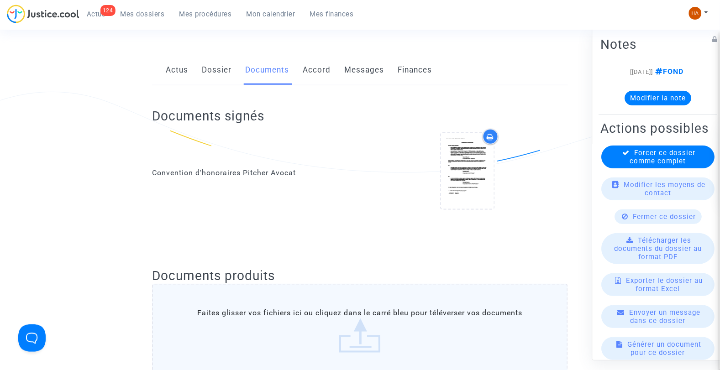
scroll to position [108, 0]
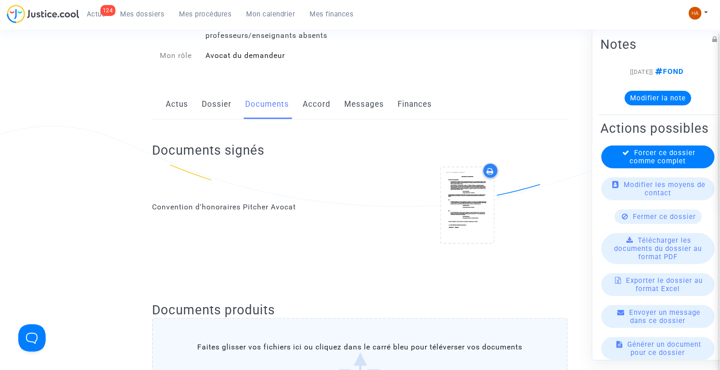
click at [210, 106] on link "Dossier" at bounding box center [217, 104] width 30 height 30
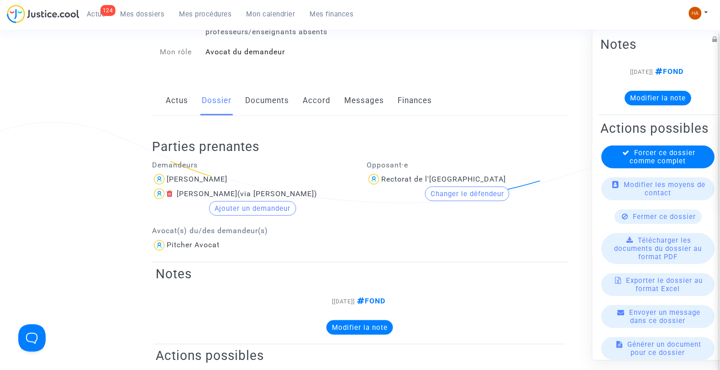
scroll to position [111, 0]
click at [263, 101] on link "Documents" at bounding box center [267, 101] width 44 height 30
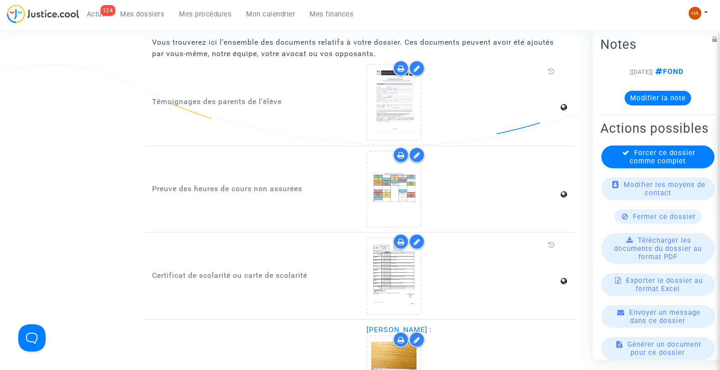
scroll to position [571, 0]
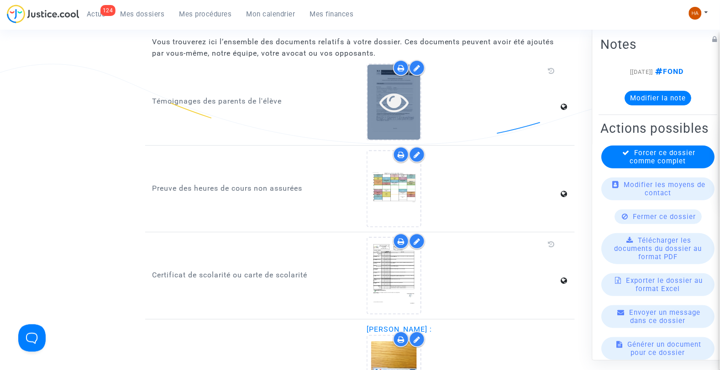
click at [404, 117] on div at bounding box center [393, 101] width 53 height 75
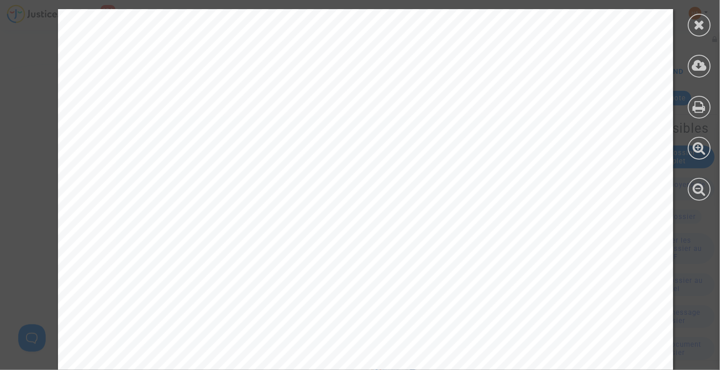
scroll to position [219, 0]
click at [695, 23] on icon at bounding box center [699, 25] width 11 height 14
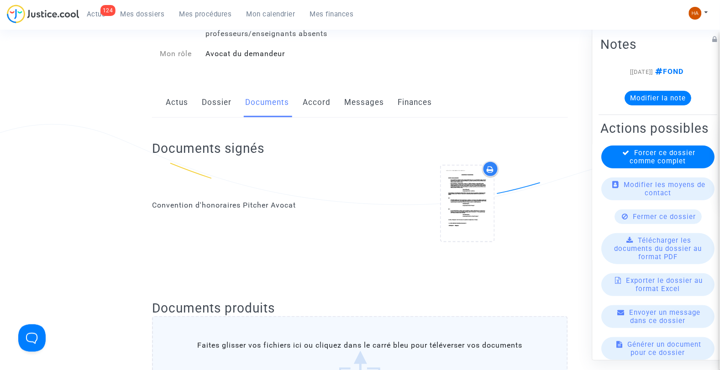
scroll to position [0, 0]
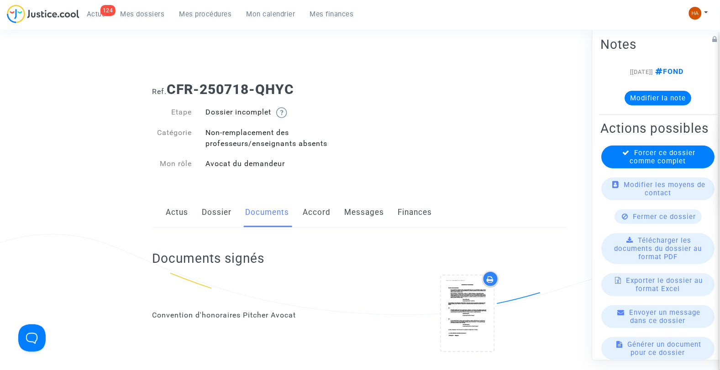
click at [215, 210] on link "Dossier" at bounding box center [217, 213] width 30 height 30
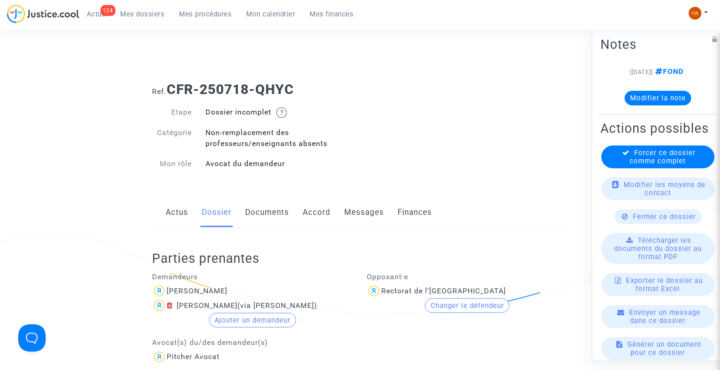
click at [266, 214] on link "Documents" at bounding box center [267, 213] width 44 height 30
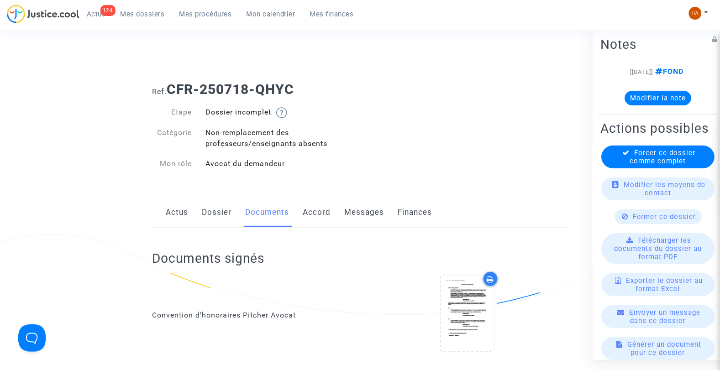
click at [221, 209] on link "Dossier" at bounding box center [217, 213] width 30 height 30
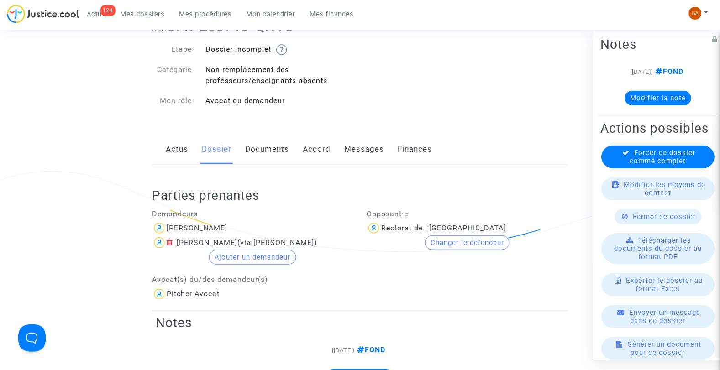
scroll to position [56, 0]
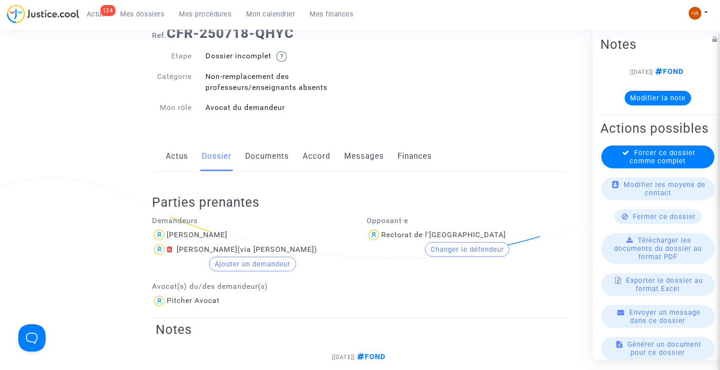
click at [271, 155] on link "Documents" at bounding box center [267, 157] width 44 height 30
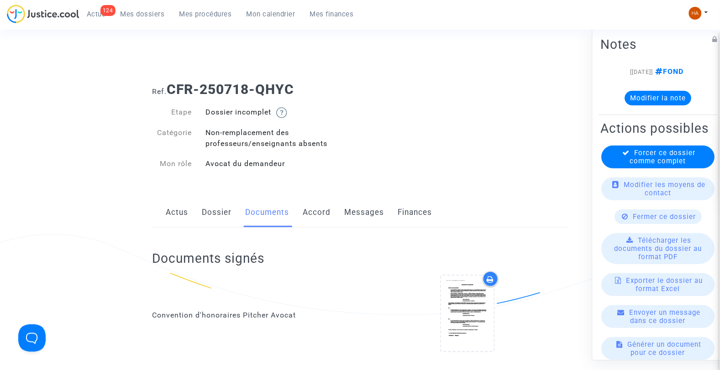
click at [211, 213] on link "Dossier" at bounding box center [217, 213] width 30 height 30
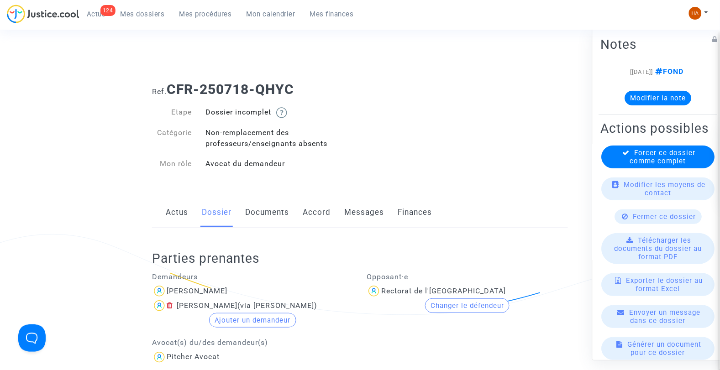
click at [272, 212] on link "Documents" at bounding box center [267, 213] width 44 height 30
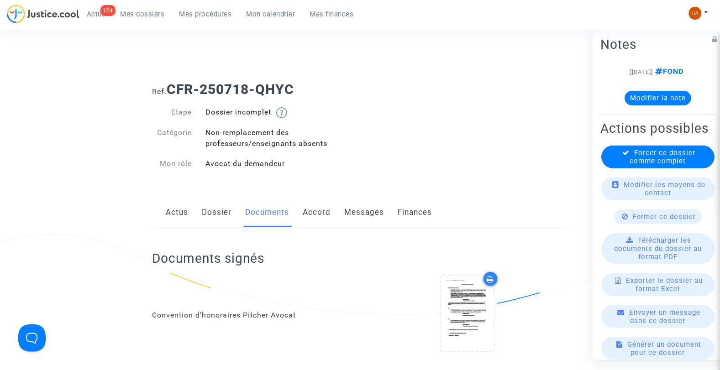
click at [179, 209] on link "Actus" at bounding box center [177, 213] width 22 height 30
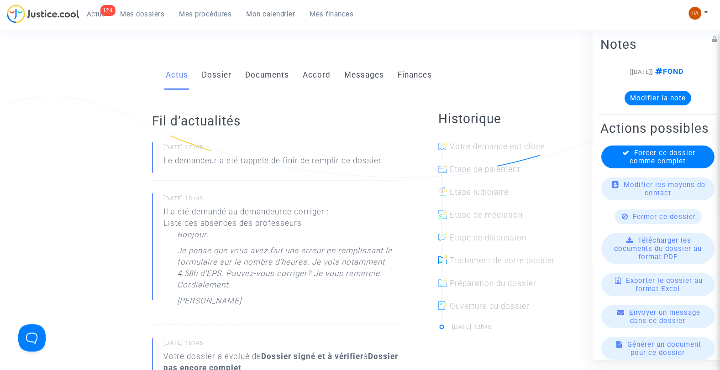
scroll to position [138, 0]
click at [220, 81] on link "Dossier" at bounding box center [217, 75] width 30 height 30
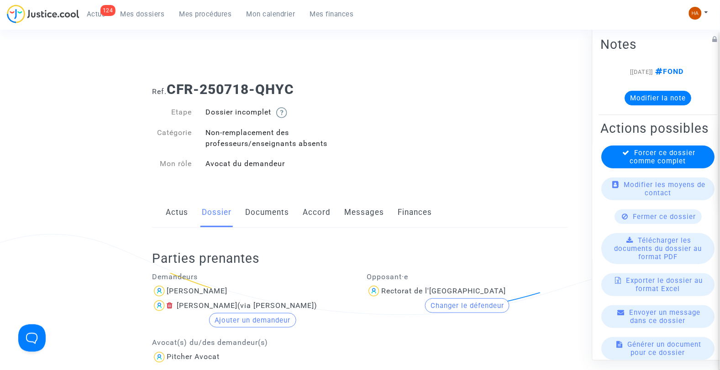
click at [277, 213] on link "Documents" at bounding box center [267, 213] width 44 height 30
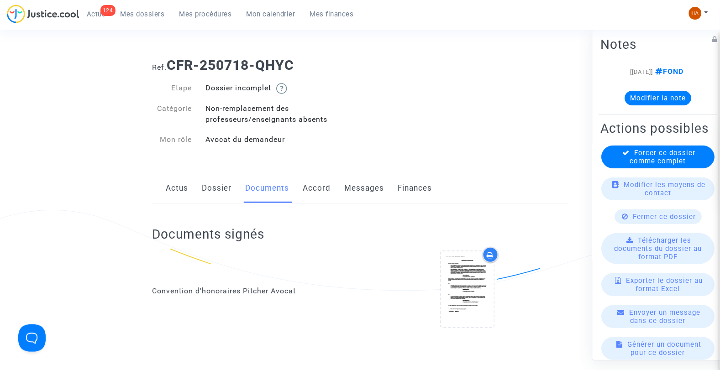
scroll to position [19, 0]
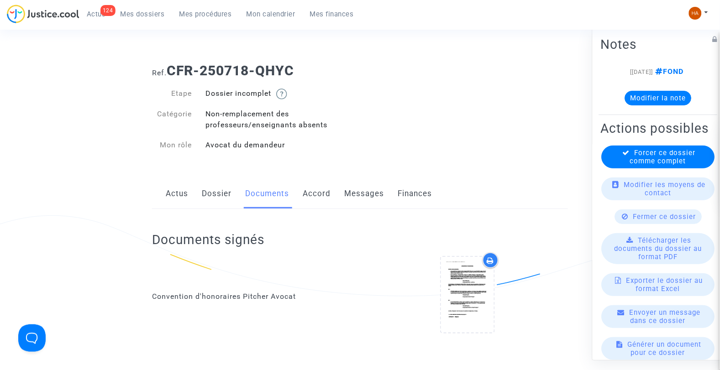
drag, startPoint x: 297, startPoint y: 73, endPoint x: 184, endPoint y: 63, distance: 112.7
click at [184, 63] on h1 "Ref. CFR-250718-QHYC" at bounding box center [360, 71] width 416 height 16
click at [300, 77] on h1 "Ref. CFR-250718-QHYC" at bounding box center [360, 71] width 416 height 16
drag, startPoint x: 290, startPoint y: 68, endPoint x: 171, endPoint y: 64, distance: 119.2
click at [171, 64] on h1 "Ref. CFR-250718-QHYC" at bounding box center [360, 71] width 416 height 16
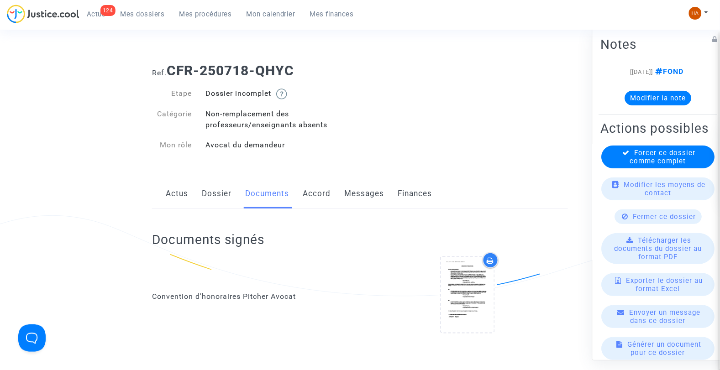
copy b "CFR-250718-QHYC"
